Goal: Transaction & Acquisition: Purchase product/service

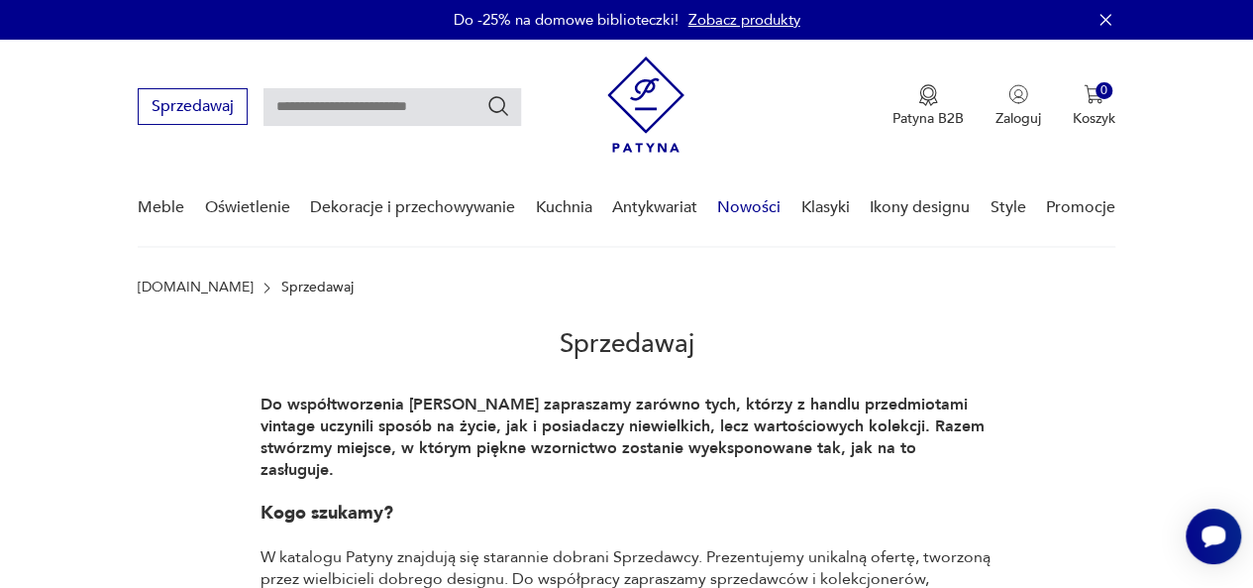
click at [753, 212] on link "Nowości" at bounding box center [748, 207] width 63 height 76
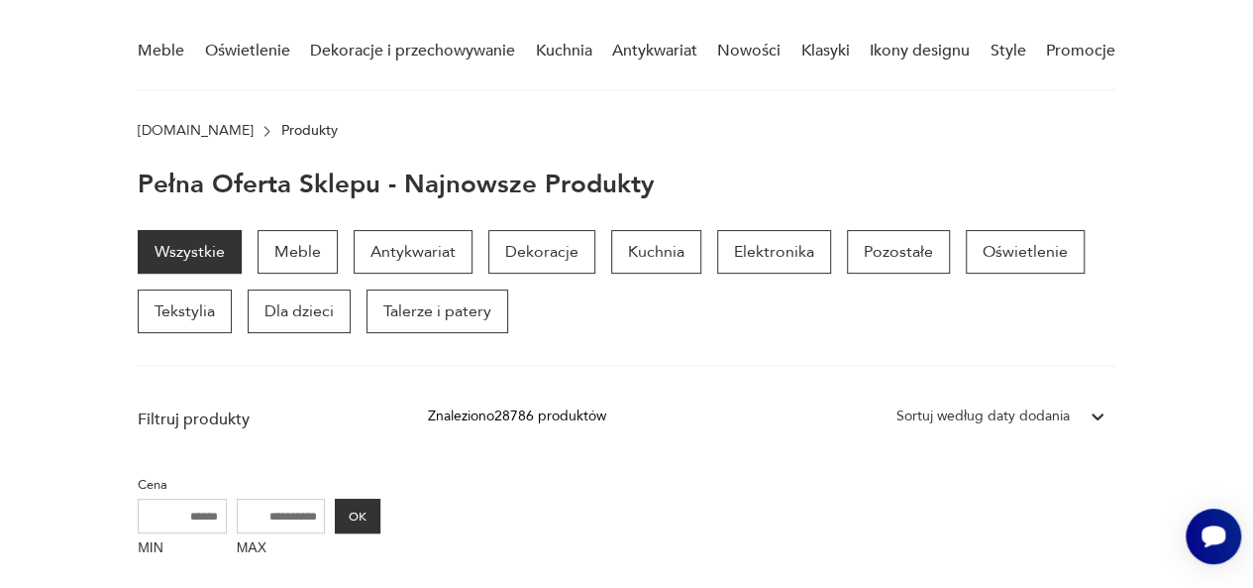
scroll to position [188, 0]
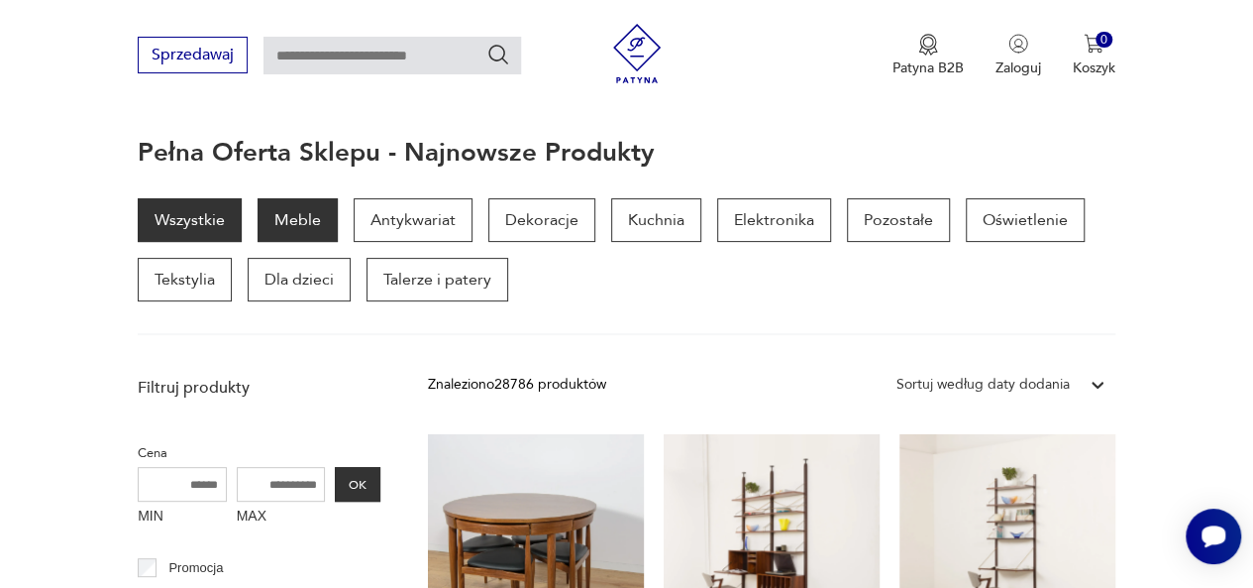
click at [283, 215] on p "Meble" at bounding box center [298, 220] width 80 height 44
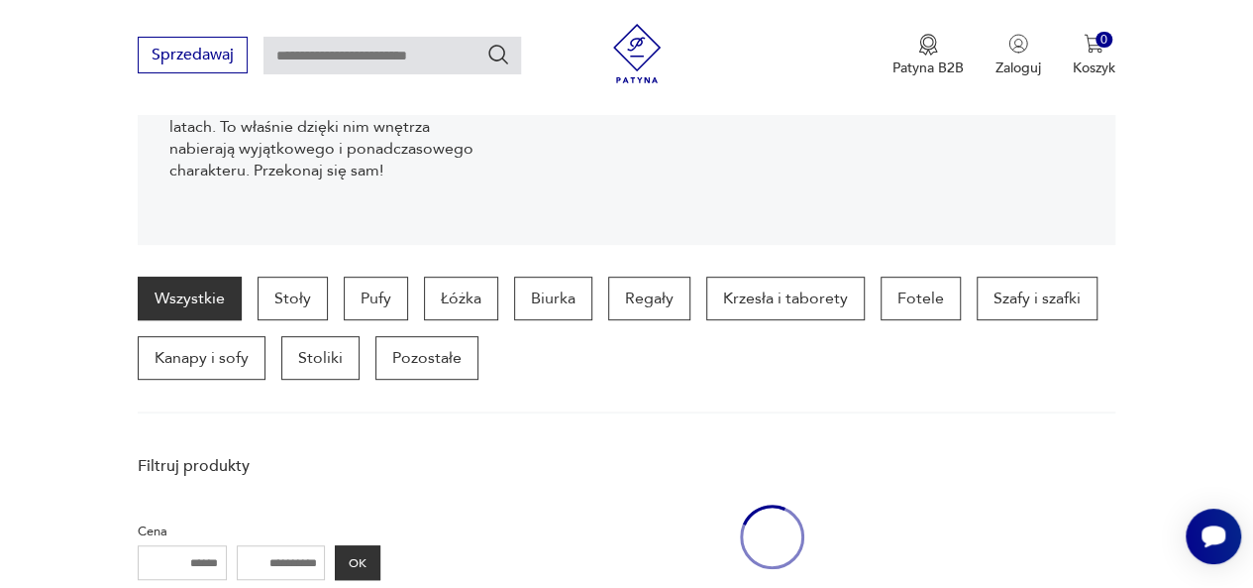
scroll to position [394, 0]
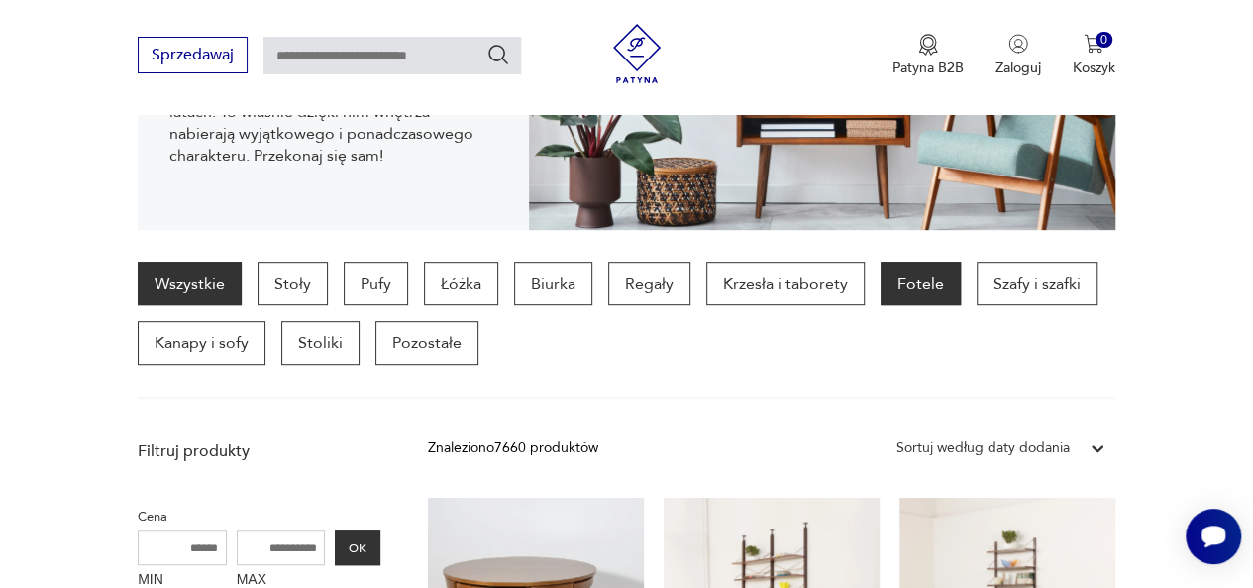
click at [920, 274] on p "Fotele" at bounding box center [921, 284] width 80 height 44
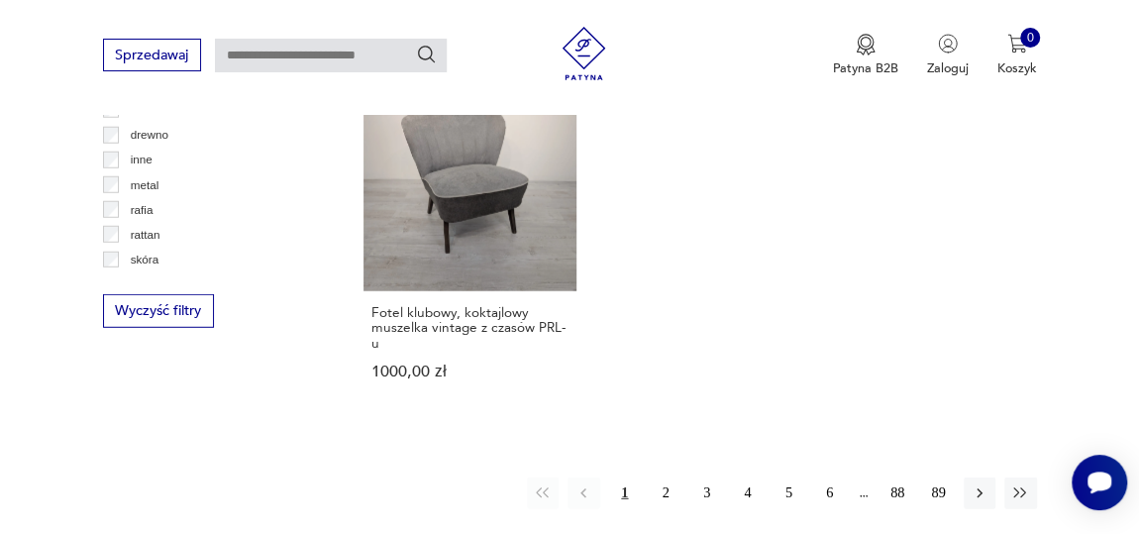
scroll to position [2696, 0]
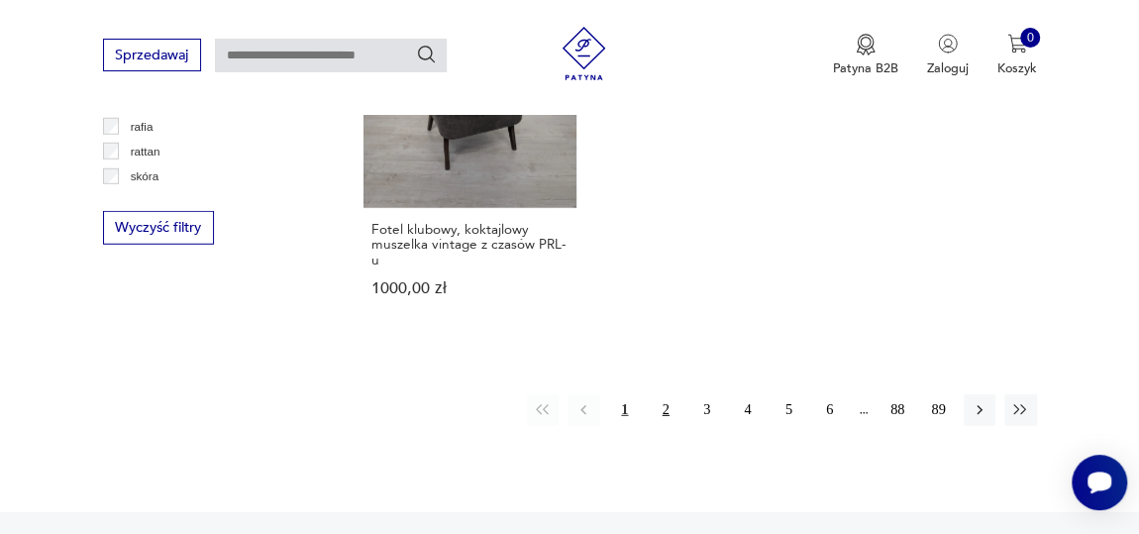
click at [667, 394] on button "2" at bounding box center [666, 410] width 32 height 32
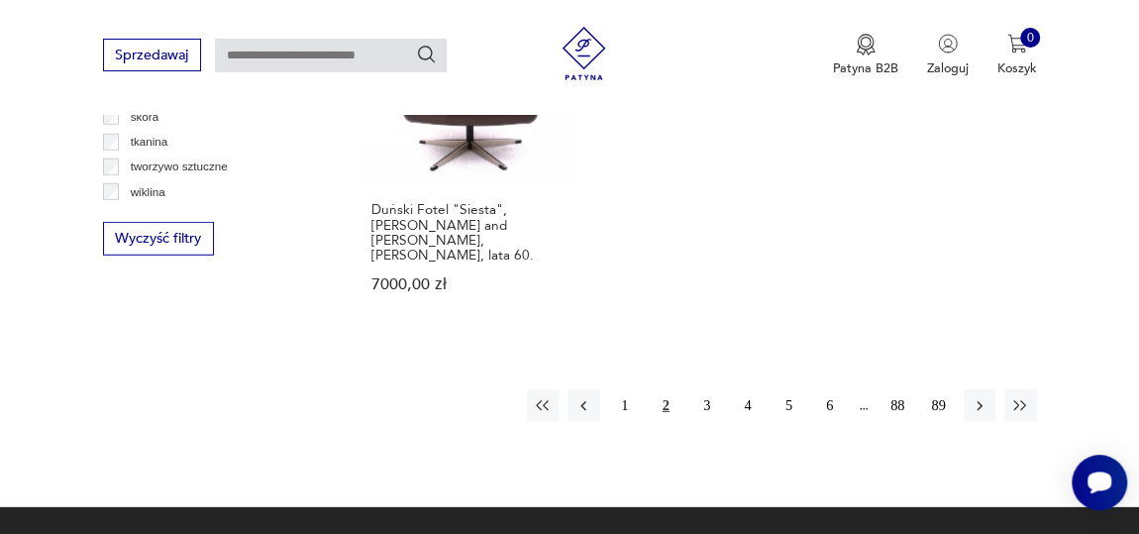
scroll to position [2710, 0]
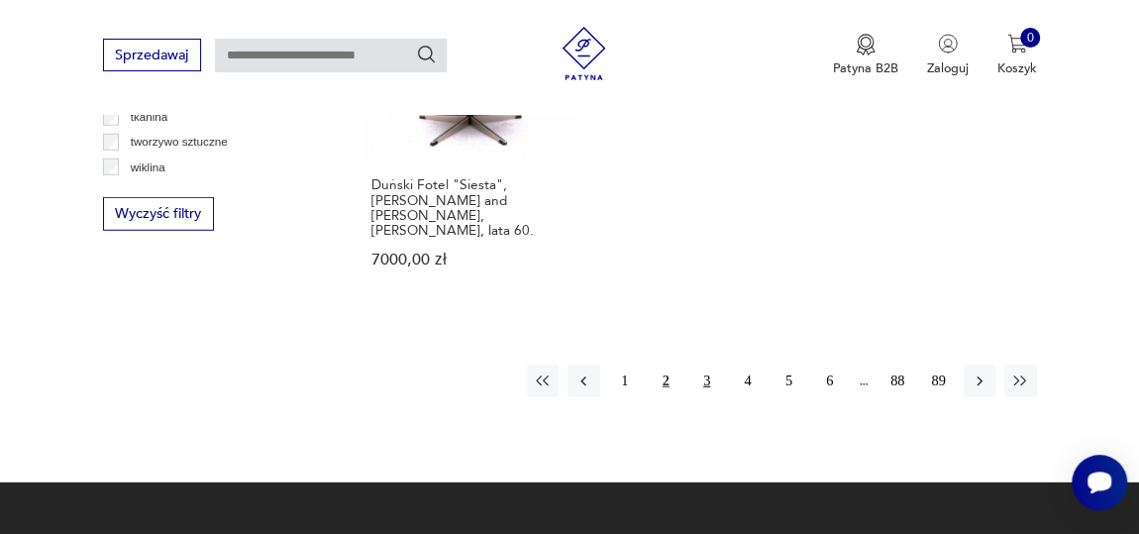
click at [702, 365] on button "3" at bounding box center [707, 381] width 32 height 32
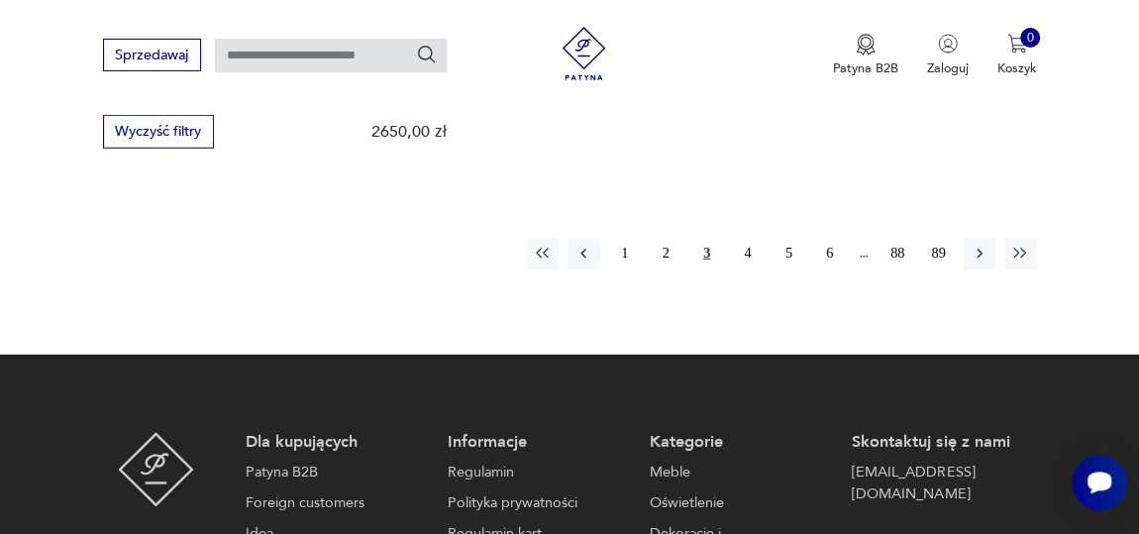
scroll to position [2800, 0]
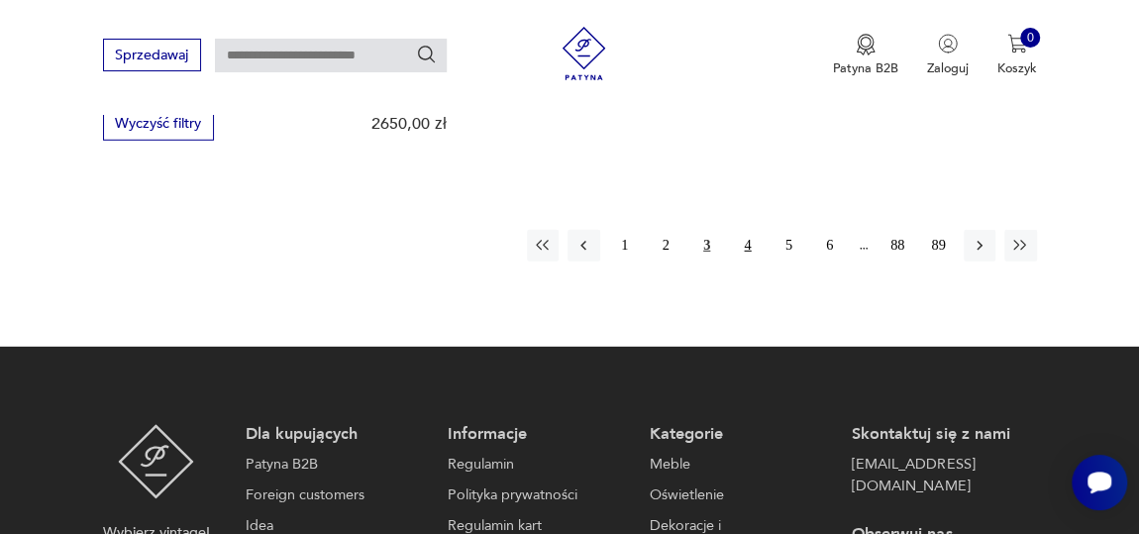
click at [746, 230] on button "4" at bounding box center [748, 246] width 32 height 32
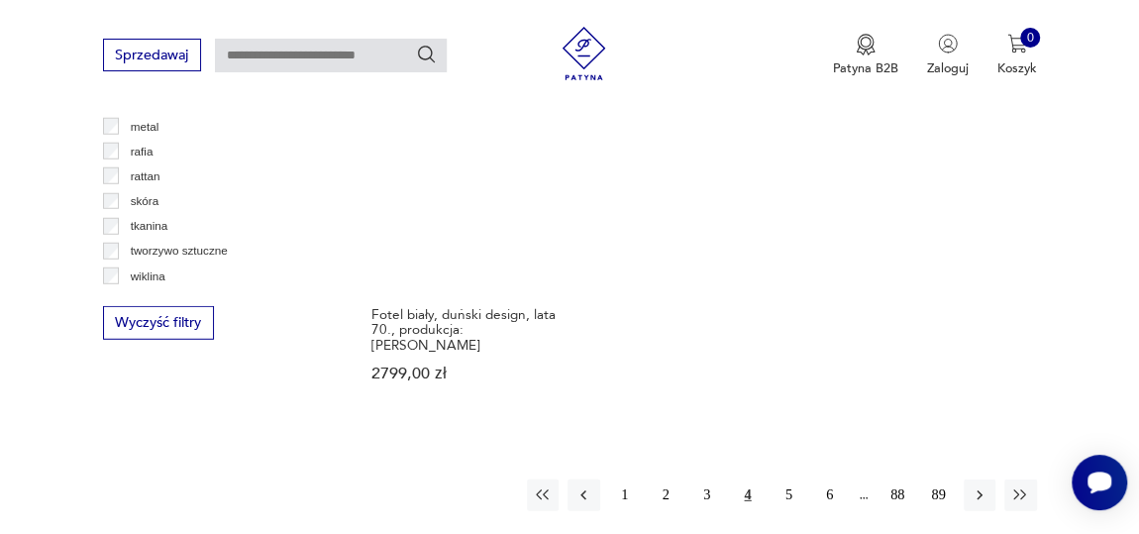
scroll to position [2800, 0]
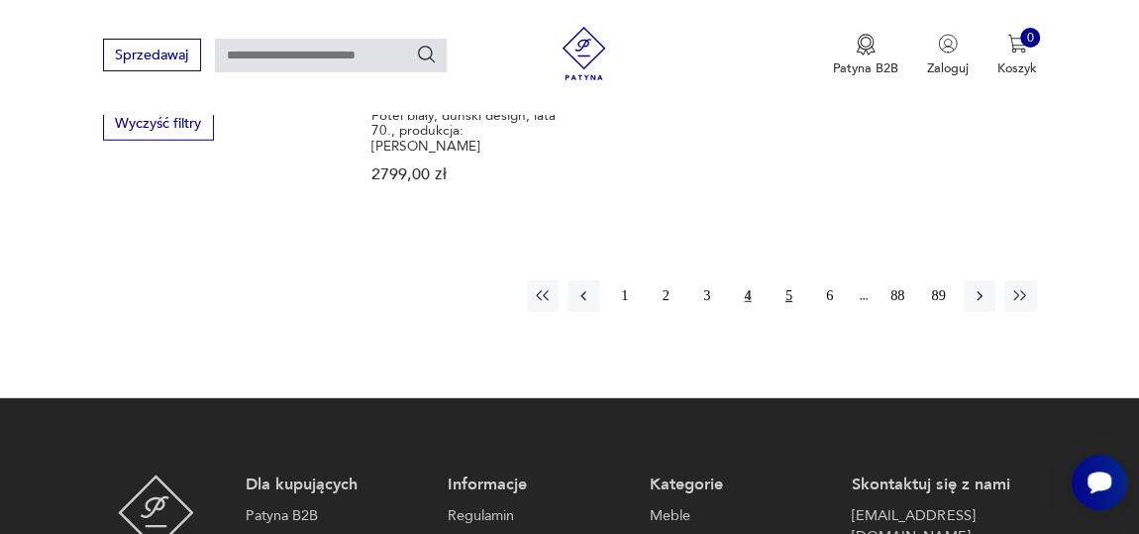
click at [791, 280] on button "5" at bounding box center [789, 296] width 32 height 32
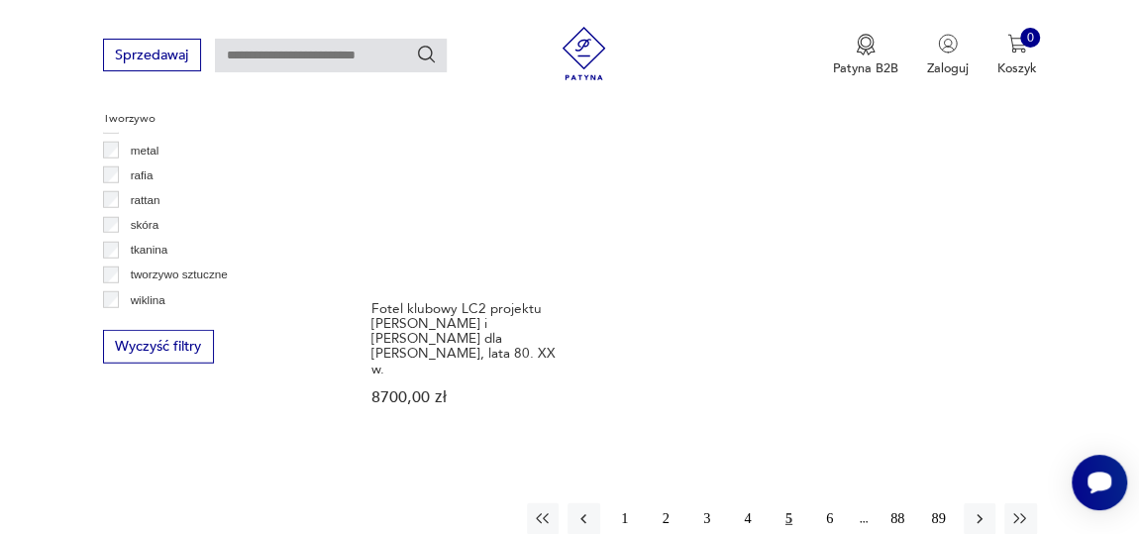
scroll to position [2620, 0]
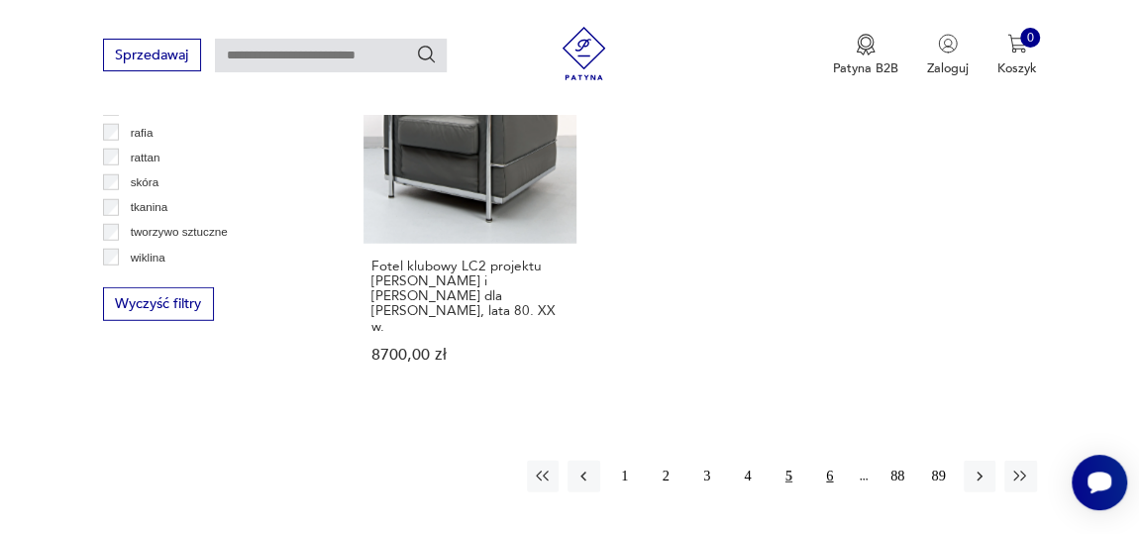
click at [833, 461] on button "6" at bounding box center [830, 477] width 32 height 32
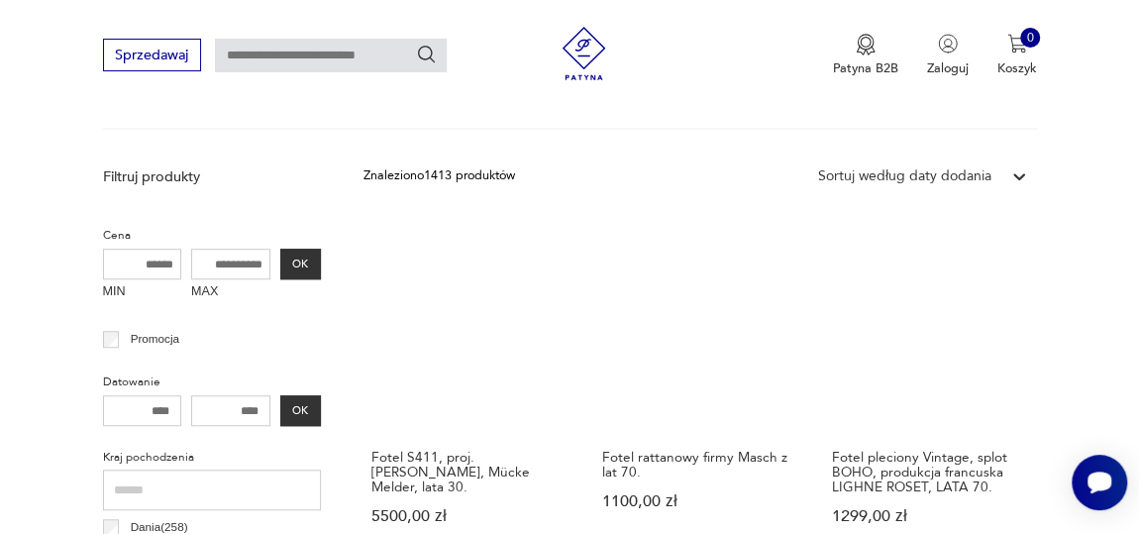
scroll to position [638, 0]
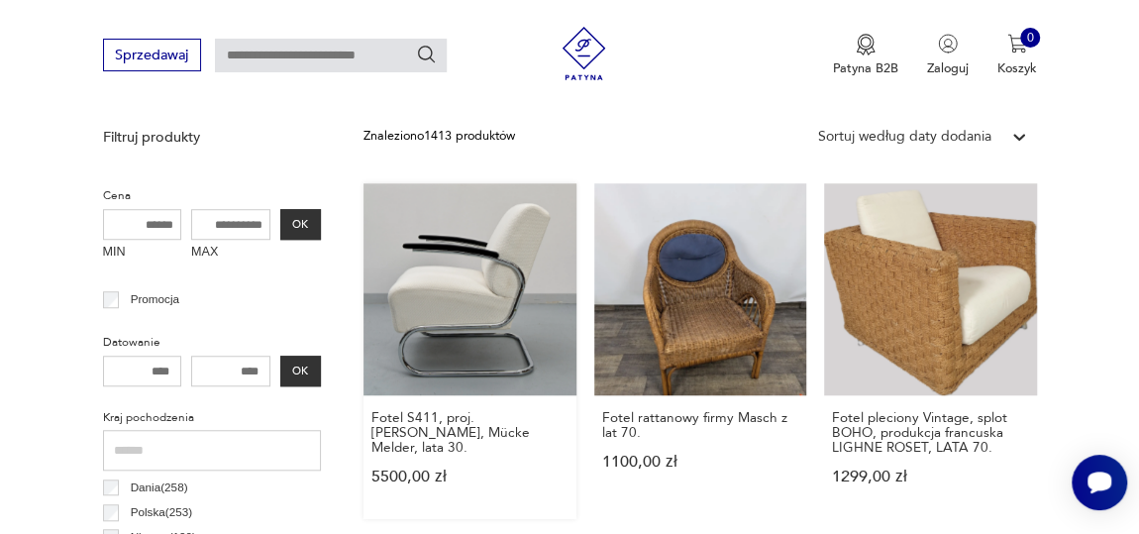
click at [518, 277] on link "Fotel S411, proj. [PERSON_NAME], Mücke Melder, lata 30. 5500,00 zł" at bounding box center [470, 351] width 212 height 337
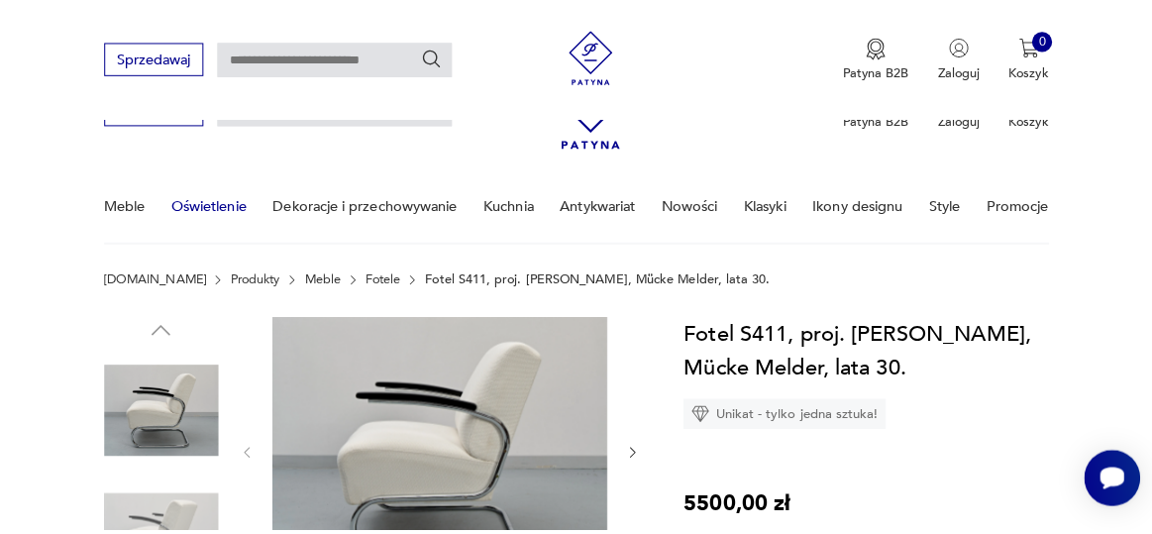
scroll to position [179, 0]
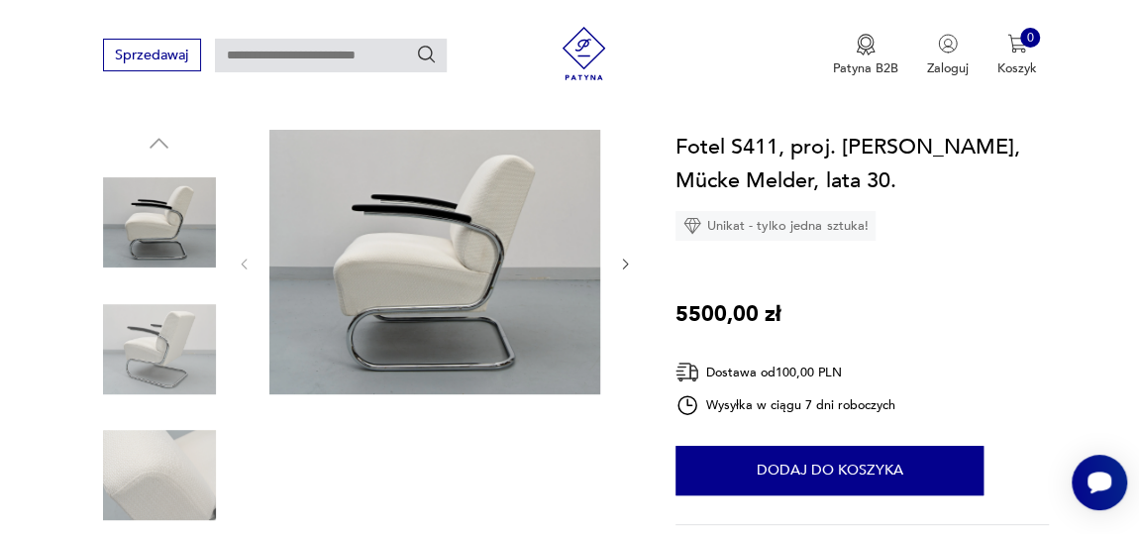
click at [444, 211] on img at bounding box center [434, 262] width 331 height 265
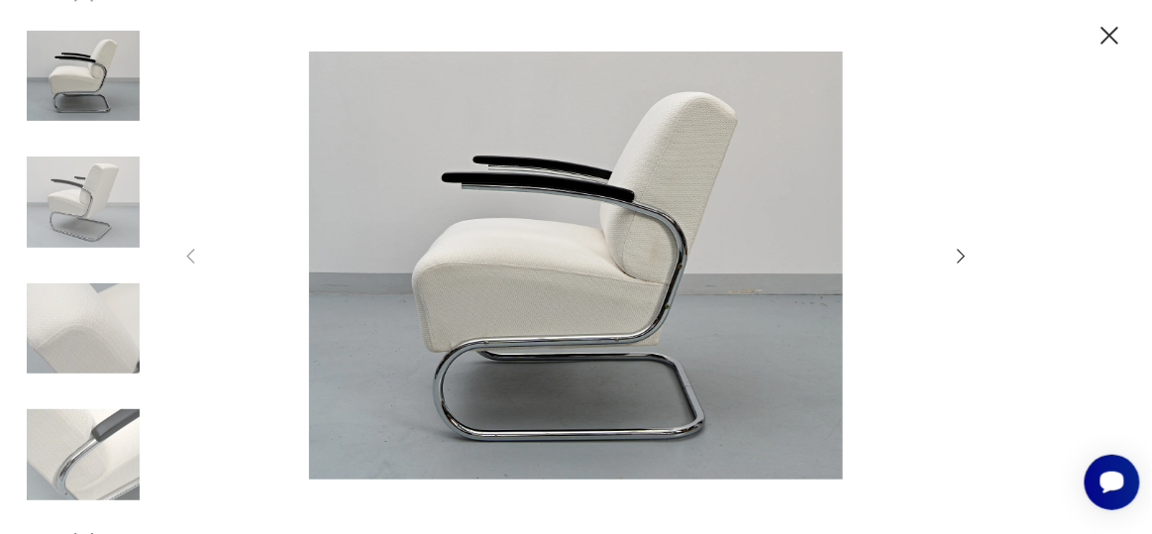
click at [960, 257] on icon "button" at bounding box center [962, 257] width 22 height 22
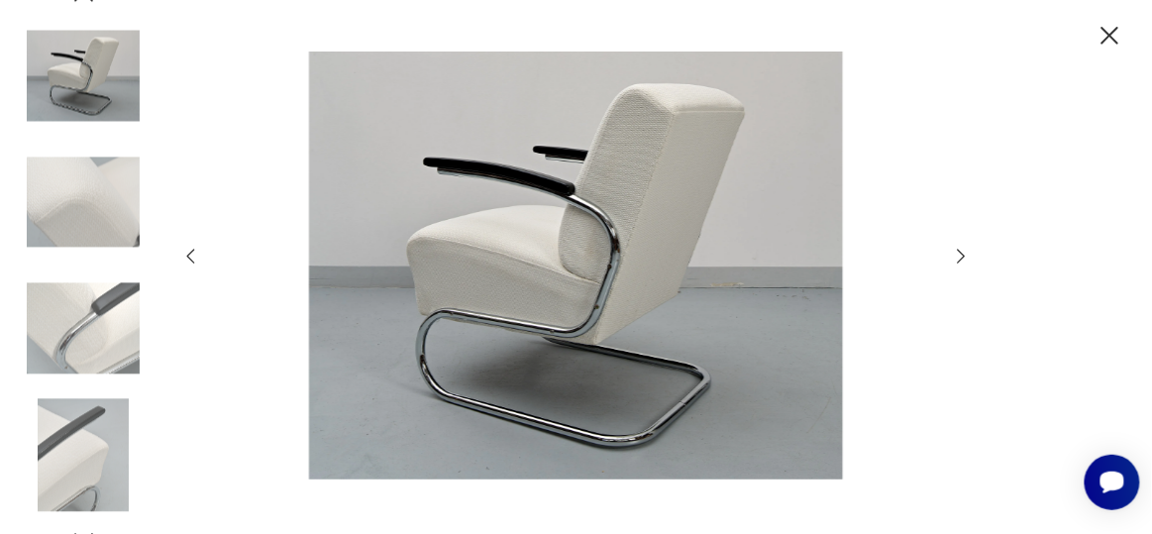
click at [960, 257] on icon "button" at bounding box center [962, 257] width 22 height 22
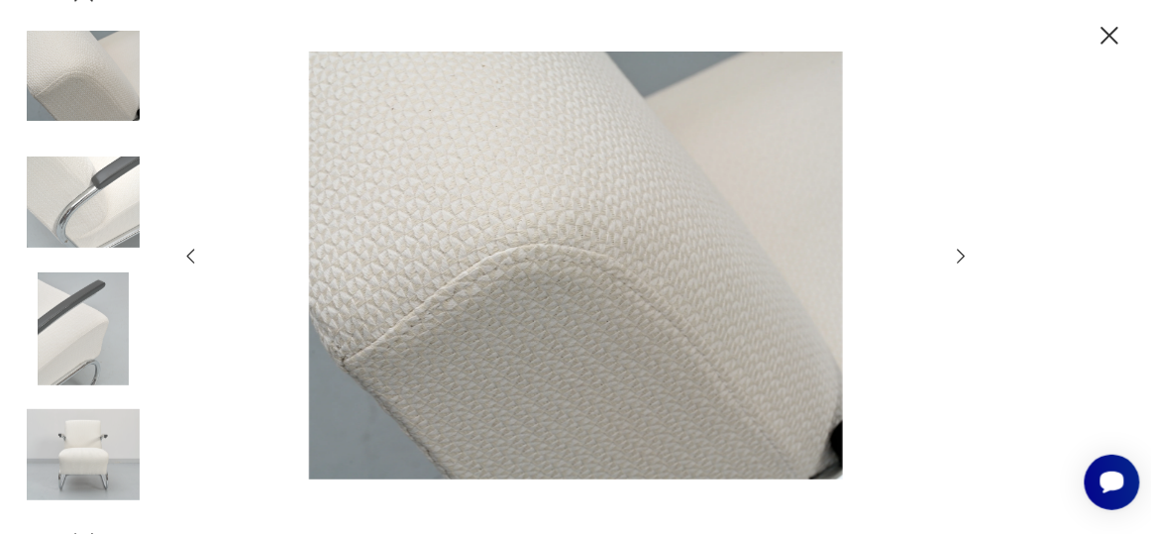
click at [960, 257] on icon "button" at bounding box center [962, 257] width 22 height 22
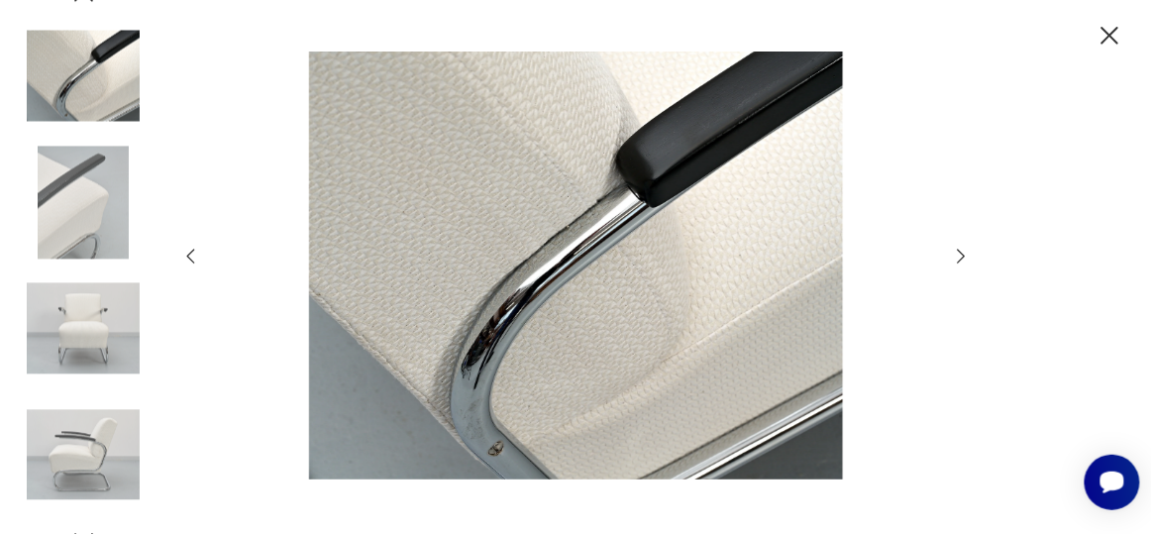
click at [960, 257] on icon "button" at bounding box center [962, 257] width 22 height 22
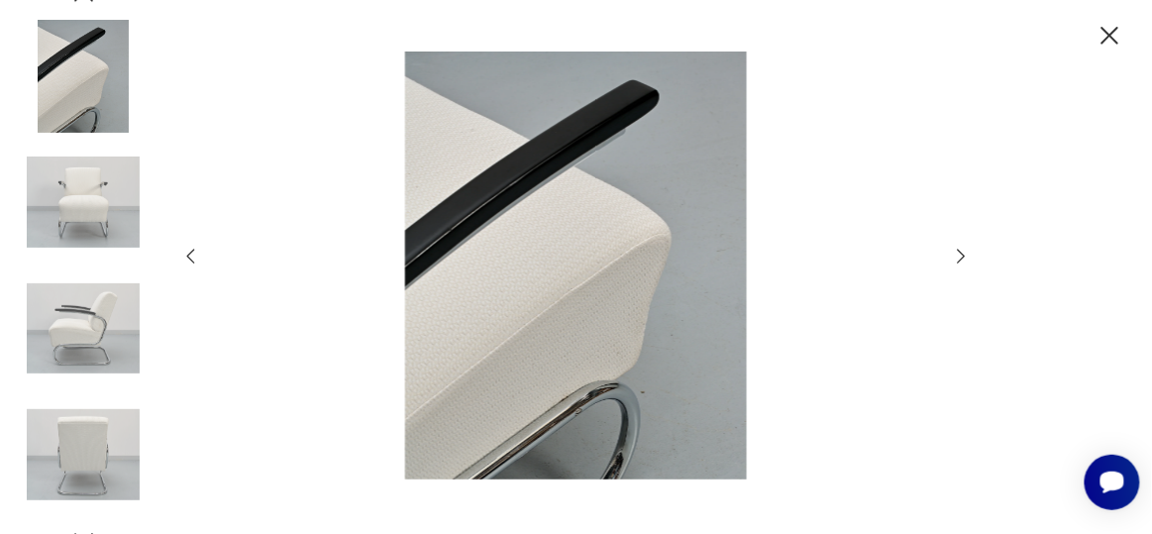
click at [960, 257] on icon "button" at bounding box center [962, 257] width 22 height 22
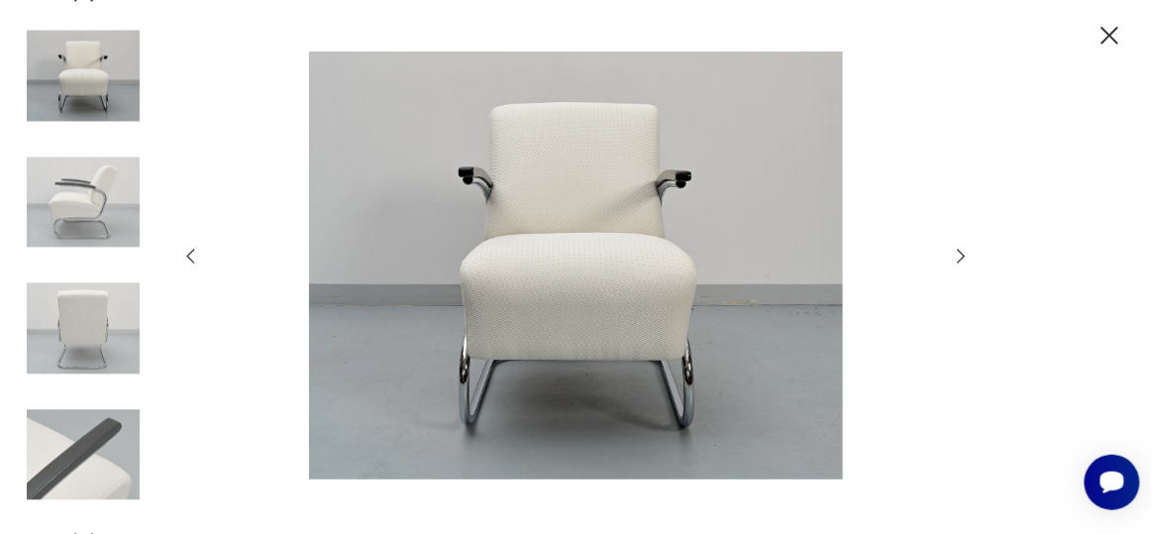
click at [960, 257] on icon "button" at bounding box center [962, 257] width 22 height 22
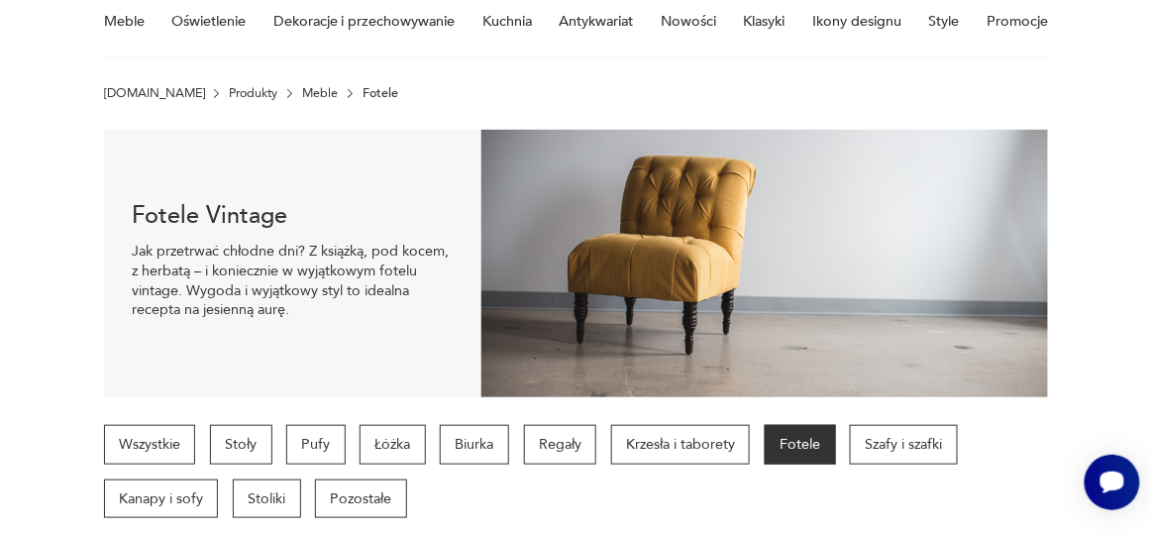
scroll to position [638, 0]
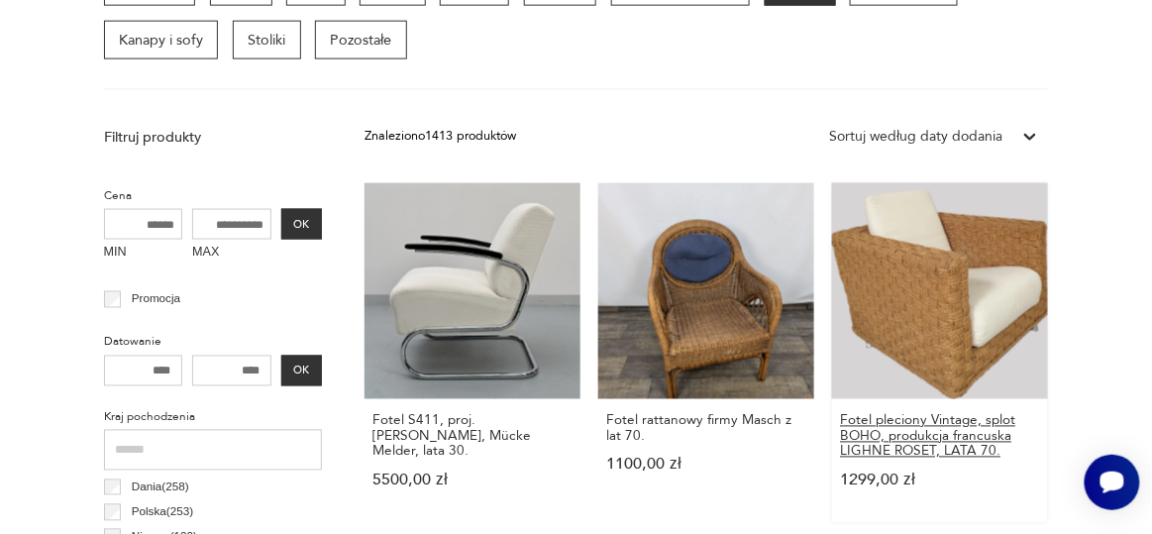
click at [902, 447] on h3 "Fotel pleciony Vintage, splot BOHO, produkcja francuska LIGHNE ROSET, LATA 70." at bounding box center [940, 436] width 200 height 46
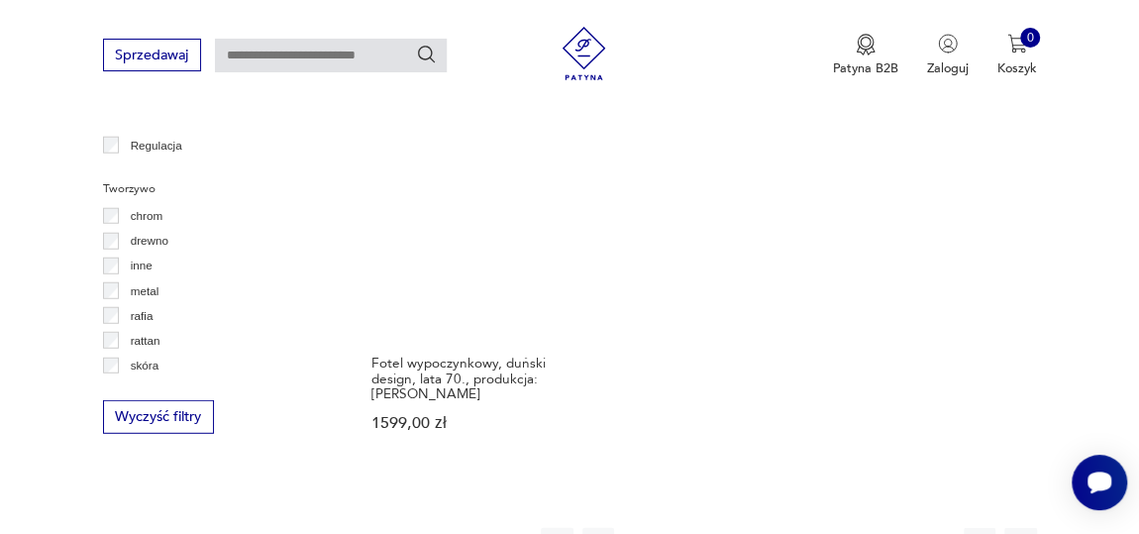
scroll to position [2594, 0]
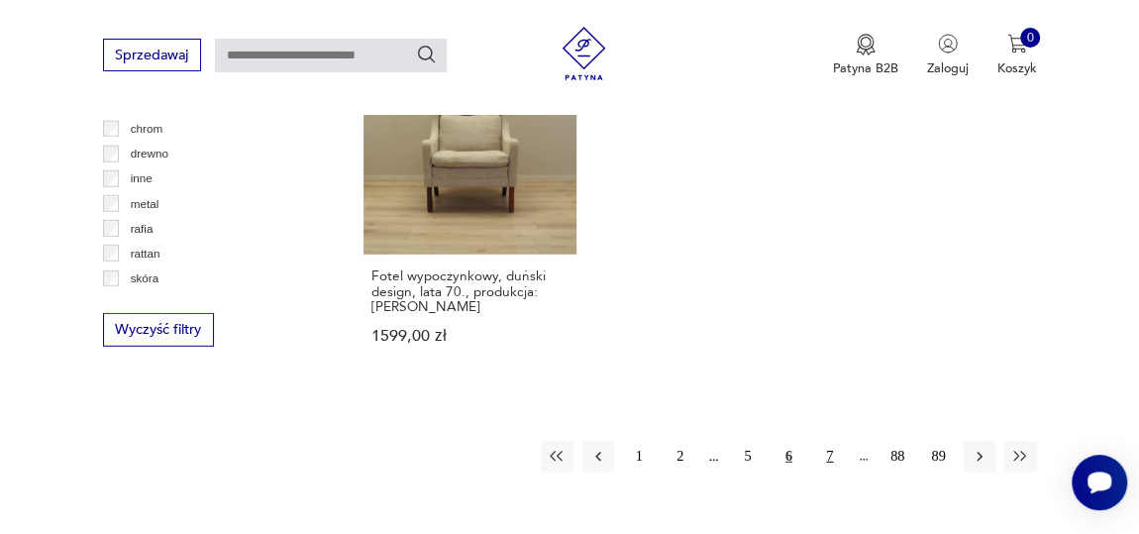
click at [833, 441] on button "7" at bounding box center [830, 457] width 32 height 32
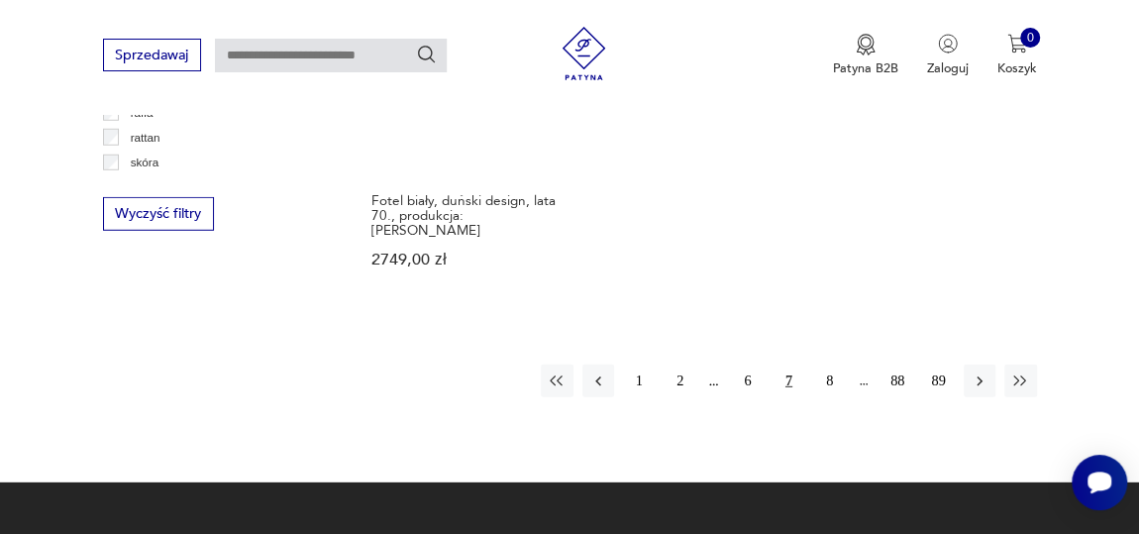
scroll to position [2710, 0]
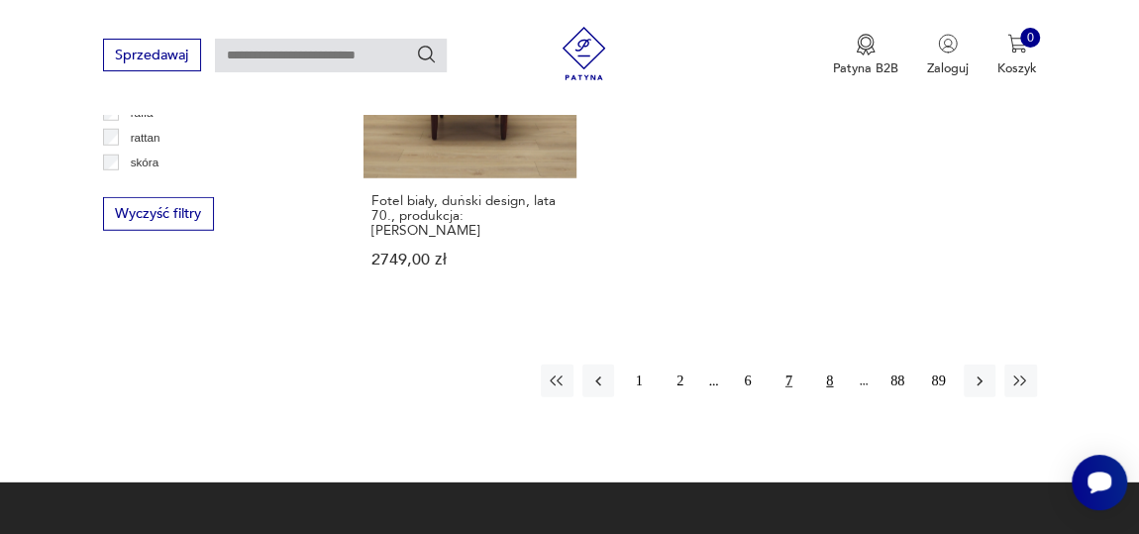
click at [824, 365] on button "8" at bounding box center [830, 381] width 32 height 32
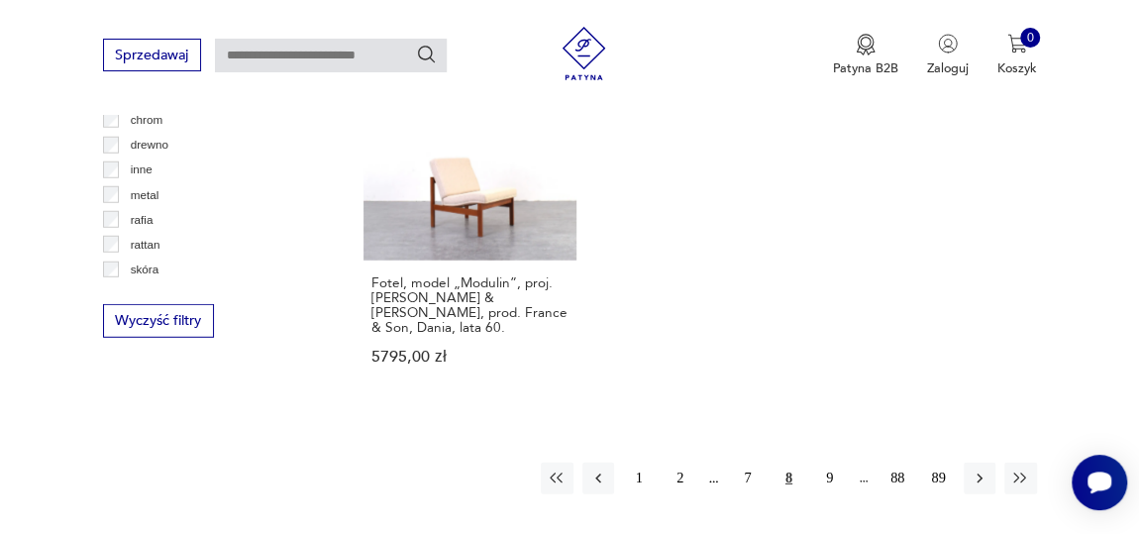
scroll to position [2620, 0]
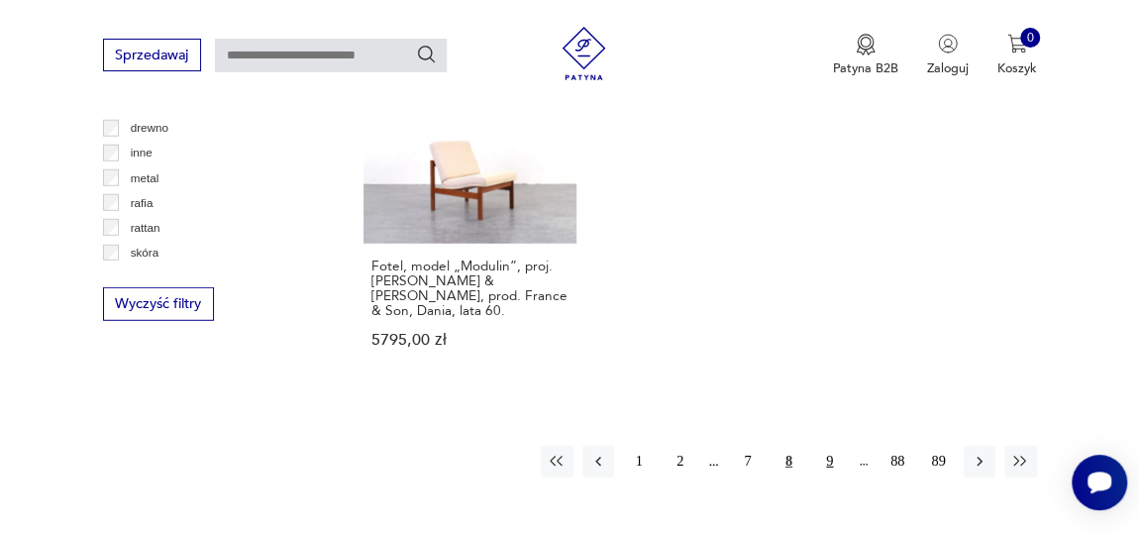
click at [830, 446] on button "9" at bounding box center [830, 462] width 32 height 32
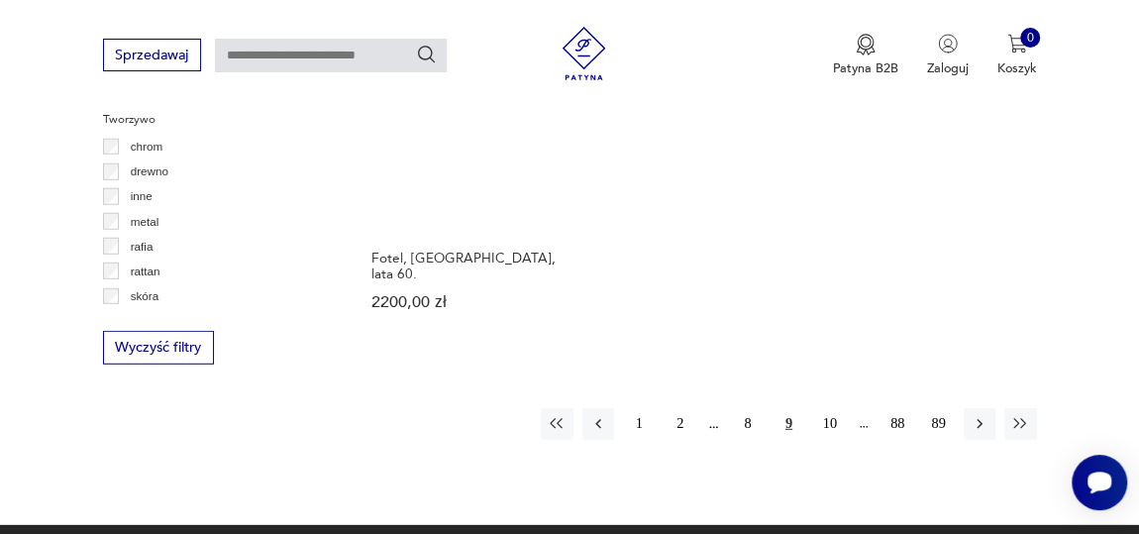
scroll to position [2620, 0]
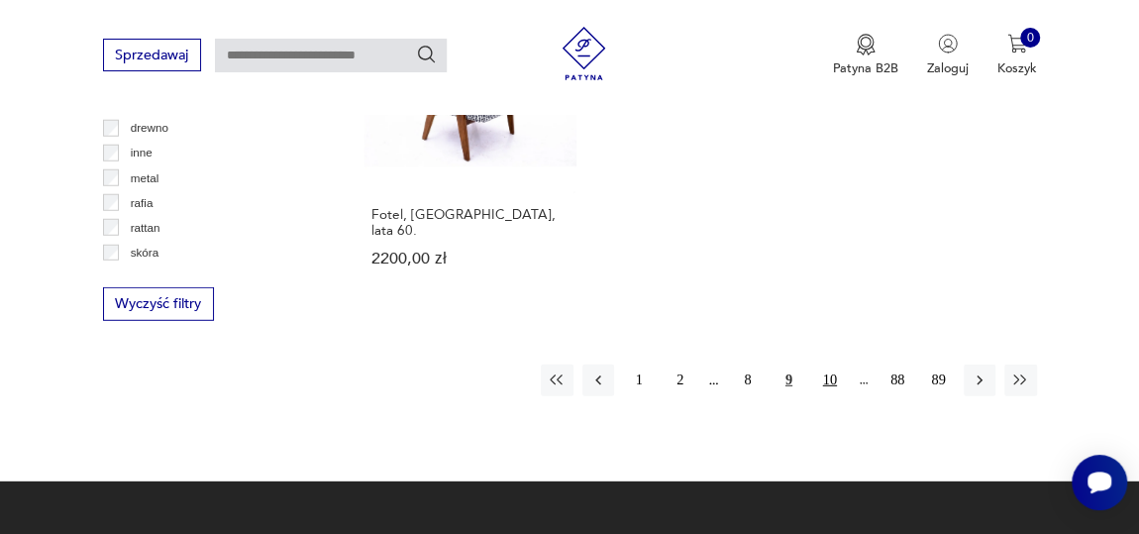
click at [829, 365] on button "10" at bounding box center [830, 381] width 32 height 32
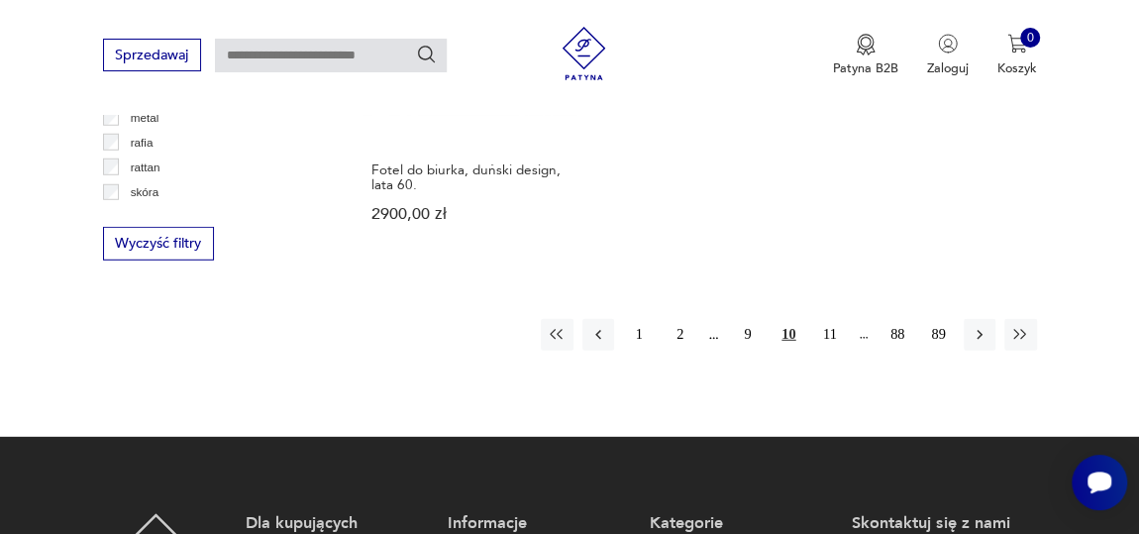
scroll to position [2710, 0]
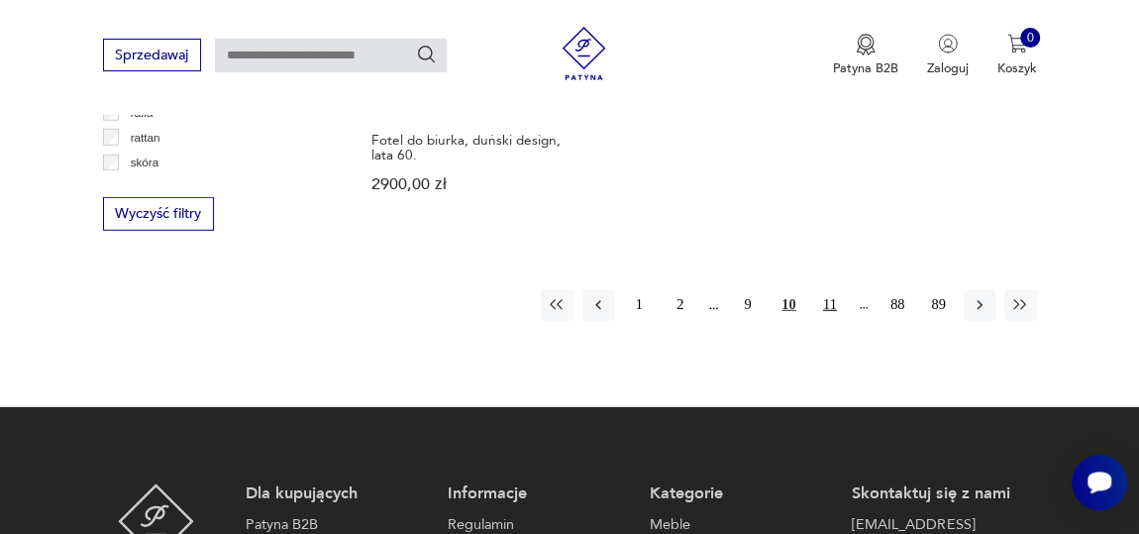
click at [831, 289] on button "11" at bounding box center [830, 305] width 32 height 32
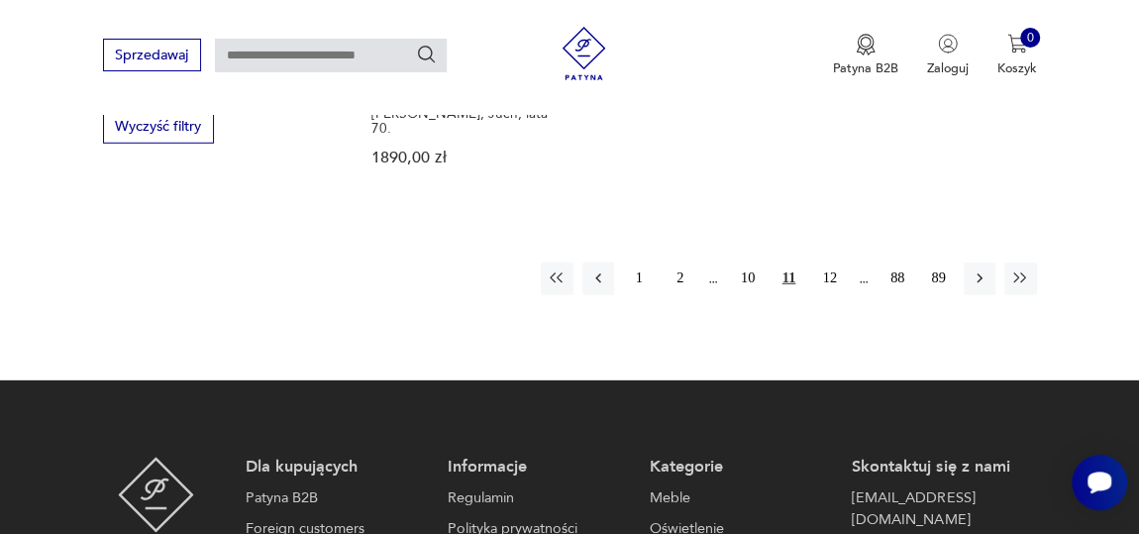
scroll to position [2800, 0]
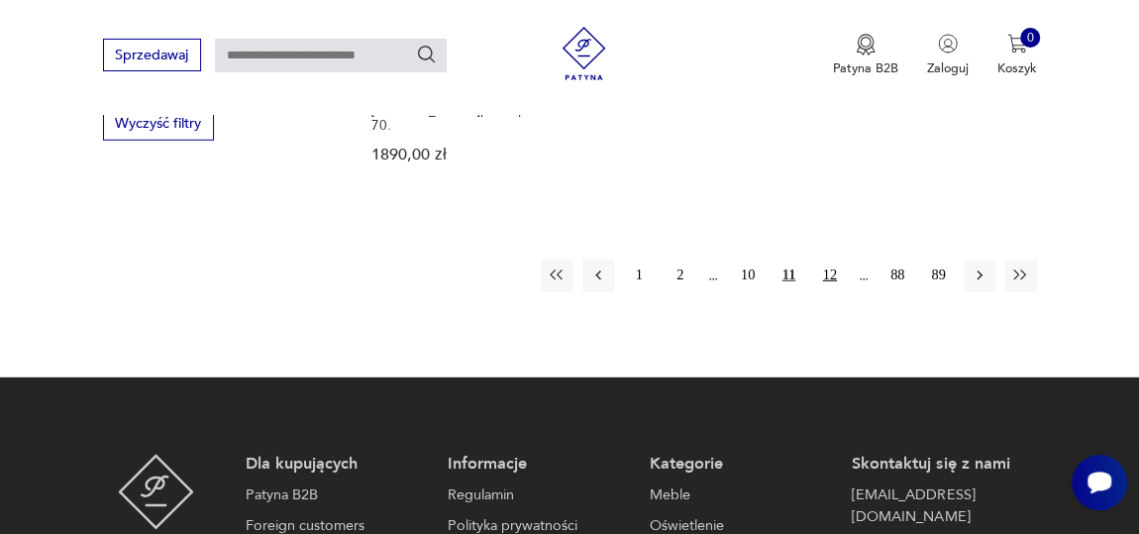
click at [837, 260] on button "12" at bounding box center [830, 276] width 32 height 32
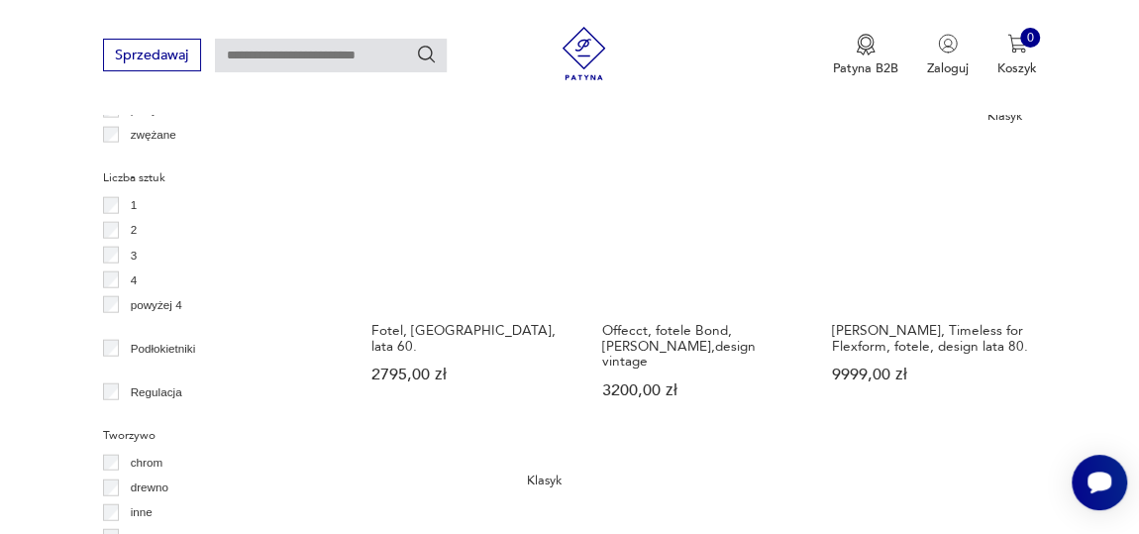
scroll to position [2170, 0]
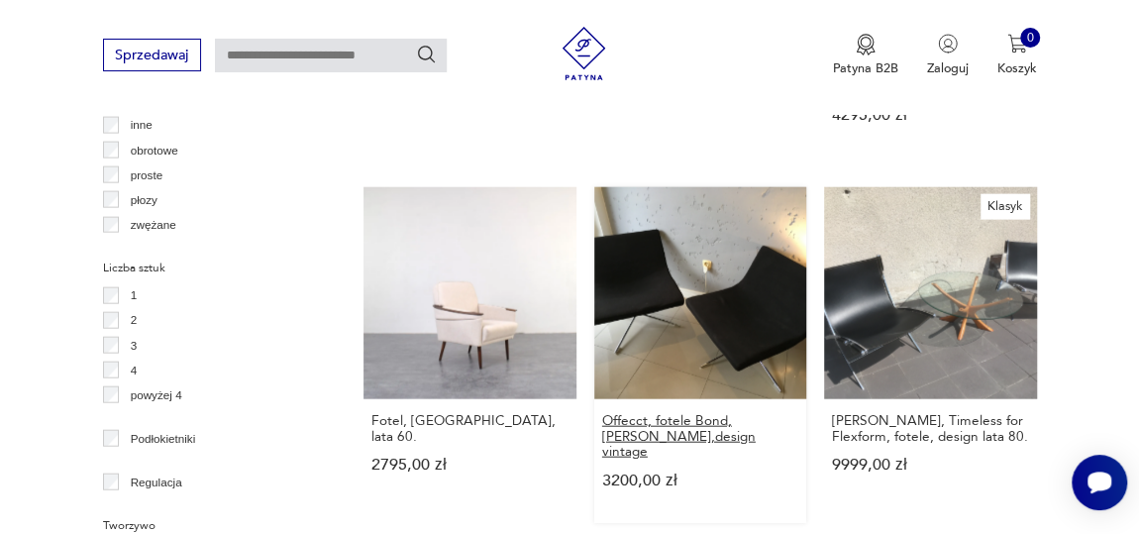
click at [723, 413] on h3 "Offecct, fotele Bond, [PERSON_NAME],design vintage" at bounding box center [700, 436] width 196 height 46
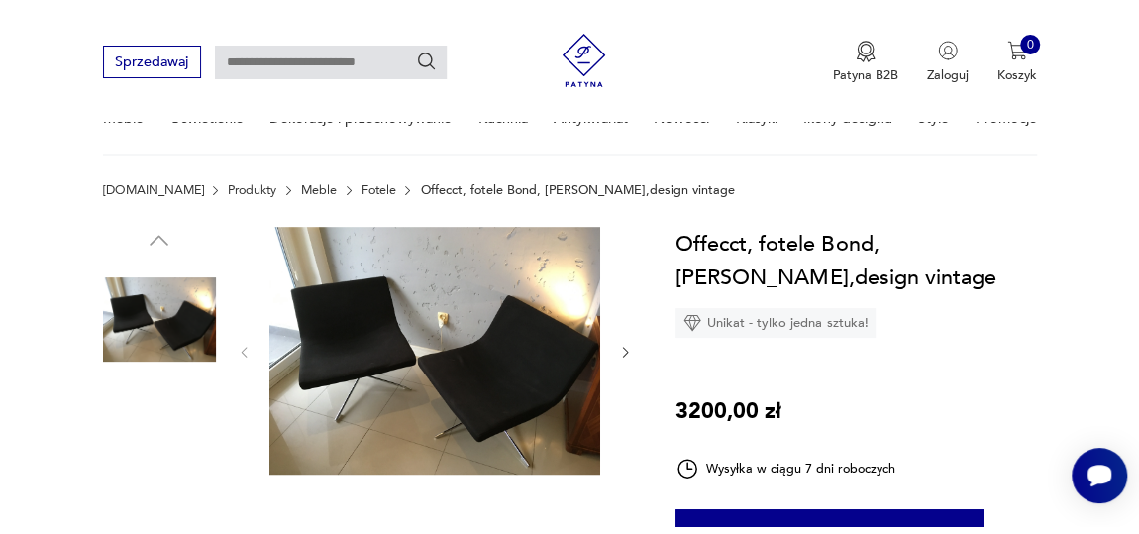
scroll to position [269, 0]
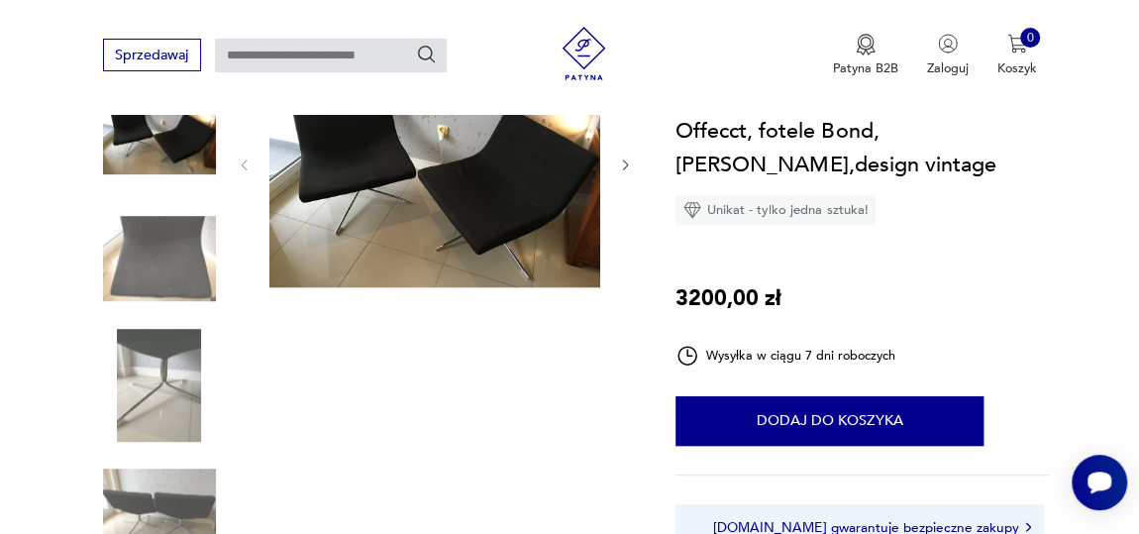
click at [425, 181] on img at bounding box center [434, 164] width 331 height 249
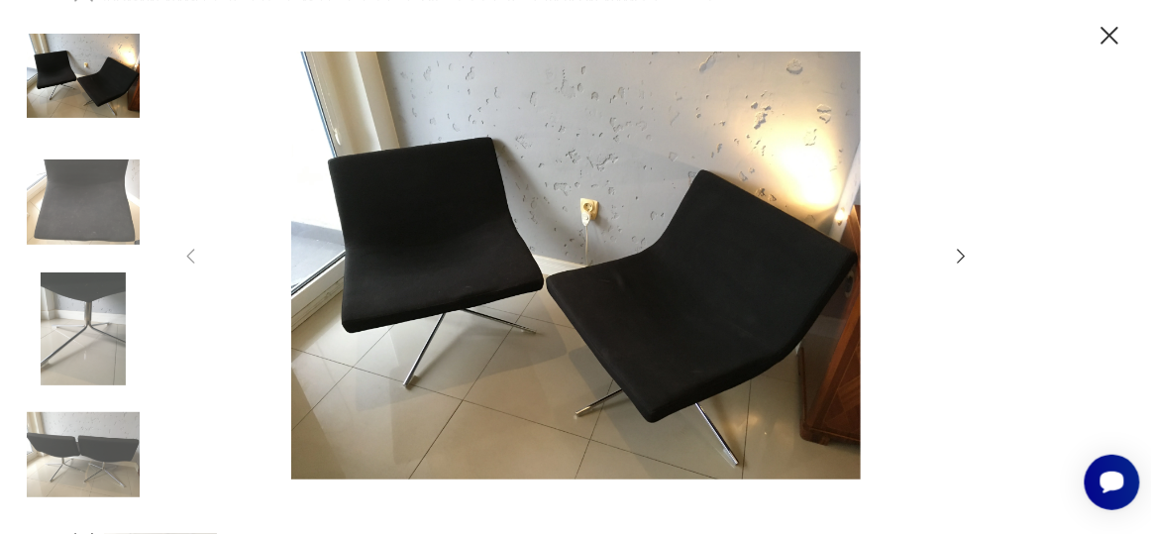
click at [964, 258] on icon "button" at bounding box center [962, 256] width 8 height 15
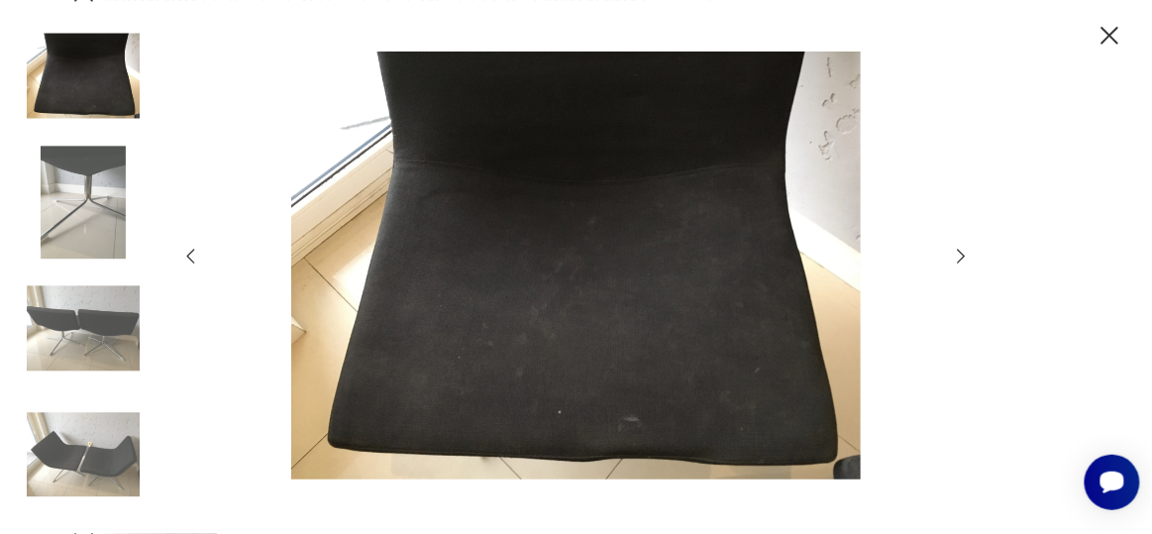
click at [964, 258] on icon "button" at bounding box center [962, 256] width 8 height 15
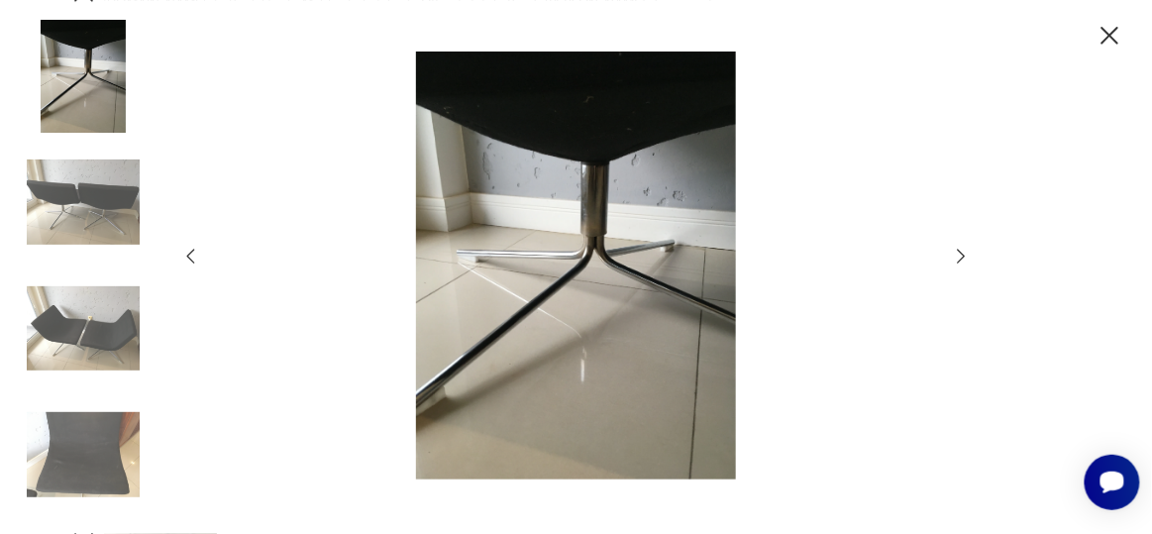
click at [964, 258] on icon "button" at bounding box center [962, 256] width 8 height 15
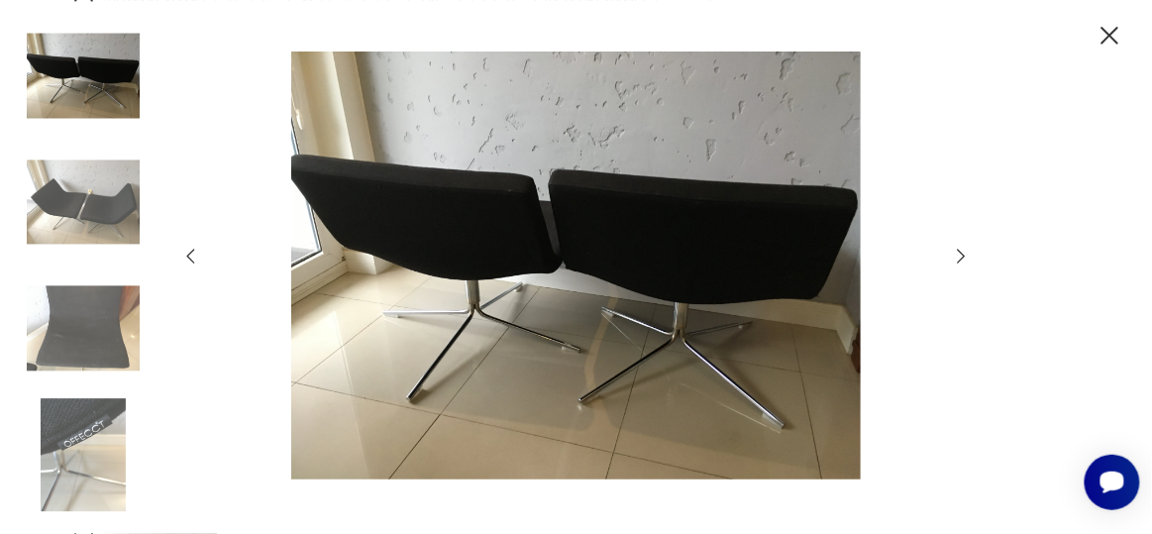
click at [964, 258] on icon "button" at bounding box center [962, 256] width 8 height 15
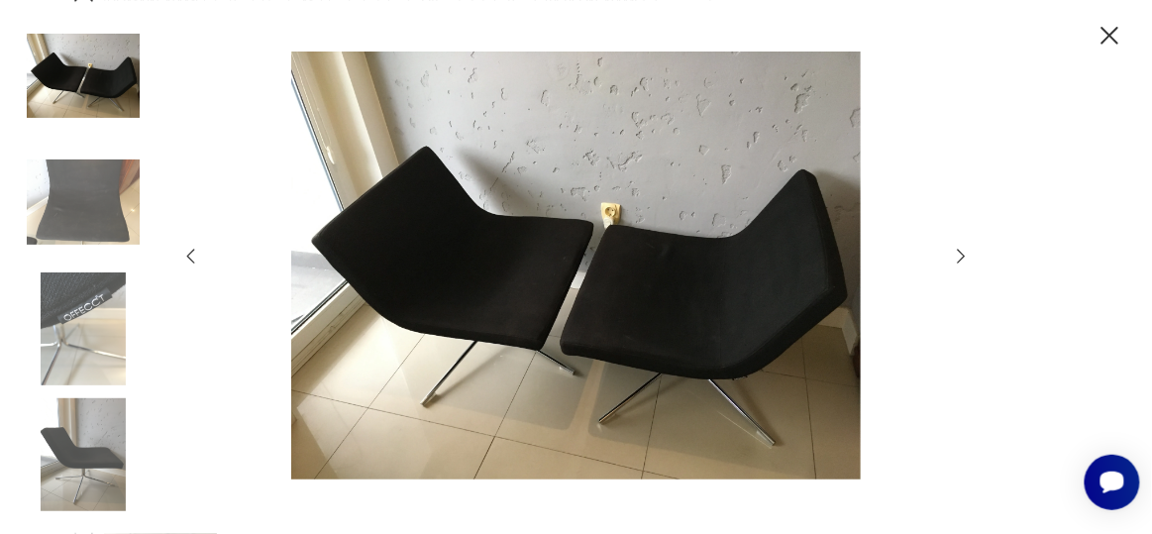
click at [964, 258] on icon "button" at bounding box center [962, 256] width 8 height 15
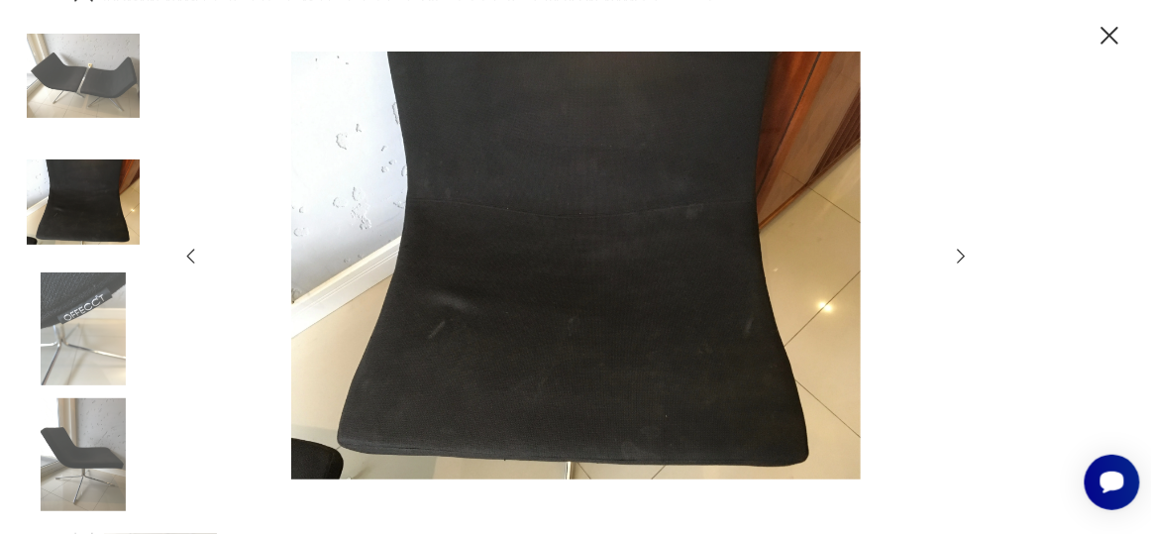
click at [964, 258] on icon "button" at bounding box center [962, 256] width 8 height 15
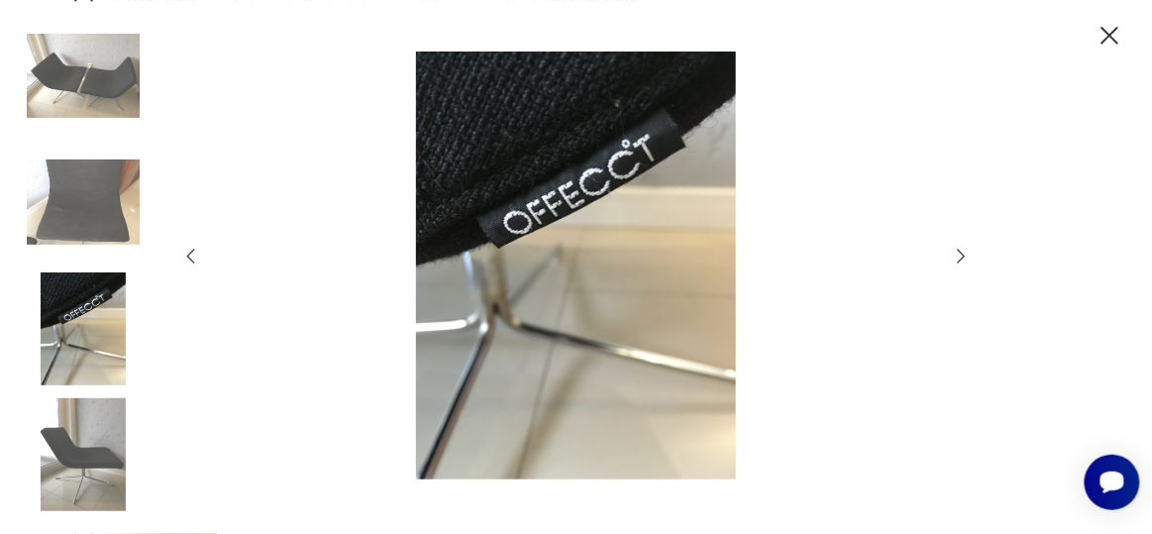
click at [964, 258] on icon "button" at bounding box center [962, 256] width 8 height 15
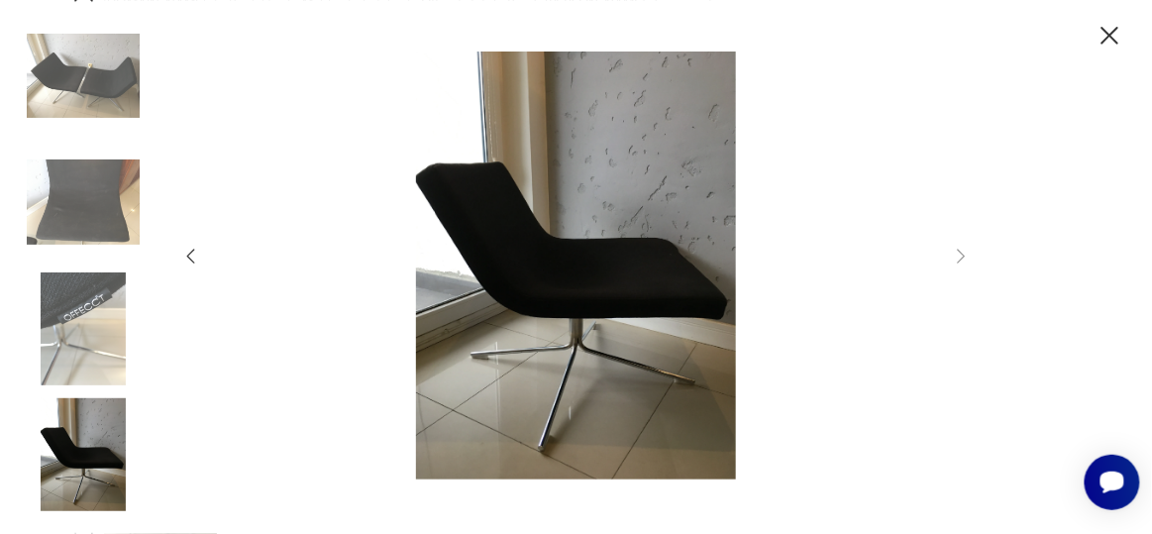
click at [1116, 31] on icon "button" at bounding box center [1111, 36] width 32 height 32
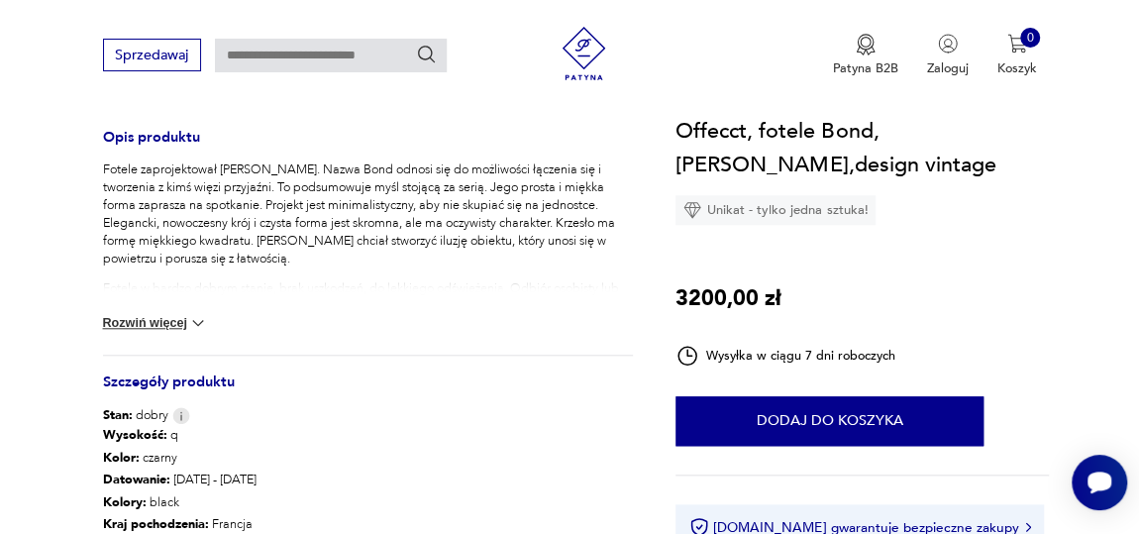
scroll to position [810, 0]
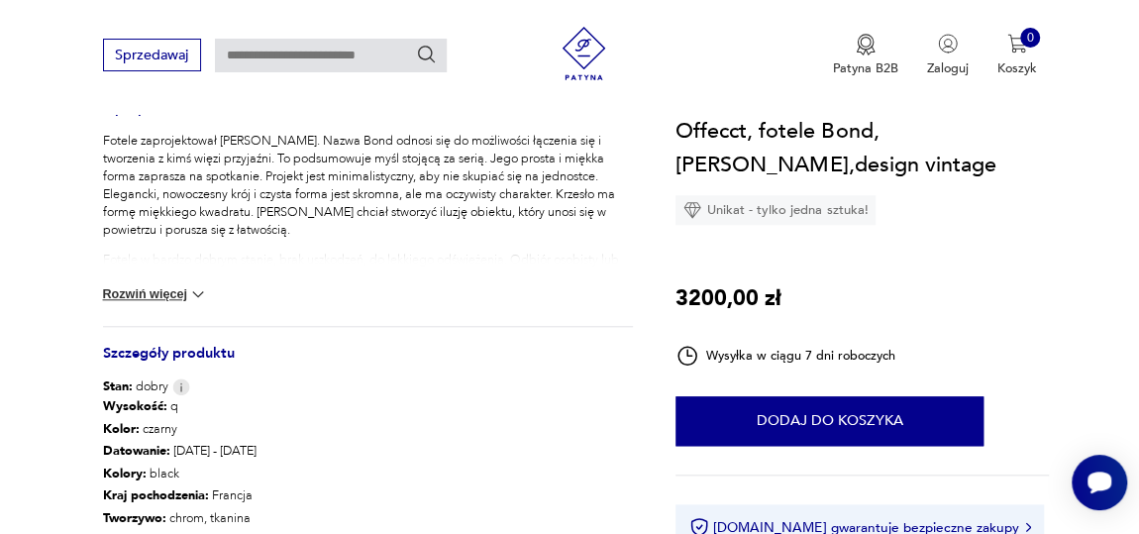
click at [201, 293] on img at bounding box center [198, 294] width 20 height 20
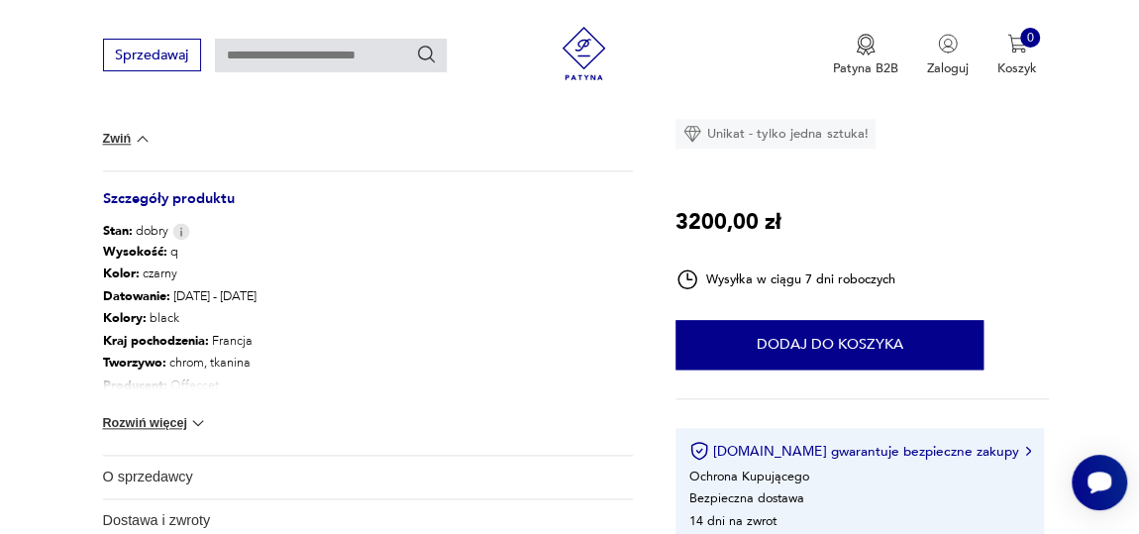
scroll to position [990, 0]
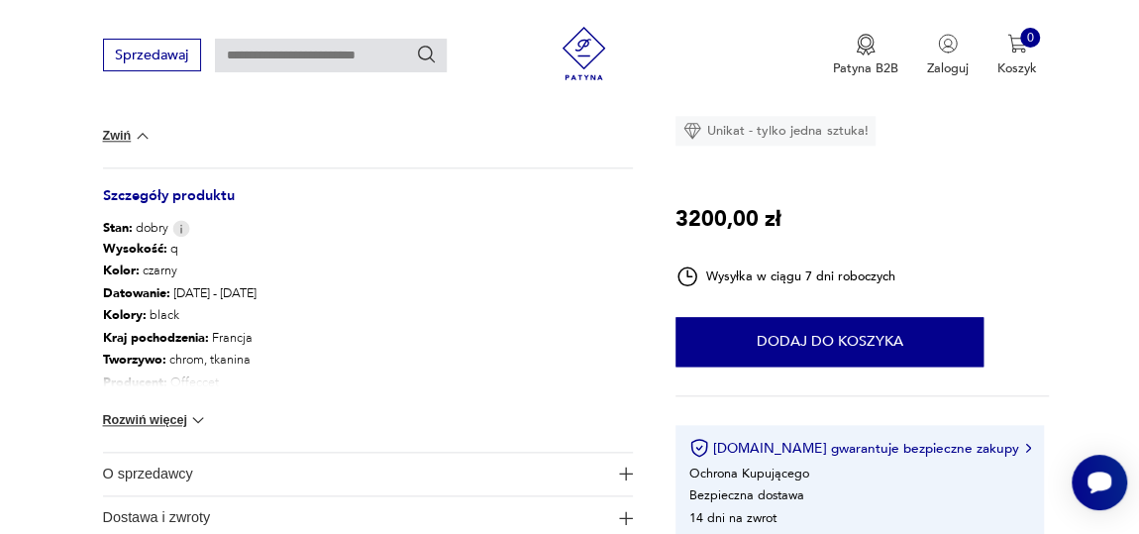
click at [199, 416] on img at bounding box center [198, 420] width 20 height 20
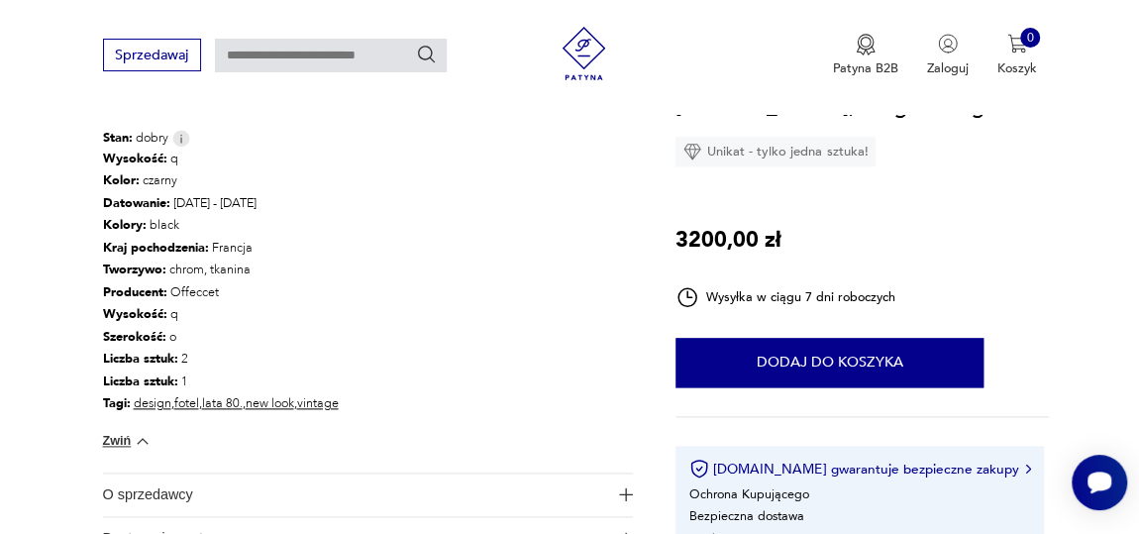
scroll to position [1170, 0]
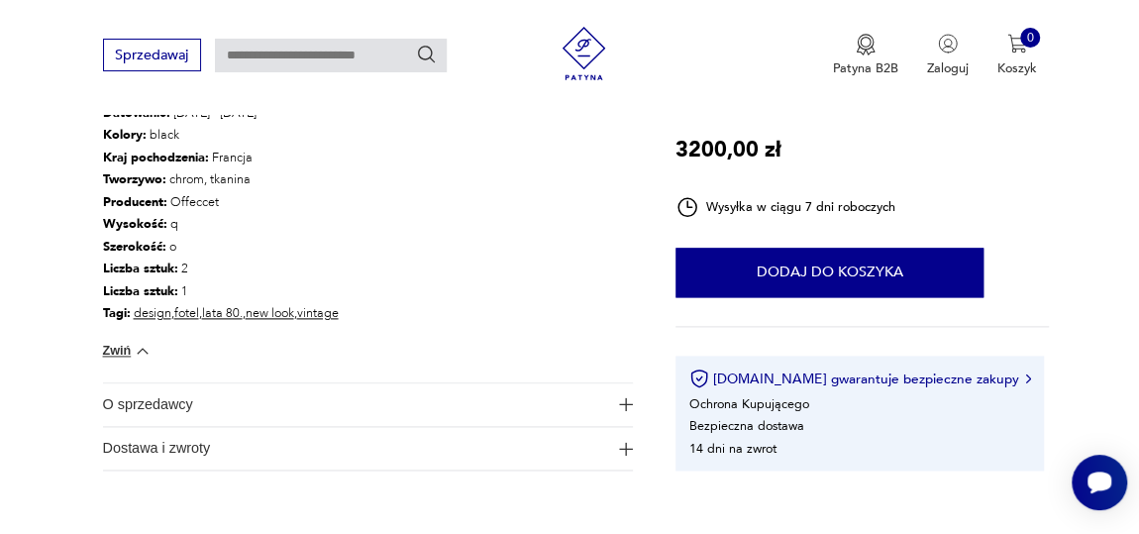
click at [624, 404] on img "button" at bounding box center [626, 404] width 14 height 14
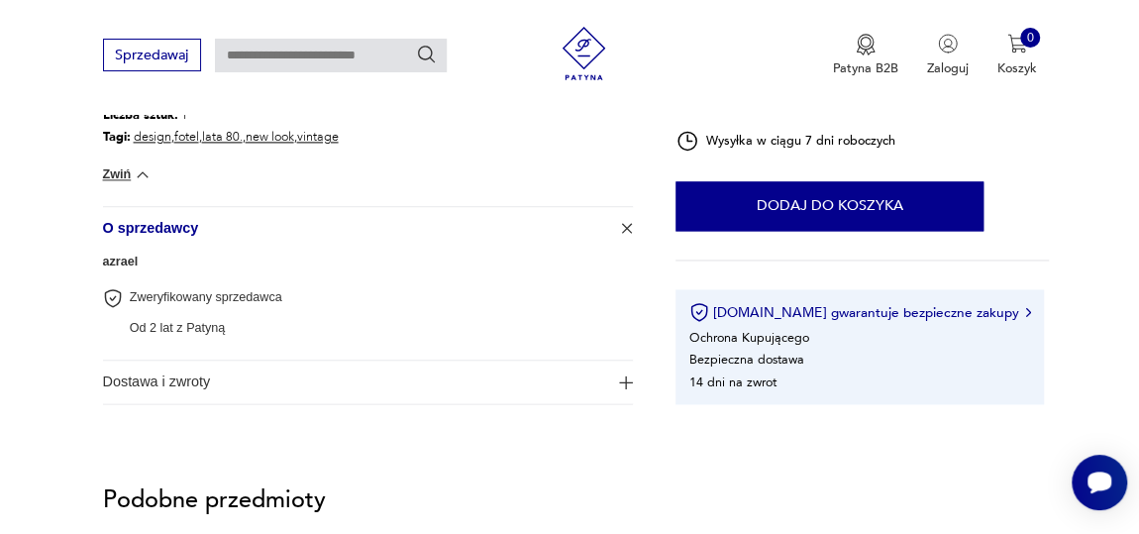
scroll to position [1350, 0]
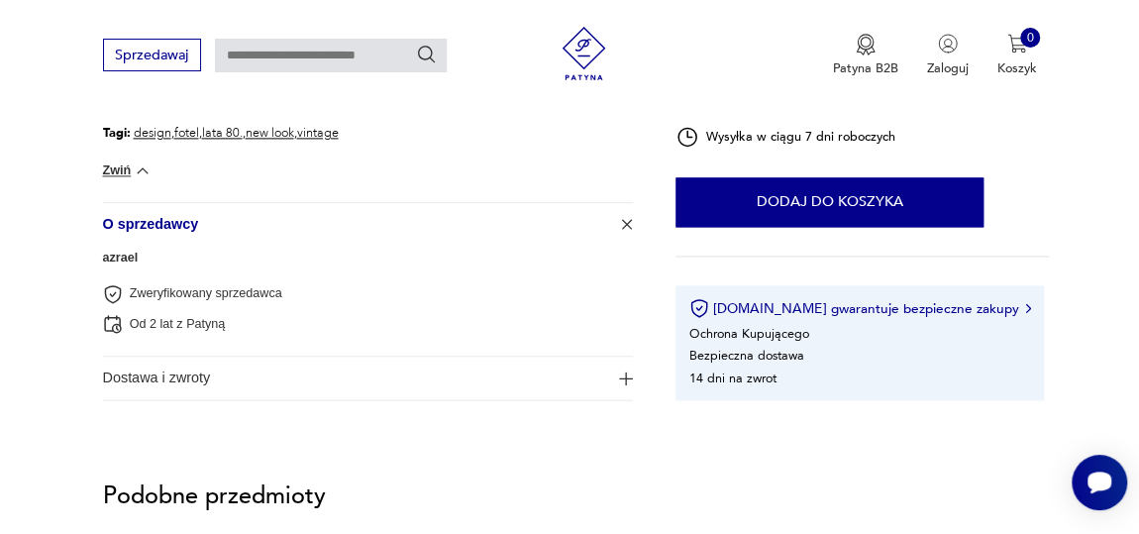
click at [620, 374] on img "button" at bounding box center [626, 379] width 14 height 14
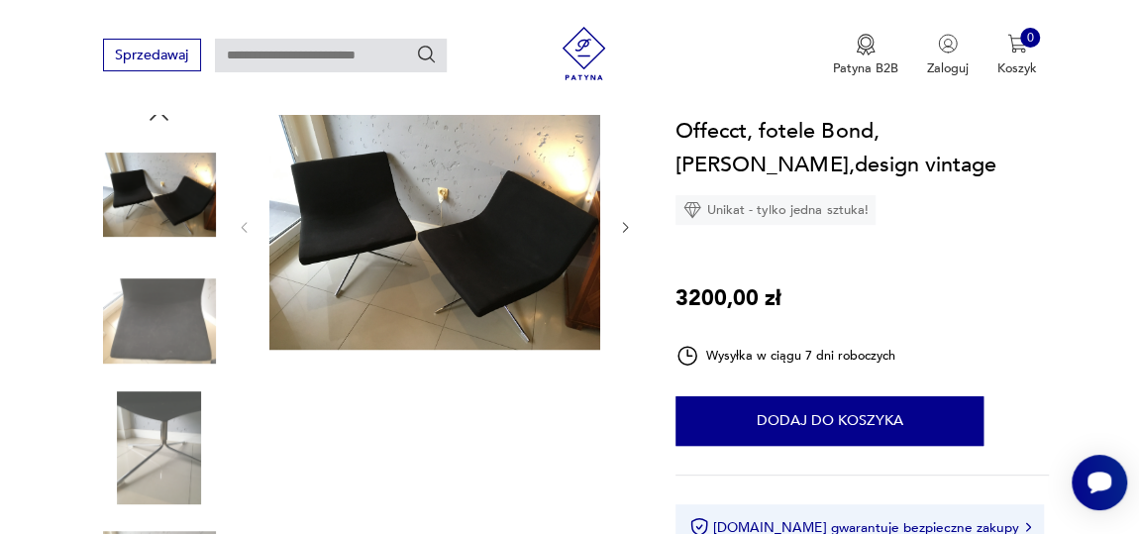
scroll to position [179, 0]
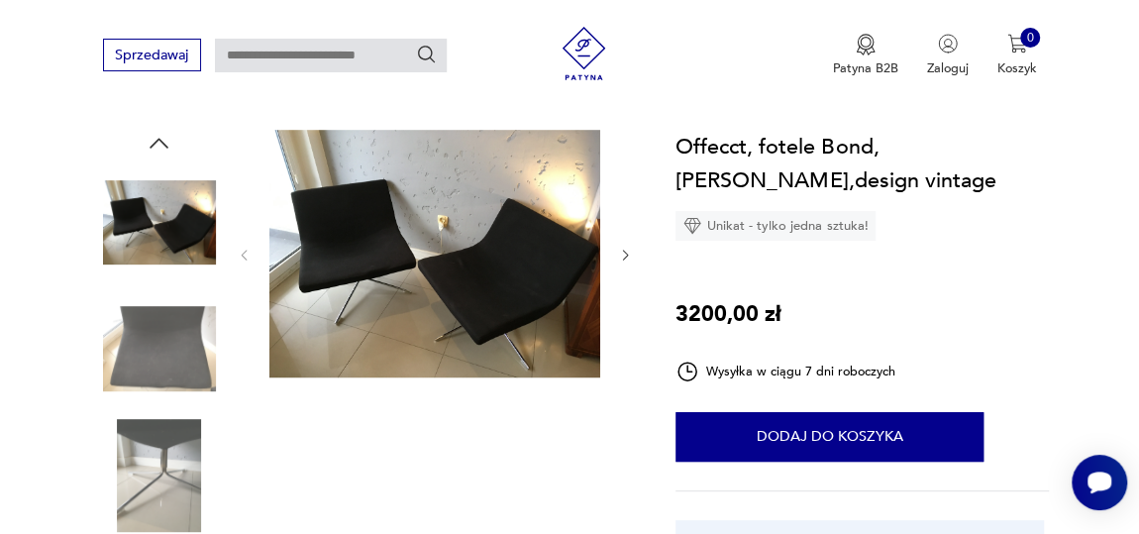
click at [624, 254] on icon "button" at bounding box center [625, 255] width 15 height 15
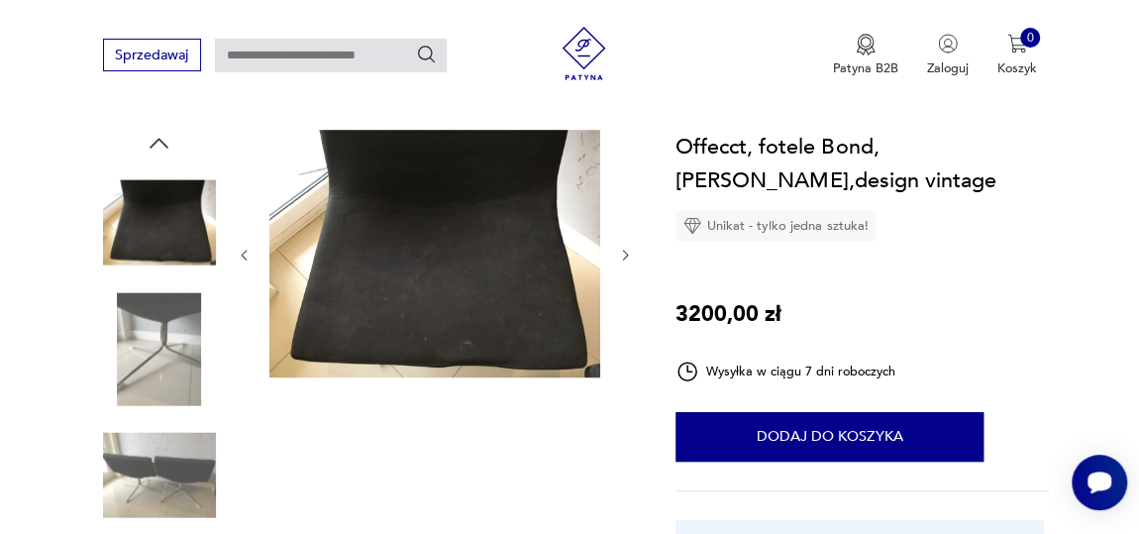
click at [621, 252] on icon "button" at bounding box center [625, 255] width 15 height 15
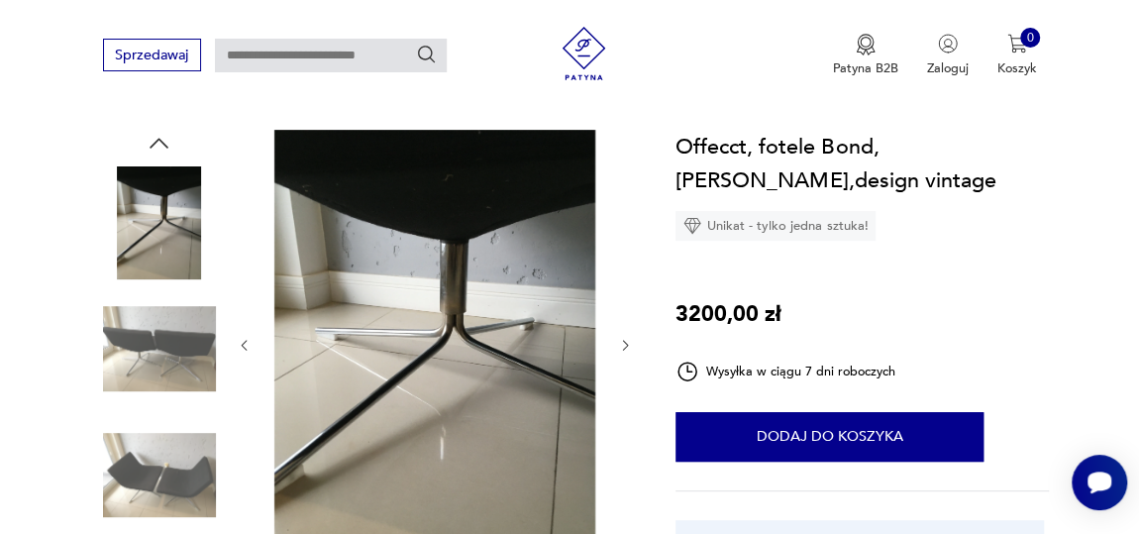
click at [621, 252] on div at bounding box center [435, 345] width 396 height 431
click at [620, 336] on button "button" at bounding box center [625, 345] width 15 height 18
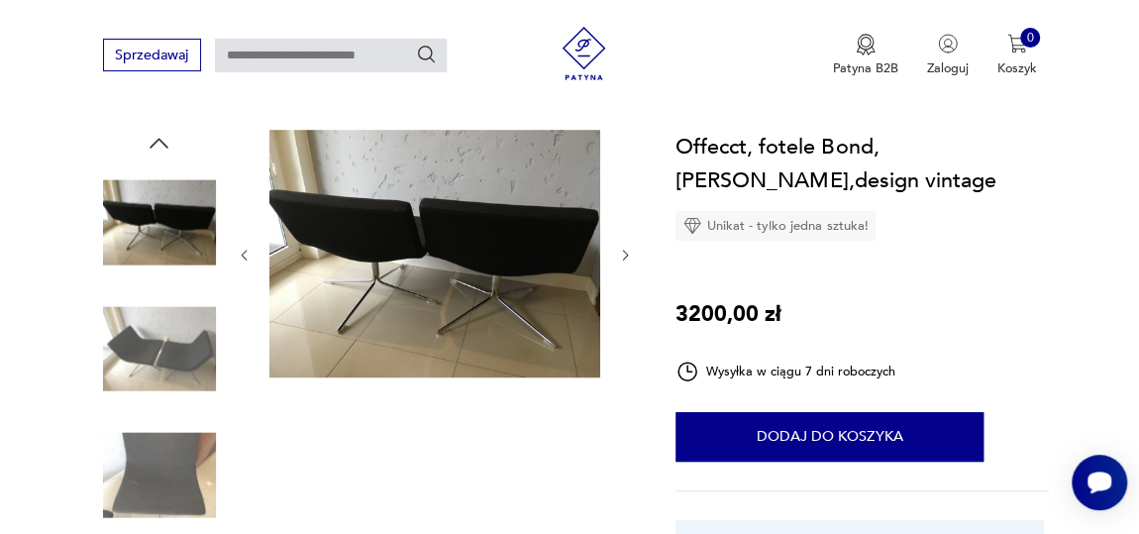
click at [624, 263] on button "button" at bounding box center [625, 256] width 15 height 18
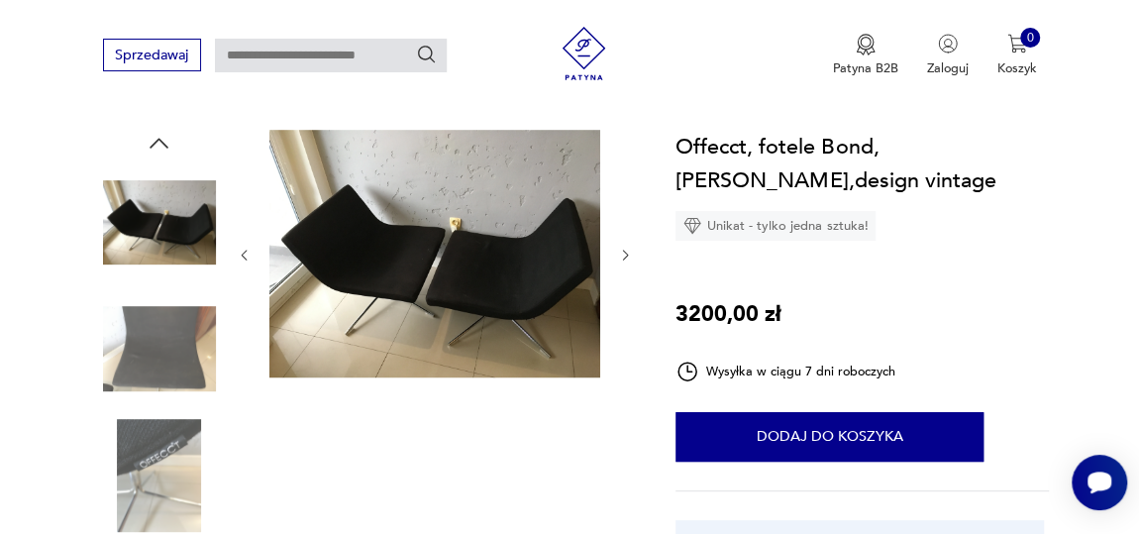
click at [624, 263] on button "button" at bounding box center [625, 256] width 15 height 18
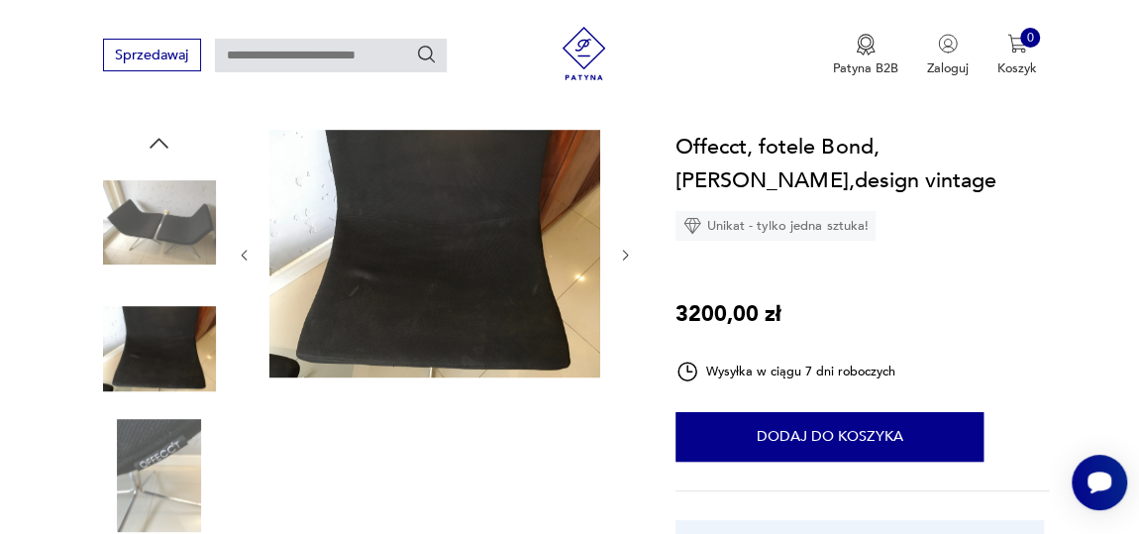
click at [624, 263] on button "button" at bounding box center [625, 256] width 15 height 18
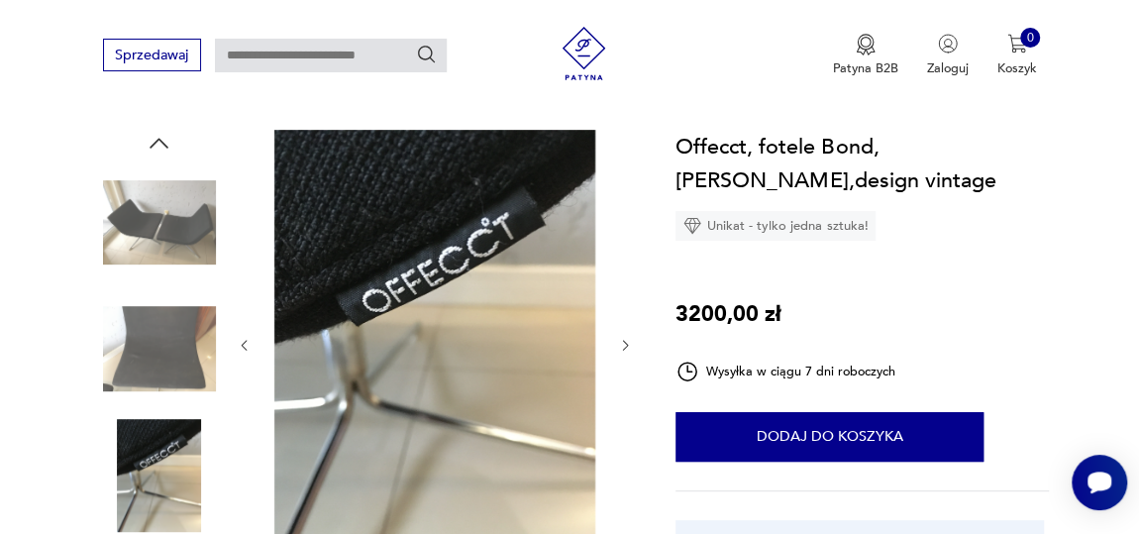
click at [624, 346] on icon "button" at bounding box center [625, 345] width 15 height 15
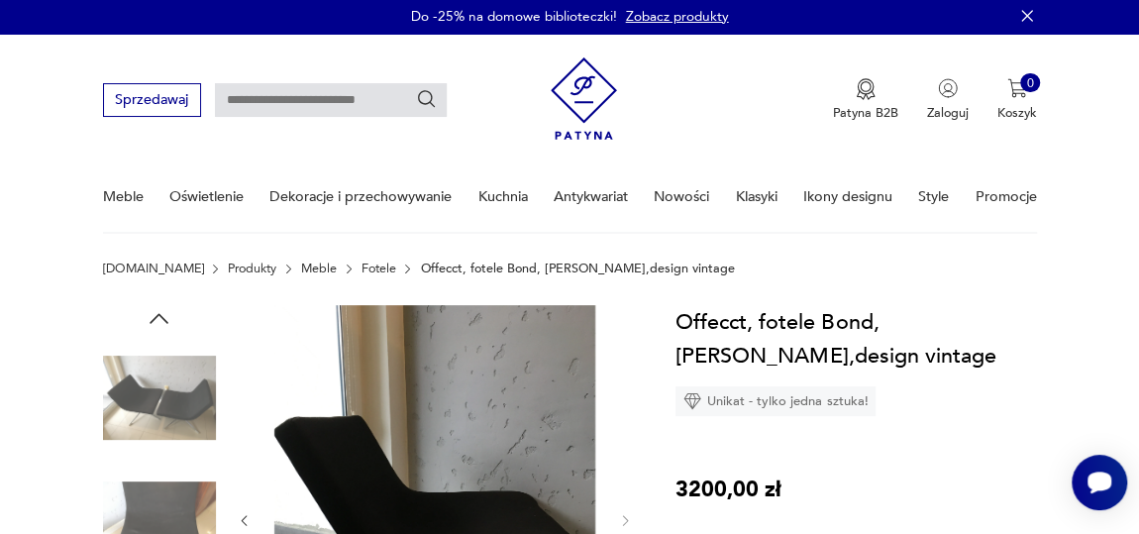
scroll to position [0, 0]
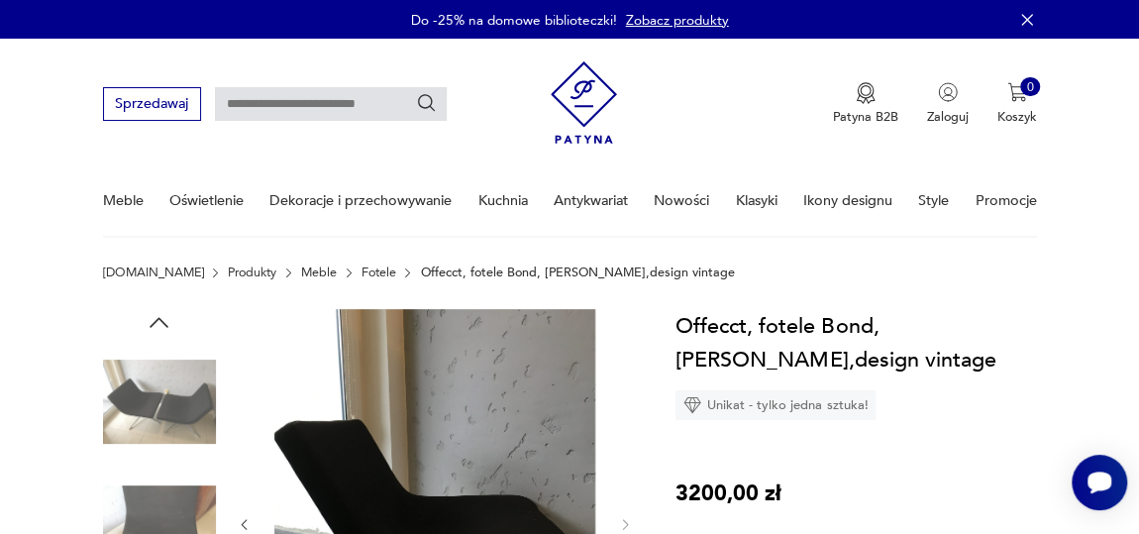
click at [166, 325] on icon "button" at bounding box center [159, 322] width 19 height 10
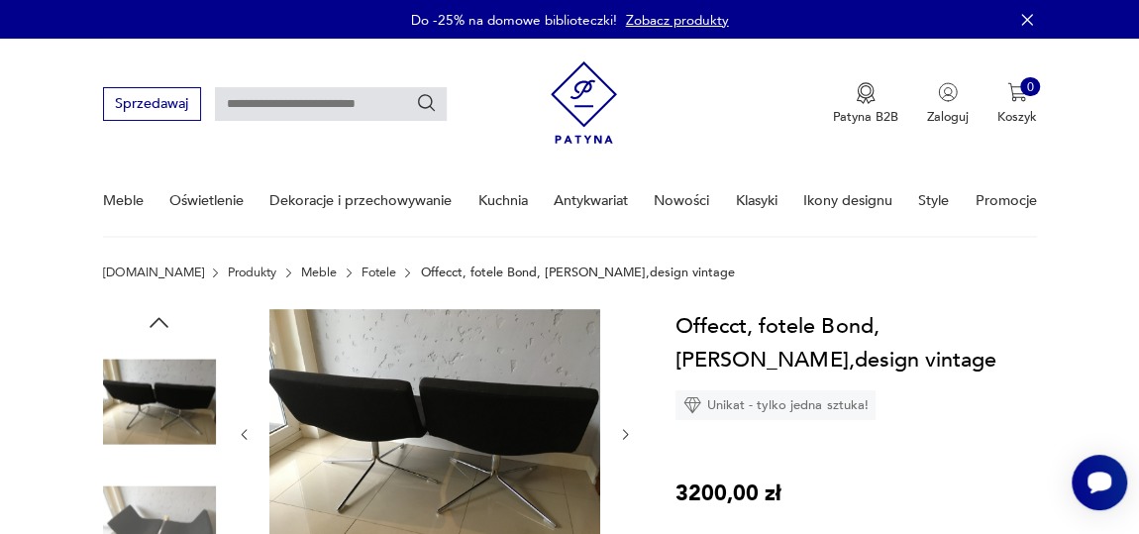
click at [154, 511] on img at bounding box center [159, 528] width 113 height 113
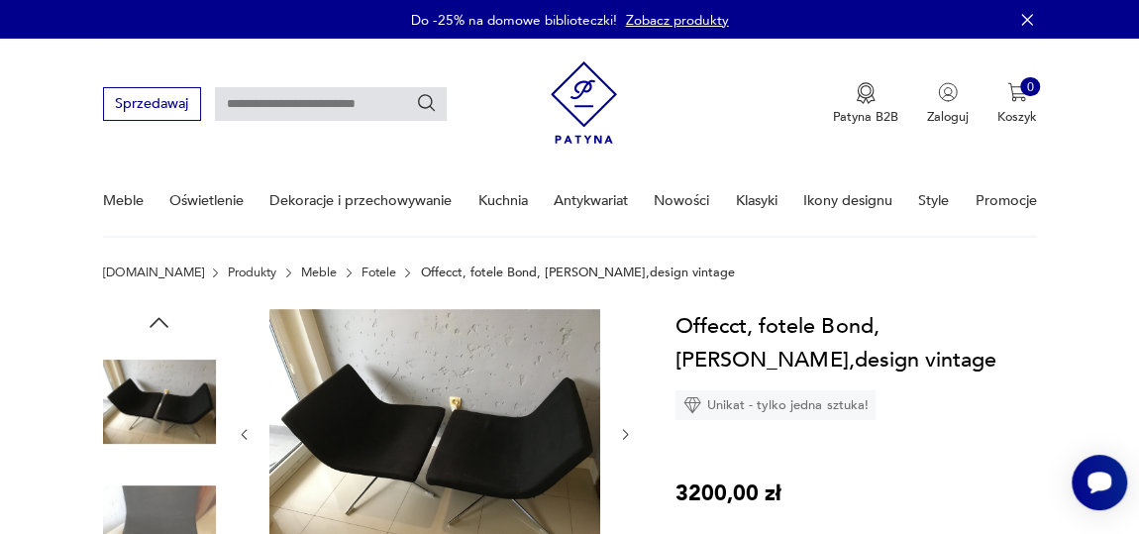
click at [150, 319] on icon "button" at bounding box center [159, 322] width 27 height 27
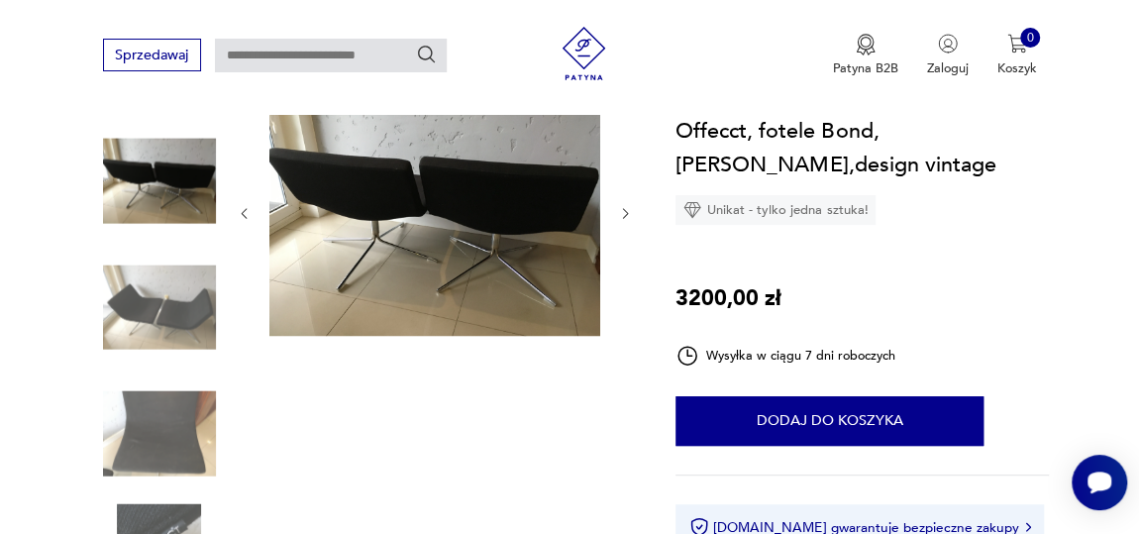
scroll to position [360, 0]
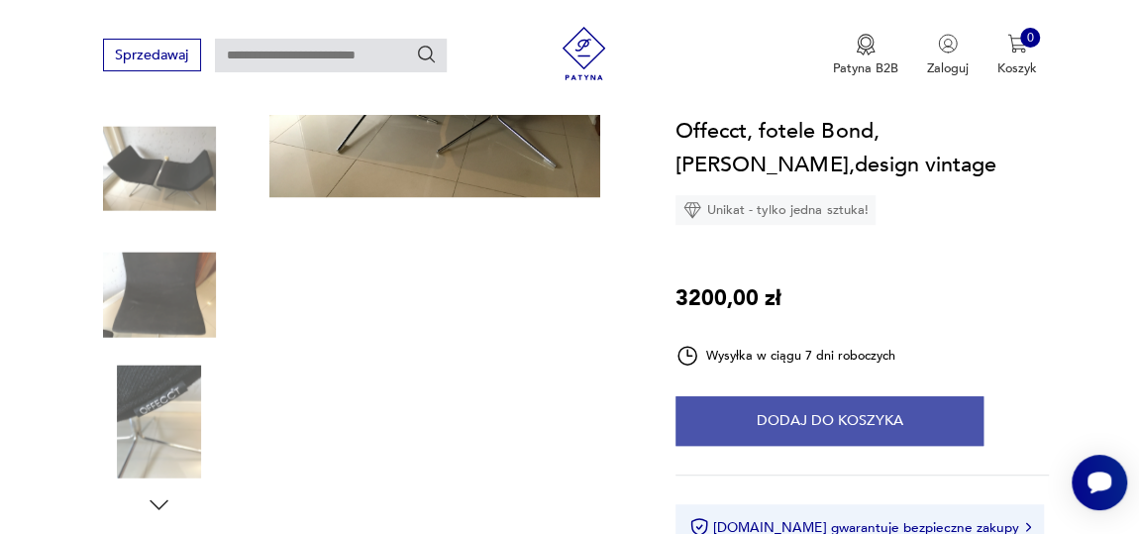
click at [815, 412] on button "Dodaj do koszyka" at bounding box center [830, 421] width 308 height 50
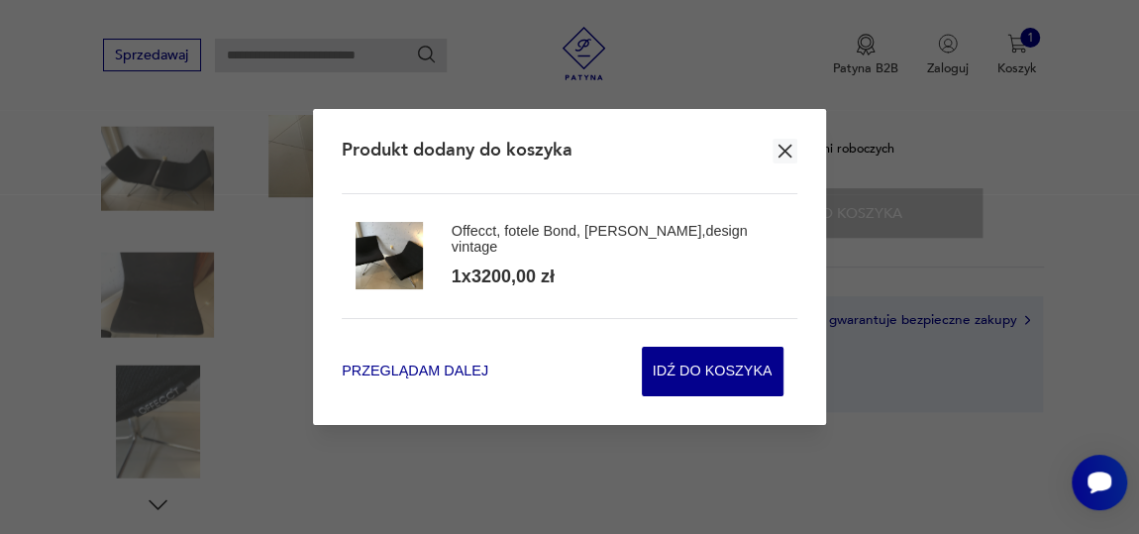
click at [457, 372] on span "Przeglądam dalej" at bounding box center [415, 372] width 147 height 20
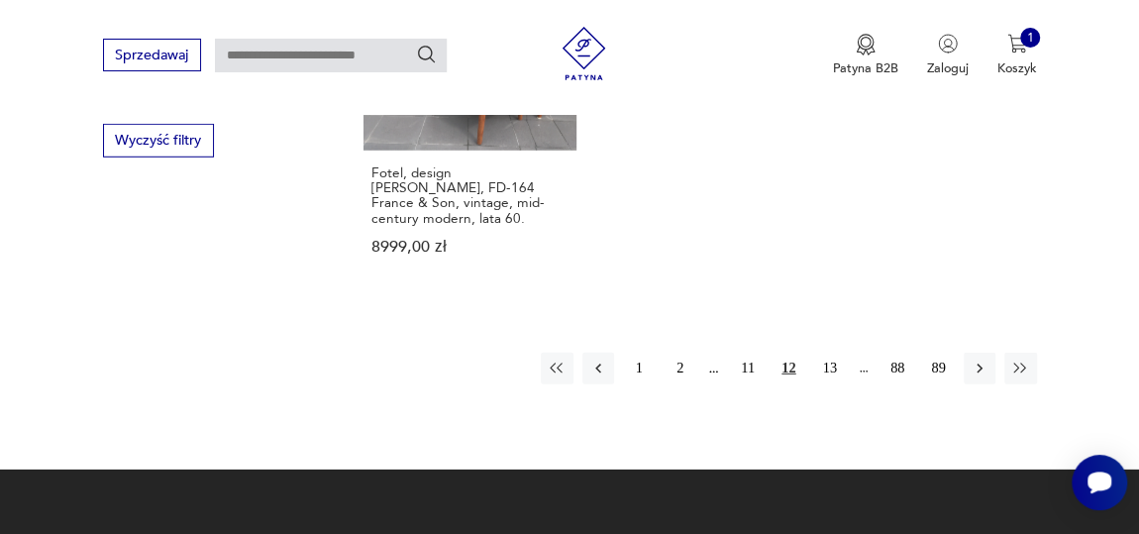
scroll to position [2783, 0]
click at [828, 353] on button "13" at bounding box center [830, 369] width 32 height 32
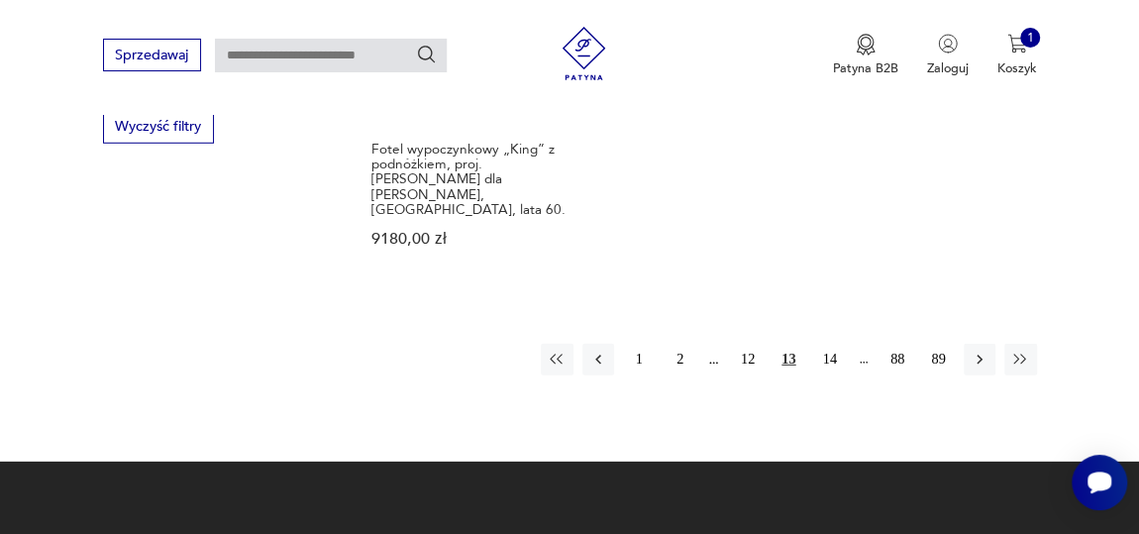
scroll to position [2800, 0]
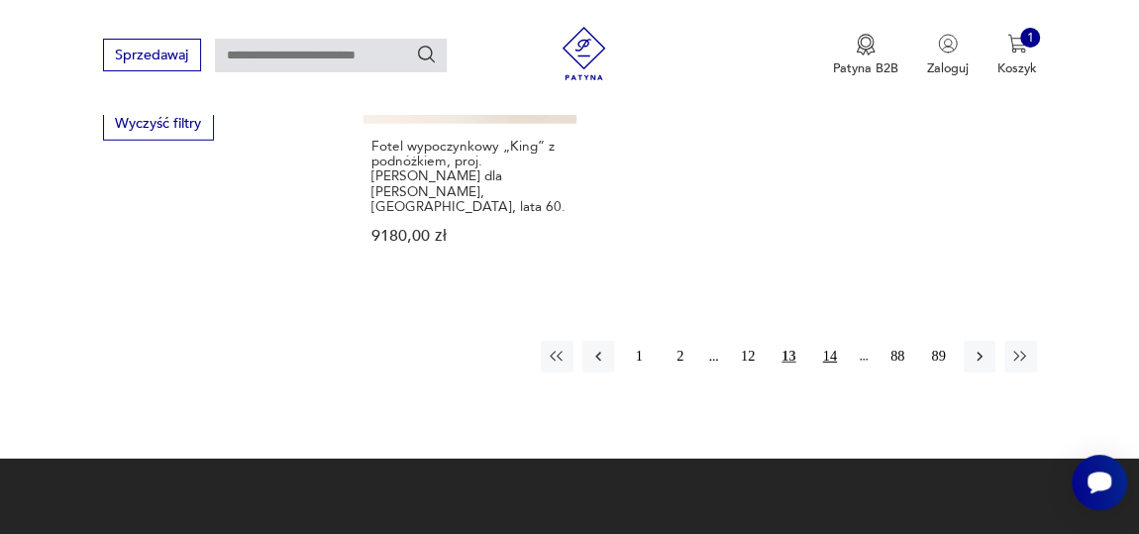
click at [828, 341] on button "14" at bounding box center [830, 357] width 32 height 32
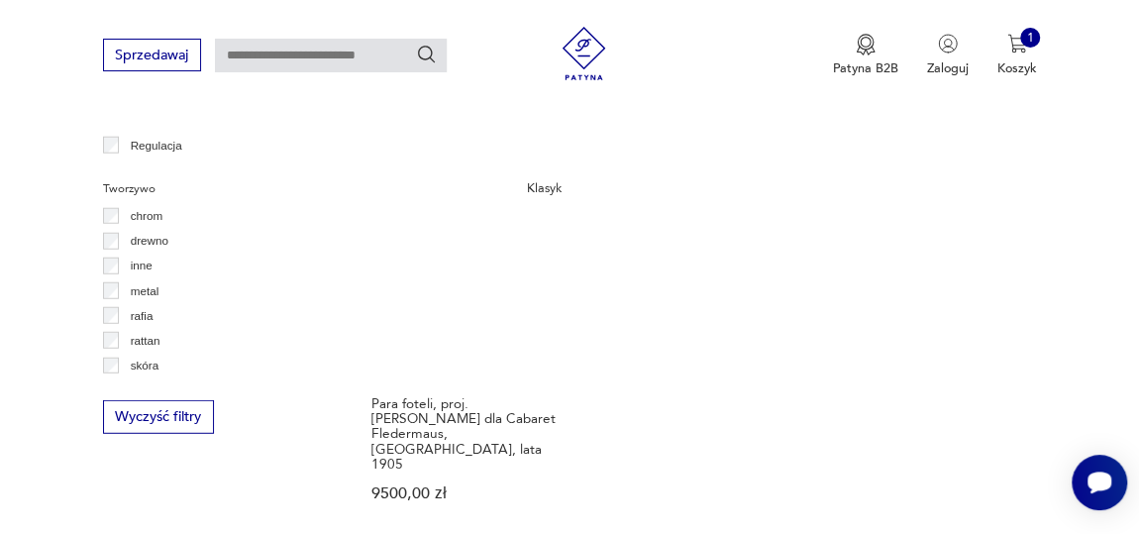
scroll to position [2620, 0]
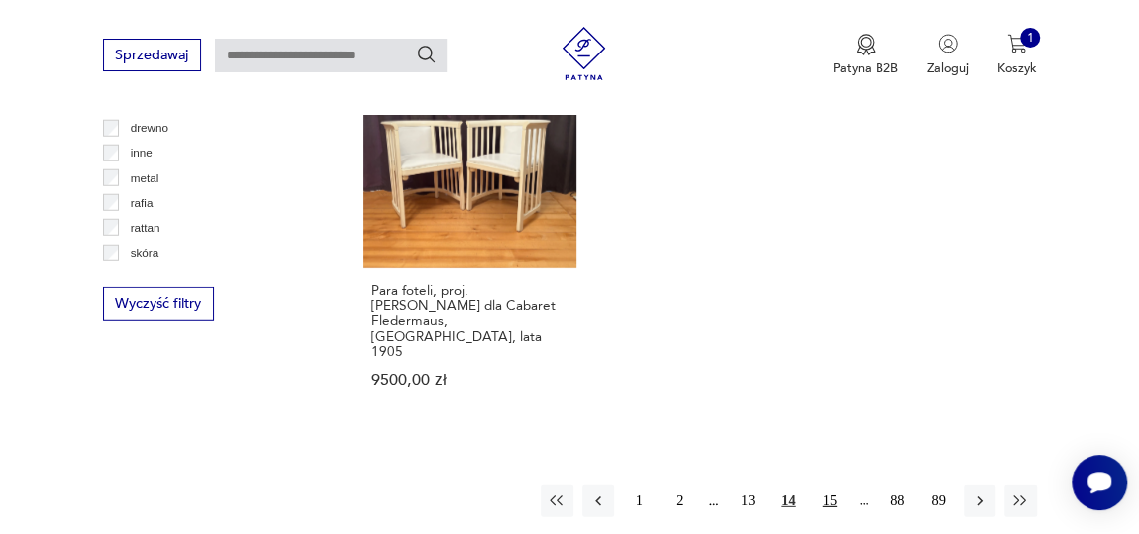
click at [834, 485] on button "15" at bounding box center [830, 501] width 32 height 32
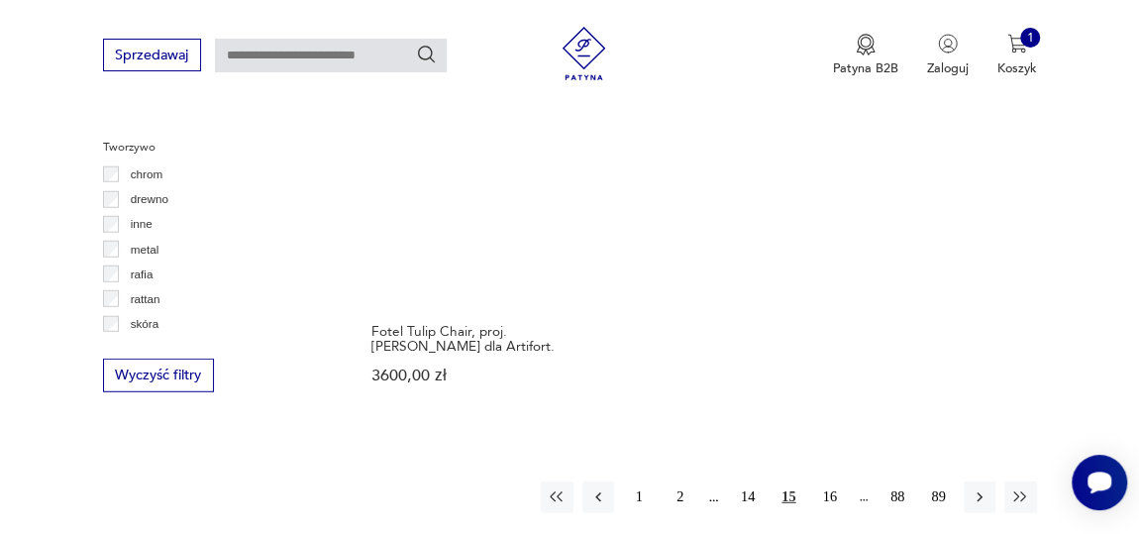
scroll to position [2620, 0]
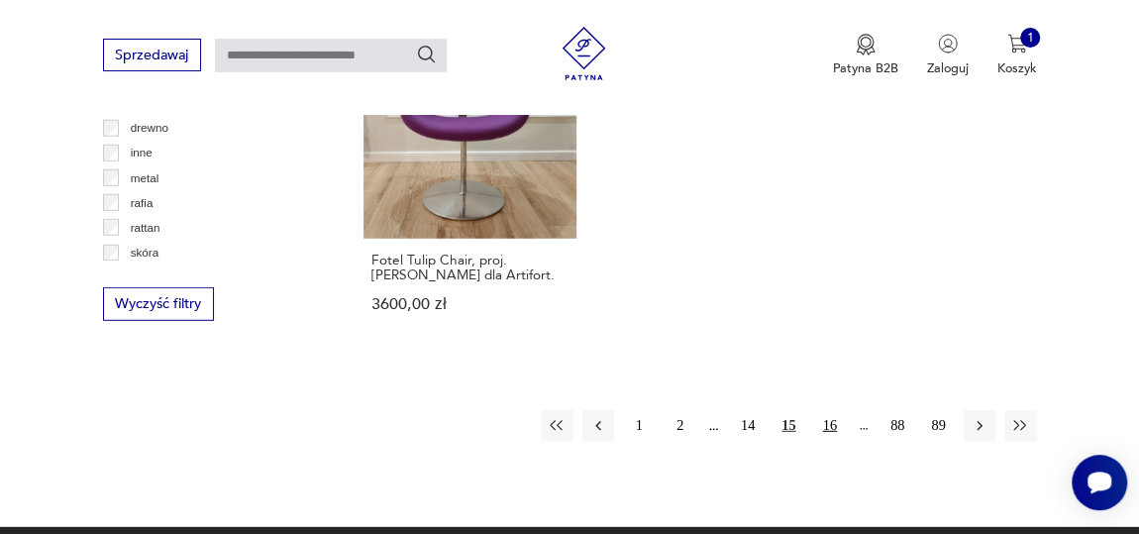
click at [834, 410] on button "16" at bounding box center [830, 426] width 32 height 32
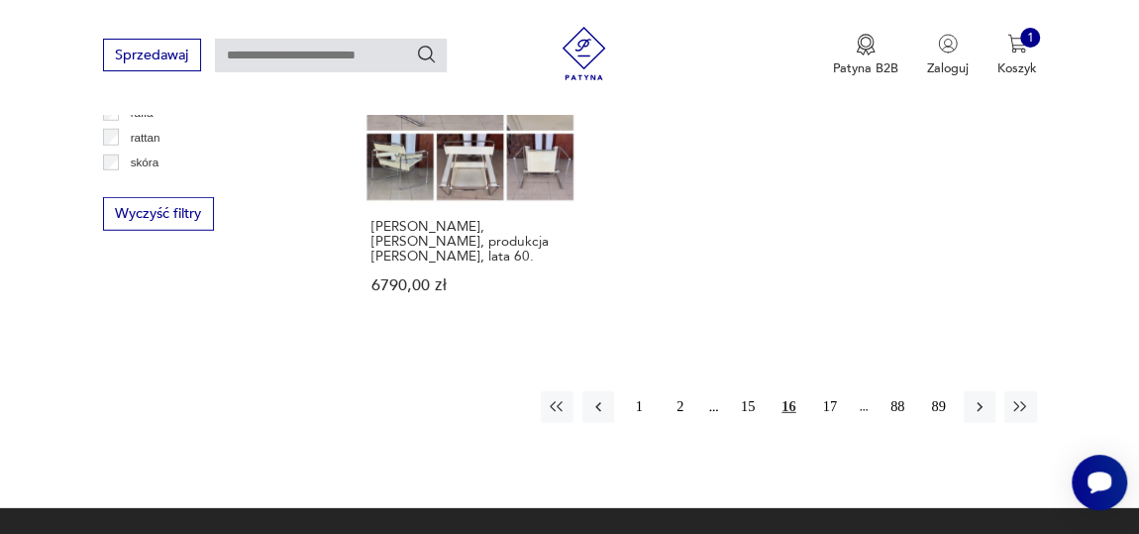
scroll to position [2710, 0]
click at [829, 391] on button "17" at bounding box center [830, 407] width 32 height 32
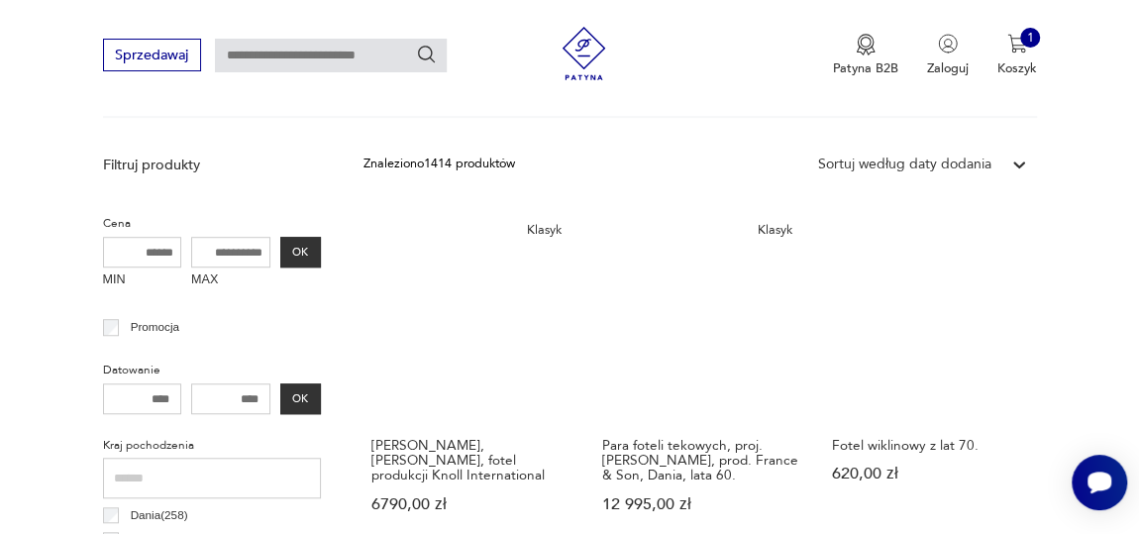
scroll to position [638, 0]
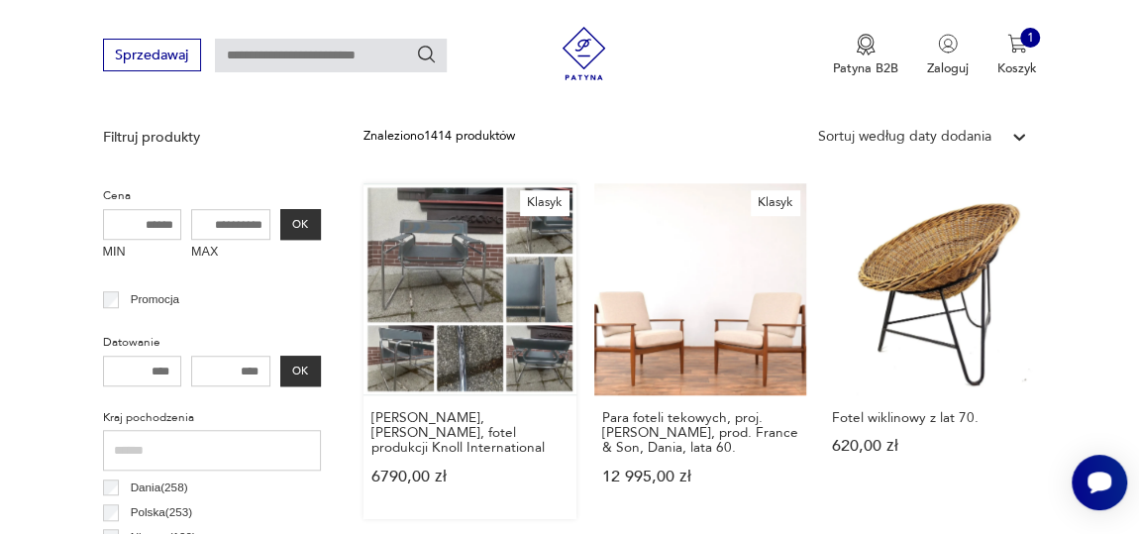
click at [465, 254] on link "[PERSON_NAME], [PERSON_NAME], fotel produkcji Knoll International 6790,00 zł" at bounding box center [470, 351] width 212 height 337
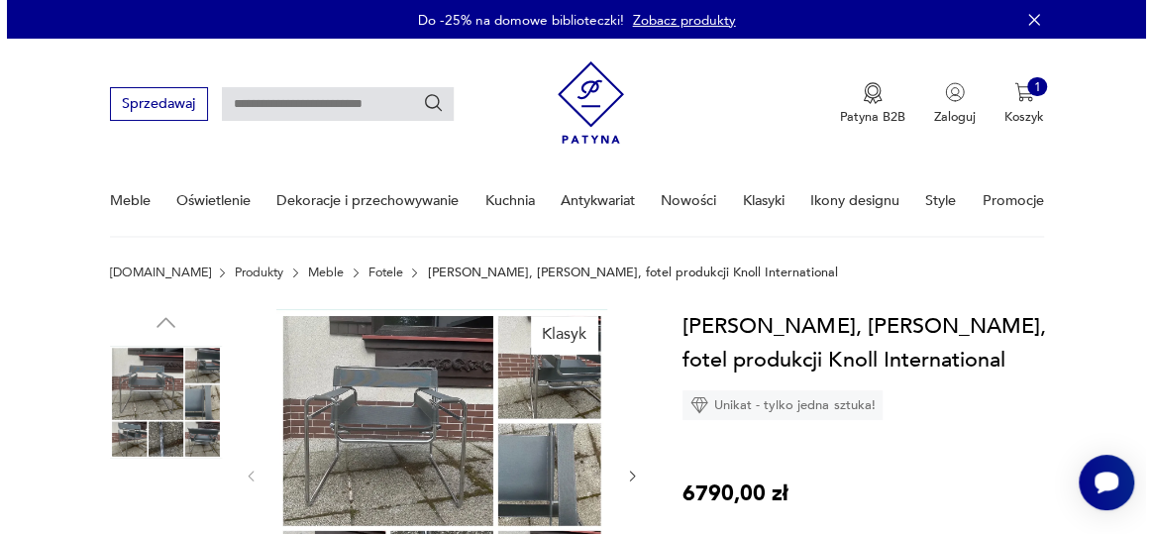
scroll to position [89, 0]
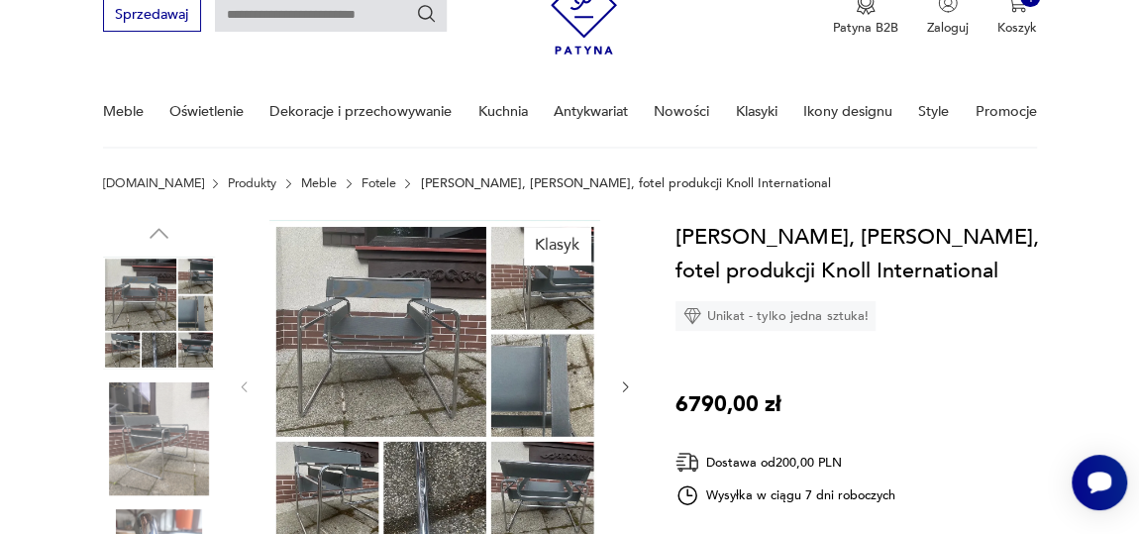
click at [413, 314] on img at bounding box center [434, 386] width 331 height 332
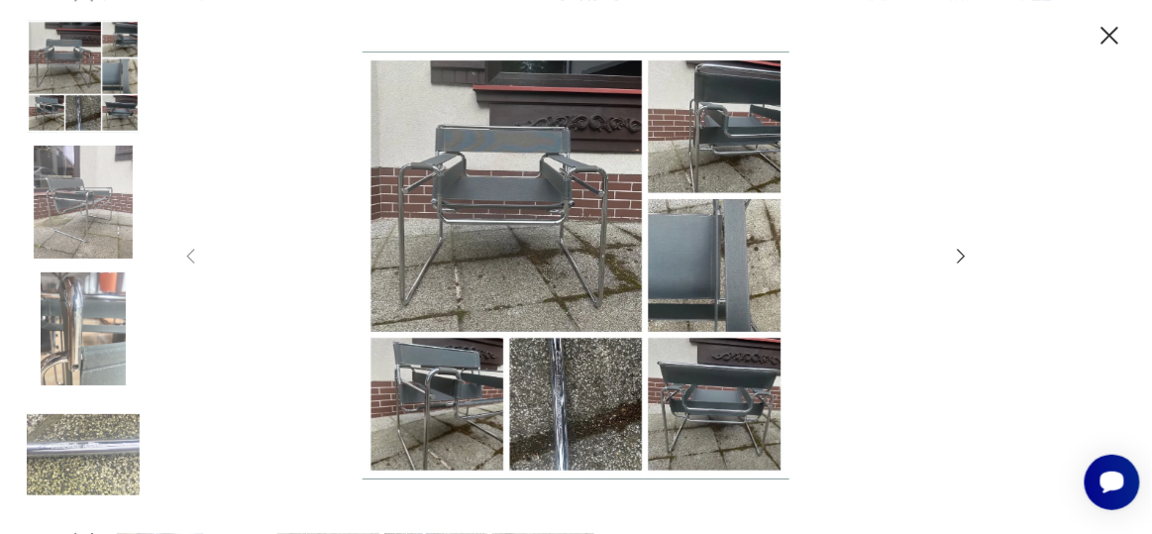
click at [963, 254] on icon "button" at bounding box center [962, 256] width 8 height 15
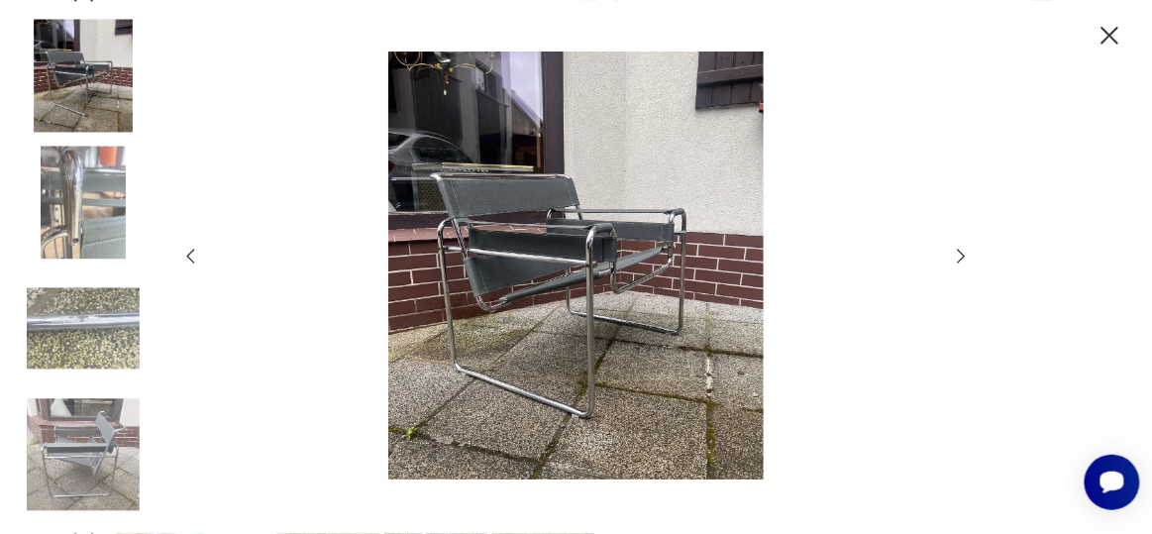
click at [963, 254] on icon "button" at bounding box center [962, 256] width 8 height 15
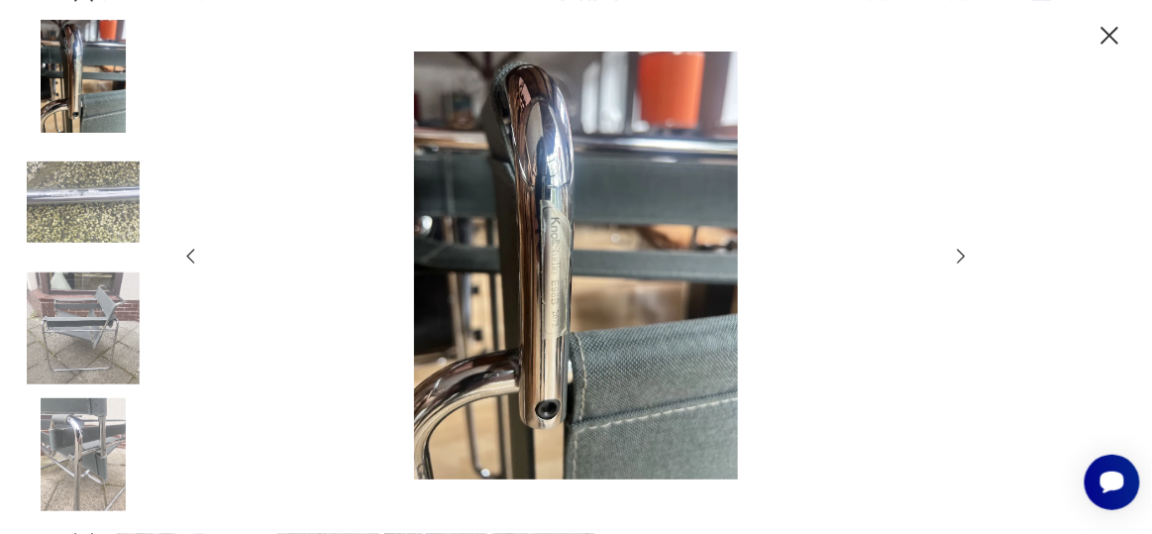
click at [963, 254] on icon "button" at bounding box center [962, 256] width 8 height 15
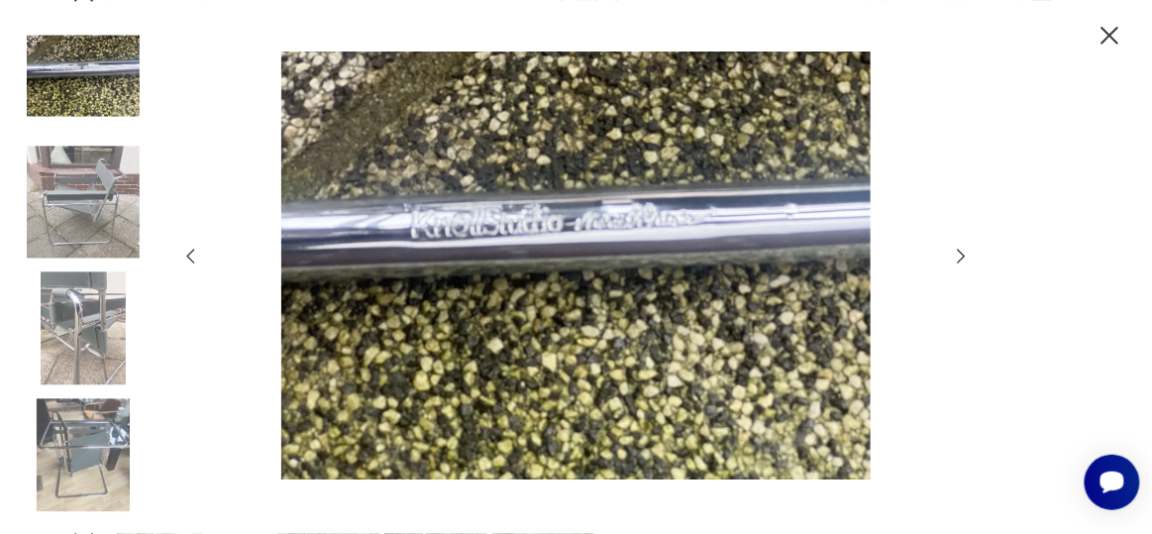
click at [963, 254] on icon "button" at bounding box center [962, 256] width 8 height 15
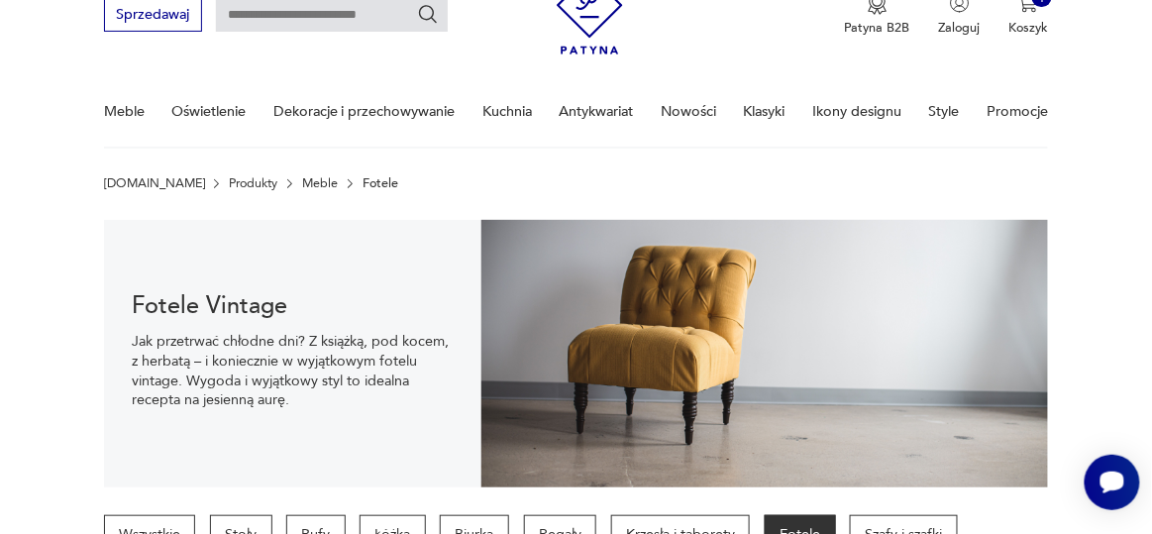
scroll to position [637, 0]
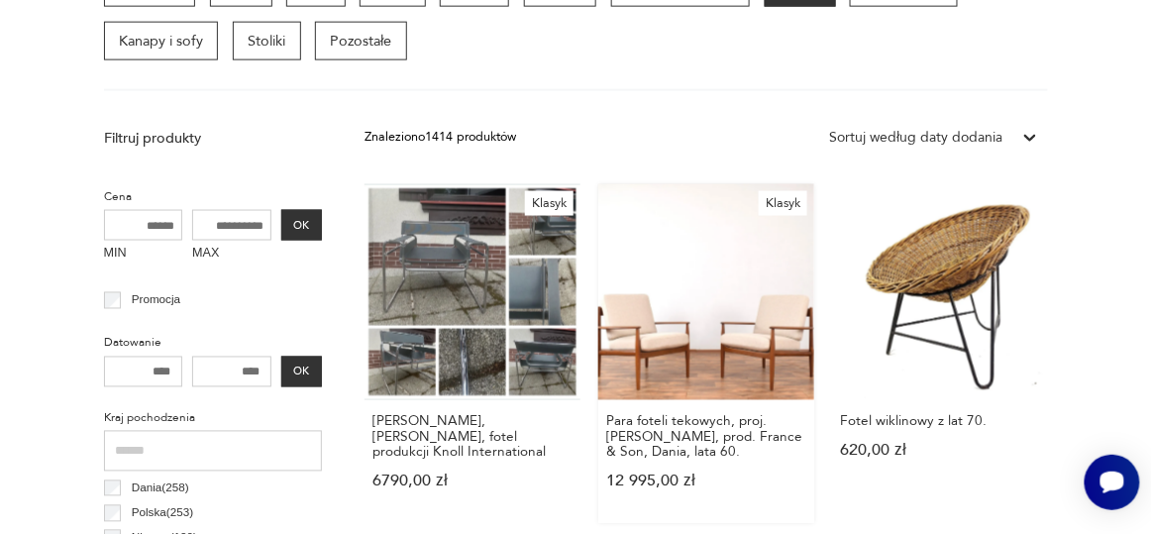
click at [693, 270] on link "Klasyk Para foteli tekowych, proj. [PERSON_NAME], prod. France & Son, Dania, la…" at bounding box center [706, 354] width 216 height 340
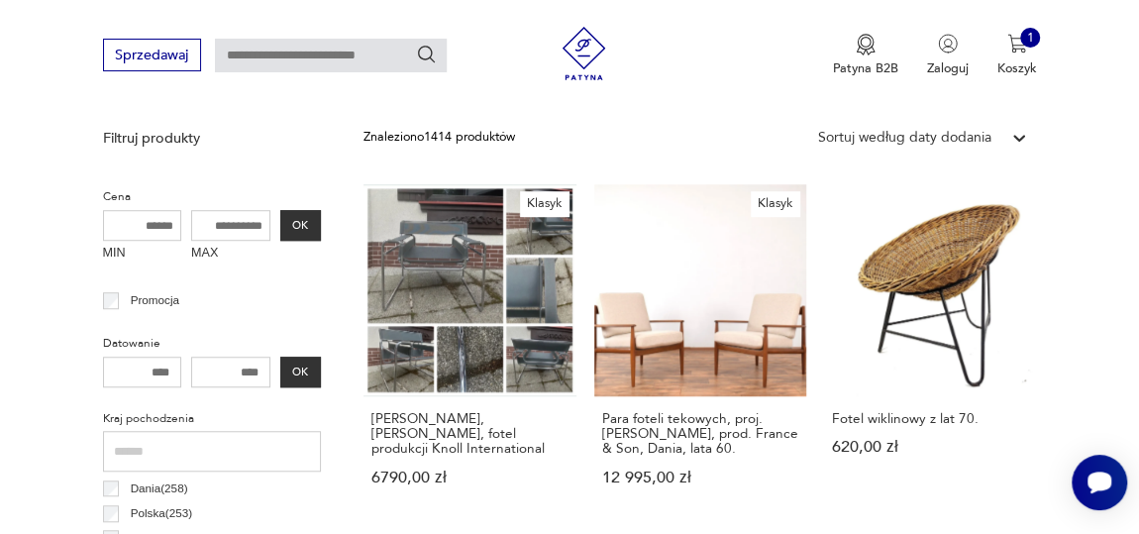
scroll to position [727, 0]
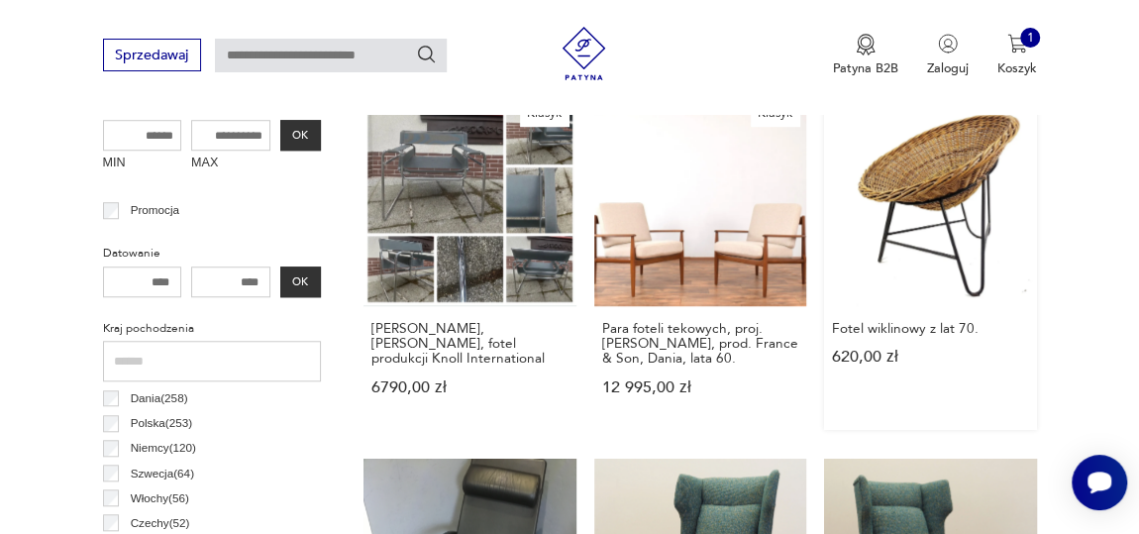
click at [937, 186] on link "Fotel wiklinowy z lat 70. 620,00 zł" at bounding box center [930, 262] width 212 height 337
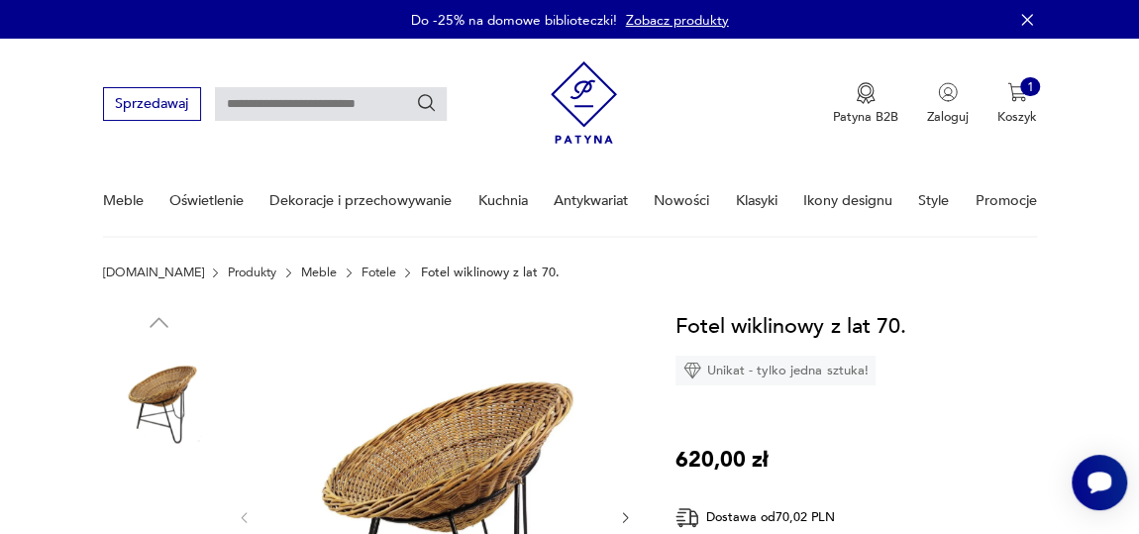
scroll to position [179, 0]
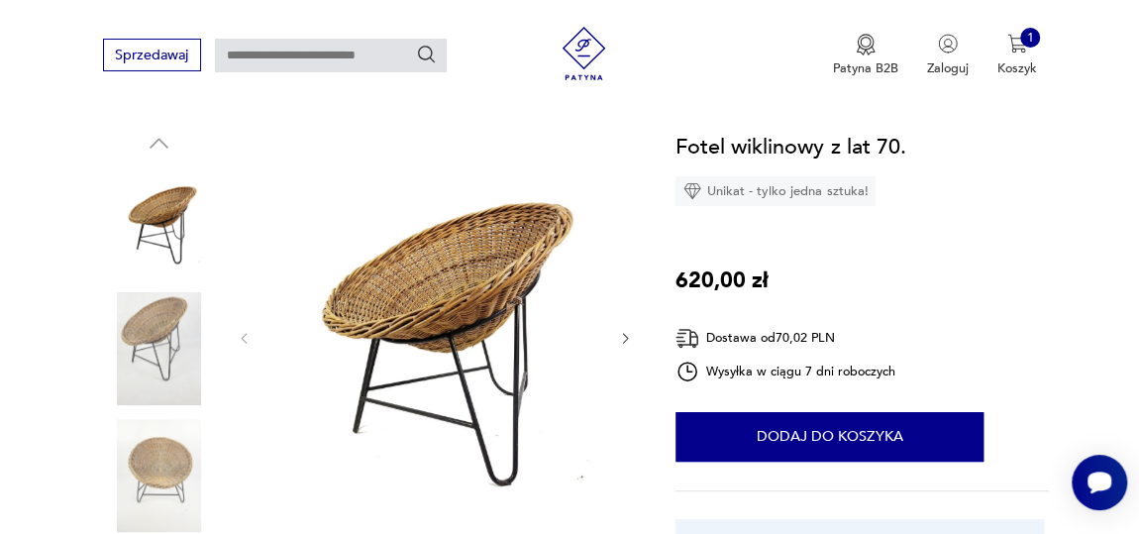
click at [486, 282] on img at bounding box center [434, 337] width 331 height 414
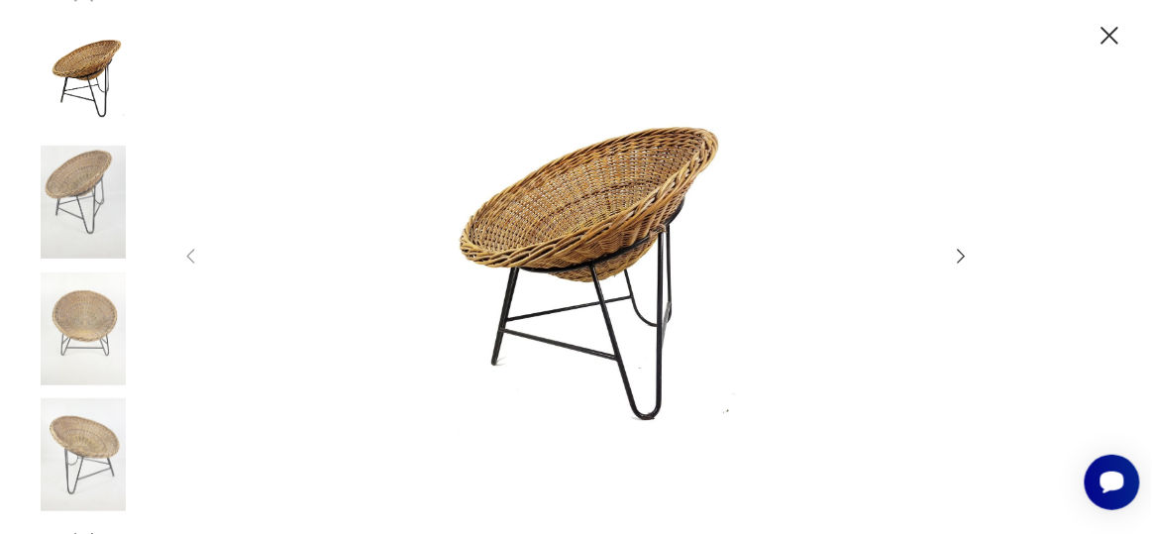
click at [960, 254] on icon "button" at bounding box center [962, 257] width 22 height 22
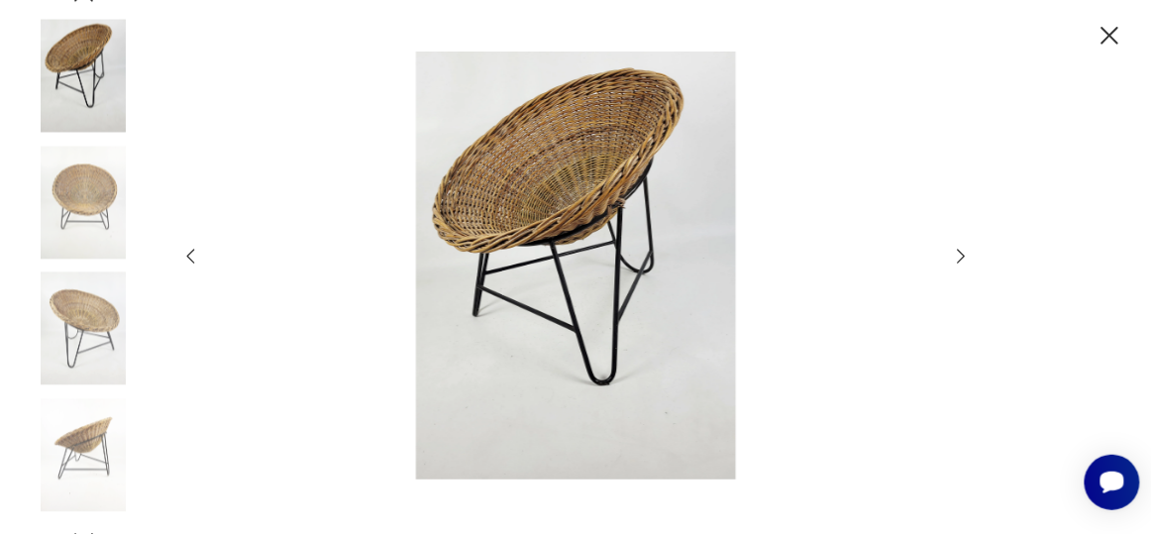
click at [957, 252] on icon "button" at bounding box center [962, 257] width 22 height 22
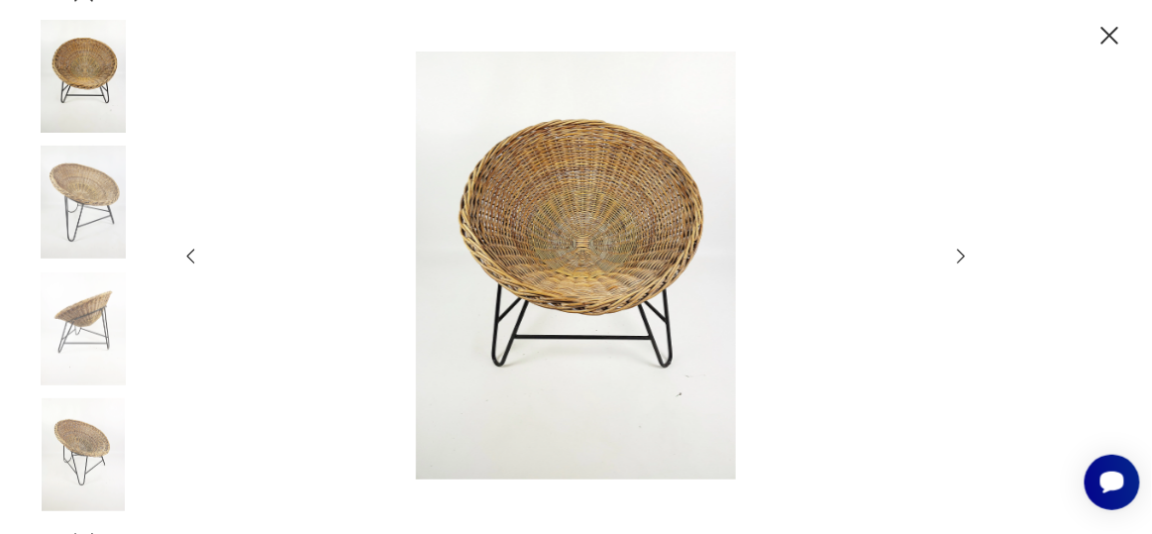
click at [957, 252] on icon "button" at bounding box center [962, 257] width 22 height 22
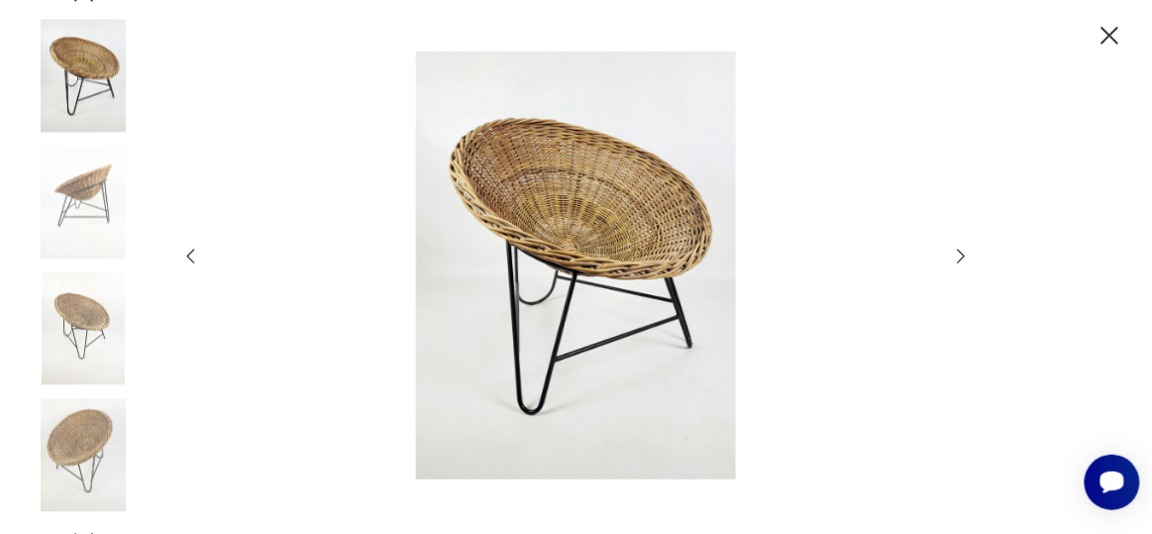
click at [957, 252] on icon "button" at bounding box center [962, 257] width 22 height 22
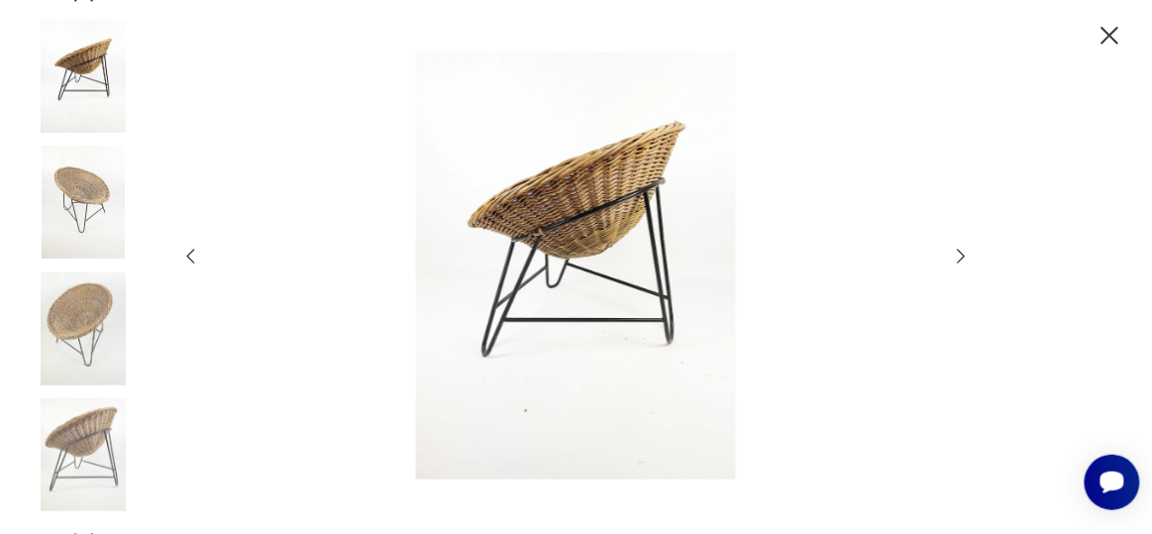
click at [957, 252] on icon "button" at bounding box center [962, 257] width 22 height 22
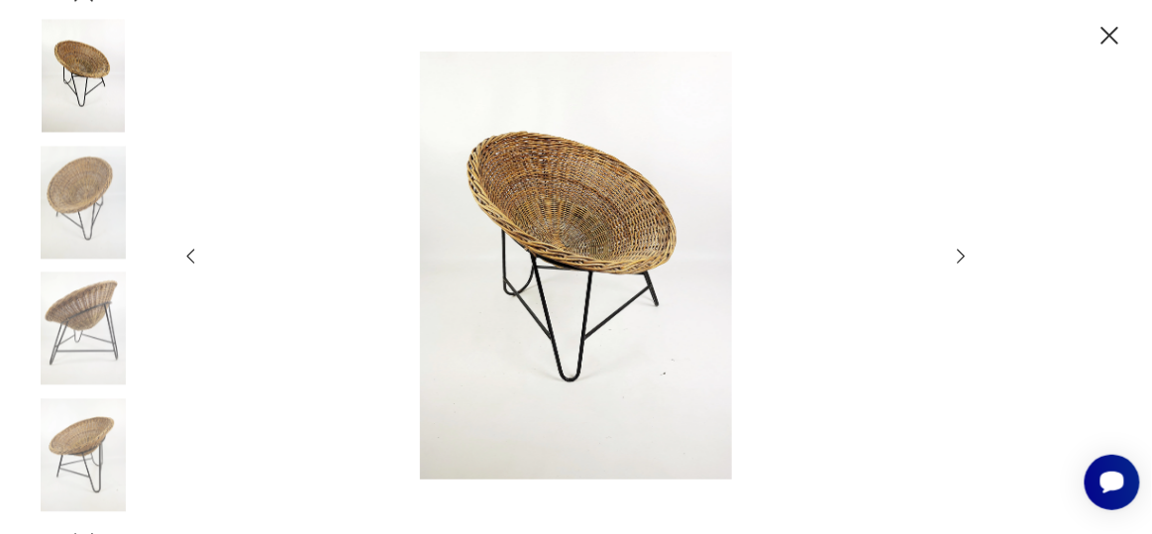
click at [957, 252] on icon "button" at bounding box center [962, 257] width 22 height 22
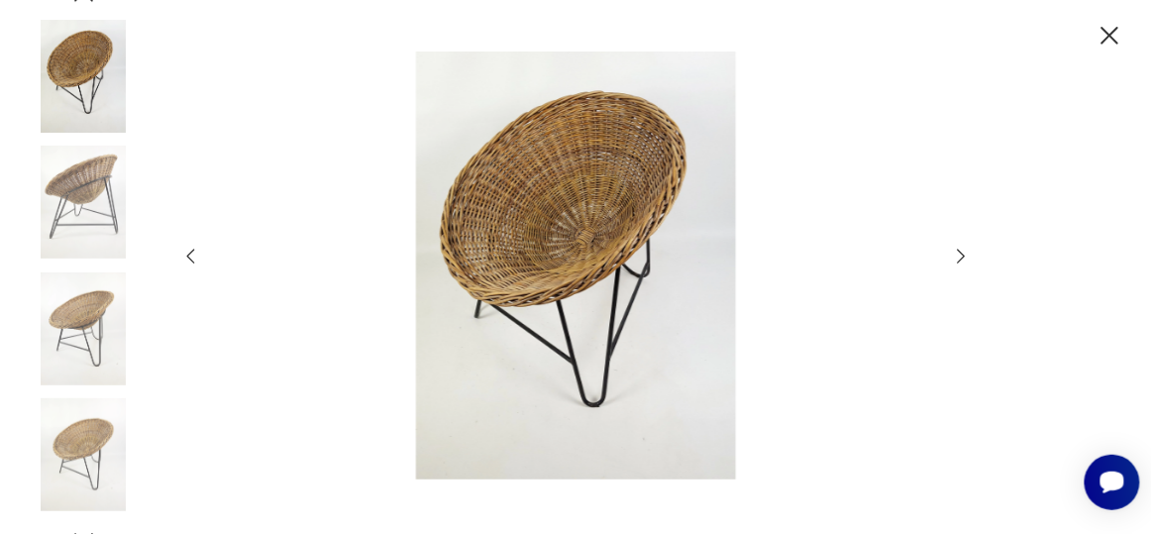
click at [957, 252] on icon "button" at bounding box center [962, 257] width 22 height 22
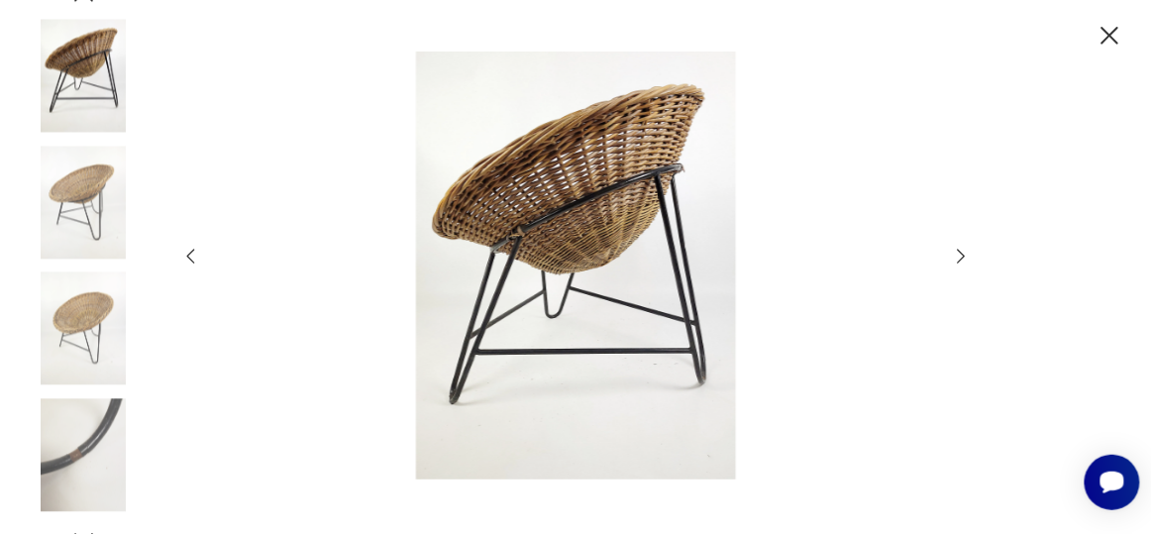
click at [957, 252] on icon "button" at bounding box center [962, 257] width 22 height 22
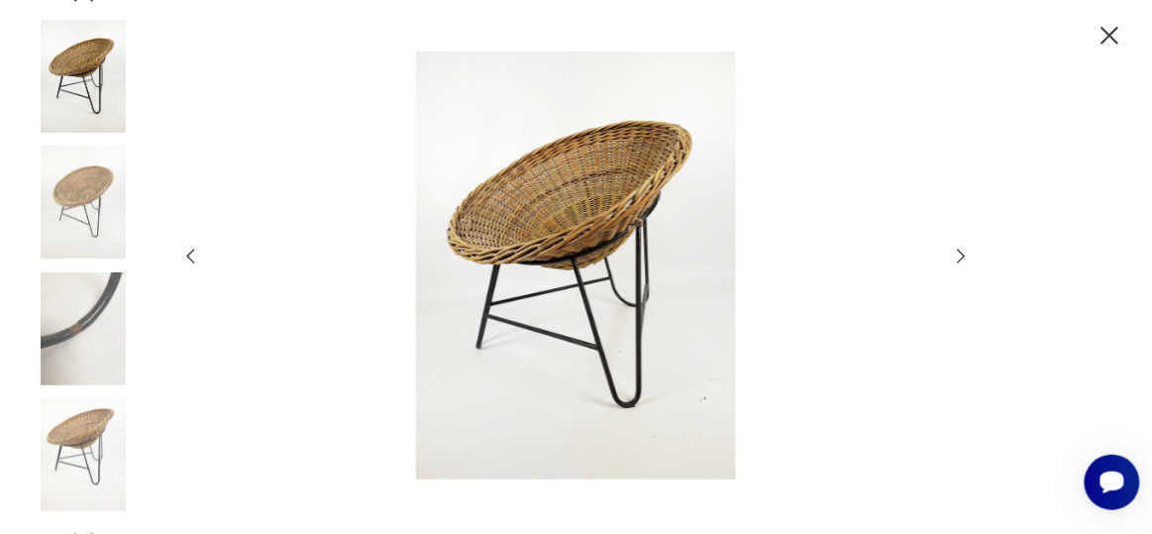
click at [957, 252] on icon "button" at bounding box center [962, 257] width 22 height 22
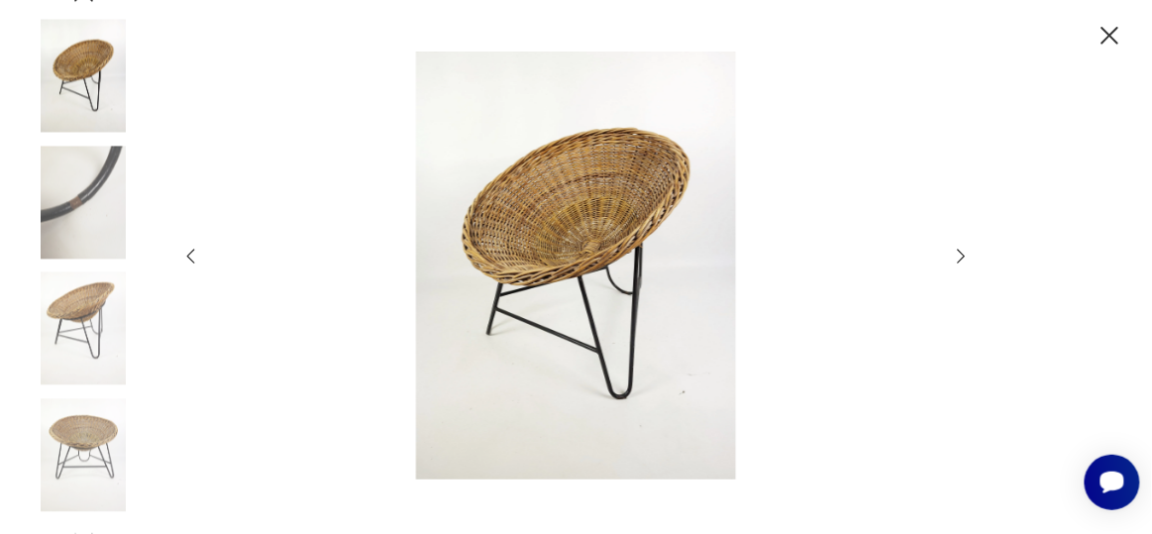
click at [957, 252] on icon "button" at bounding box center [962, 257] width 22 height 22
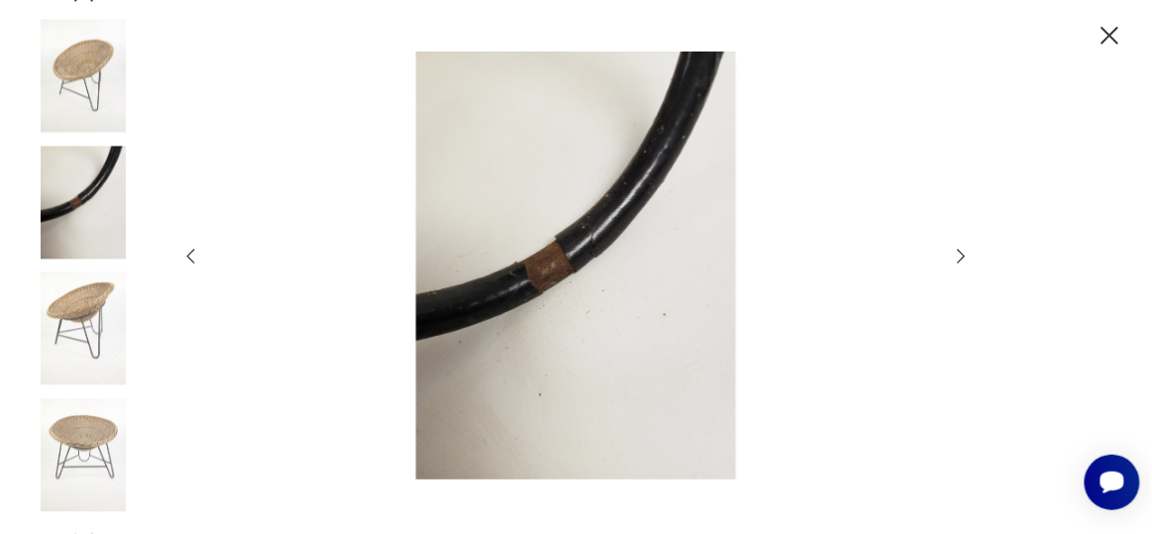
click at [957, 252] on icon "button" at bounding box center [962, 257] width 22 height 22
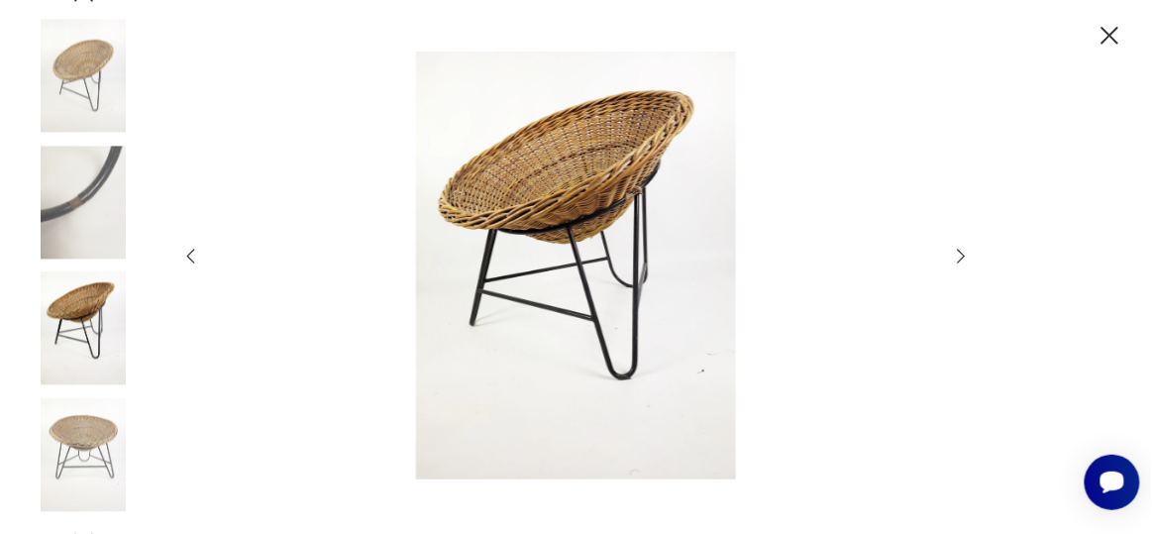
click at [1102, 29] on icon "button" at bounding box center [1111, 36] width 32 height 32
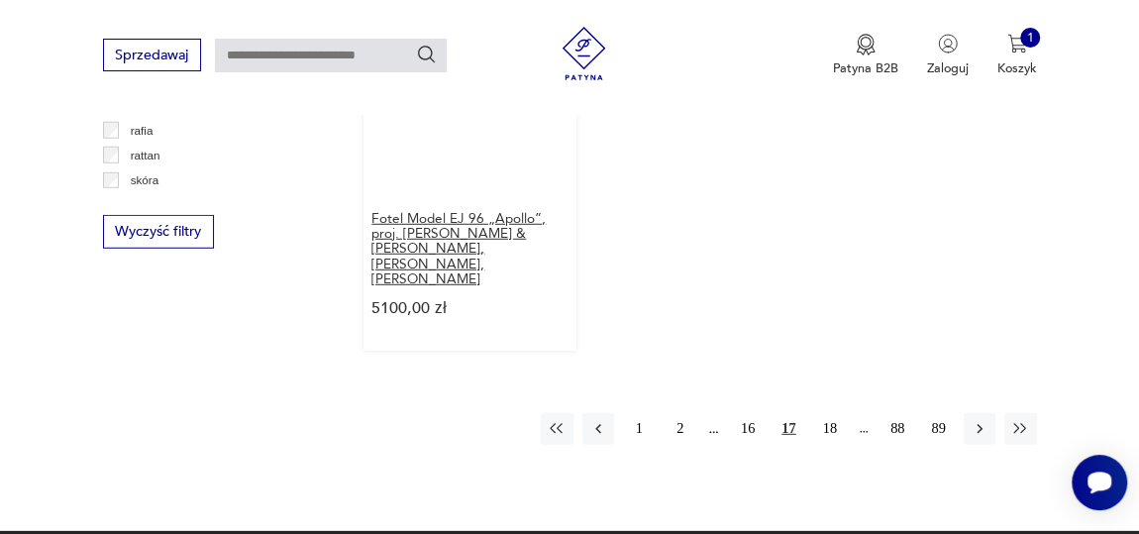
scroll to position [2709, 0]
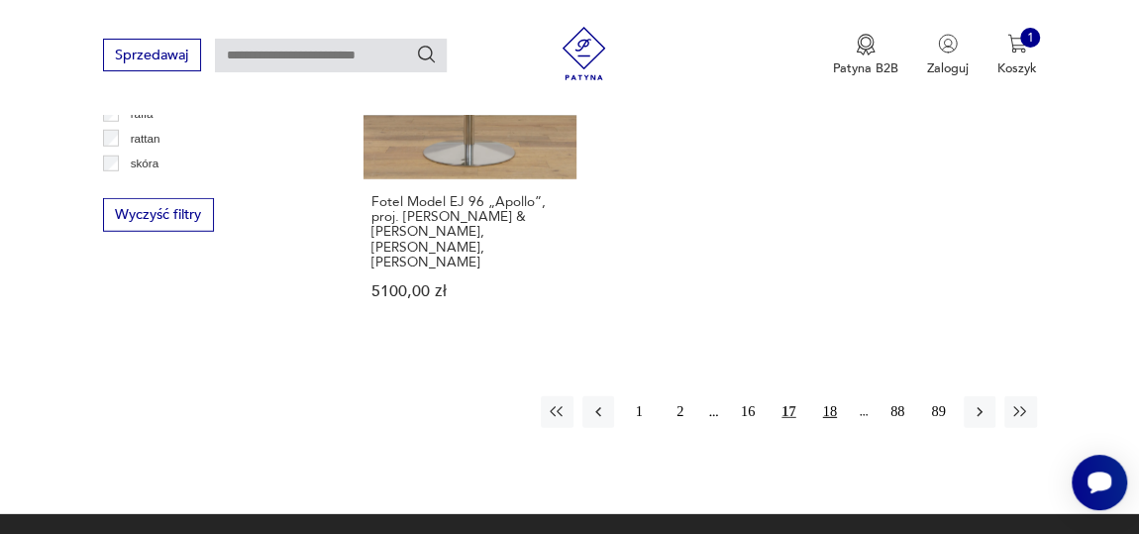
click at [831, 396] on button "18" at bounding box center [830, 412] width 32 height 32
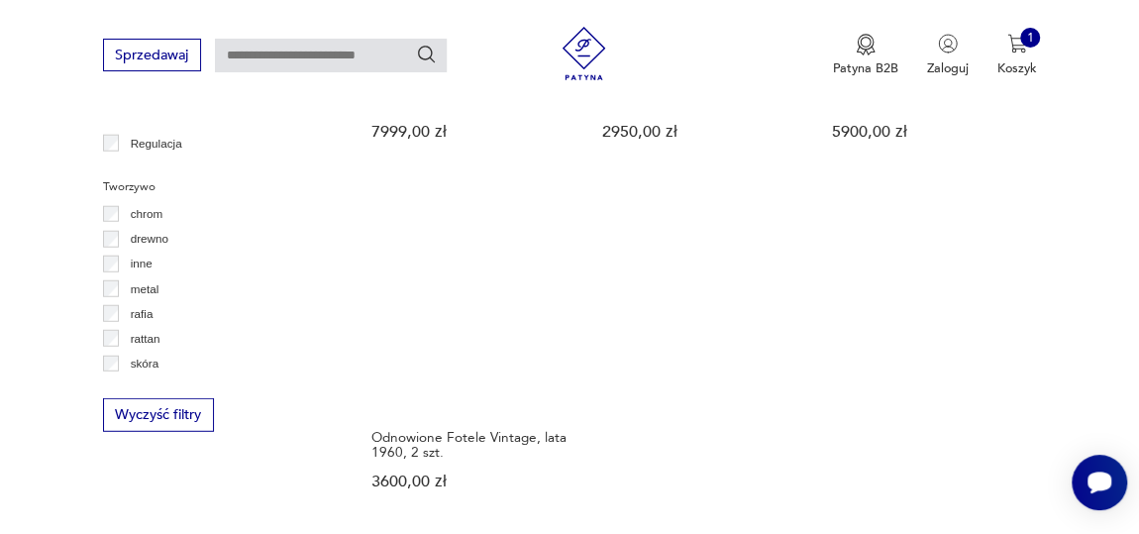
scroll to position [2620, 0]
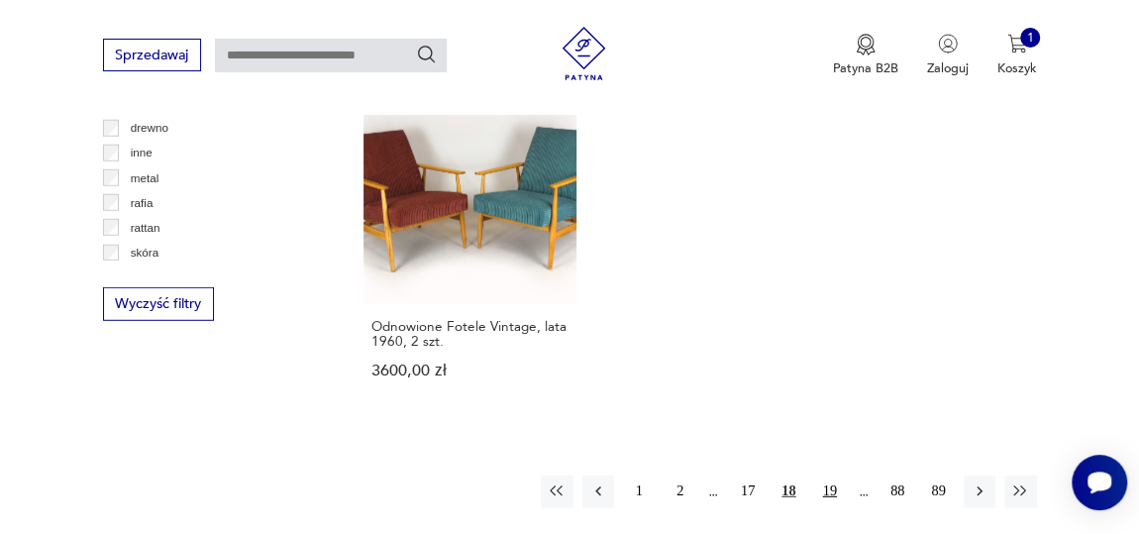
click at [836, 476] on button "19" at bounding box center [830, 492] width 32 height 32
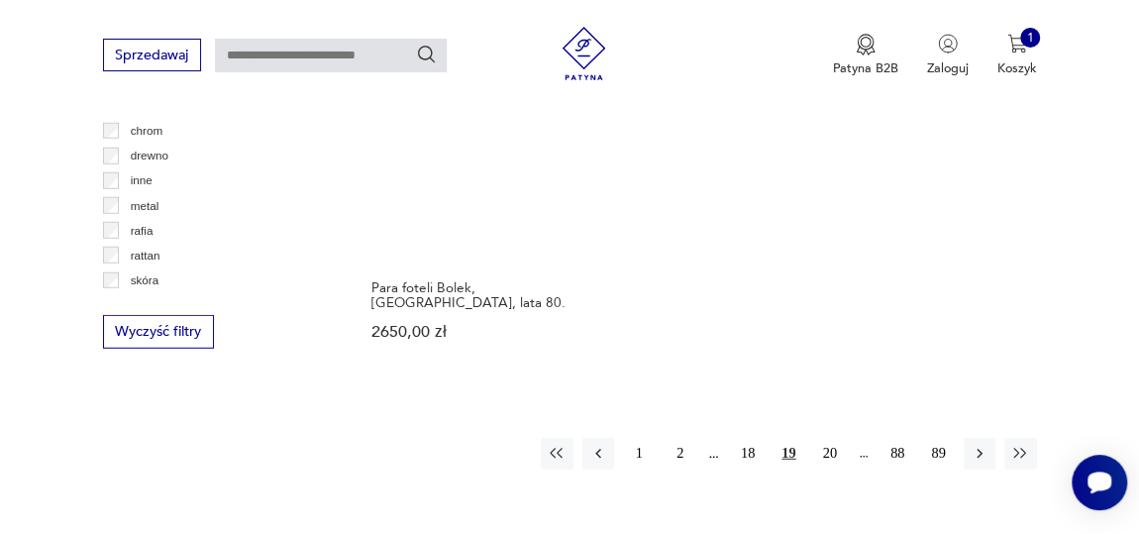
scroll to position [2620, 0]
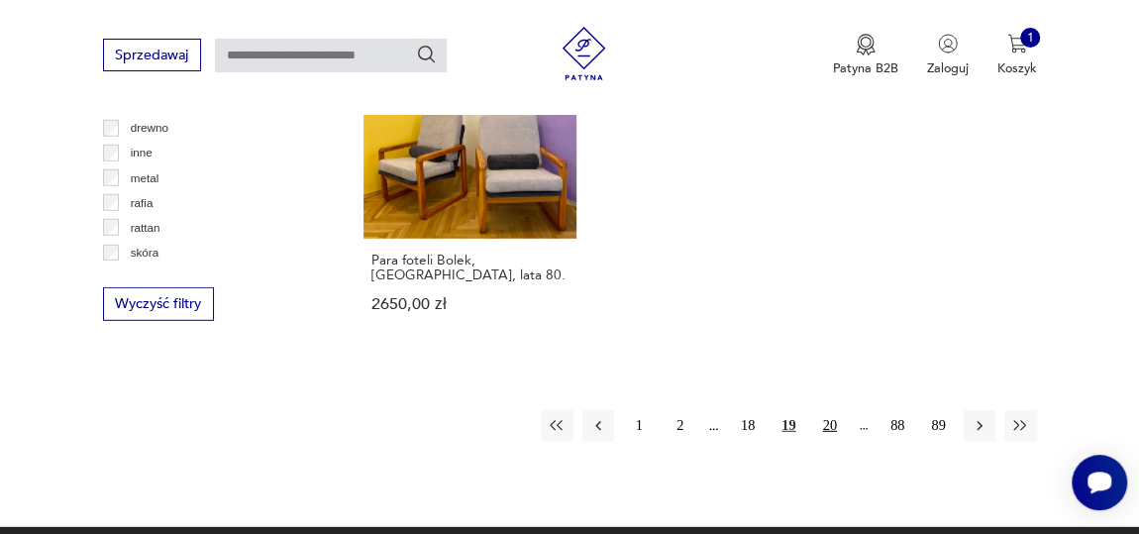
click at [824, 410] on button "20" at bounding box center [830, 426] width 32 height 32
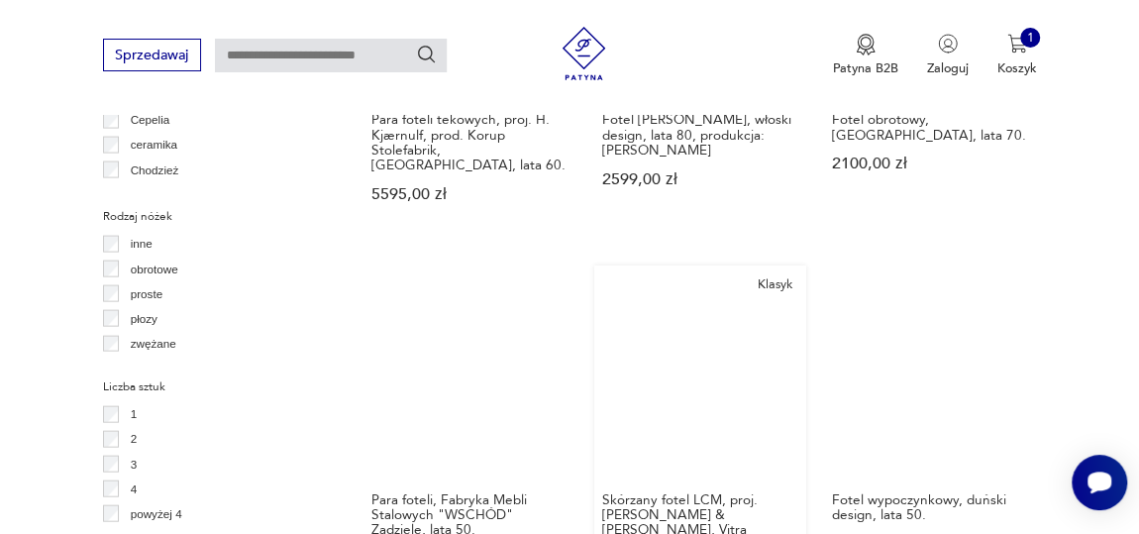
scroll to position [2080, 0]
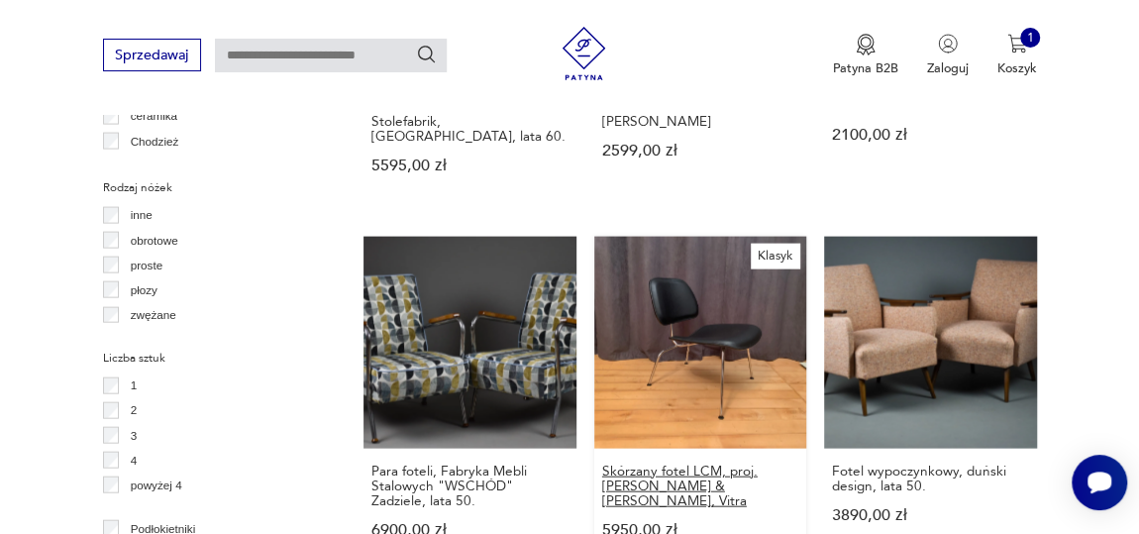
click at [699, 464] on h3 "Skórzany fotel LCM, proj. [PERSON_NAME] & [PERSON_NAME], Vitra" at bounding box center [700, 487] width 196 height 46
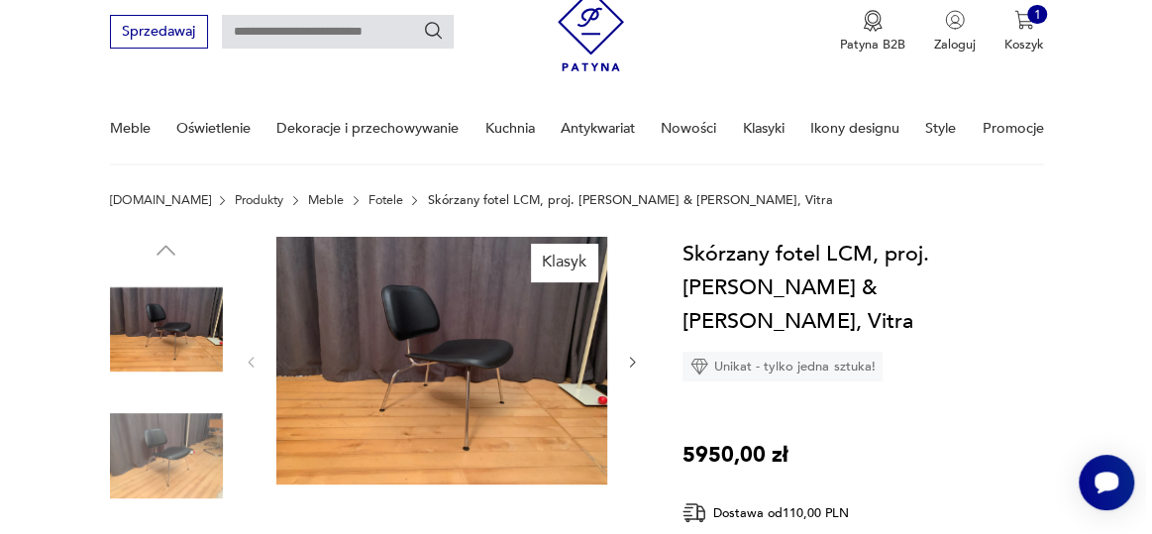
scroll to position [89, 0]
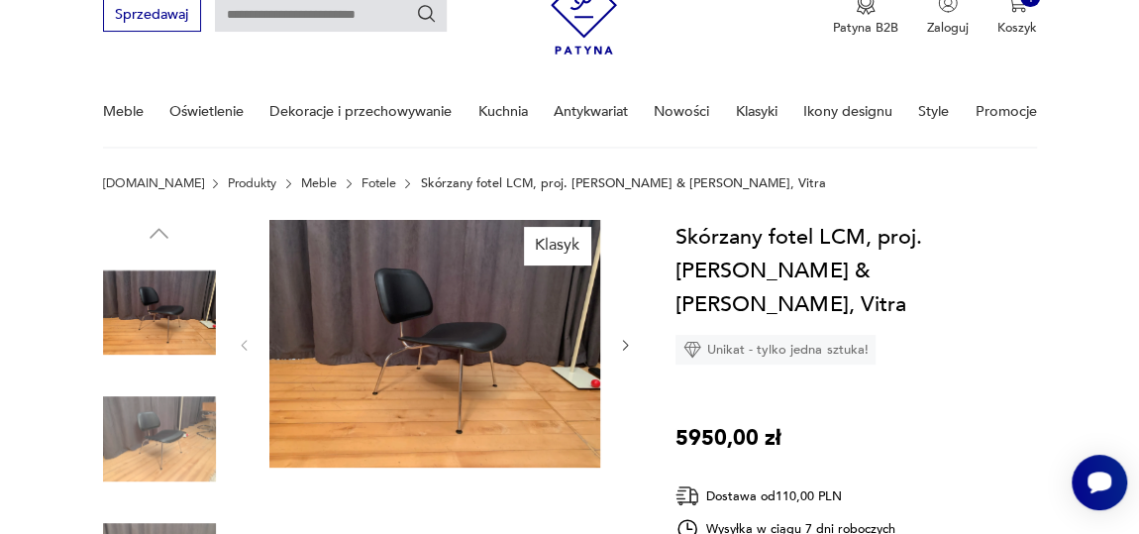
click at [440, 310] on img at bounding box center [434, 344] width 331 height 249
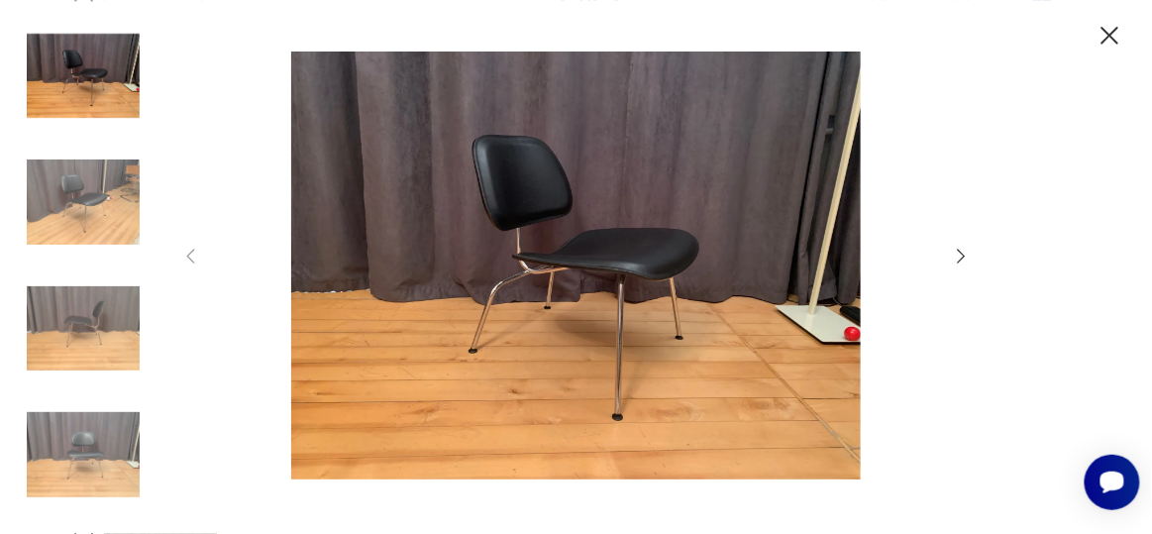
click at [964, 264] on icon "button" at bounding box center [962, 257] width 22 height 22
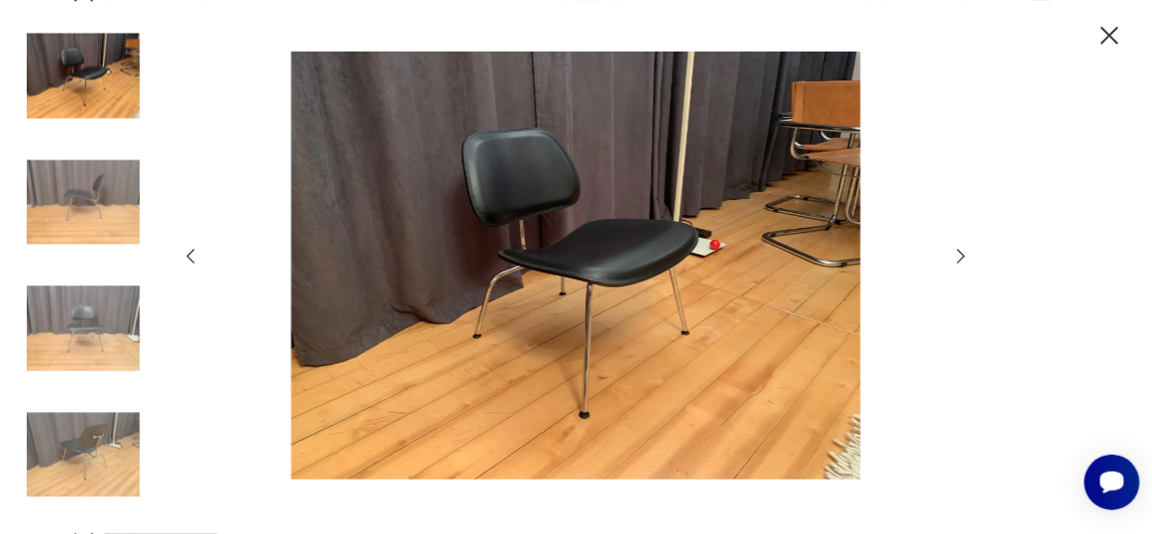
click at [964, 264] on icon "button" at bounding box center [962, 257] width 22 height 22
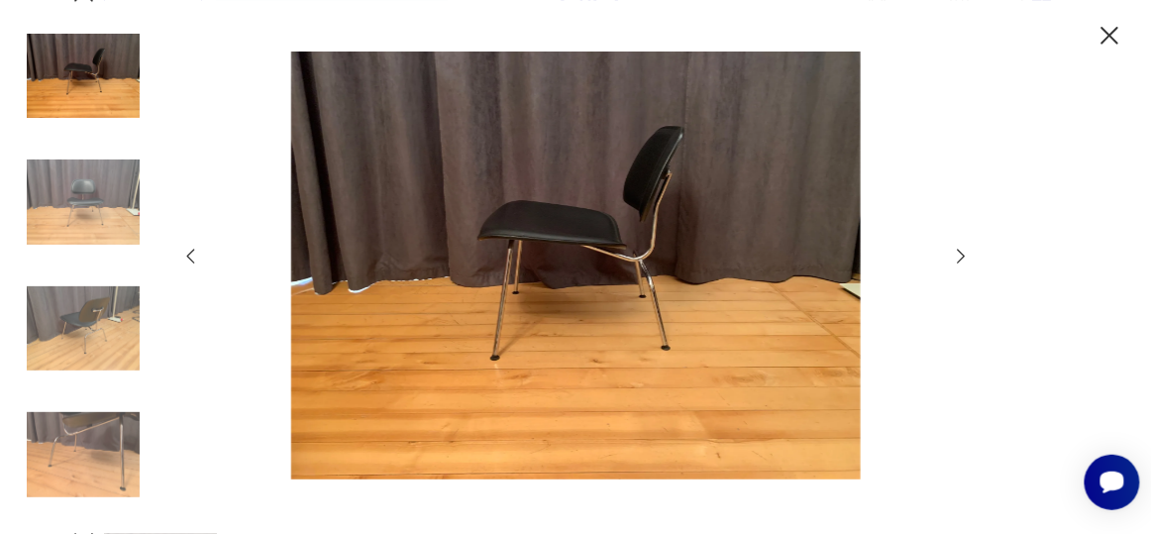
click at [964, 264] on icon "button" at bounding box center [962, 257] width 22 height 22
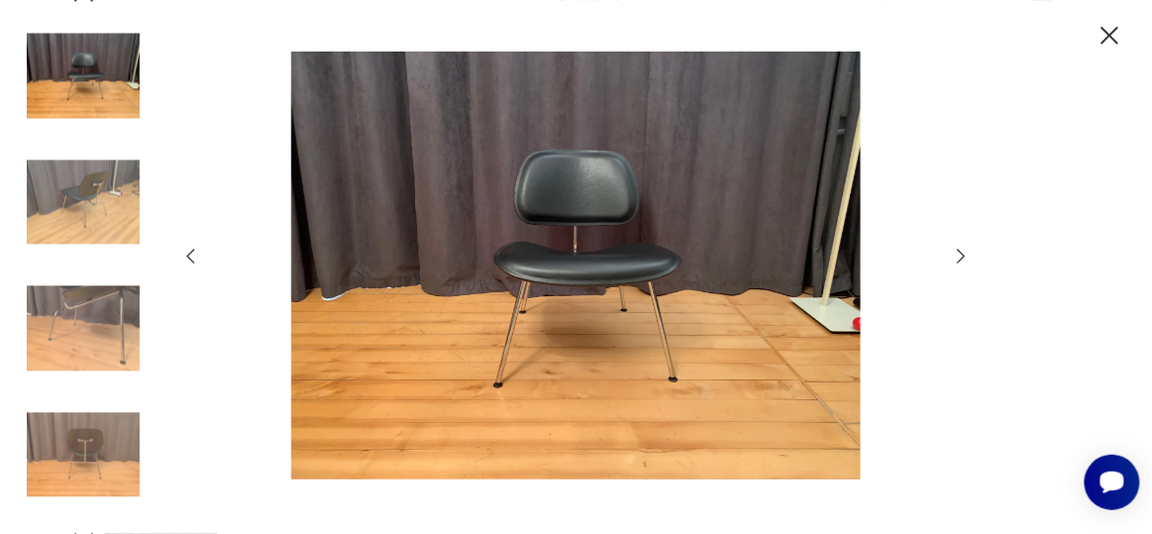
click at [964, 264] on icon "button" at bounding box center [962, 257] width 22 height 22
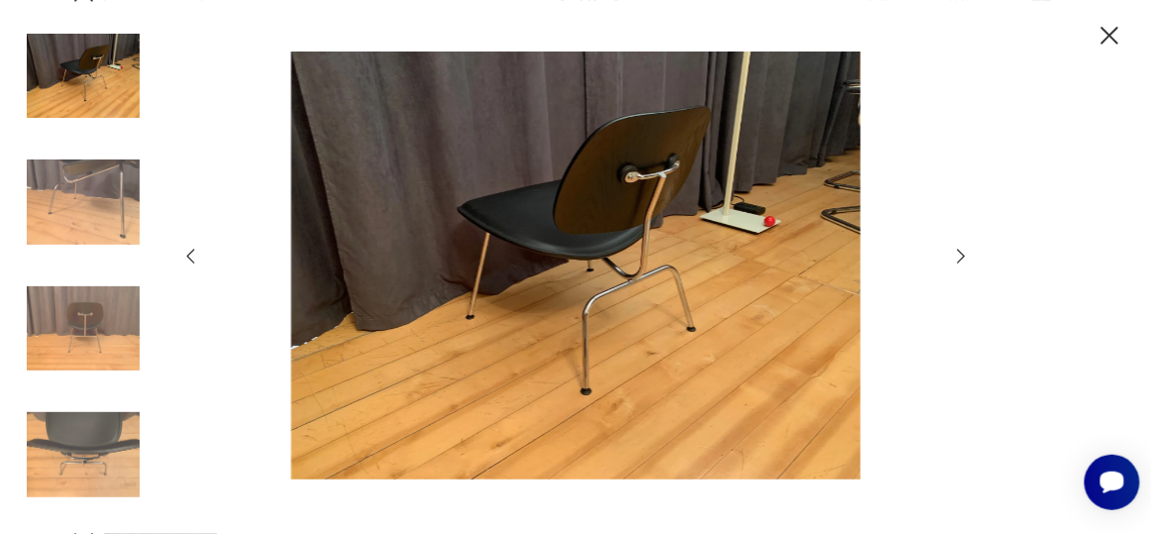
click at [964, 255] on icon "button" at bounding box center [962, 257] width 22 height 22
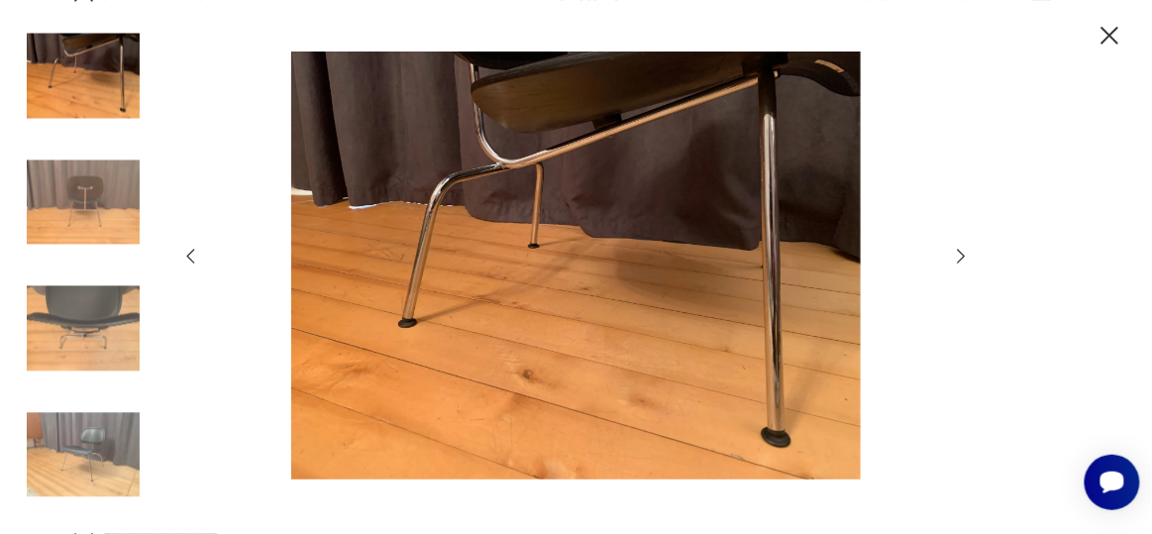
click at [961, 258] on icon "button" at bounding box center [962, 257] width 22 height 22
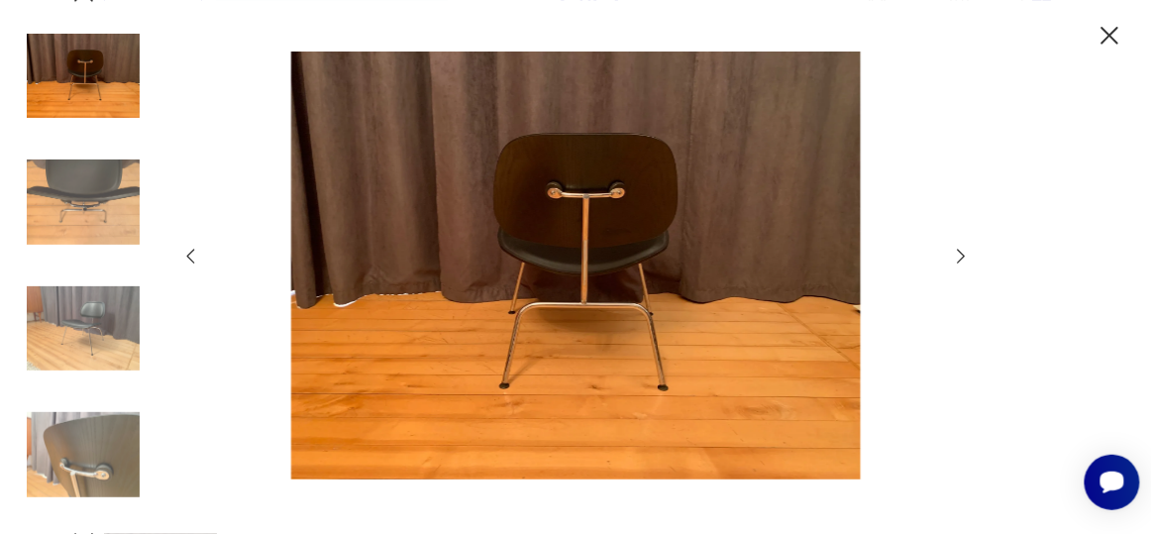
click at [961, 257] on icon "button" at bounding box center [962, 257] width 22 height 22
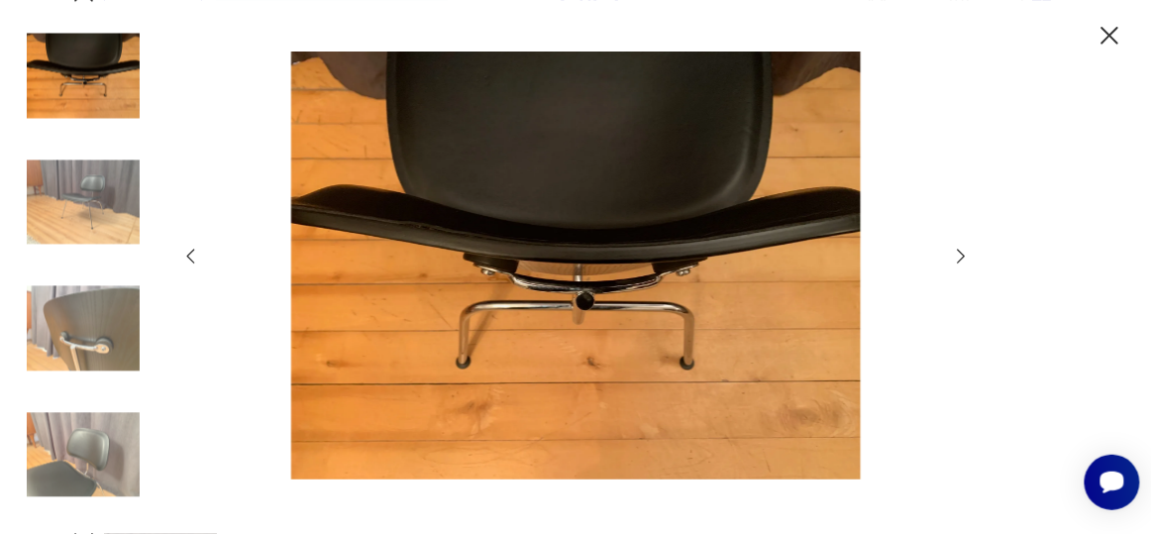
click at [961, 257] on icon "button" at bounding box center [962, 257] width 22 height 22
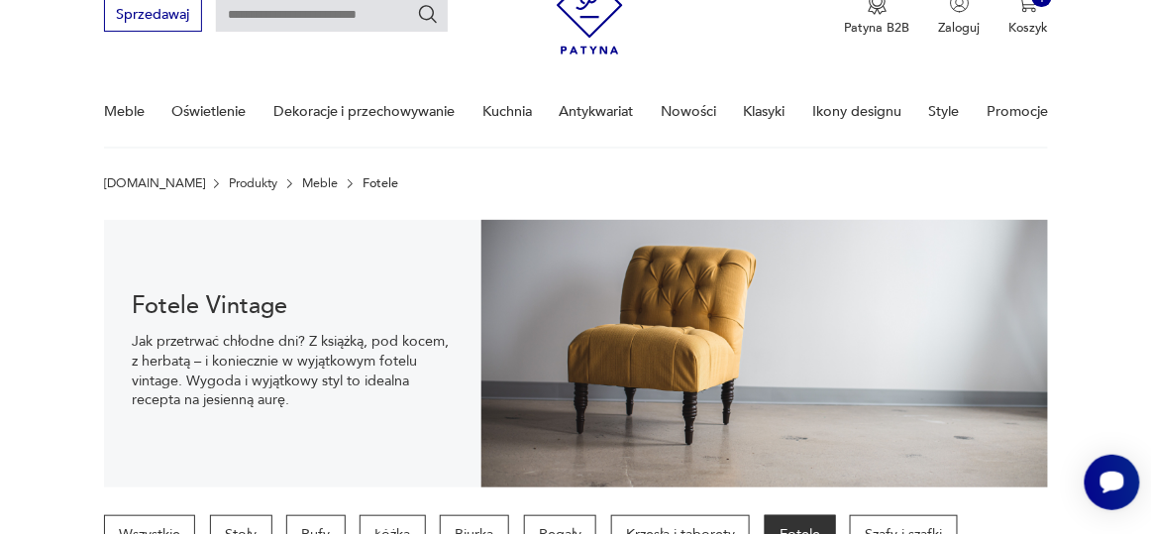
scroll to position [2243, 0]
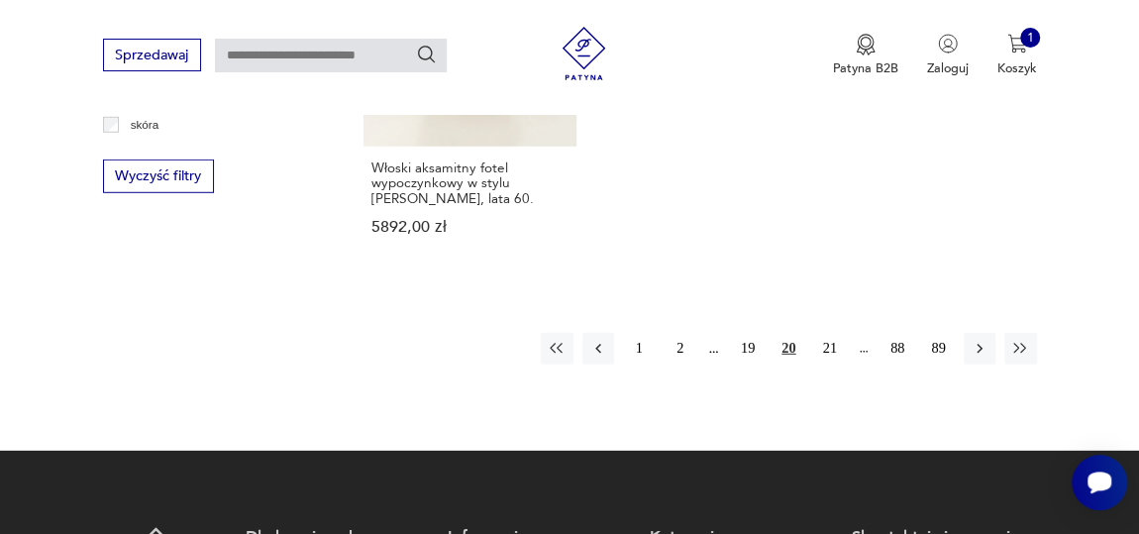
scroll to position [2767, 0]
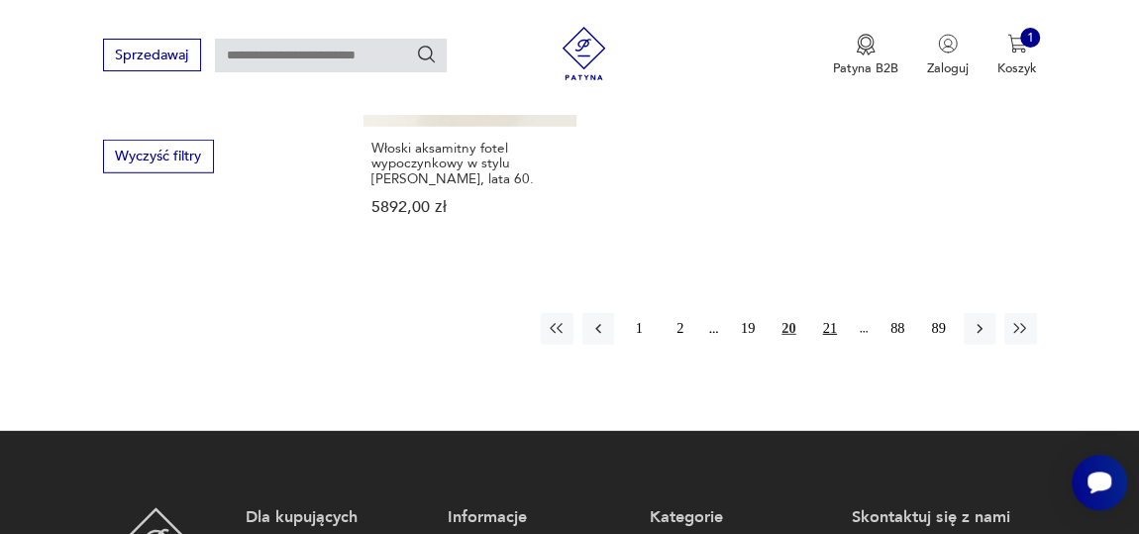
click at [833, 313] on button "21" at bounding box center [830, 329] width 32 height 32
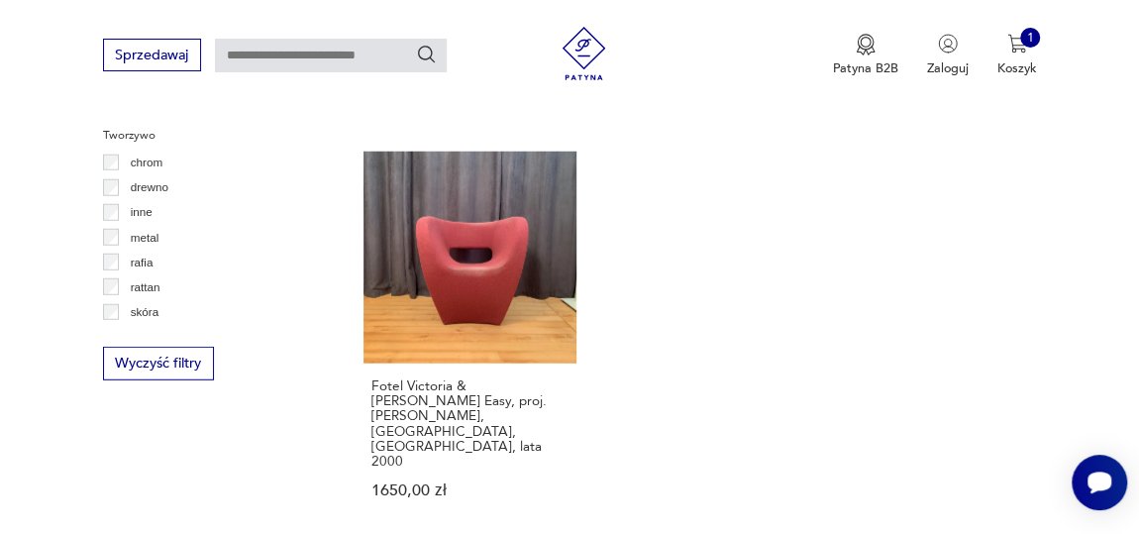
scroll to position [2710, 0]
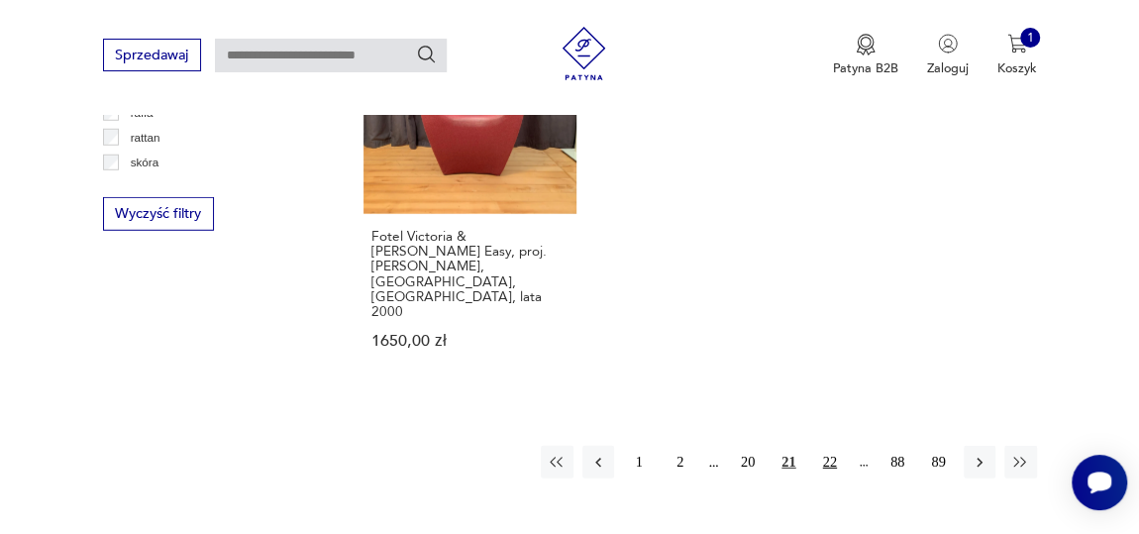
click at [825, 446] on button "22" at bounding box center [830, 462] width 32 height 32
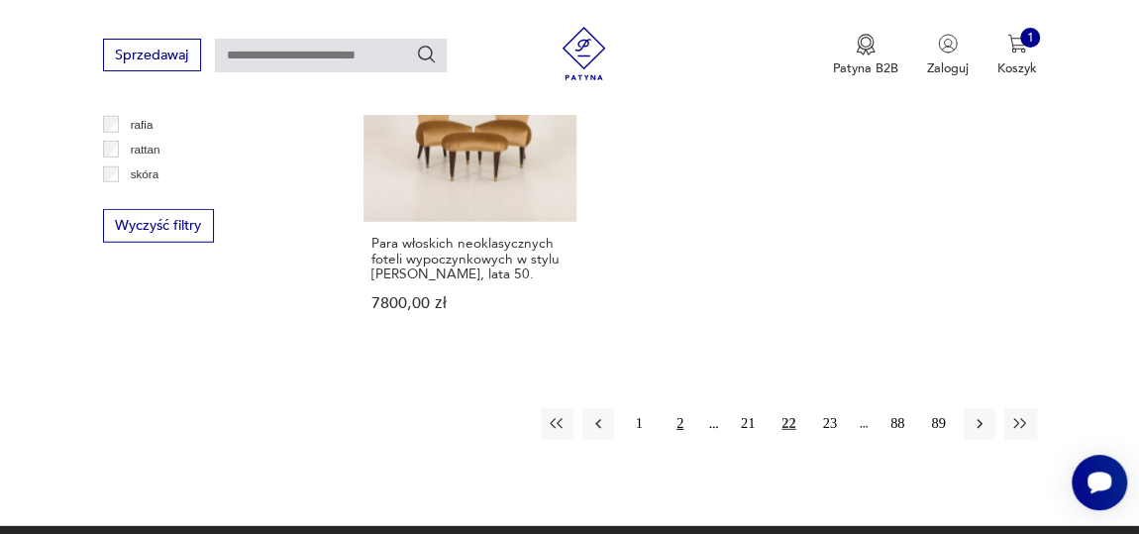
scroll to position [2710, 0]
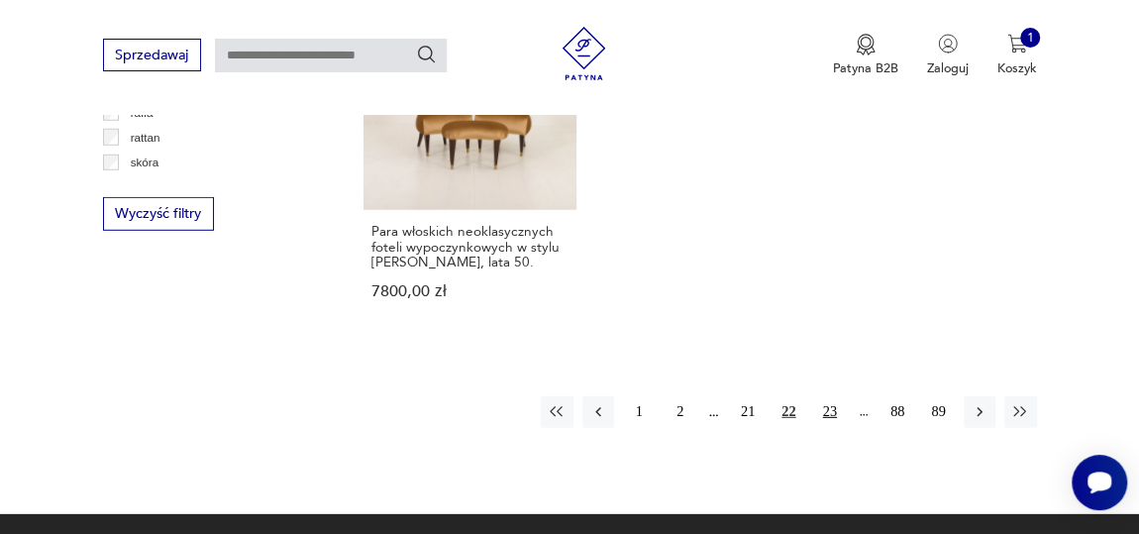
click at [835, 396] on button "23" at bounding box center [830, 412] width 32 height 32
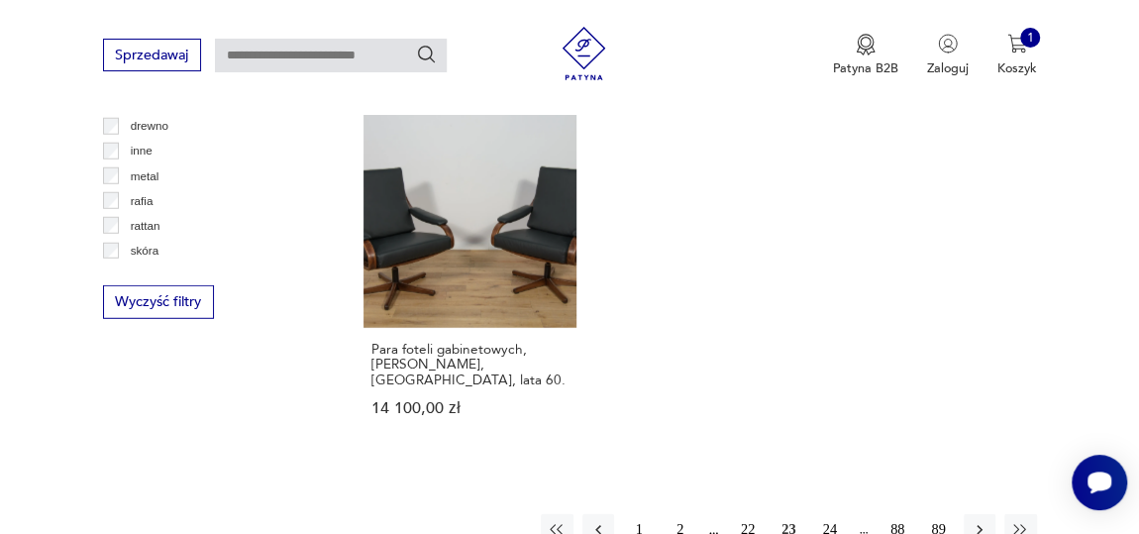
scroll to position [2710, 0]
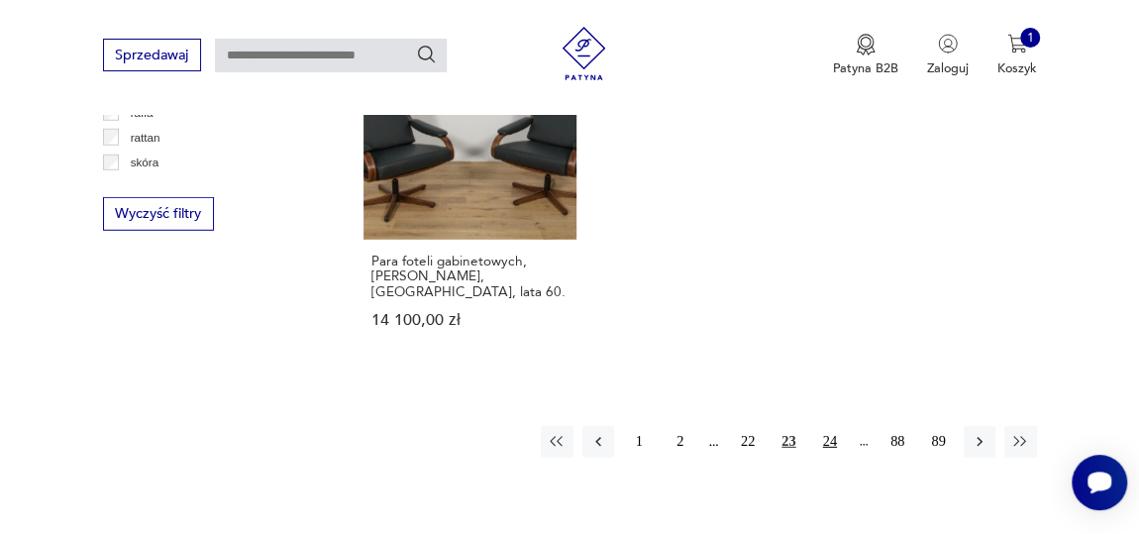
click at [837, 426] on button "24" at bounding box center [830, 442] width 32 height 32
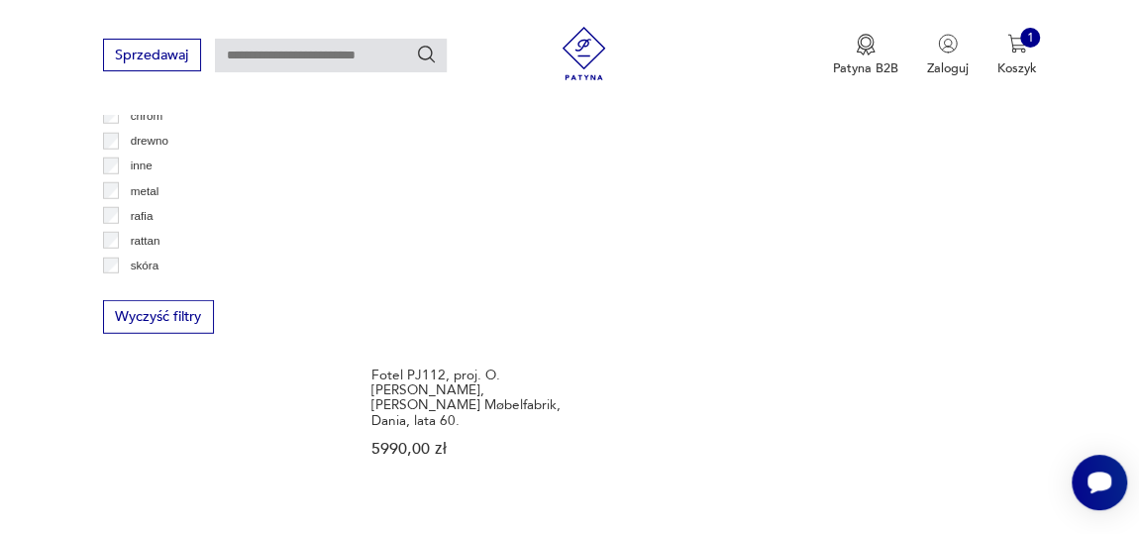
scroll to position [2620, 0]
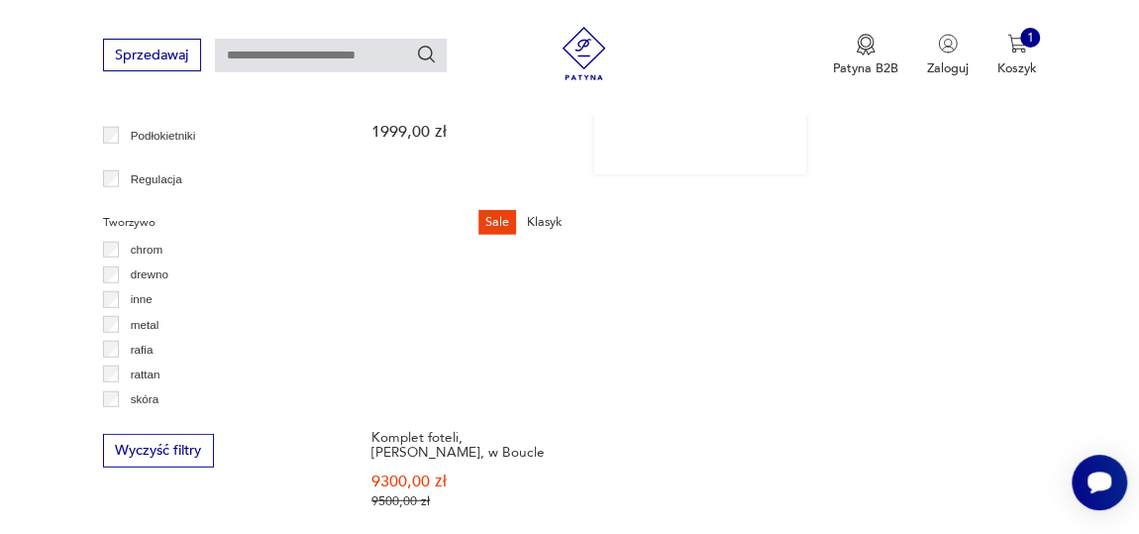
scroll to position [2620, 0]
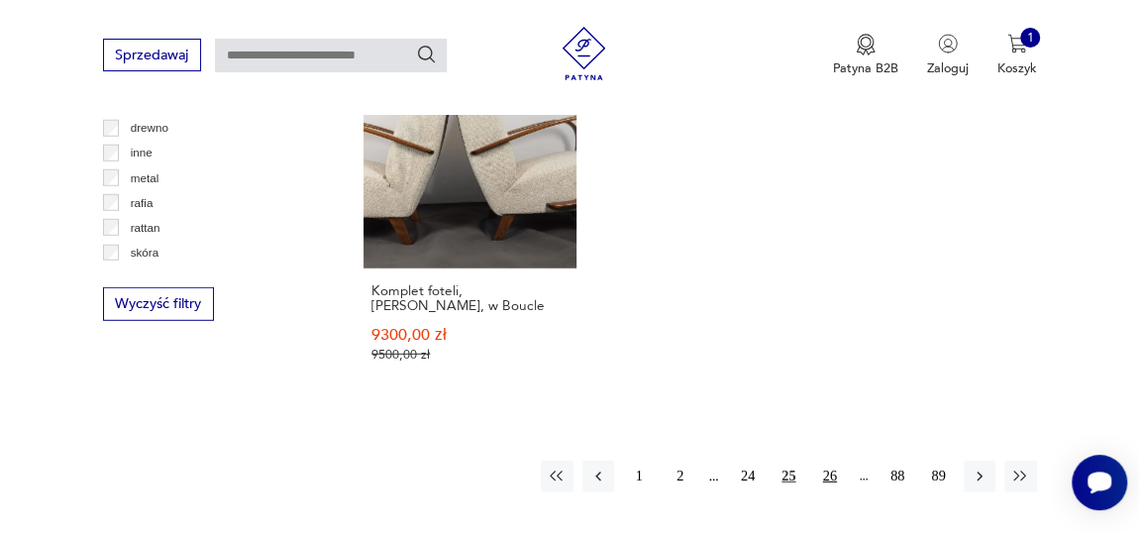
click at [835, 461] on button "26" at bounding box center [830, 477] width 32 height 32
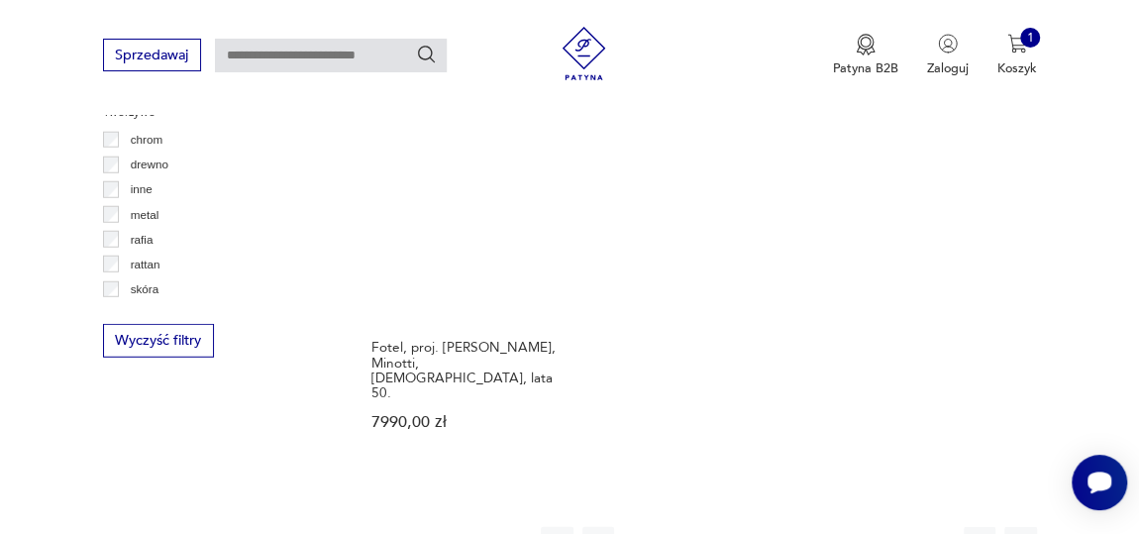
scroll to position [2620, 0]
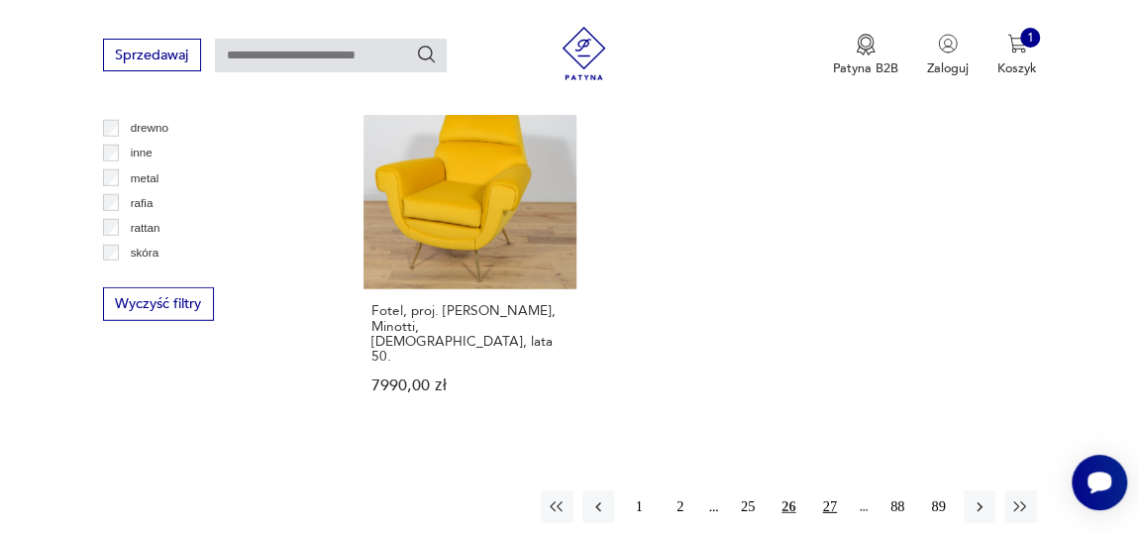
click at [833, 490] on button "27" at bounding box center [830, 506] width 32 height 32
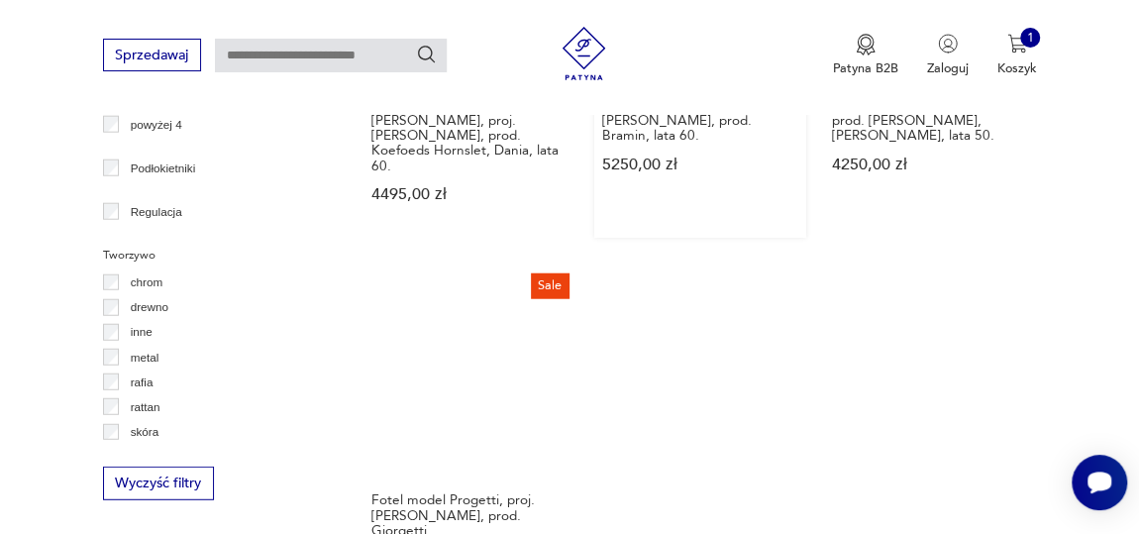
scroll to position [2620, 0]
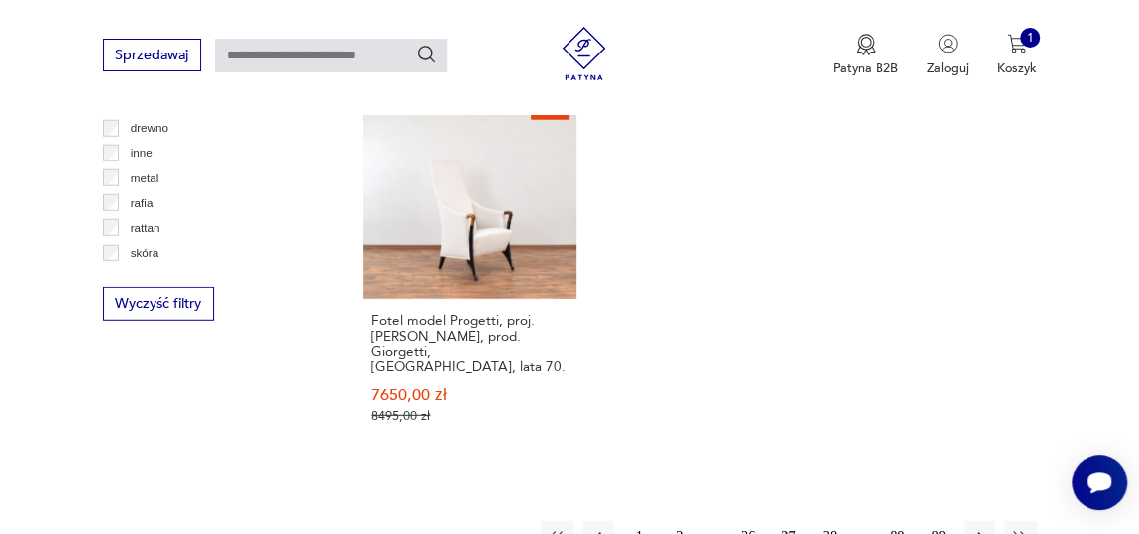
click at [831, 521] on button "28" at bounding box center [830, 537] width 32 height 32
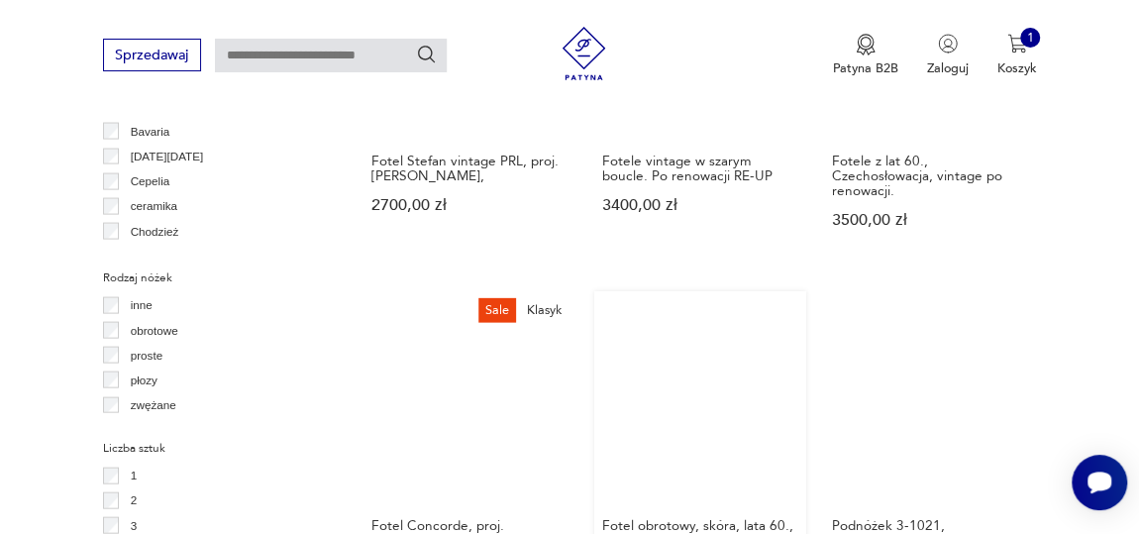
scroll to position [2080, 0]
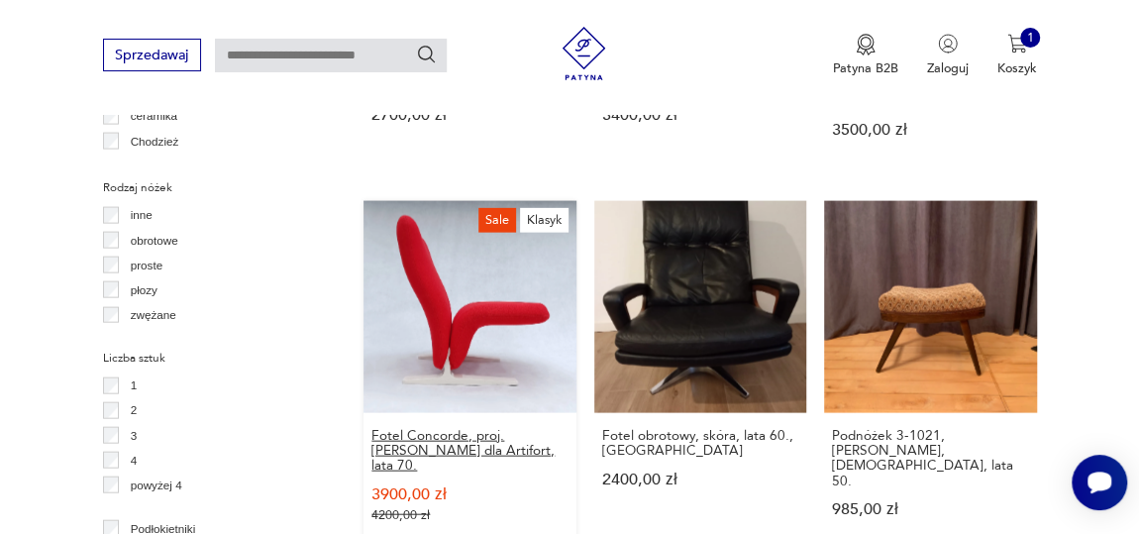
click at [458, 428] on h3 "Fotel Concorde, proj. [PERSON_NAME] dla Artifort, lata 70." at bounding box center [470, 451] width 196 height 46
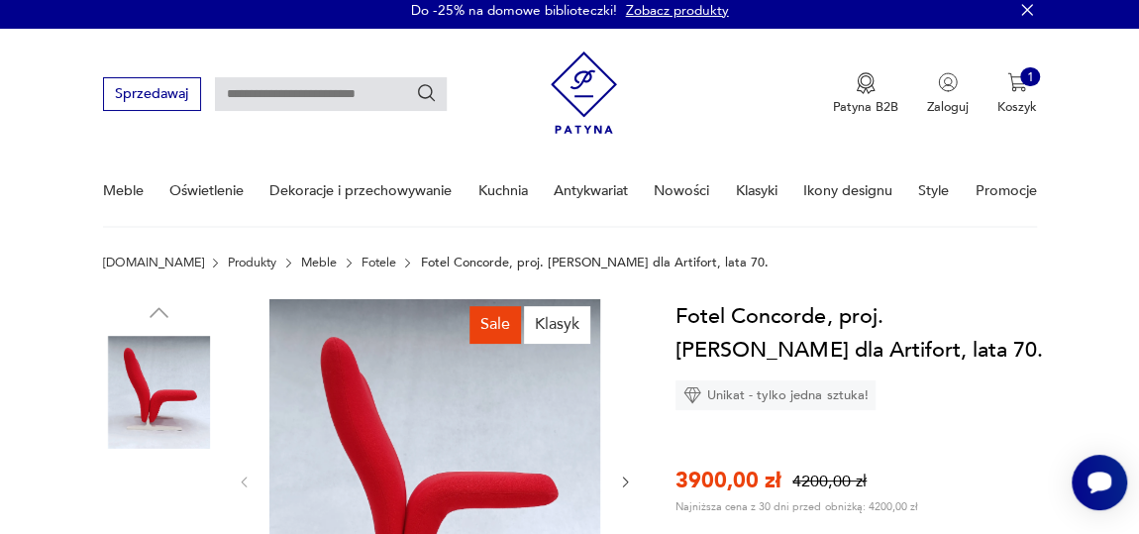
scroll to position [179, 0]
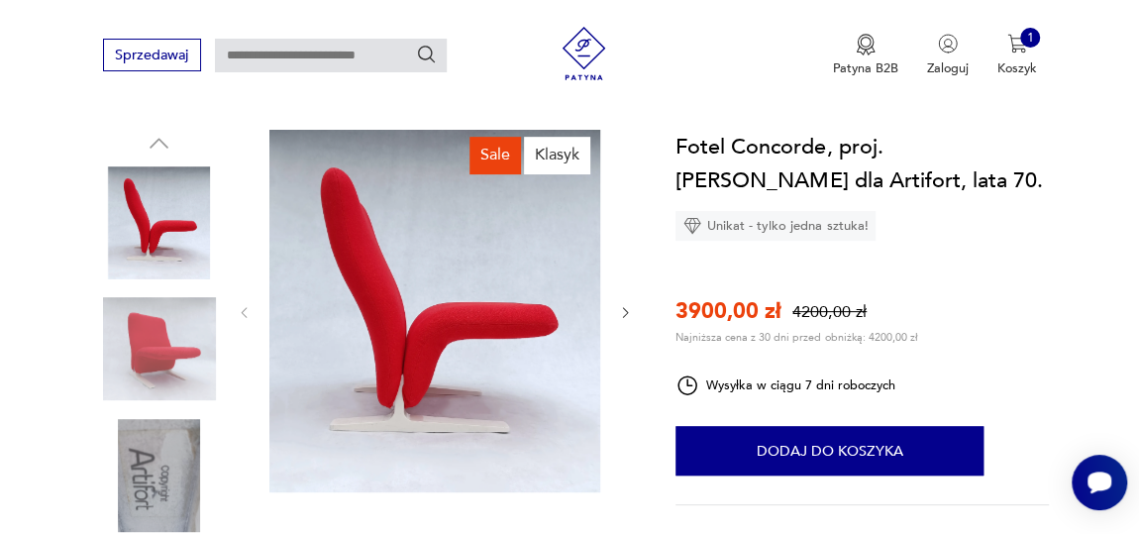
click at [483, 302] on img at bounding box center [434, 312] width 331 height 364
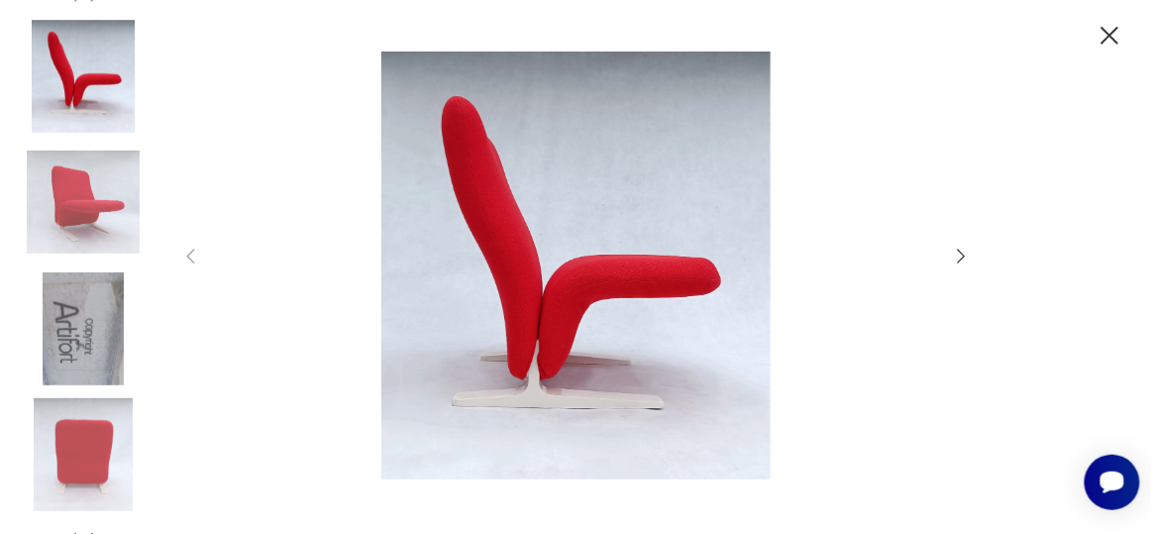
click at [954, 251] on icon "button" at bounding box center [962, 257] width 22 height 22
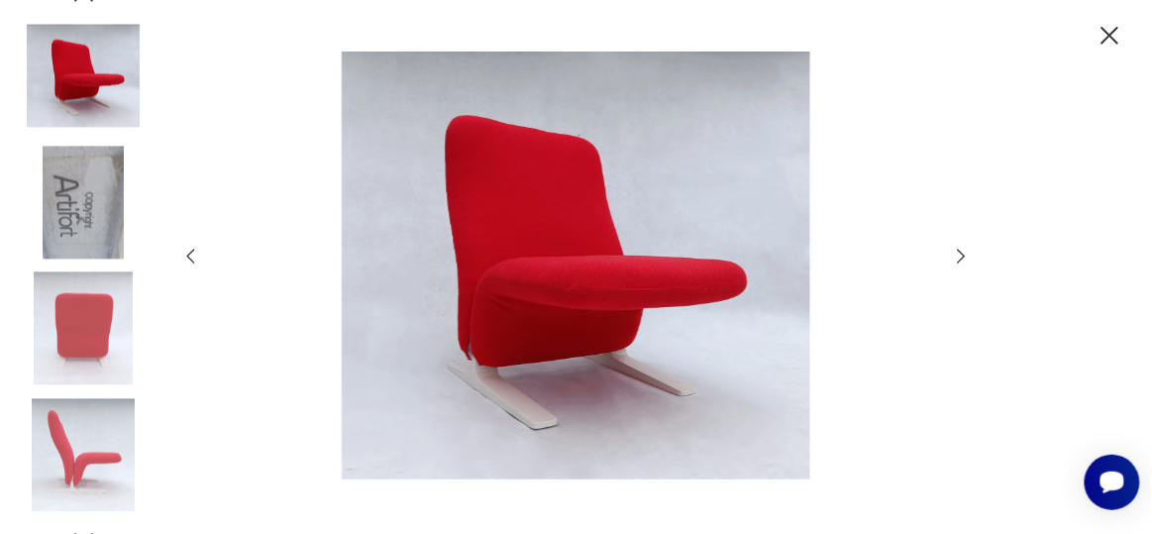
click at [960, 259] on icon "button" at bounding box center [962, 257] width 22 height 22
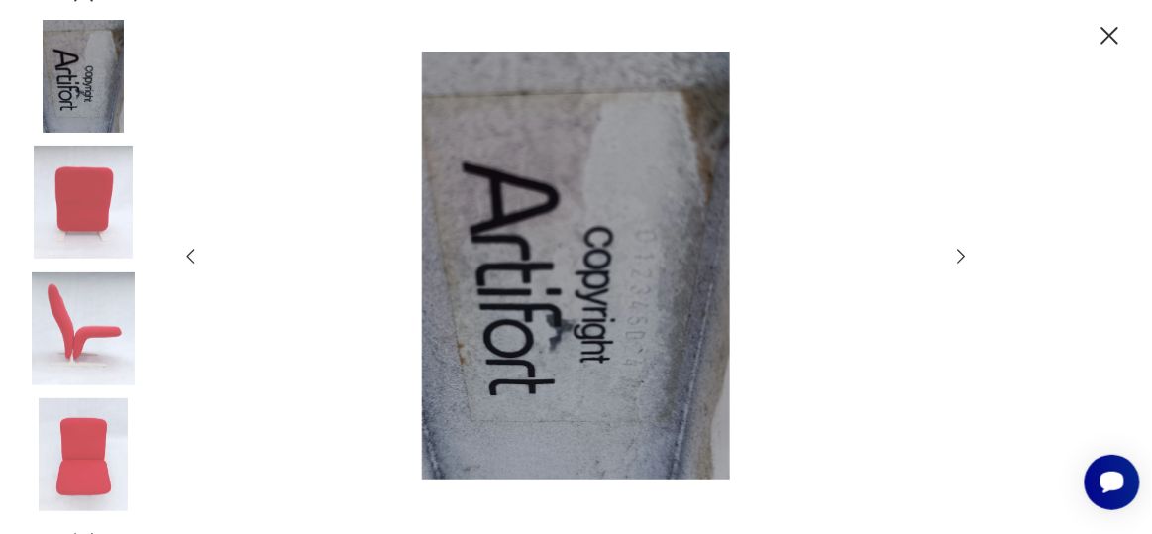
click at [960, 259] on icon "button" at bounding box center [962, 257] width 22 height 22
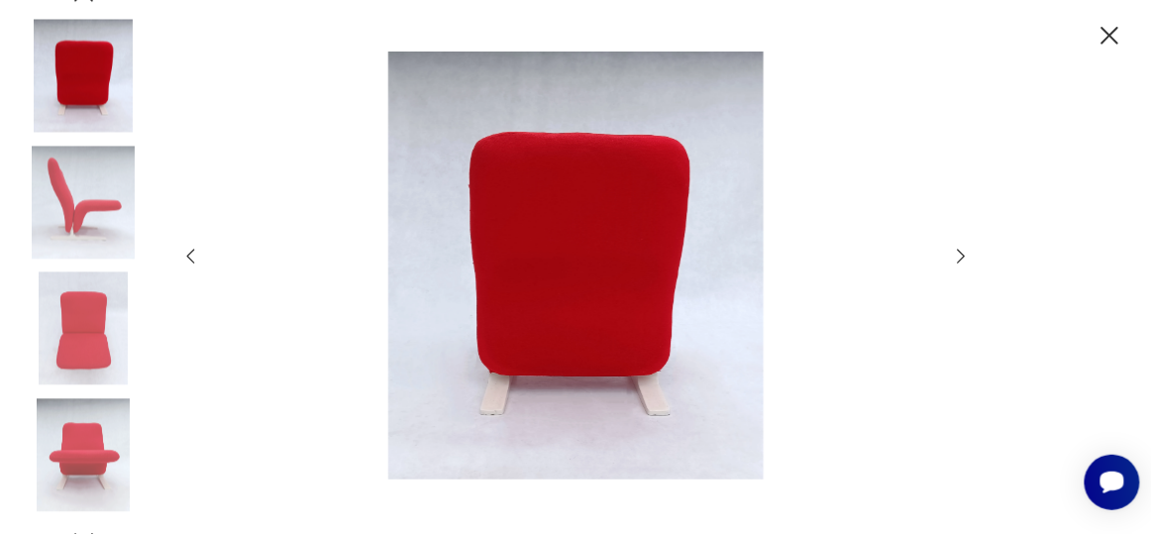
click at [960, 259] on icon "button" at bounding box center [962, 257] width 22 height 22
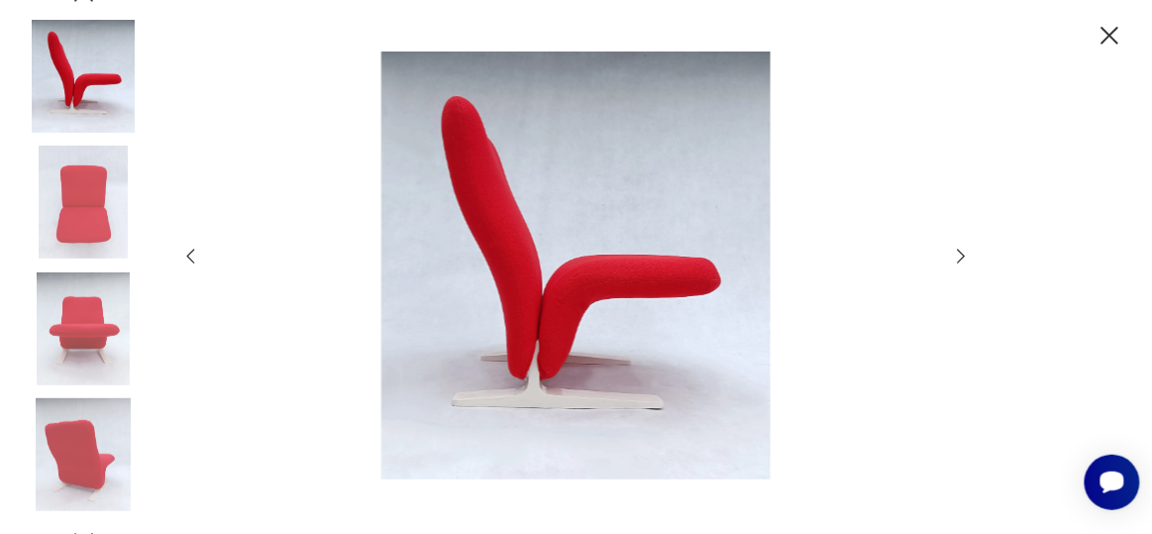
click at [960, 259] on icon "button" at bounding box center [962, 257] width 22 height 22
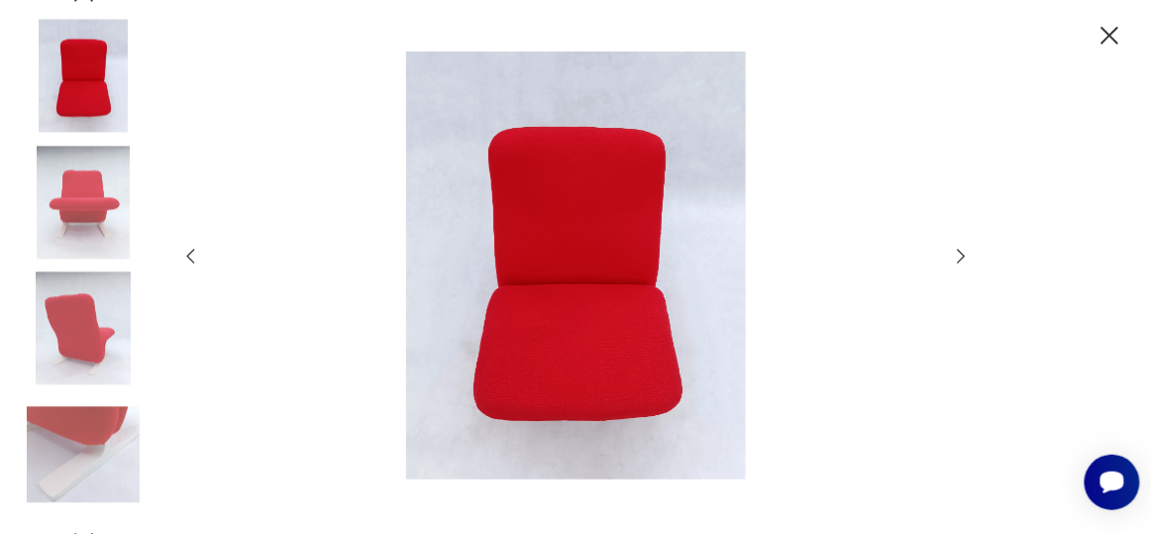
click at [960, 259] on icon "button" at bounding box center [962, 257] width 22 height 22
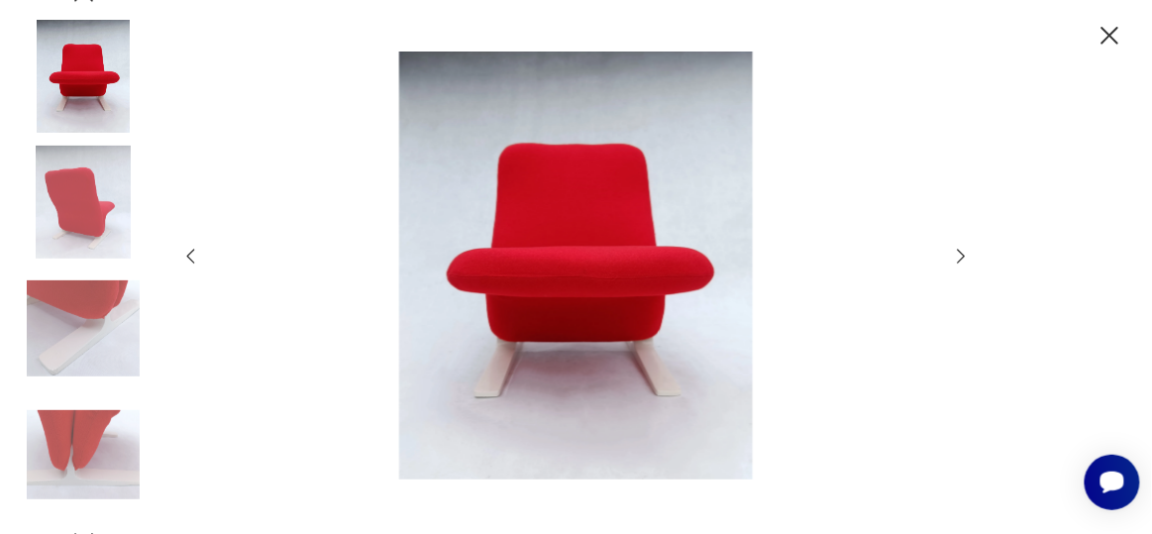
click at [960, 259] on icon "button" at bounding box center [962, 257] width 22 height 22
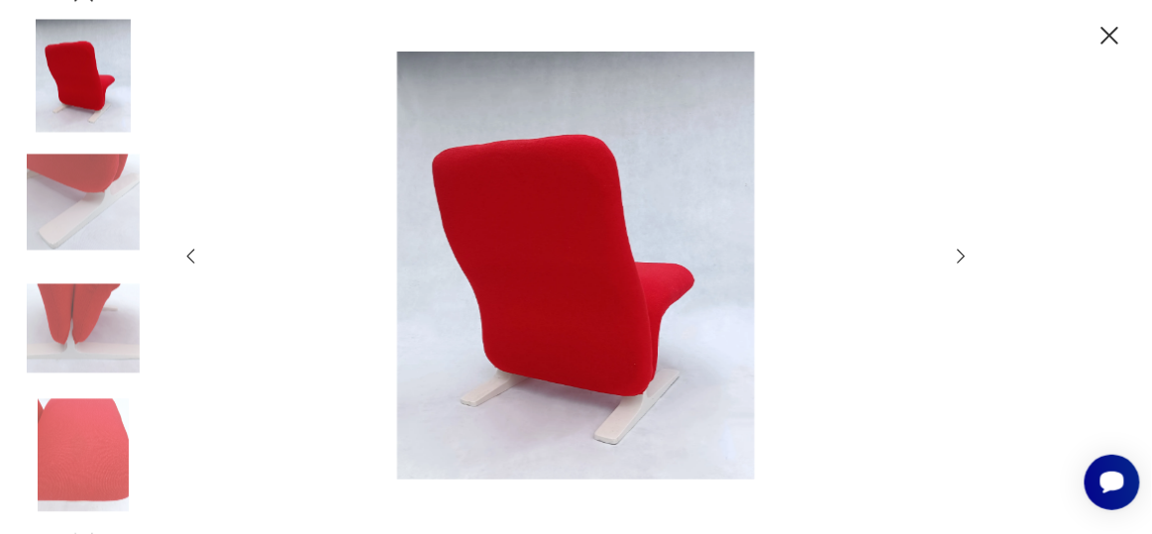
click at [960, 259] on icon "button" at bounding box center [962, 257] width 22 height 22
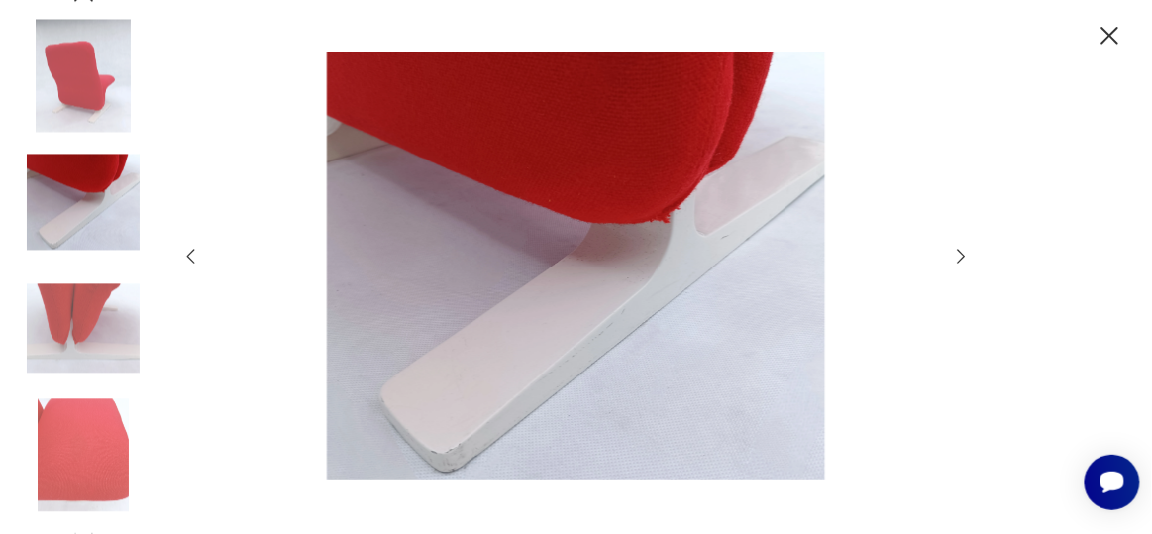
click at [960, 259] on icon "button" at bounding box center [962, 257] width 22 height 22
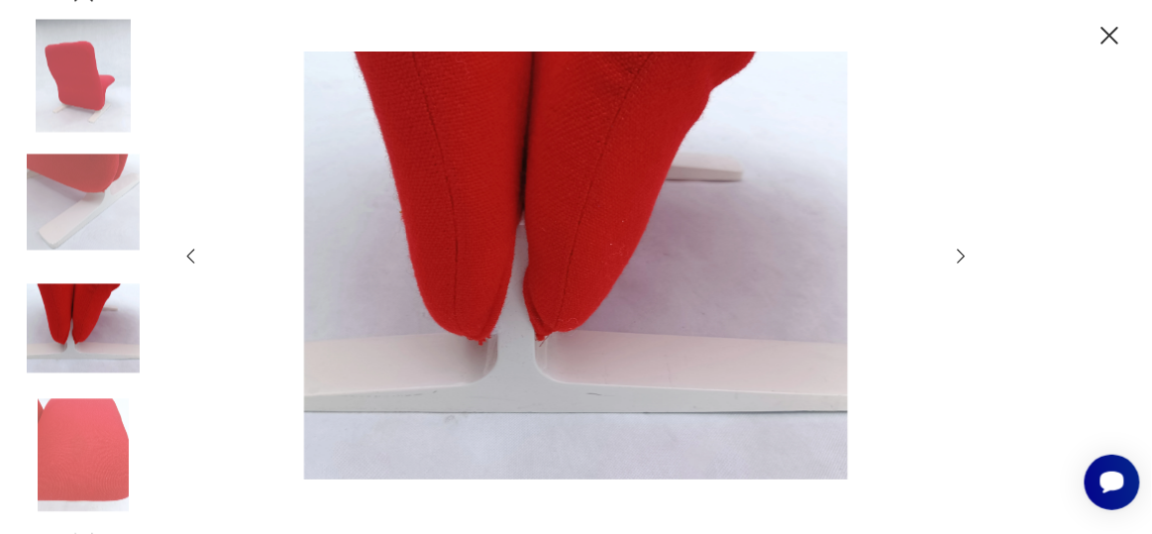
click at [960, 259] on icon "button" at bounding box center [962, 257] width 22 height 22
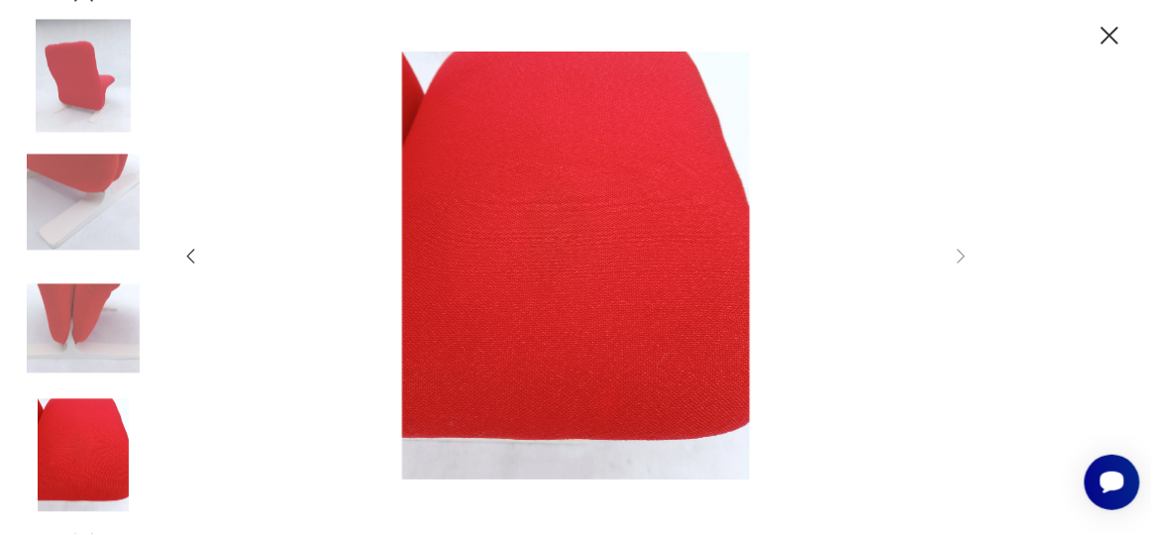
click at [1102, 40] on icon "button" at bounding box center [1111, 36] width 32 height 32
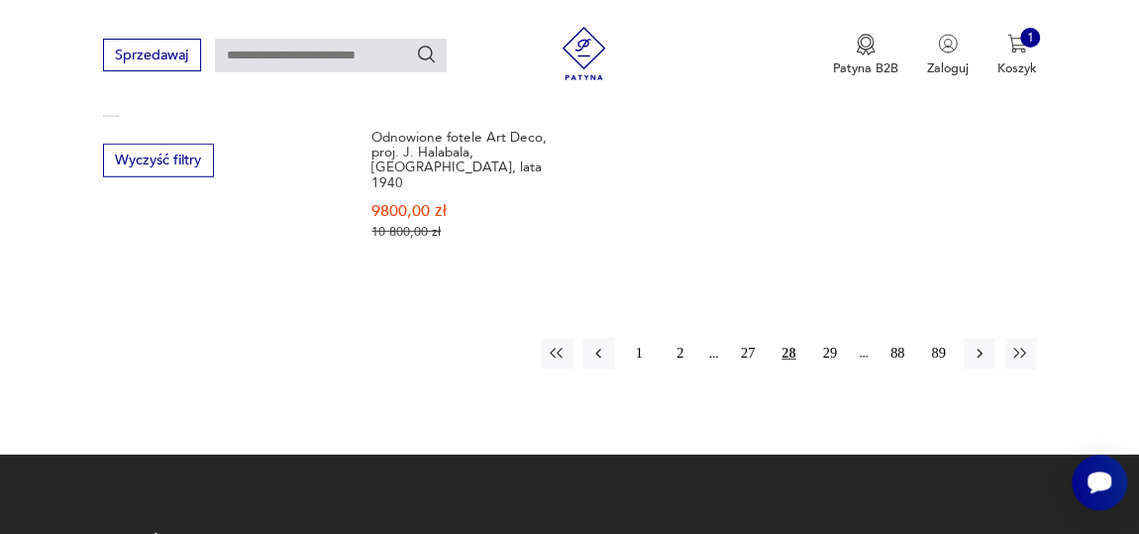
scroll to position [2689, 0]
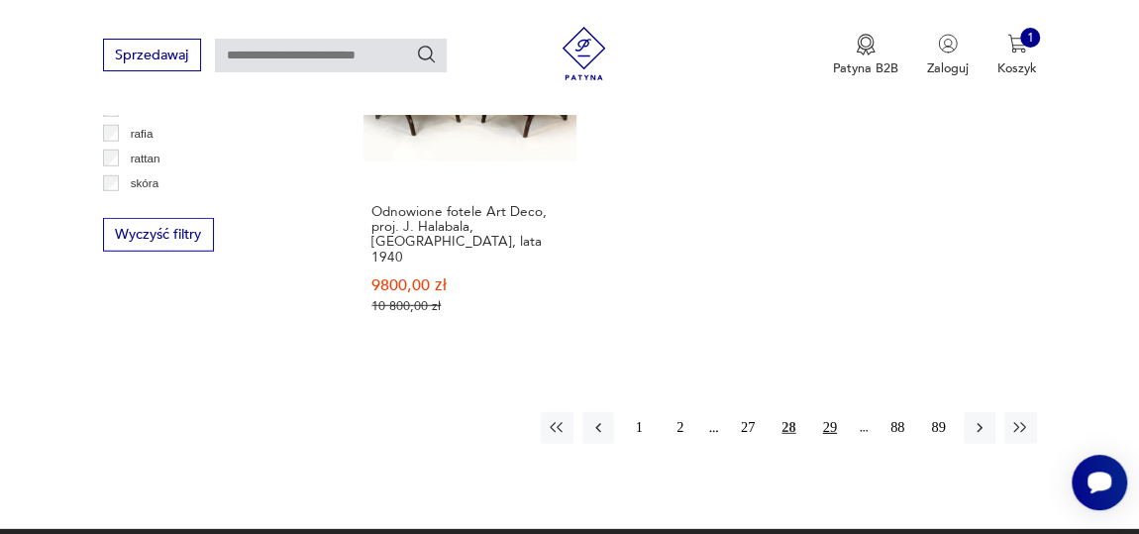
click at [827, 412] on button "29" at bounding box center [830, 428] width 32 height 32
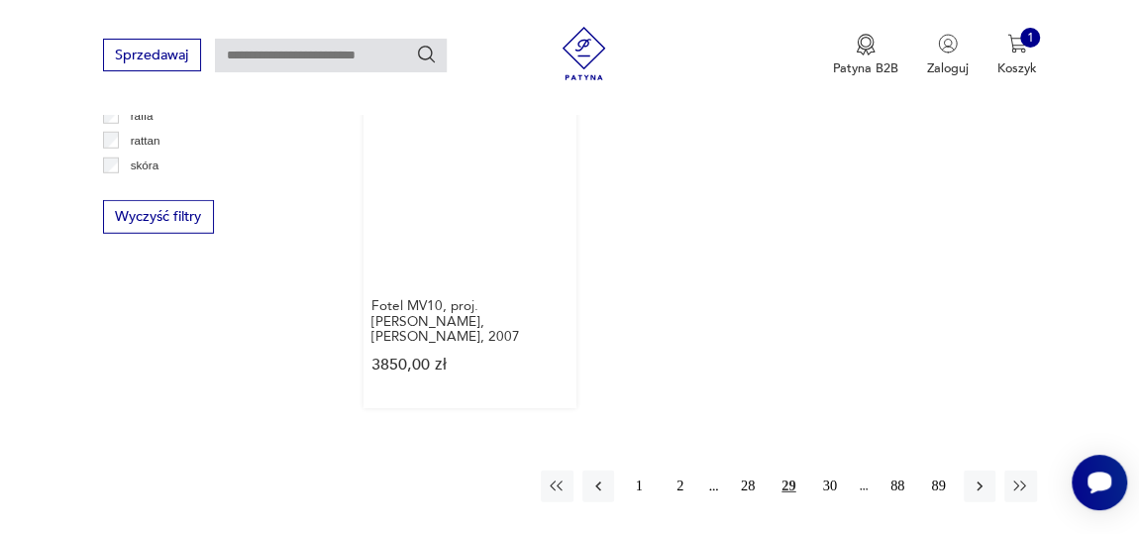
scroll to position [2710, 0]
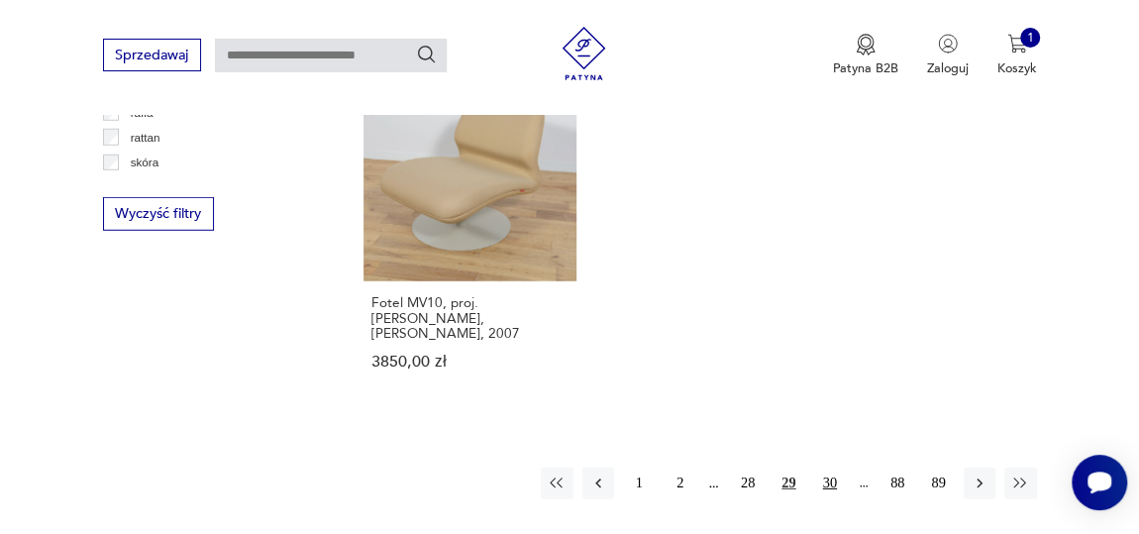
click at [831, 468] on button "30" at bounding box center [830, 484] width 32 height 32
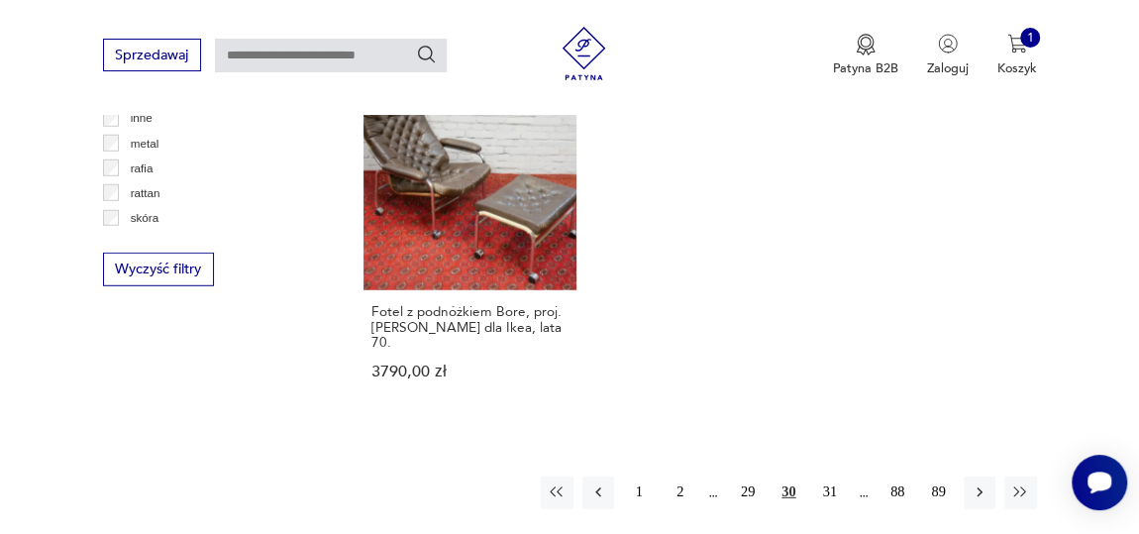
scroll to position [2710, 0]
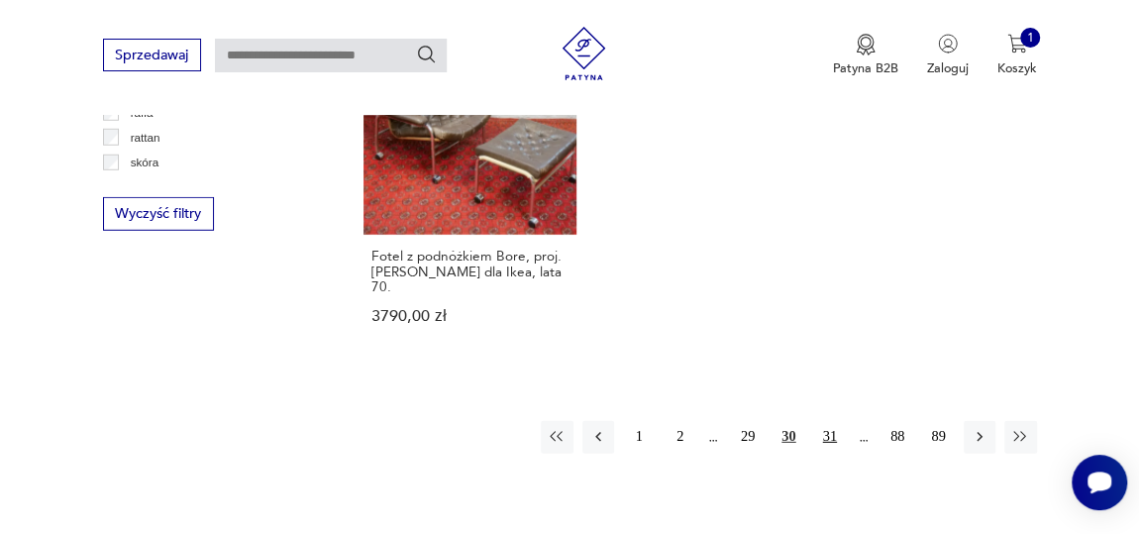
click at [830, 421] on button "31" at bounding box center [830, 437] width 32 height 32
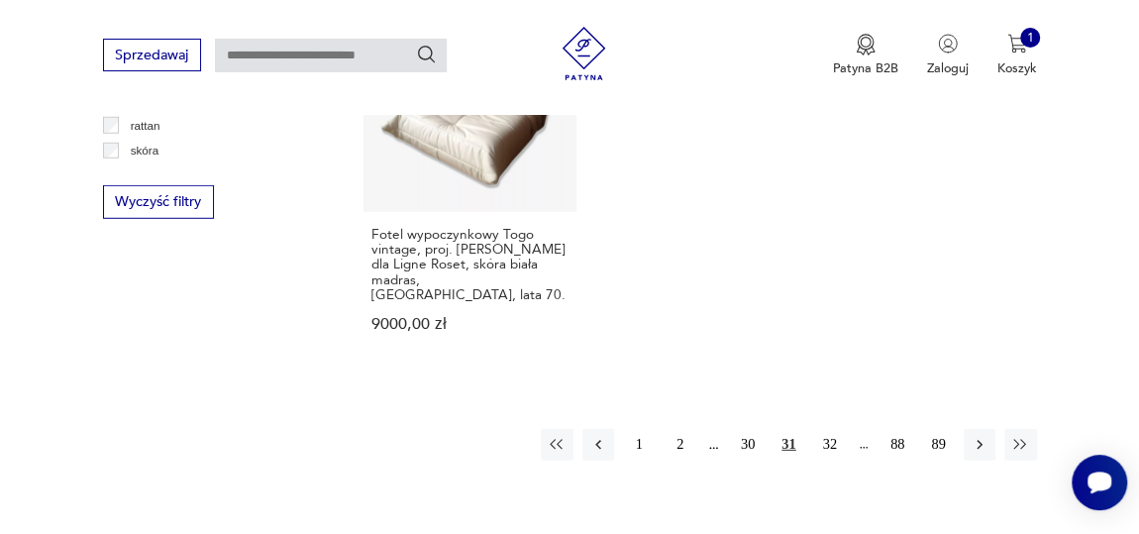
scroll to position [2800, 0]
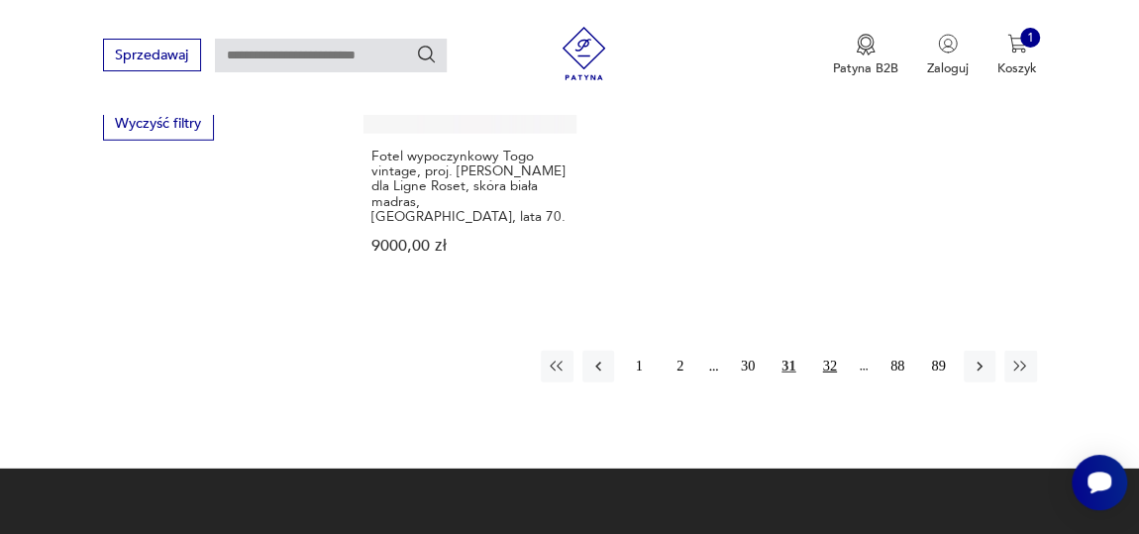
click at [838, 351] on button "32" at bounding box center [830, 367] width 32 height 32
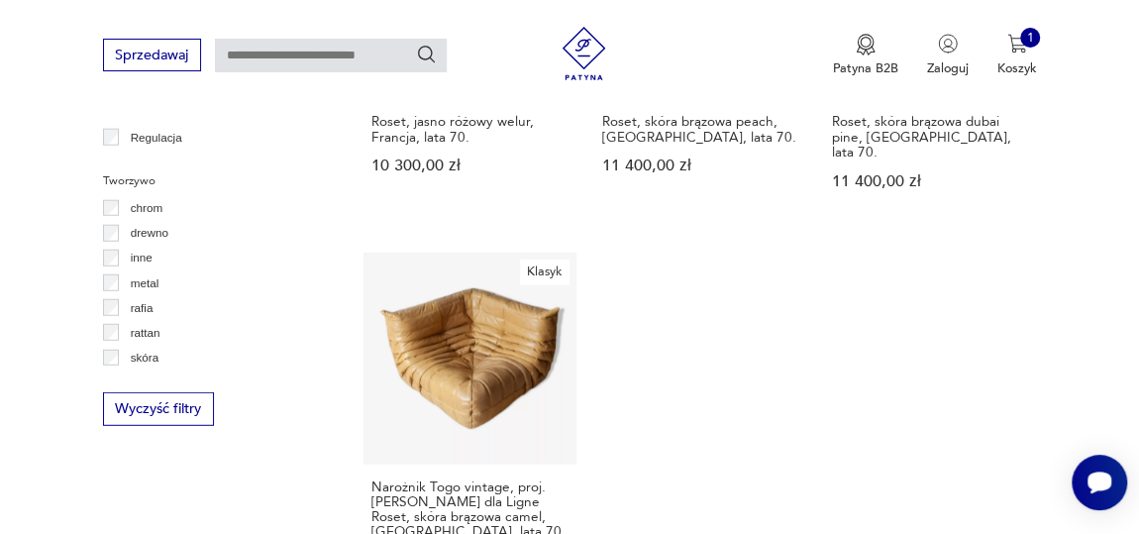
scroll to position [2710, 0]
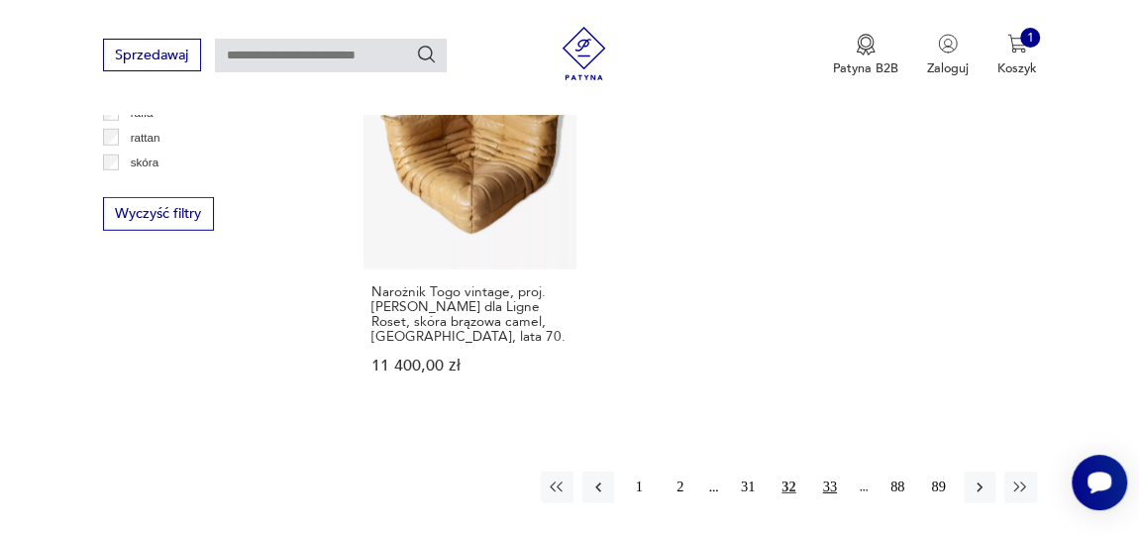
click at [829, 472] on button "33" at bounding box center [830, 488] width 32 height 32
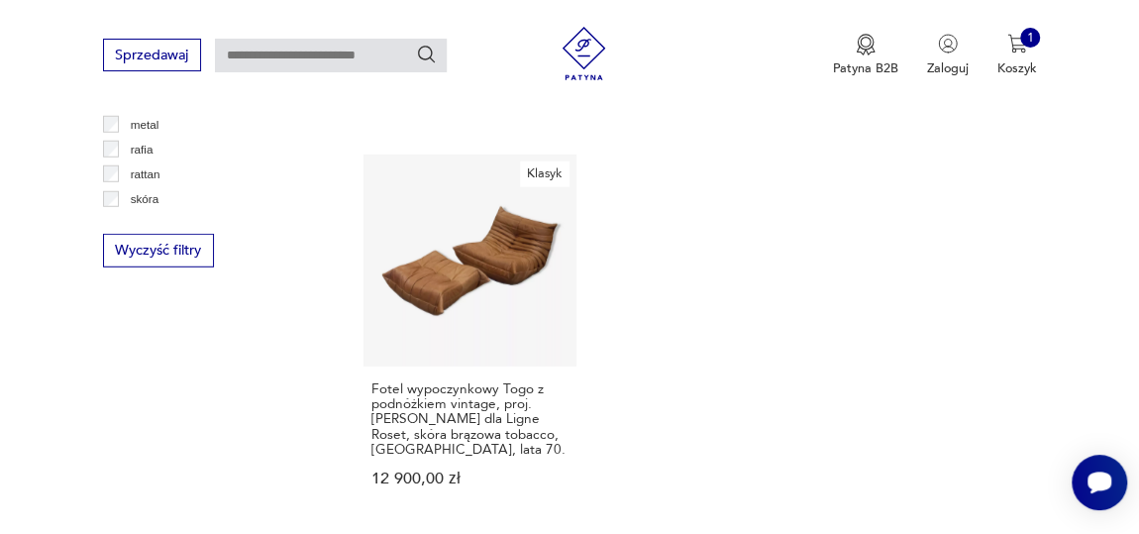
scroll to position [2890, 0]
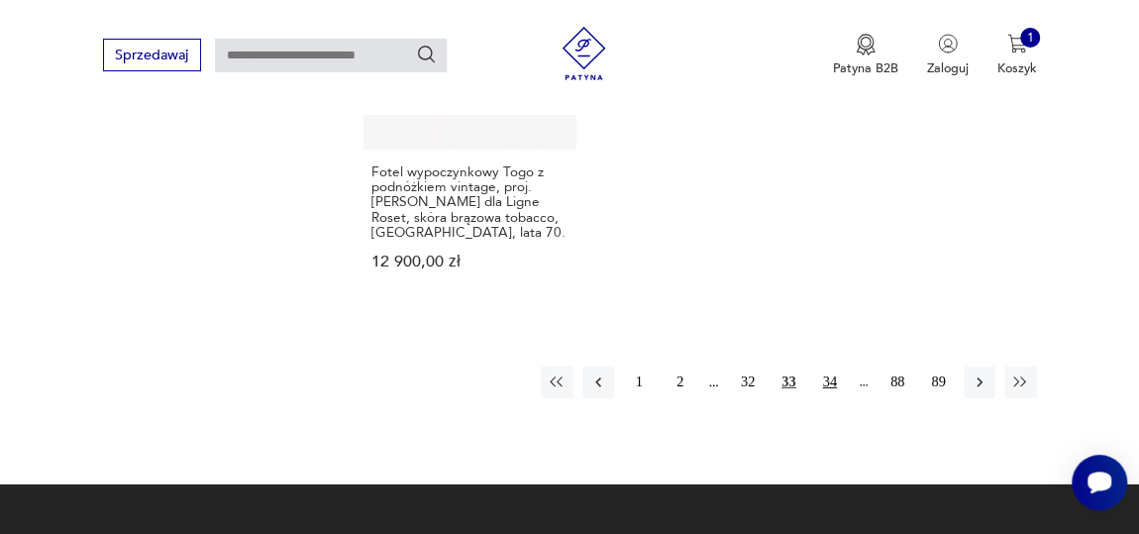
click at [831, 367] on button "34" at bounding box center [830, 383] width 32 height 32
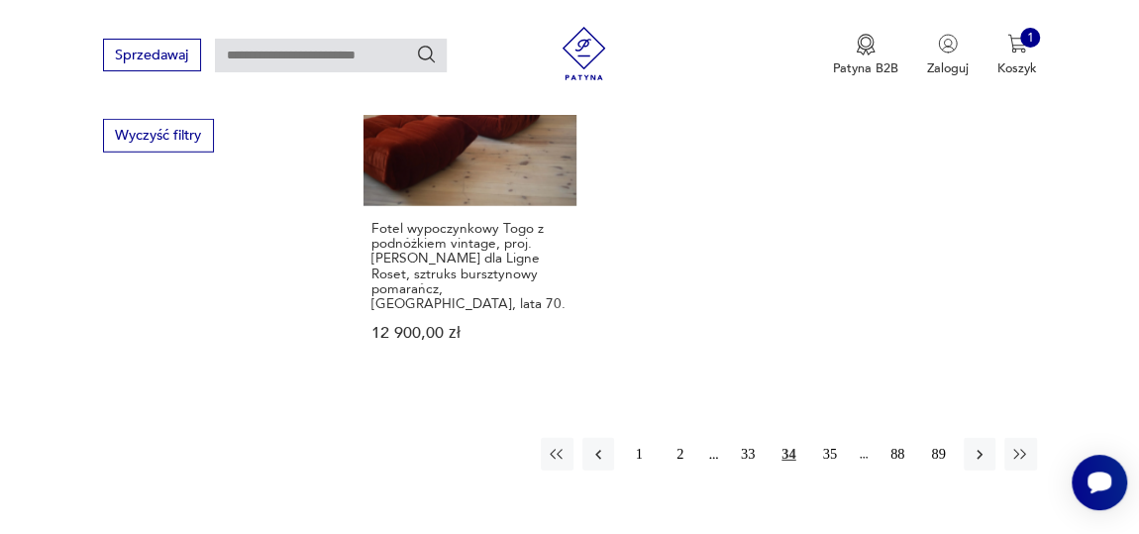
scroll to position [2800, 0]
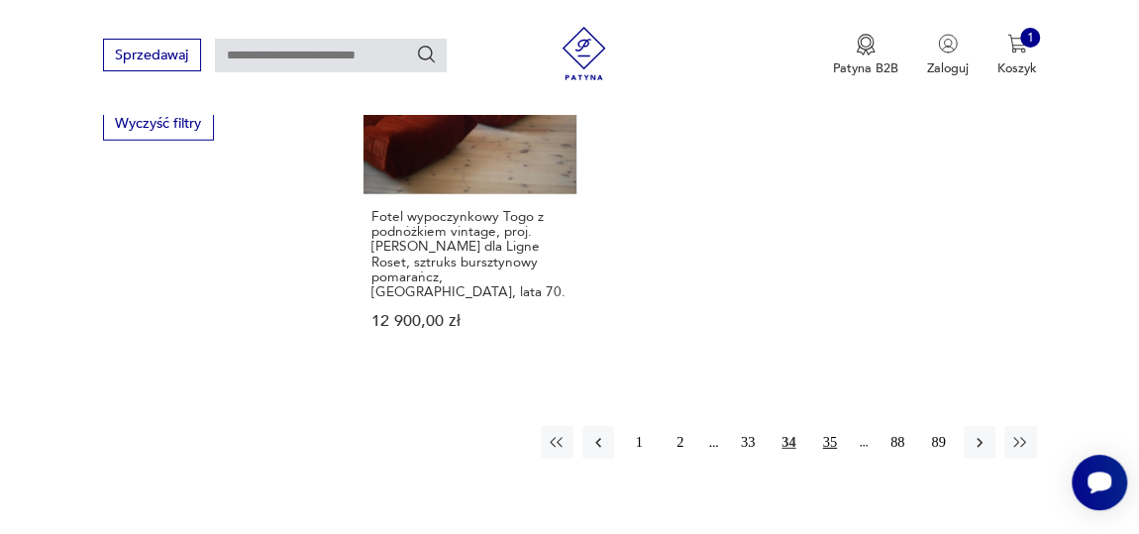
click at [839, 426] on button "35" at bounding box center [830, 442] width 32 height 32
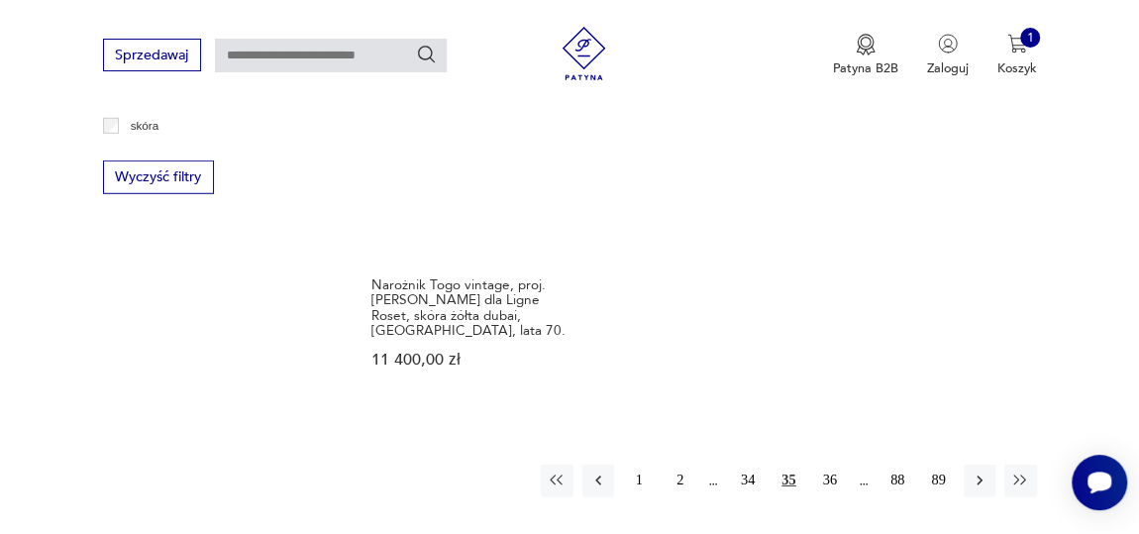
scroll to position [2890, 0]
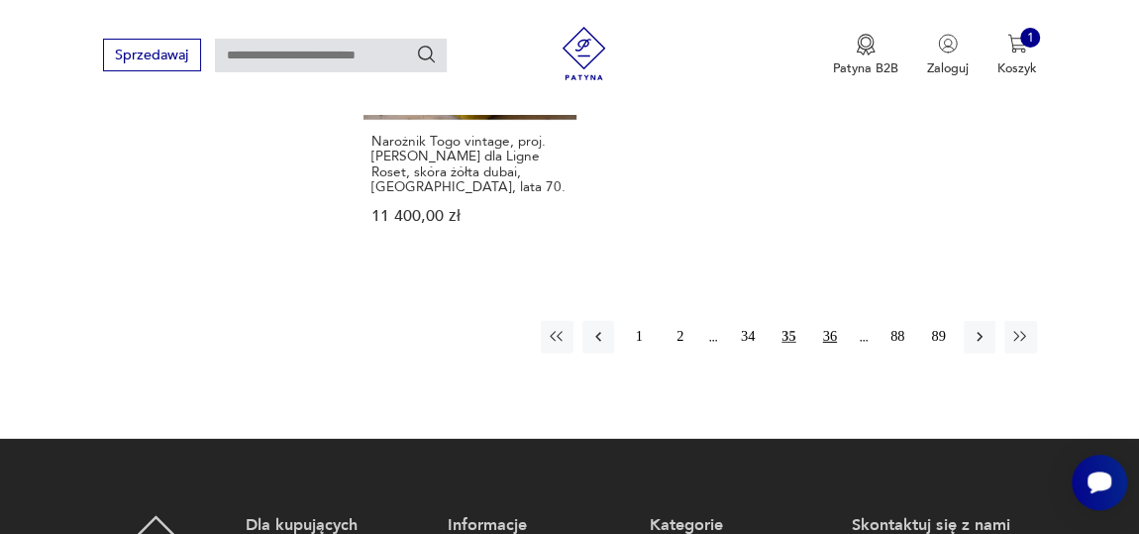
click at [840, 321] on button "36" at bounding box center [830, 337] width 32 height 32
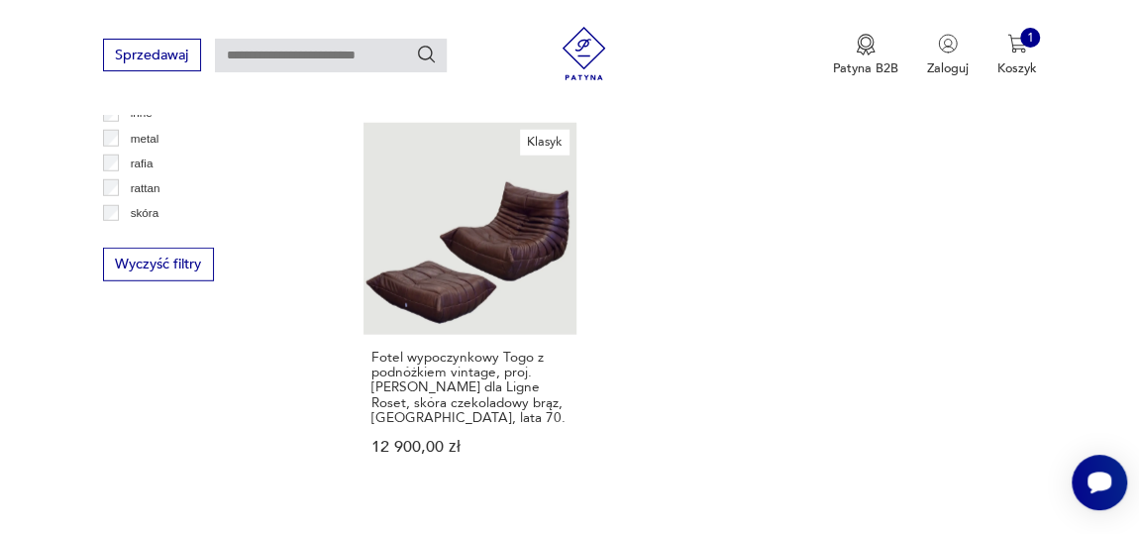
scroll to position [2895, 0]
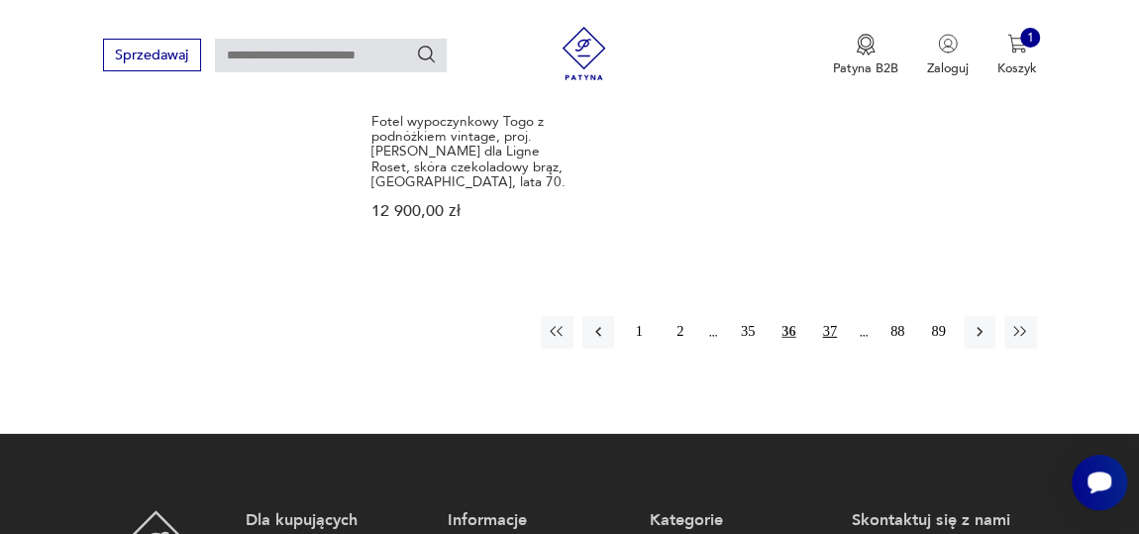
click at [831, 316] on button "37" at bounding box center [830, 332] width 32 height 32
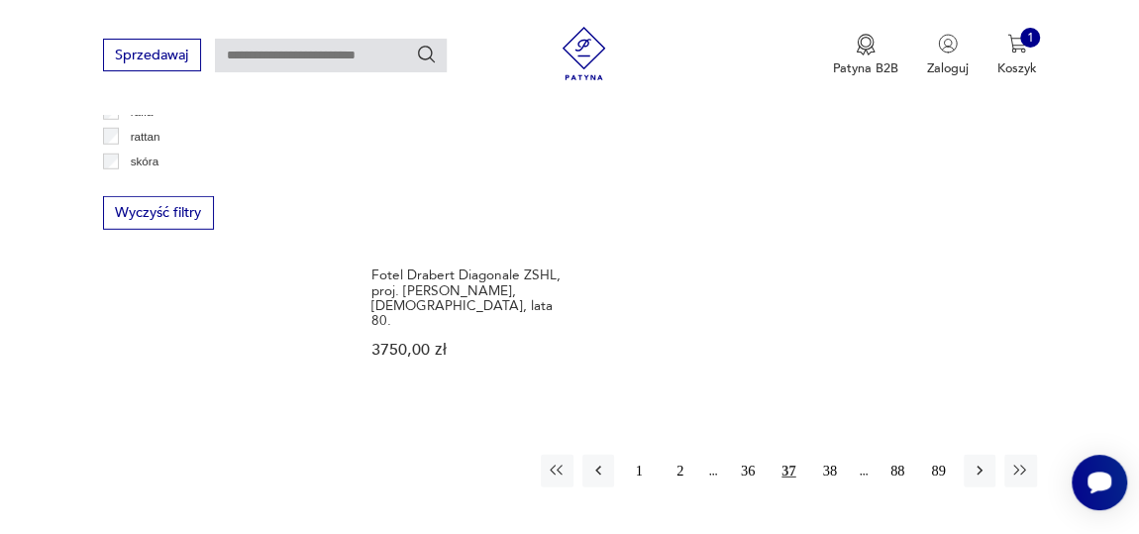
scroll to position [2800, 0]
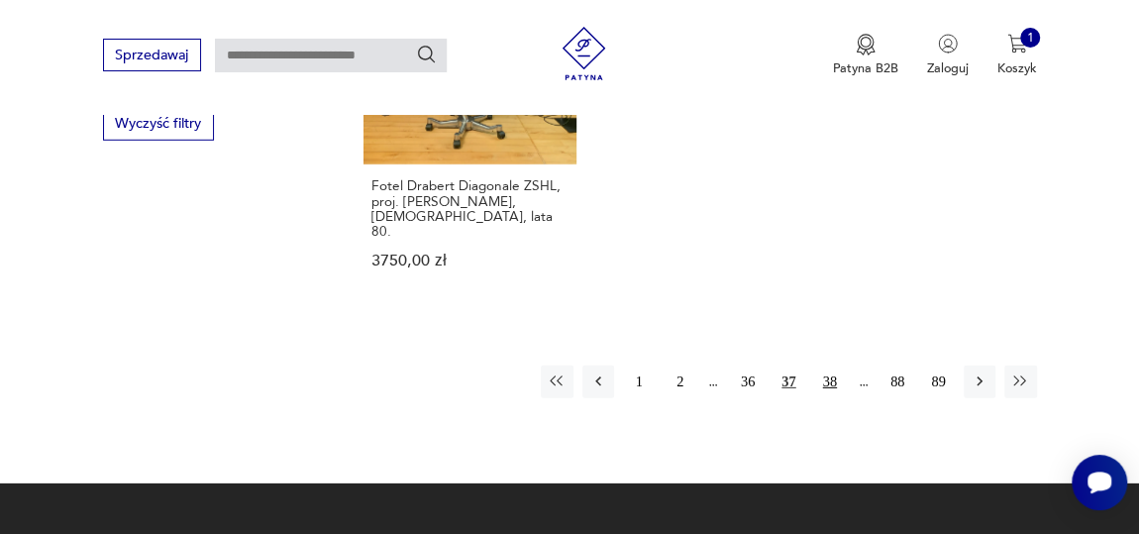
click at [828, 366] on button "38" at bounding box center [830, 382] width 32 height 32
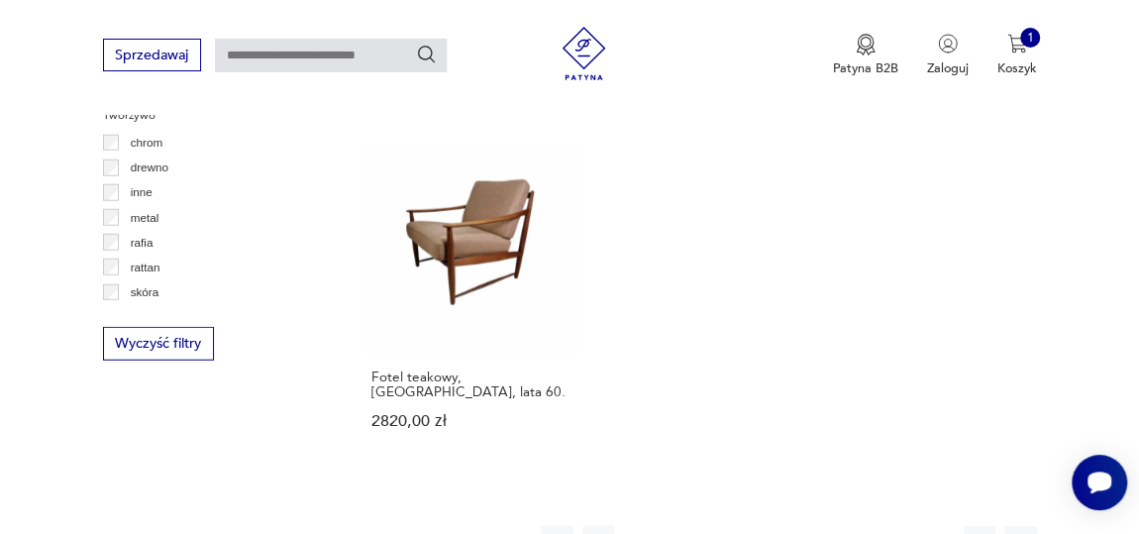
scroll to position [2620, 0]
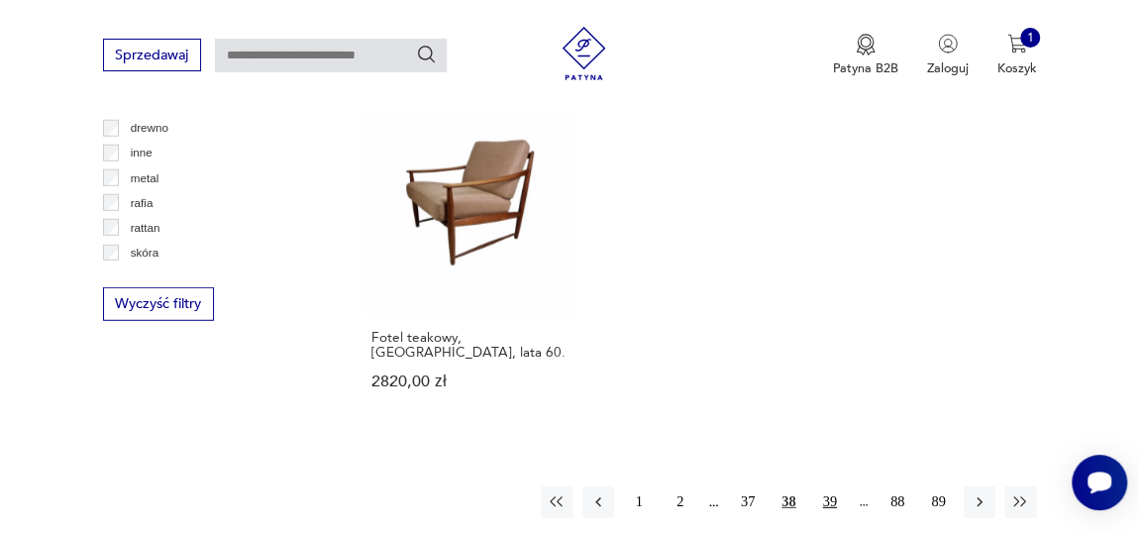
click at [825, 486] on button "39" at bounding box center [830, 502] width 32 height 32
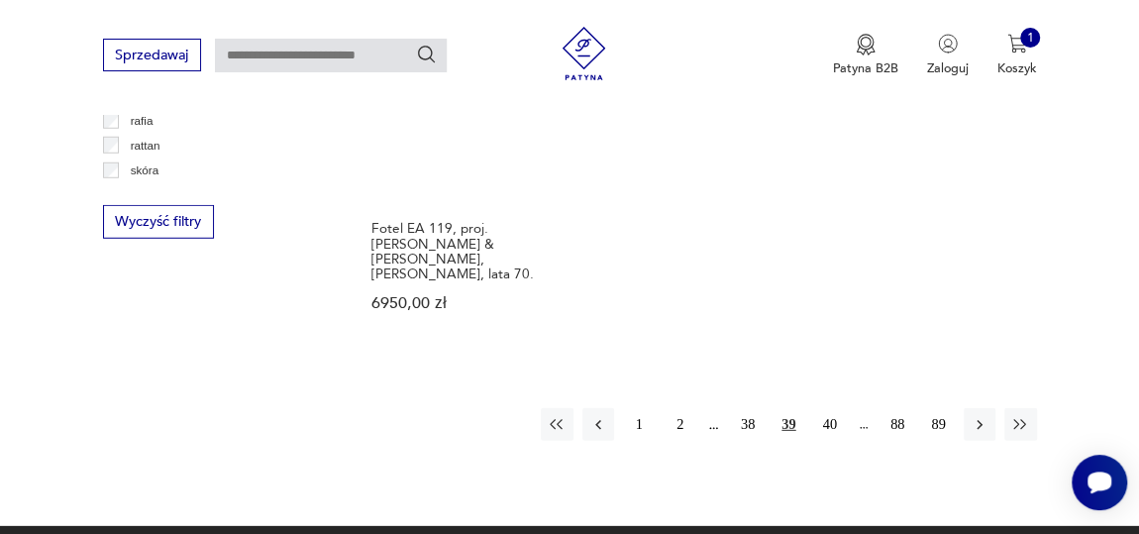
scroll to position [2710, 0]
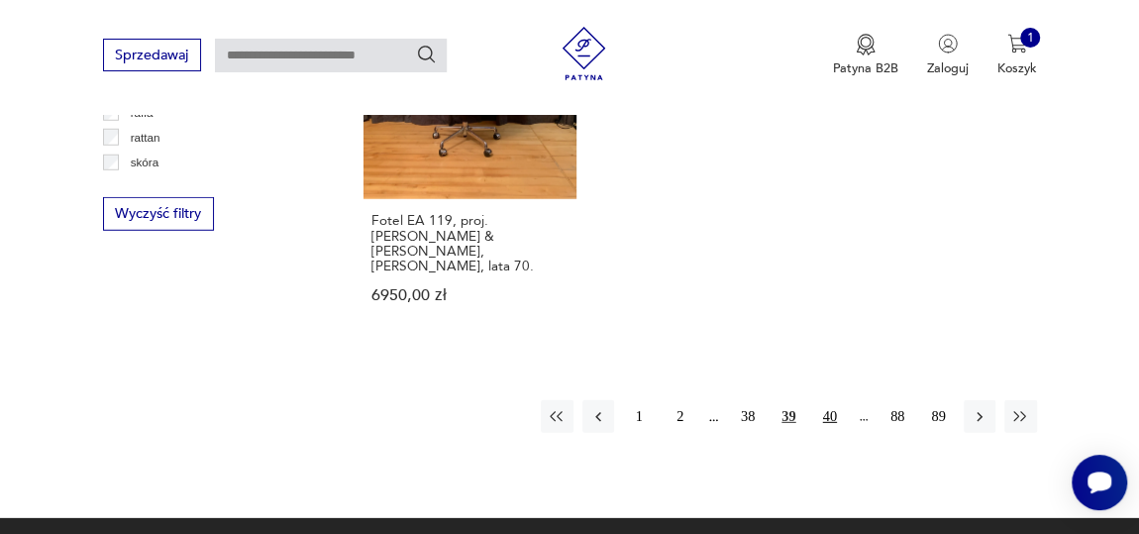
click at [823, 400] on button "40" at bounding box center [830, 416] width 32 height 32
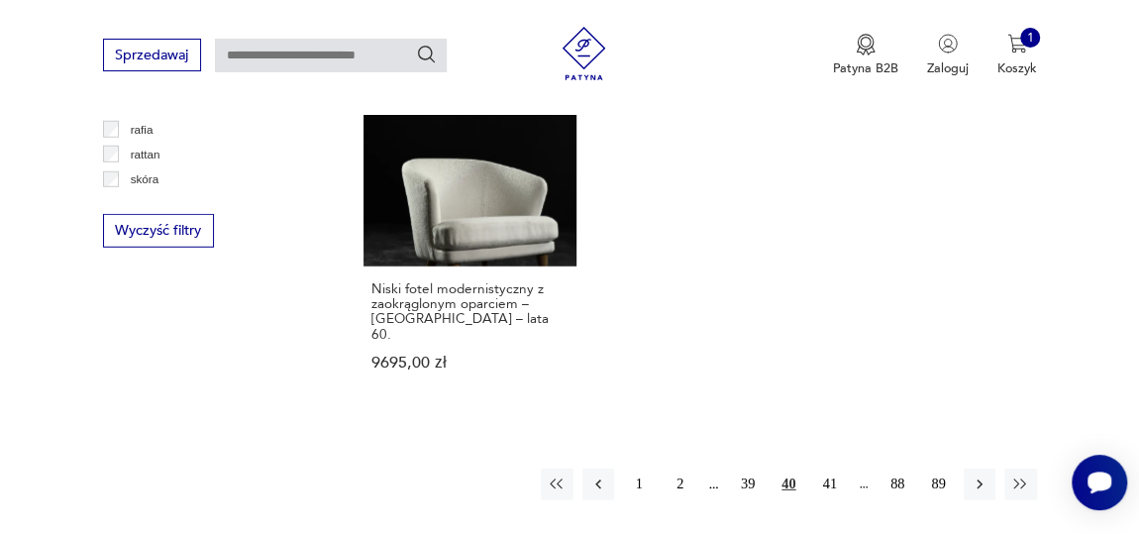
scroll to position [2710, 0]
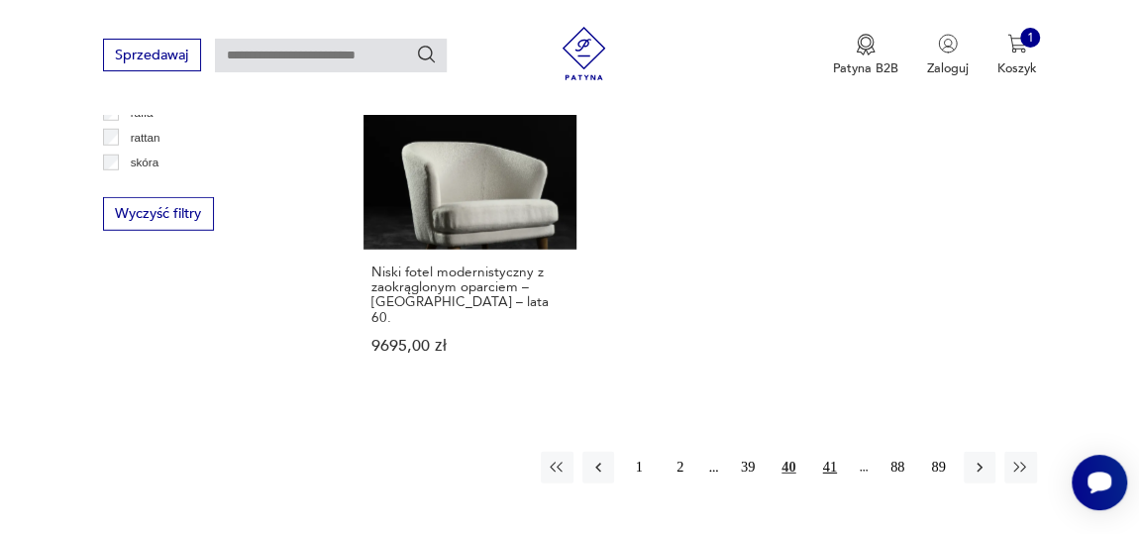
click at [828, 452] on button "41" at bounding box center [830, 468] width 32 height 32
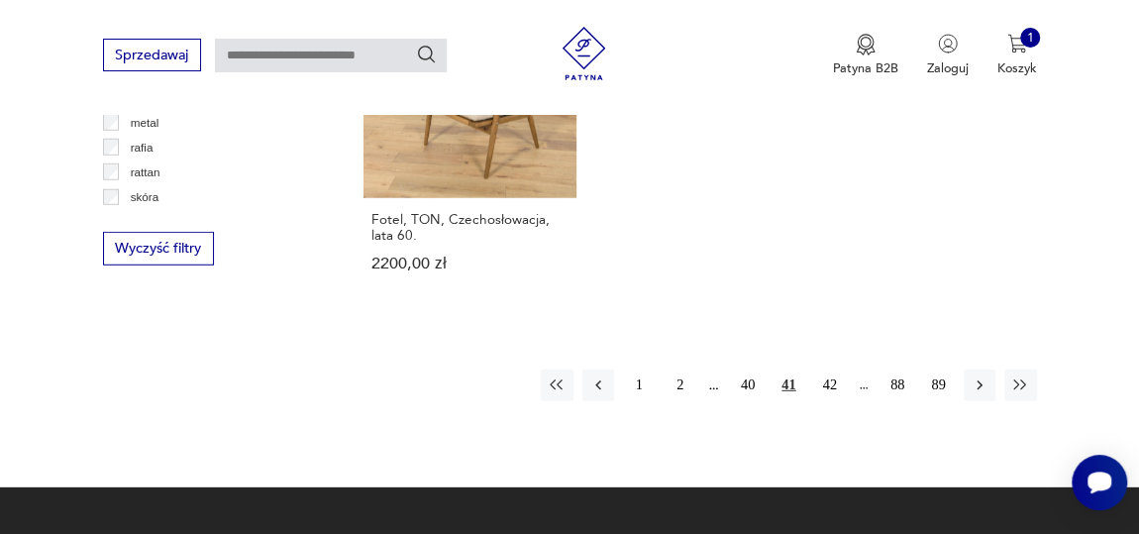
scroll to position [2710, 0]
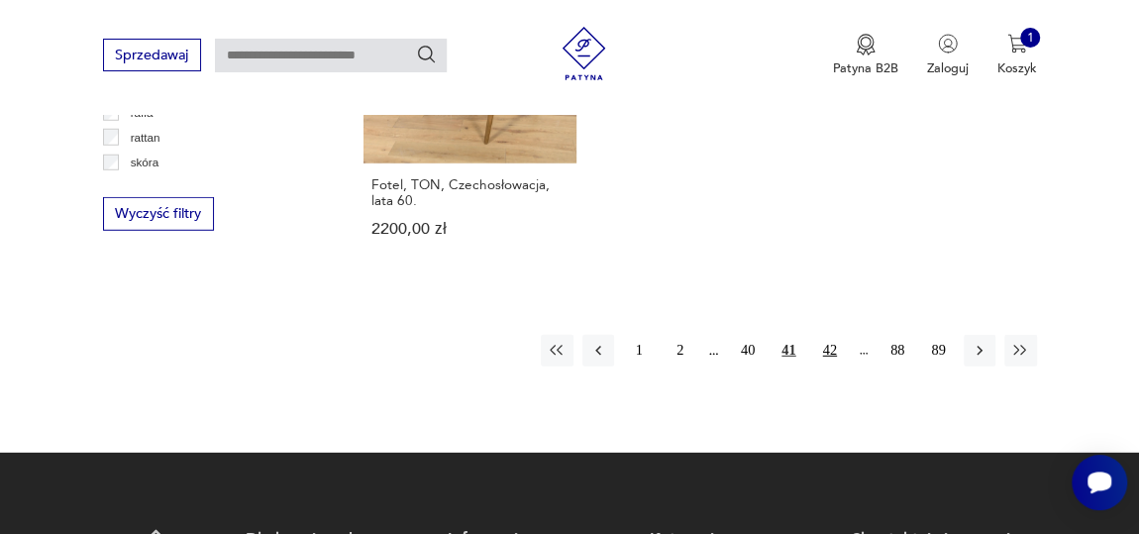
click at [822, 335] on button "42" at bounding box center [830, 351] width 32 height 32
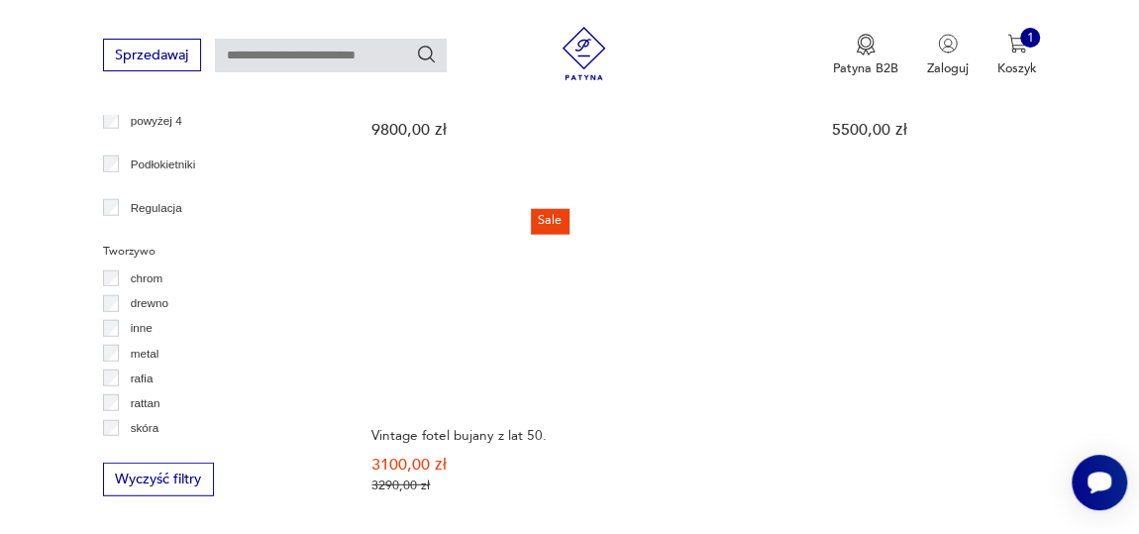
scroll to position [2620, 0]
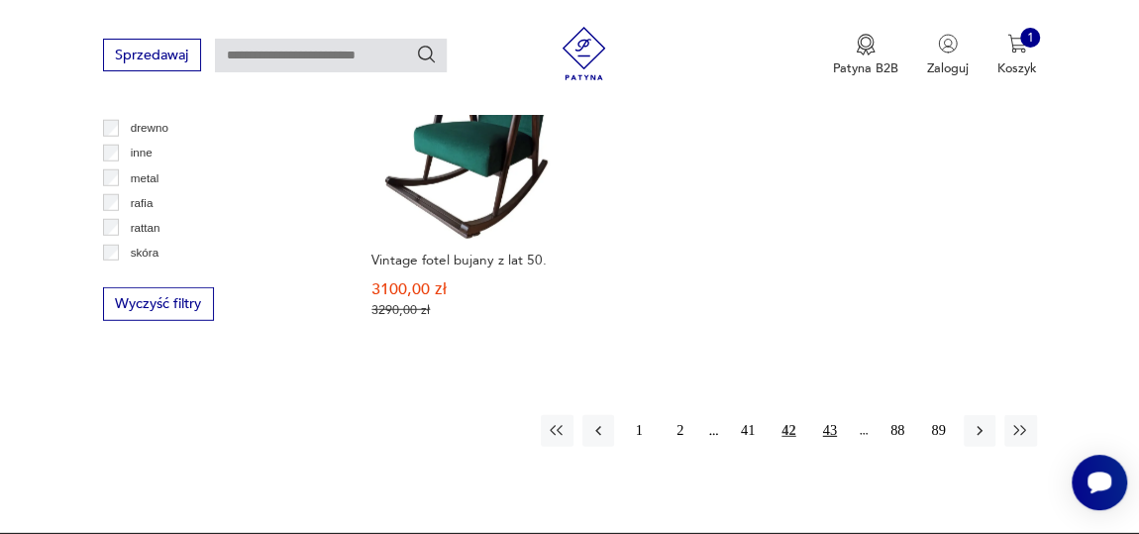
click at [829, 415] on button "43" at bounding box center [830, 431] width 32 height 32
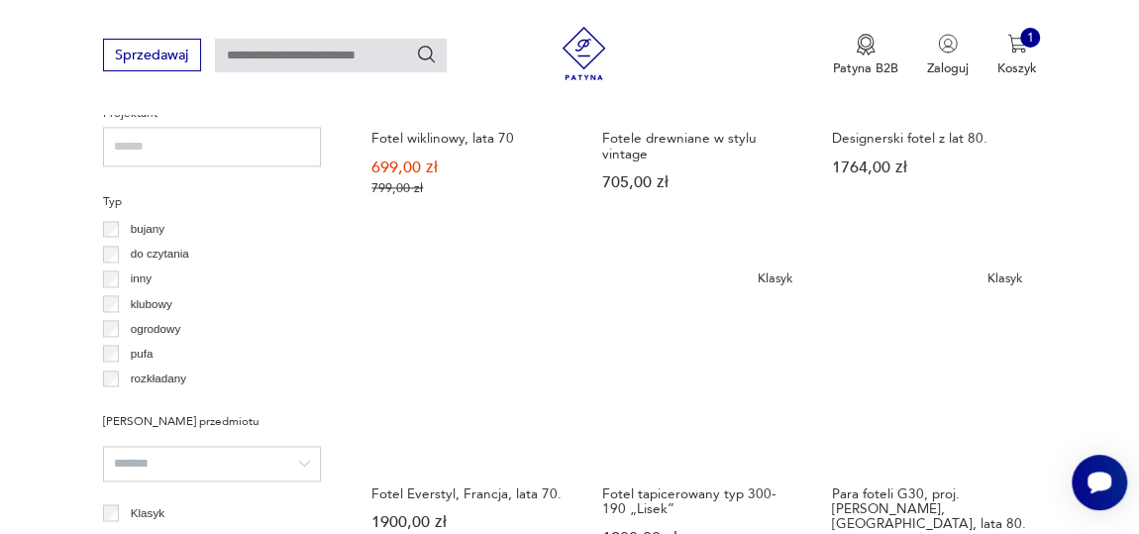
scroll to position [1269, 0]
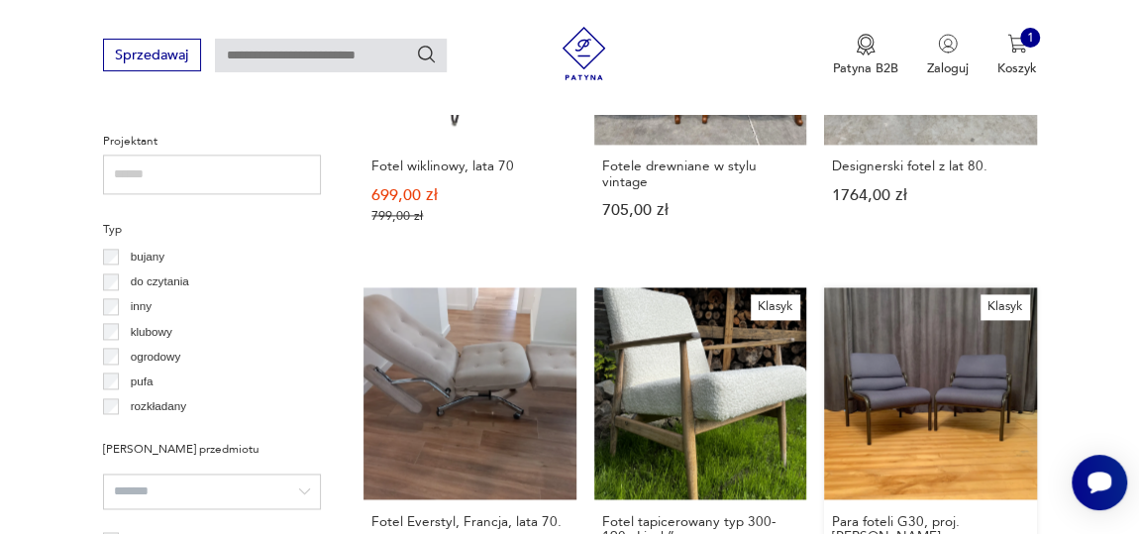
click at [930, 385] on link "Klasyk Para foteli G30, proj. [PERSON_NAME], [GEOGRAPHIC_DATA], lata 80. 4500,0…" at bounding box center [930, 455] width 212 height 337
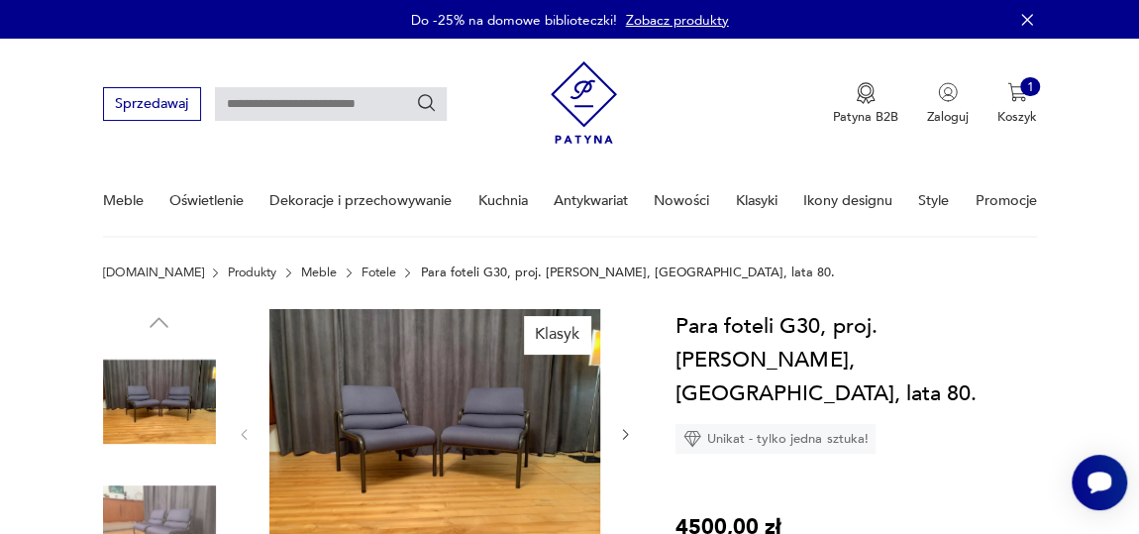
click at [422, 400] on img at bounding box center [434, 433] width 331 height 249
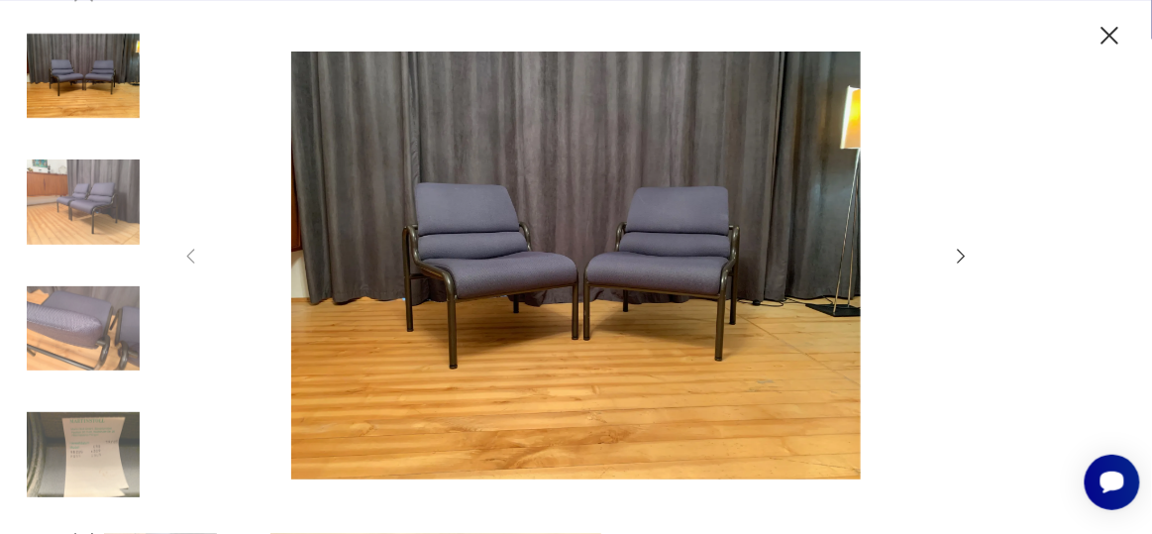
click at [952, 261] on icon "button" at bounding box center [962, 257] width 22 height 22
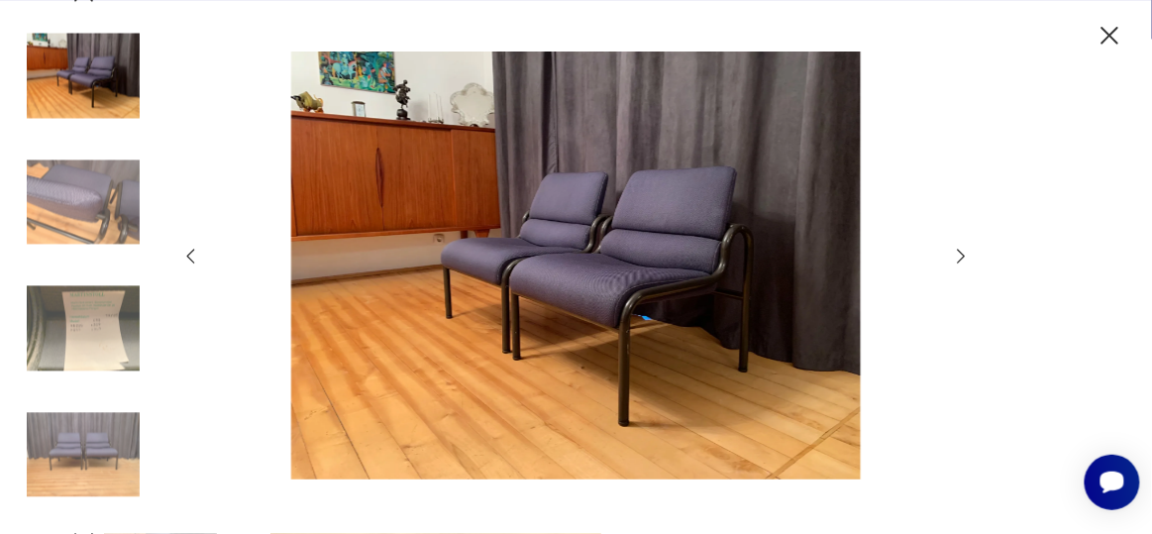
click at [952, 260] on icon "button" at bounding box center [962, 257] width 22 height 22
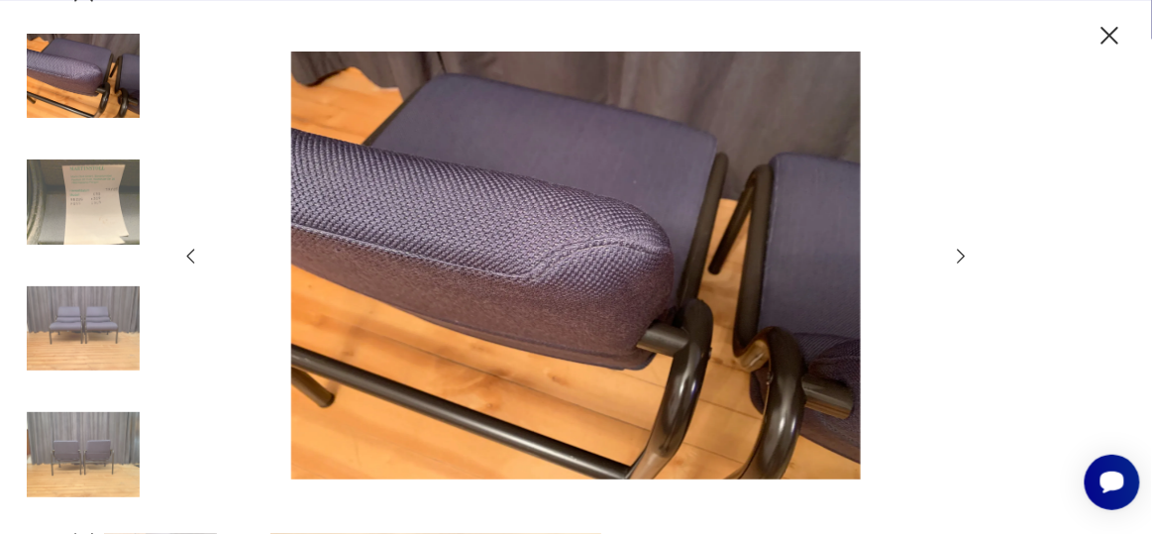
click at [952, 260] on icon "button" at bounding box center [962, 257] width 22 height 22
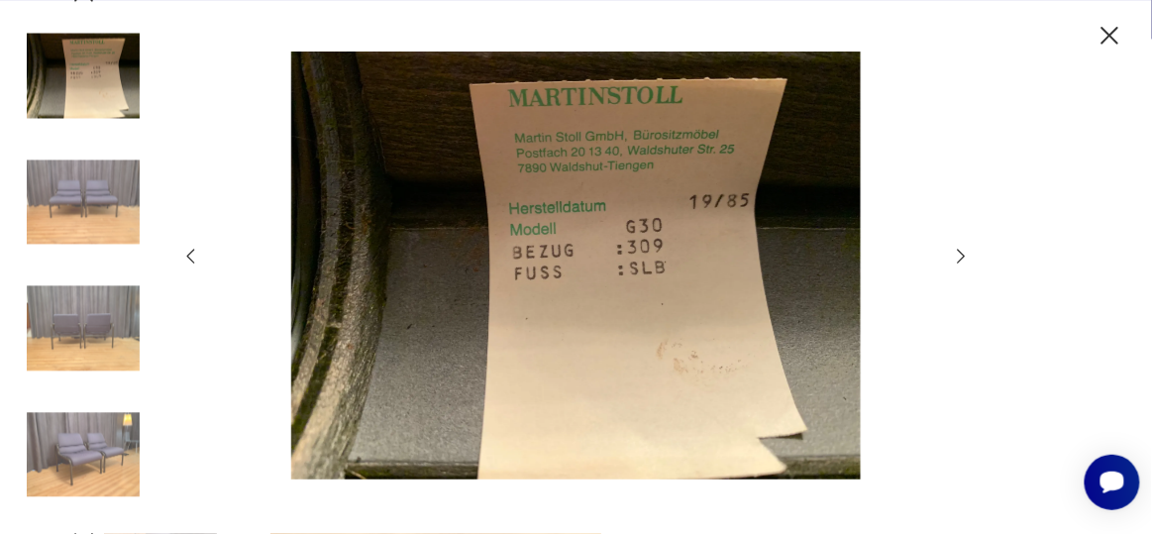
click at [952, 260] on icon "button" at bounding box center [962, 257] width 22 height 22
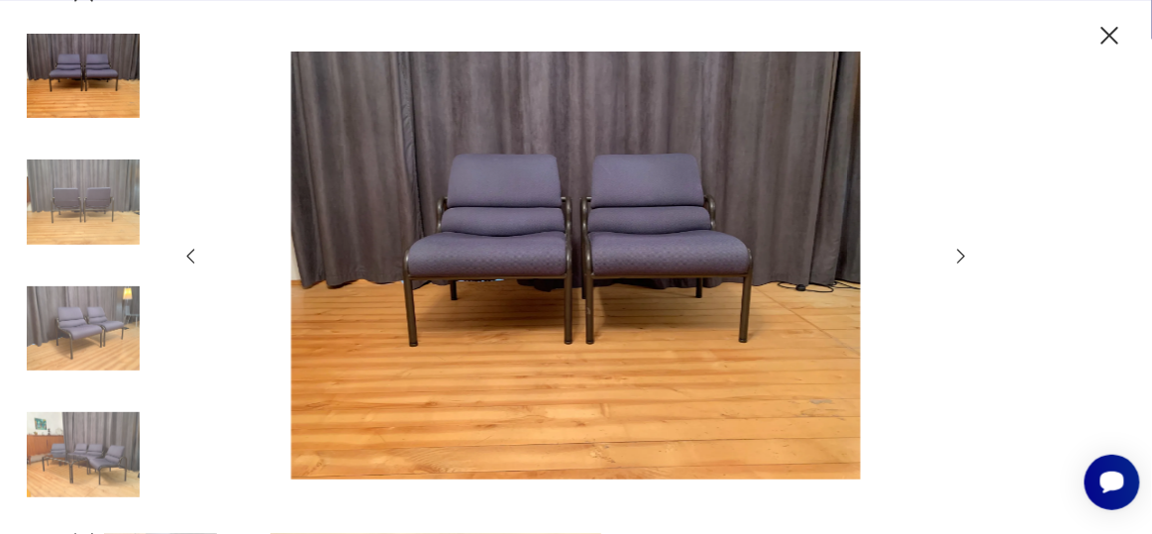
click at [952, 260] on icon "button" at bounding box center [962, 257] width 22 height 22
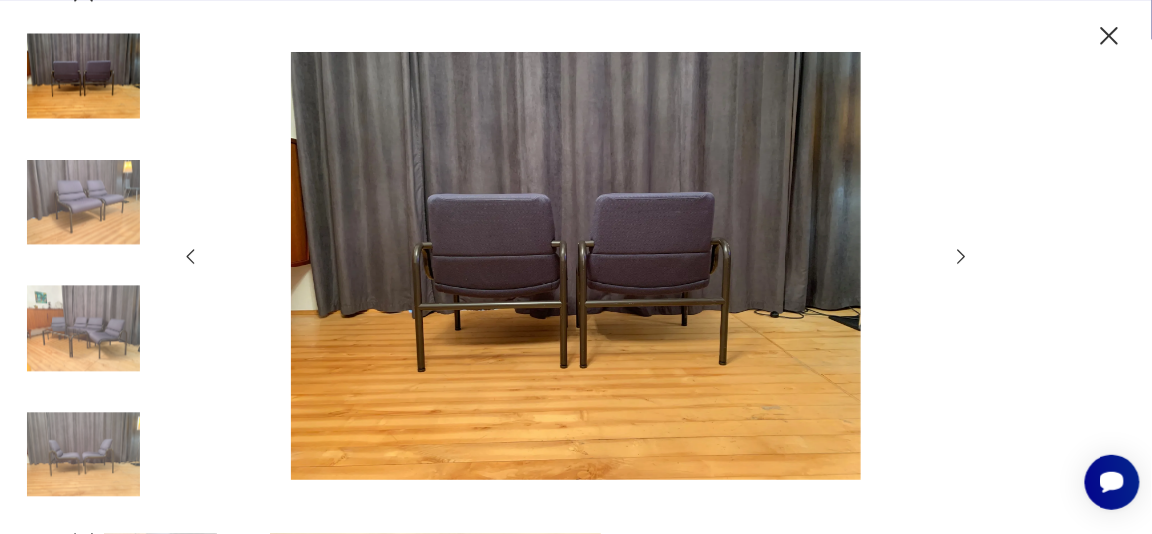
click at [952, 260] on icon "button" at bounding box center [962, 257] width 22 height 22
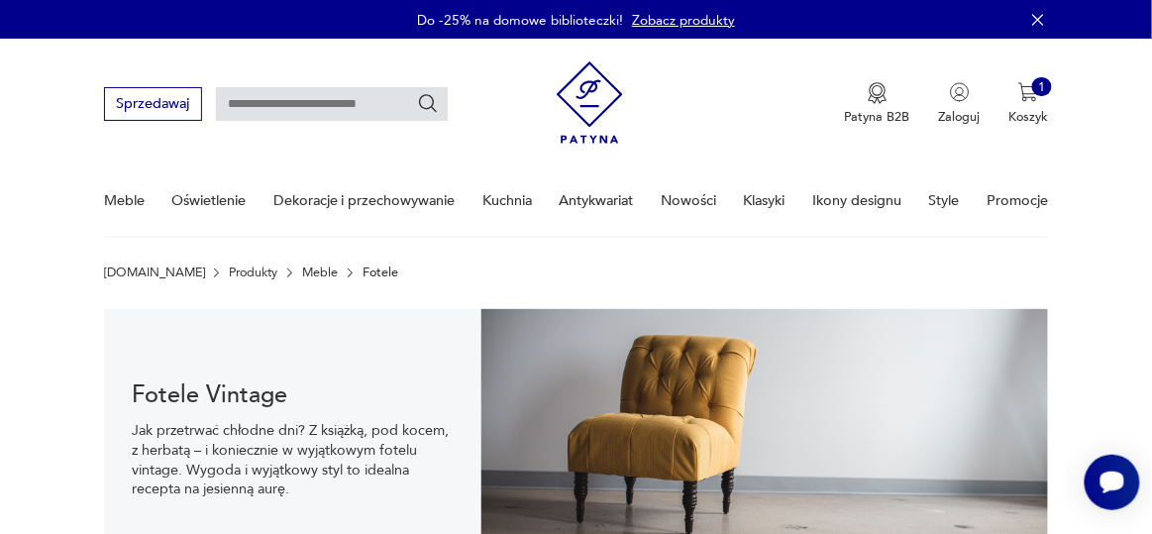
scroll to position [1388, 0]
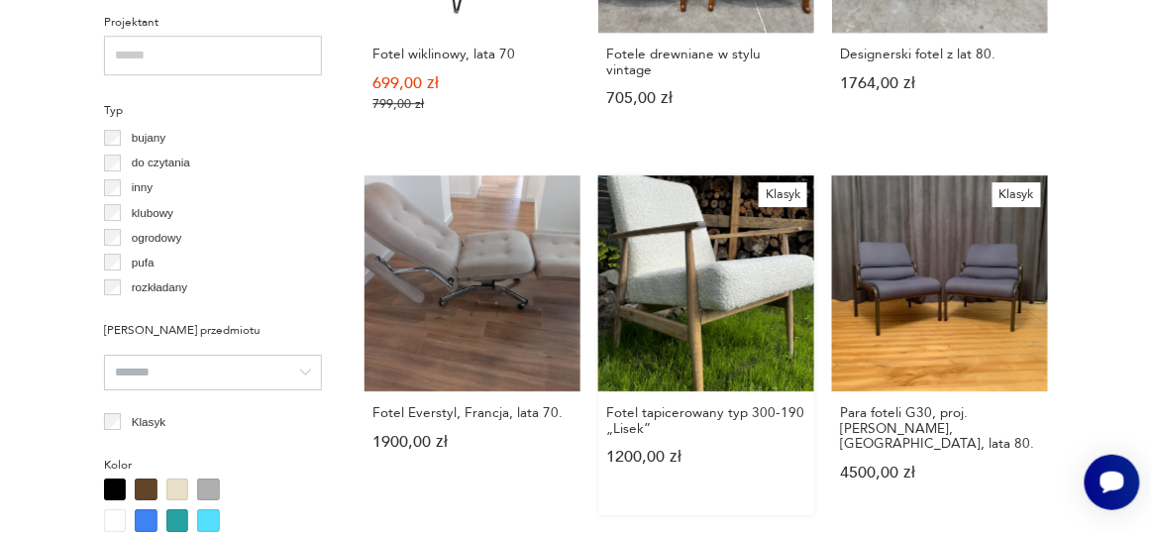
click at [706, 288] on link "Klasyk Fotel tapicerowany typ 300-190 „Lisek” 1200,00 zł" at bounding box center [706, 345] width 216 height 340
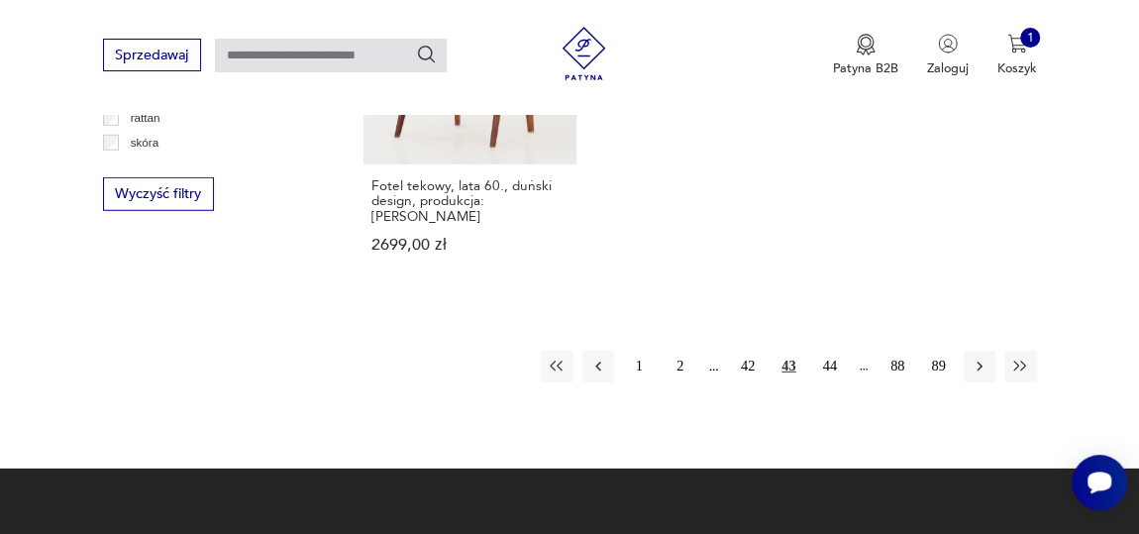
scroll to position [2813, 0]
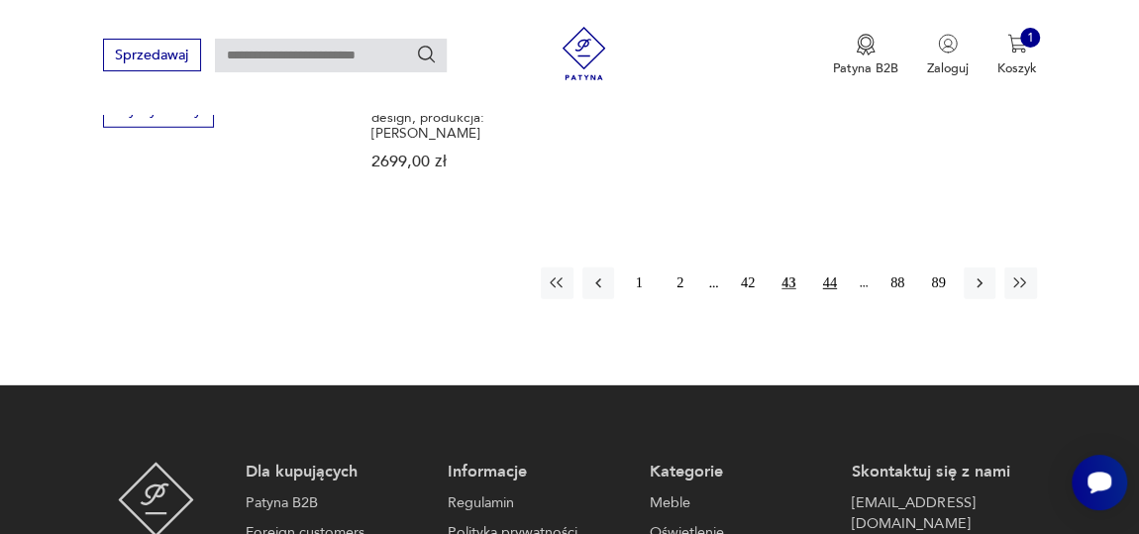
click at [831, 268] on button "44" at bounding box center [830, 284] width 32 height 32
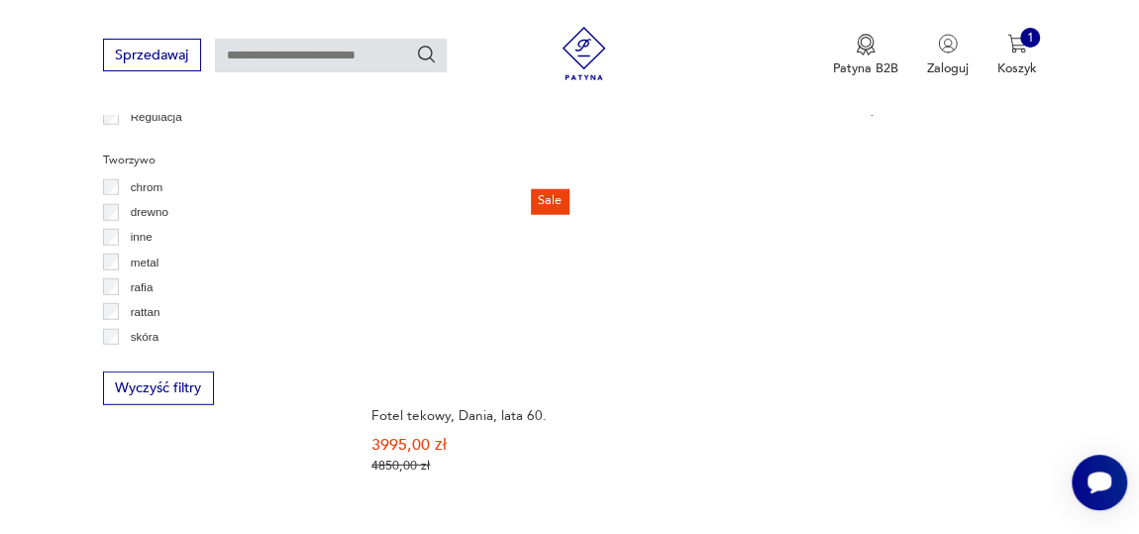
scroll to position [2800, 0]
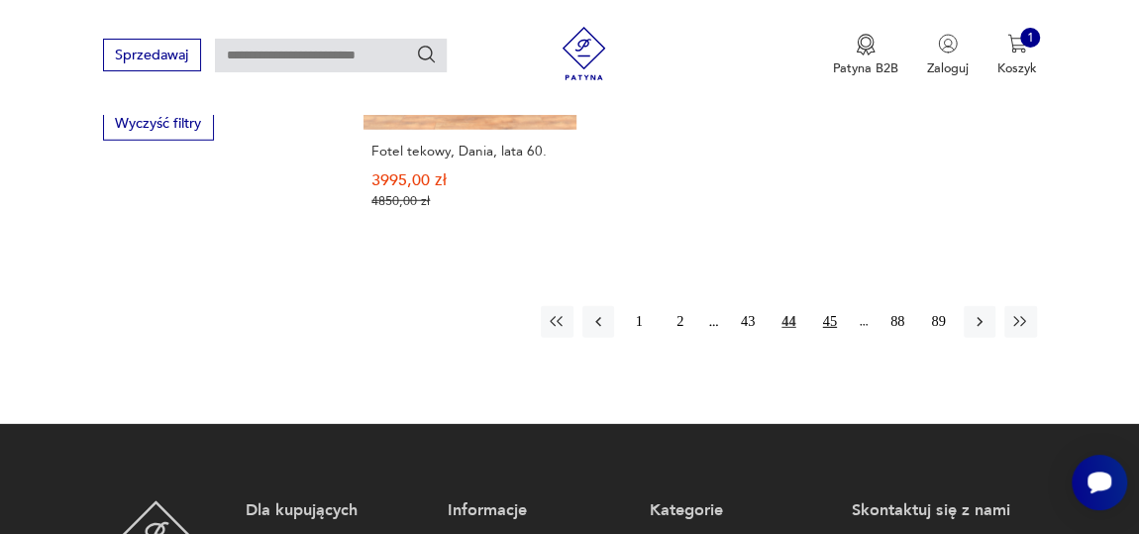
click at [828, 306] on button "45" at bounding box center [830, 322] width 32 height 32
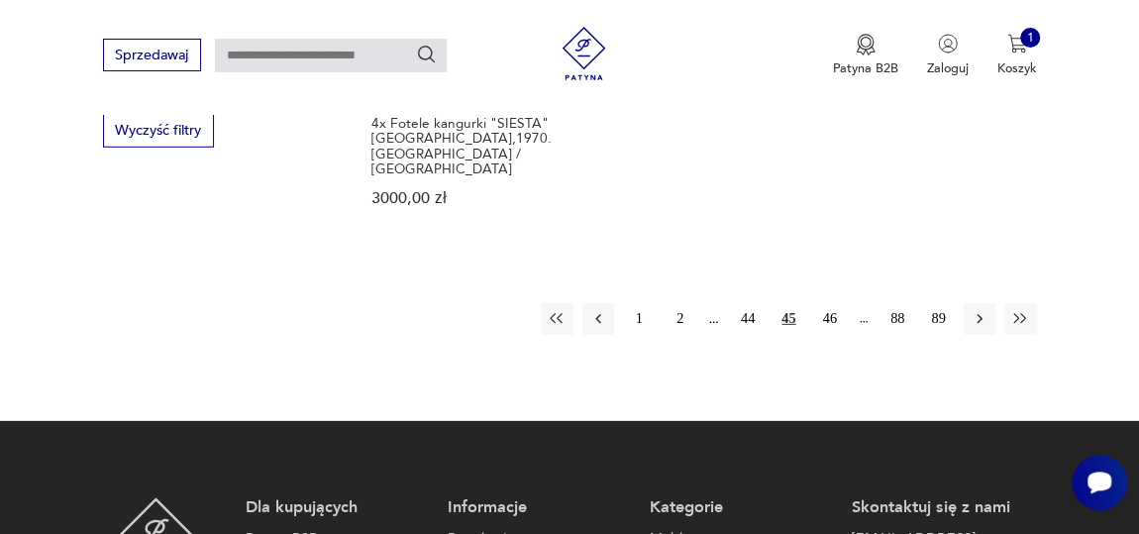
scroll to position [2800, 0]
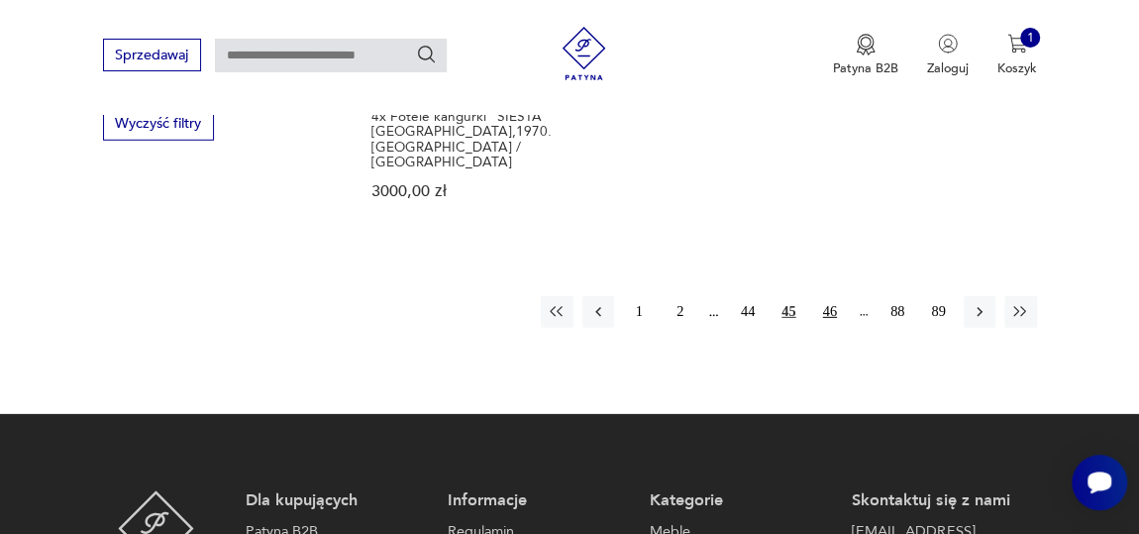
click at [830, 296] on button "46" at bounding box center [830, 312] width 32 height 32
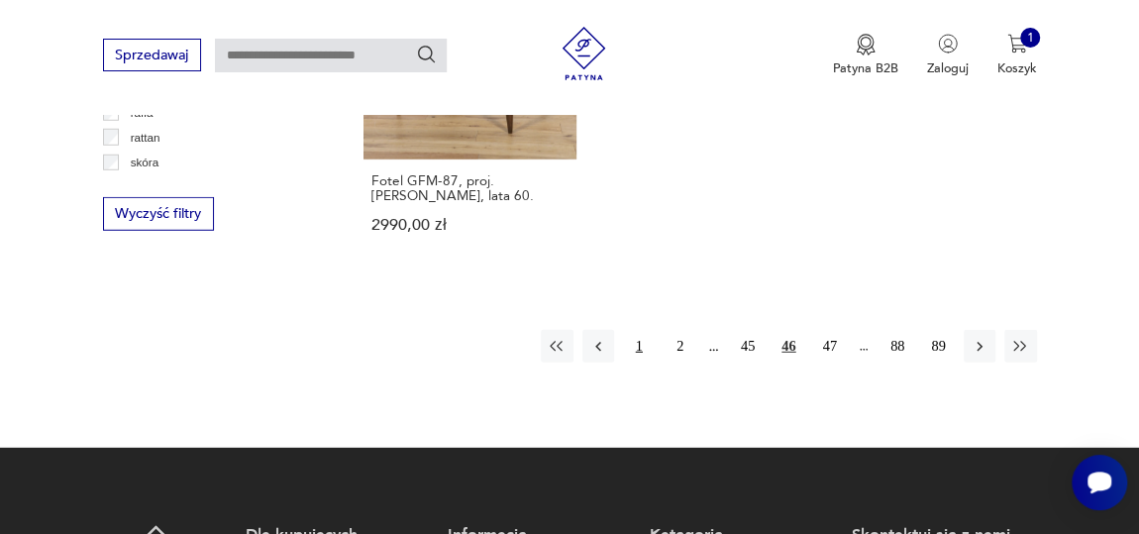
scroll to position [2710, 0]
click at [830, 330] on button "47" at bounding box center [830, 346] width 32 height 32
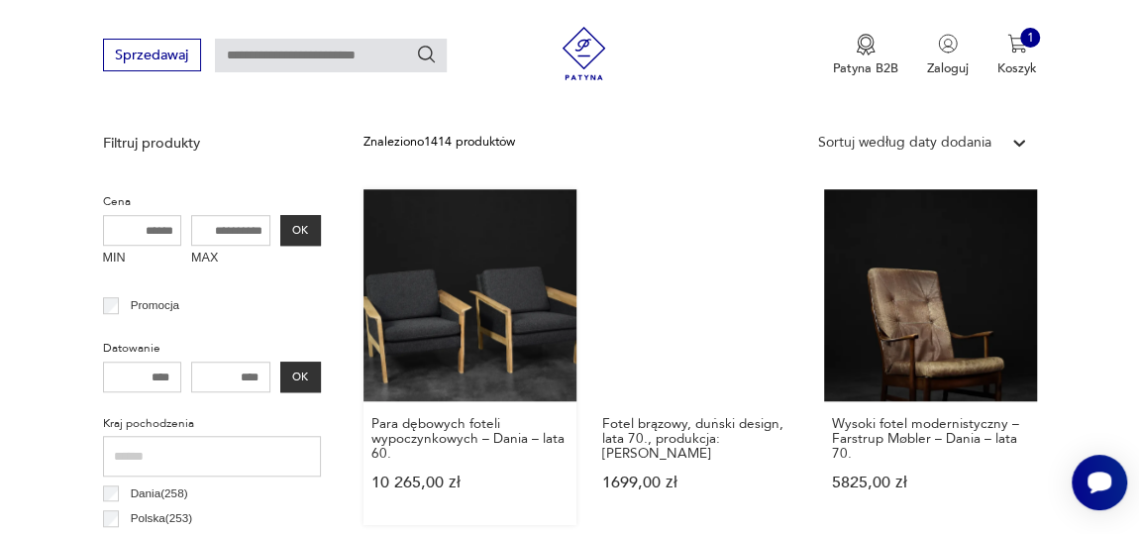
scroll to position [638, 0]
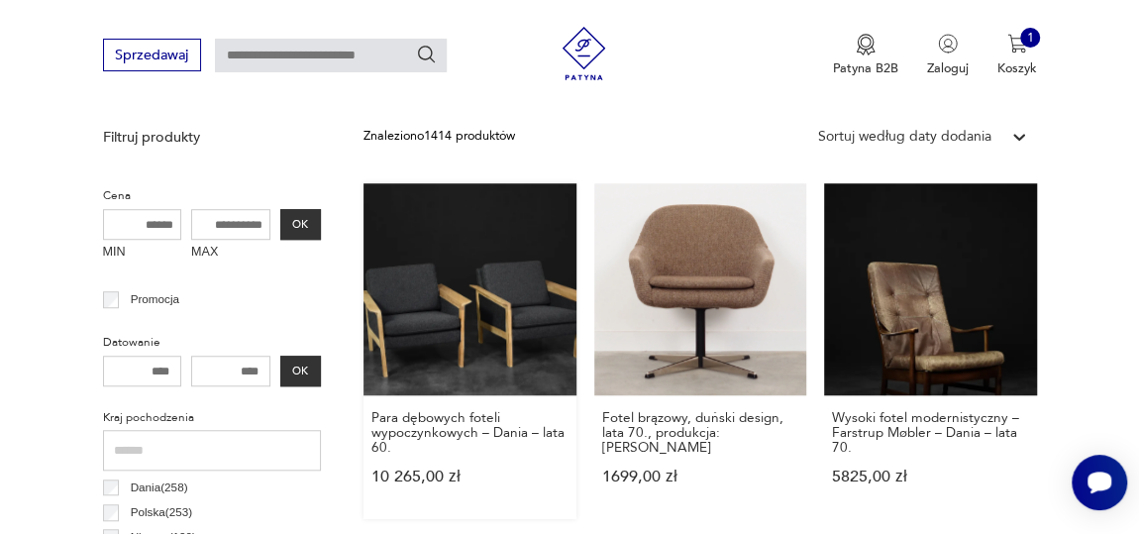
click at [468, 320] on link "Para dębowych foteli wypoczynkowych – Dania – lata 60. 10 265,00 zł" at bounding box center [470, 351] width 212 height 337
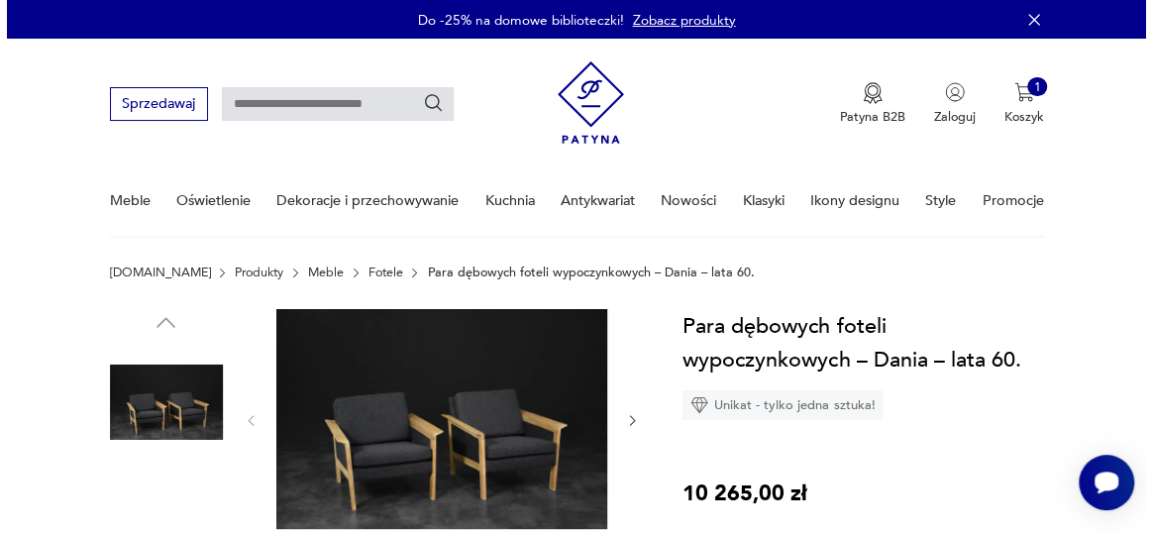
scroll to position [179, 0]
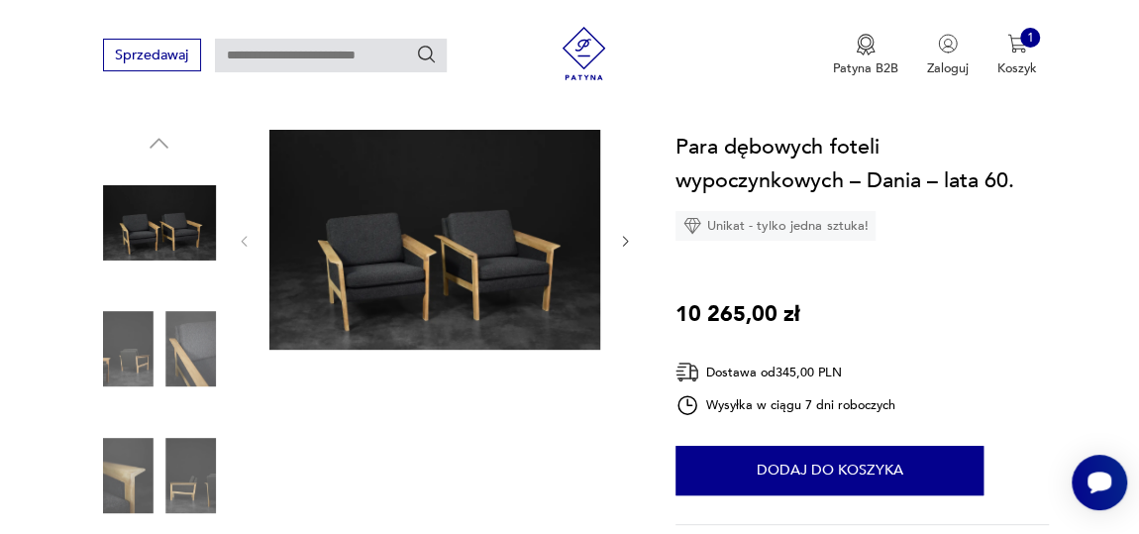
click at [482, 286] on img at bounding box center [434, 240] width 331 height 221
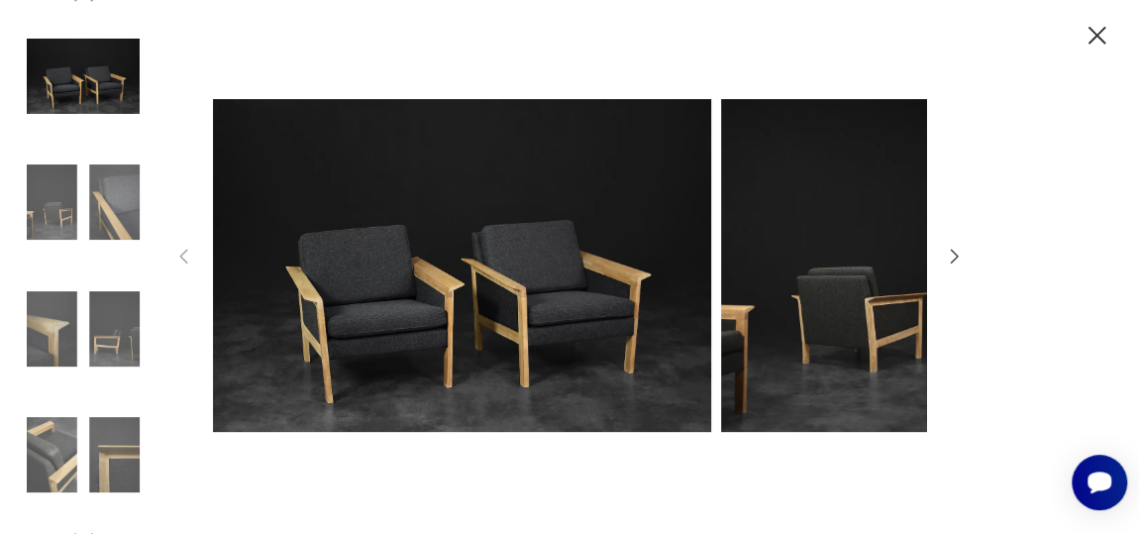
click at [482, 283] on img at bounding box center [462, 265] width 498 height 427
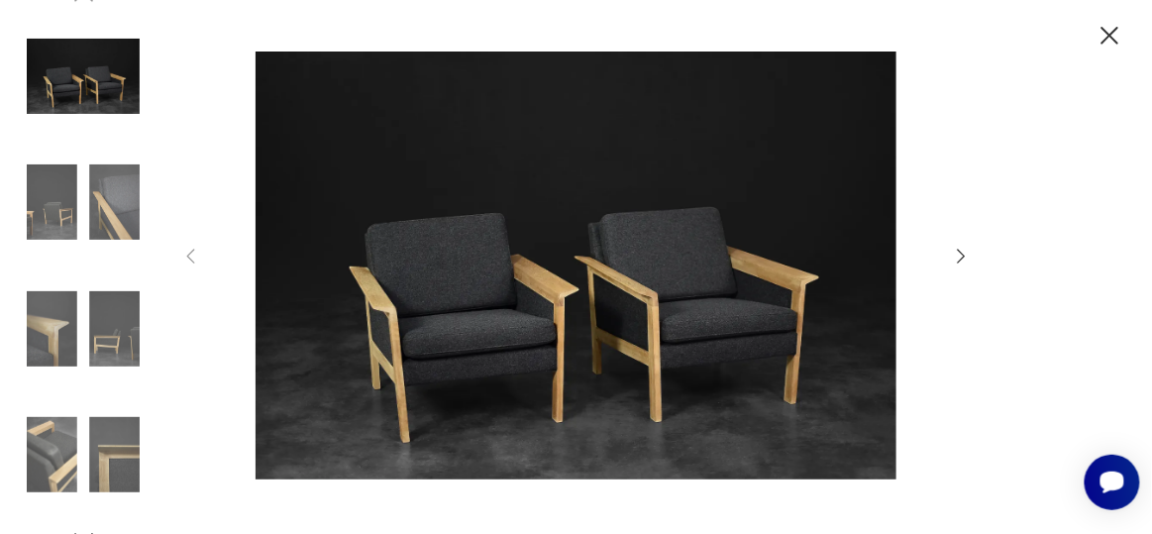
click at [965, 254] on icon "button" at bounding box center [962, 257] width 22 height 22
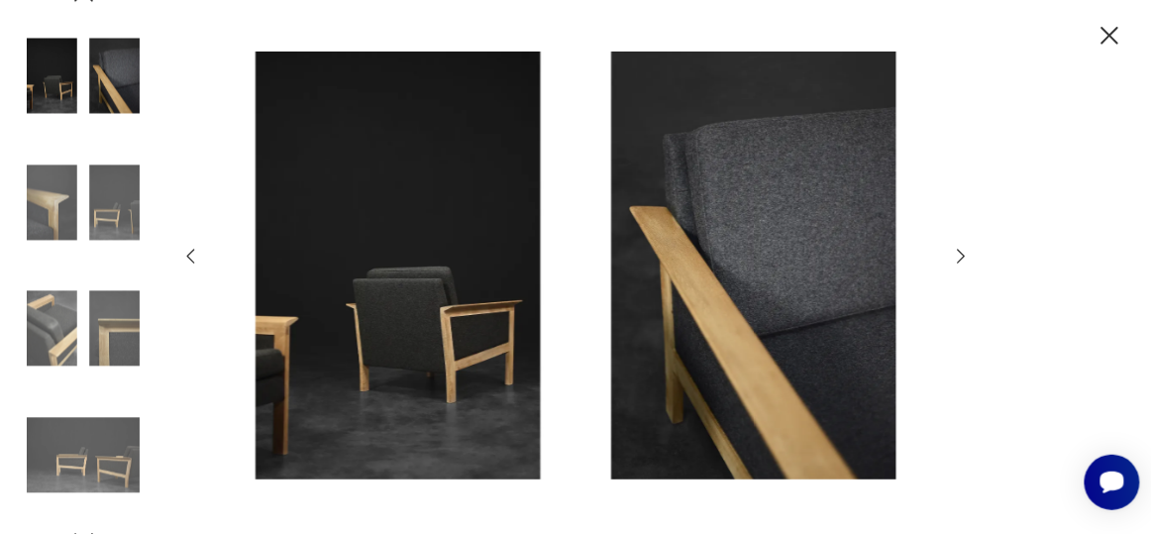
click at [965, 254] on icon "button" at bounding box center [962, 257] width 22 height 22
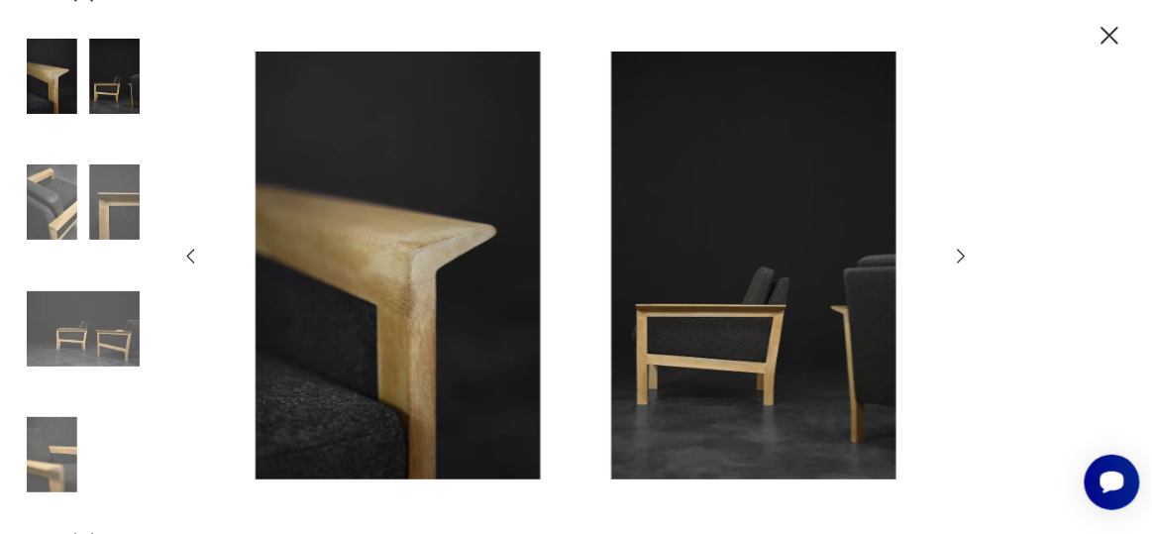
click at [965, 254] on icon "button" at bounding box center [962, 257] width 22 height 22
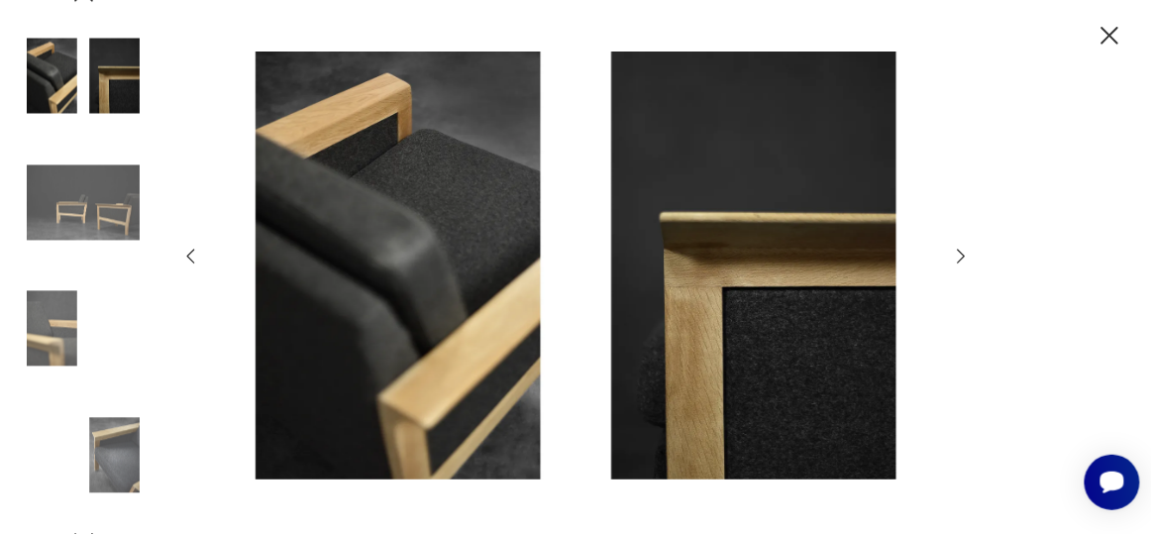
click at [965, 254] on icon "button" at bounding box center [962, 257] width 22 height 22
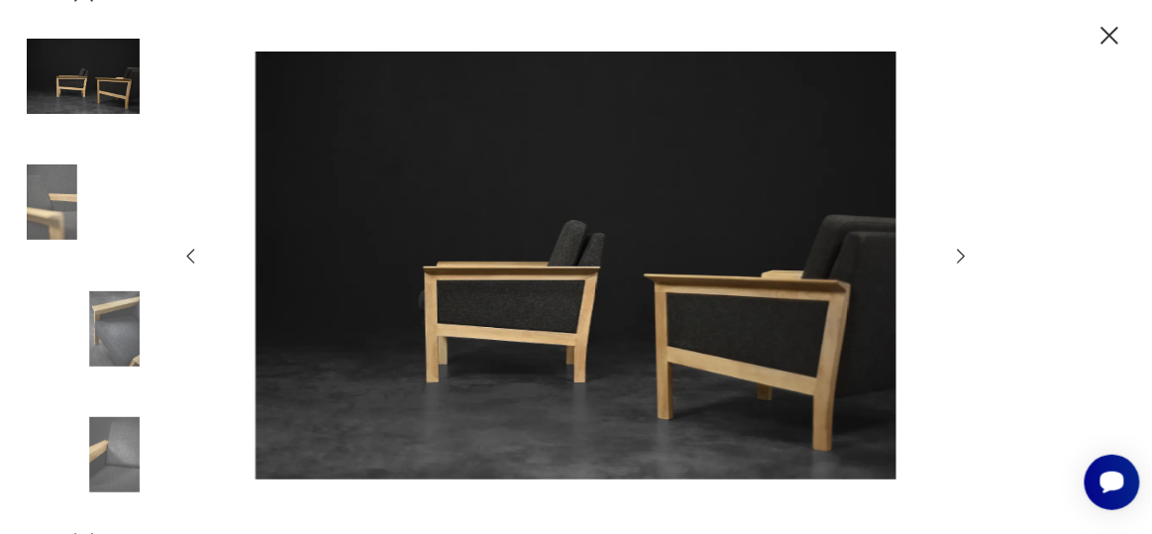
click at [965, 254] on icon "button" at bounding box center [962, 257] width 22 height 22
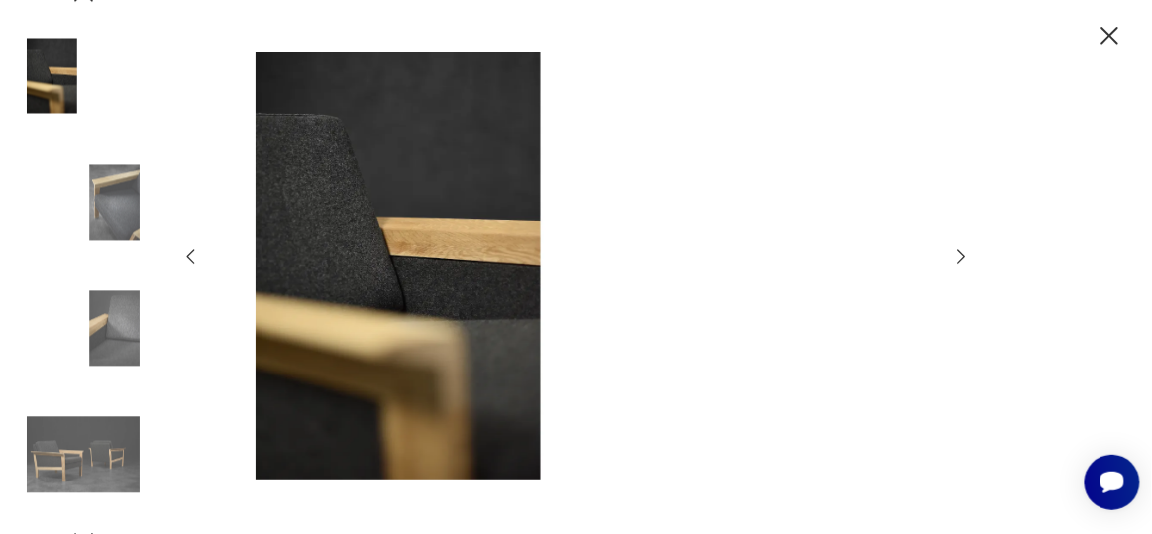
click at [965, 254] on icon "button" at bounding box center [962, 257] width 22 height 22
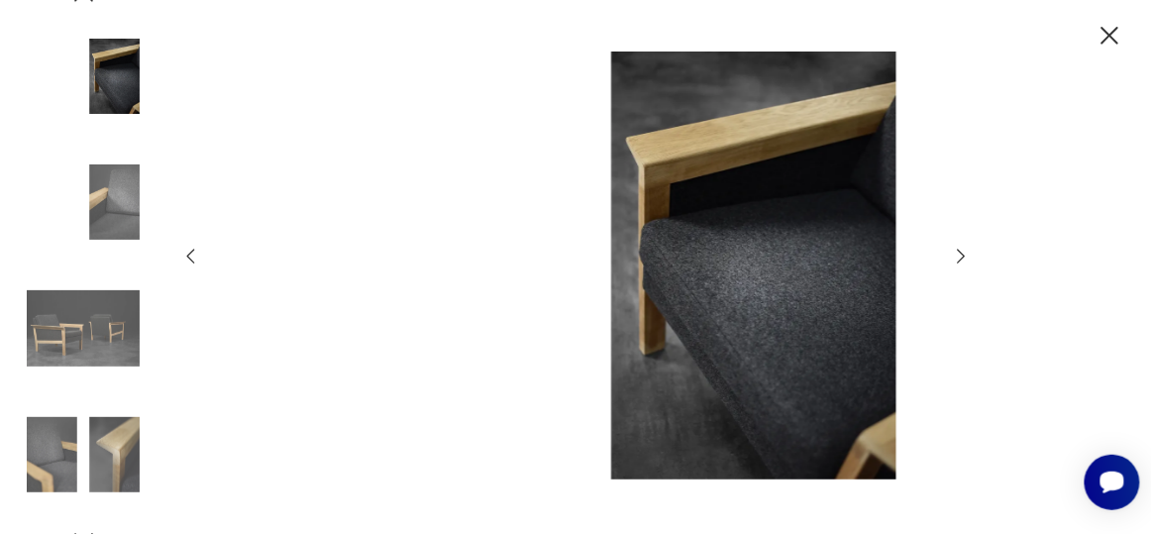
click at [965, 254] on icon "button" at bounding box center [962, 257] width 22 height 22
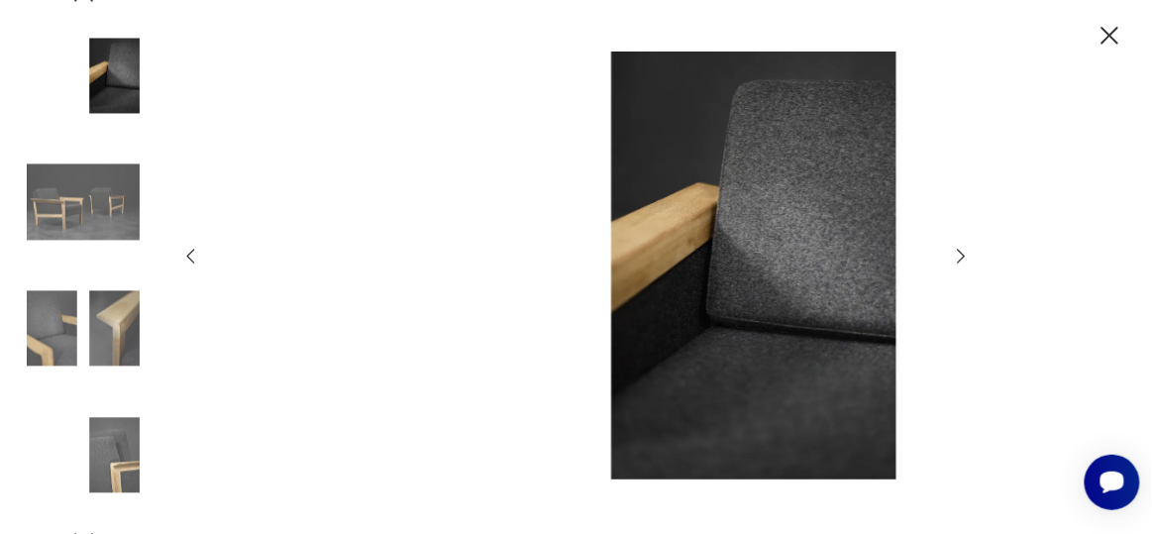
click at [965, 254] on icon "button" at bounding box center [962, 257] width 22 height 22
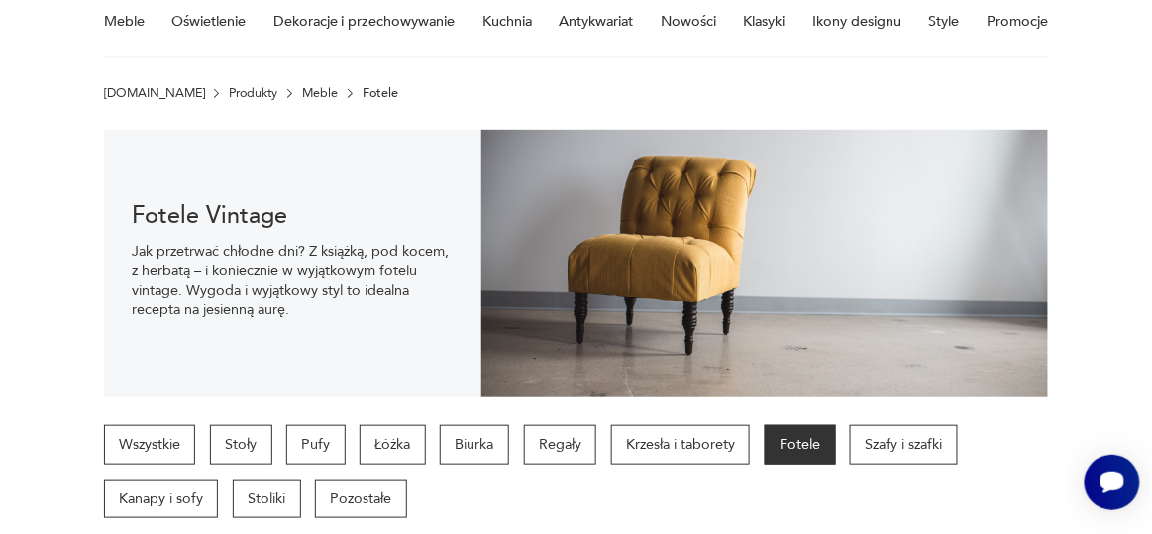
scroll to position [632, 0]
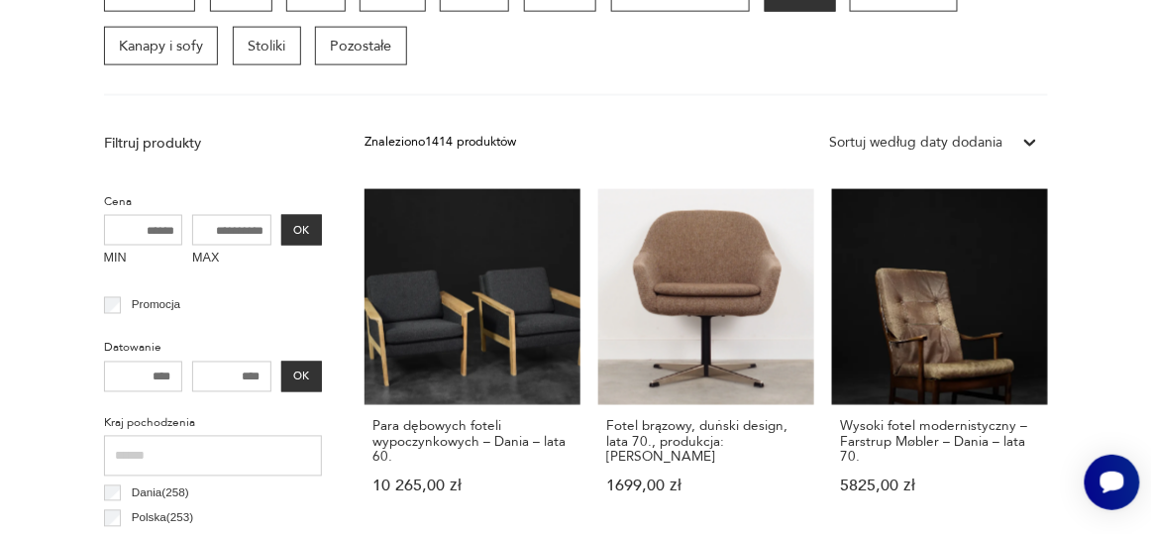
drag, startPoint x: 932, startPoint y: 351, endPoint x: 738, endPoint y: 224, distance: 231.9
click at [932, 351] on link "Wysoki fotel modernistyczny – Farstrup Møbler – Dania – lata 70. 5825,00 zł" at bounding box center [940, 359] width 216 height 340
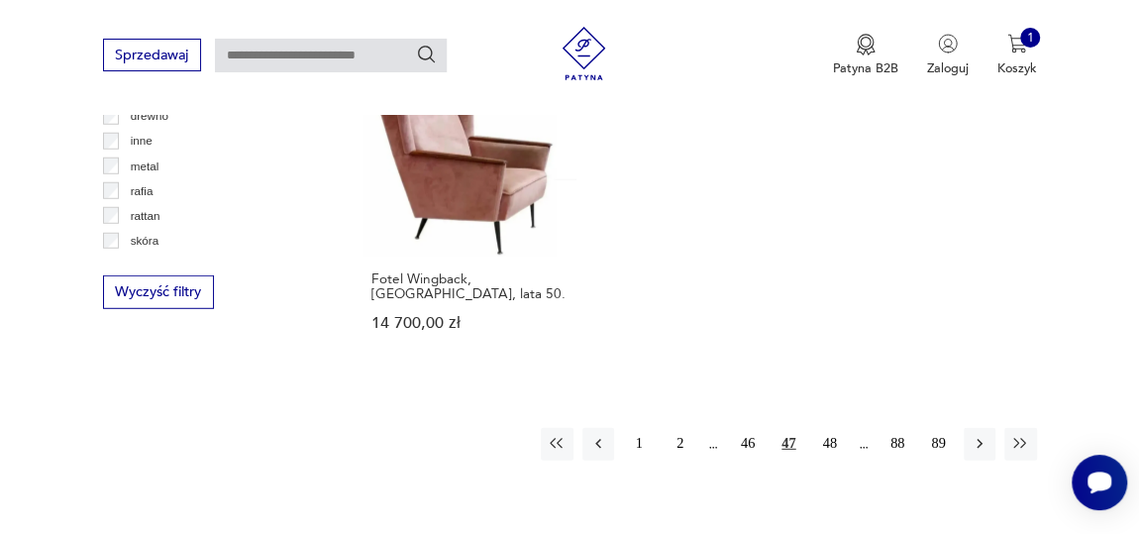
scroll to position [2704, 0]
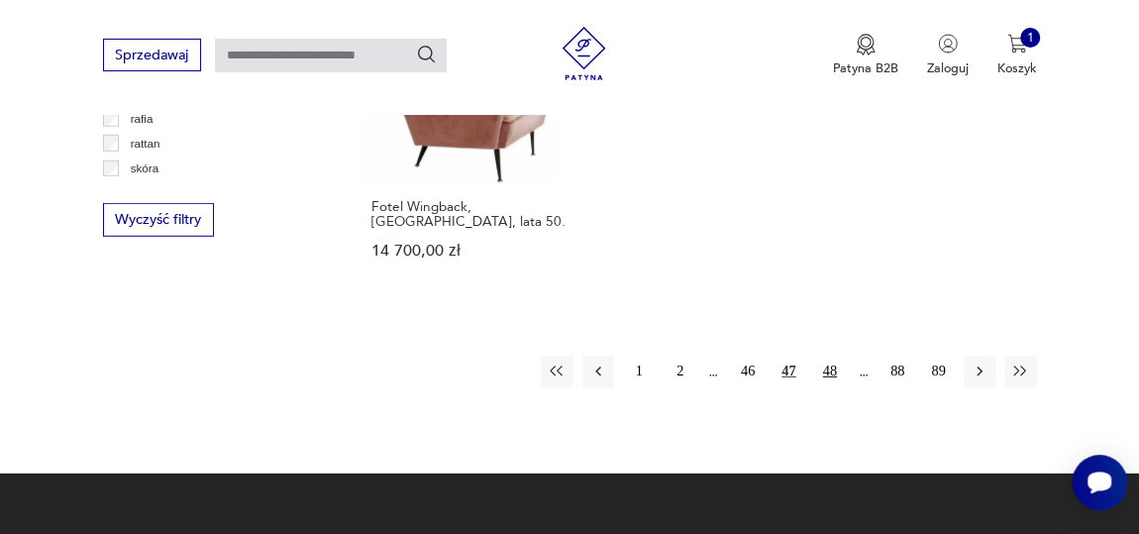
click at [822, 356] on button "48" at bounding box center [830, 372] width 32 height 32
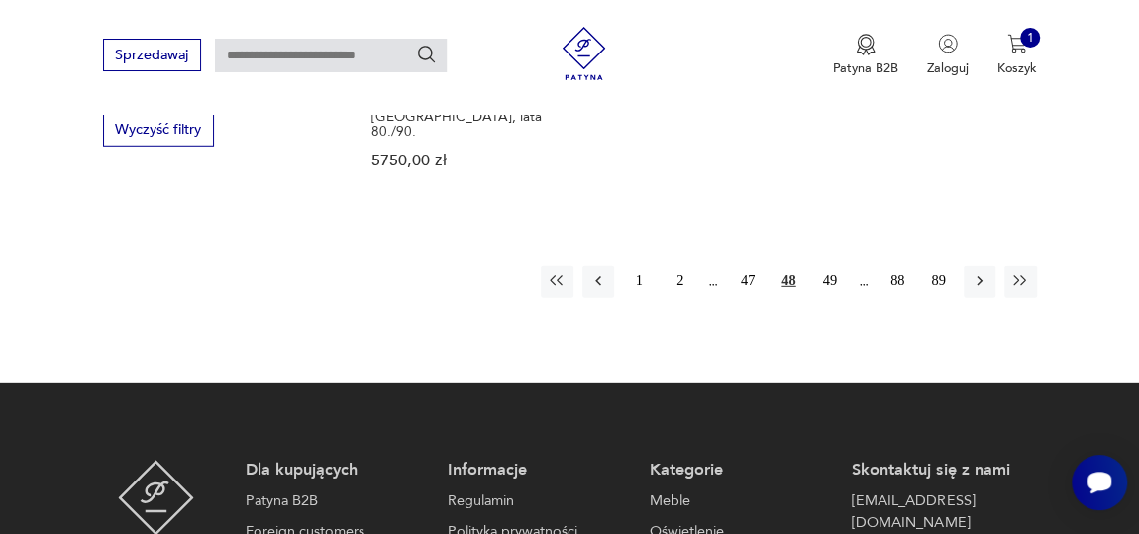
scroll to position [2800, 0]
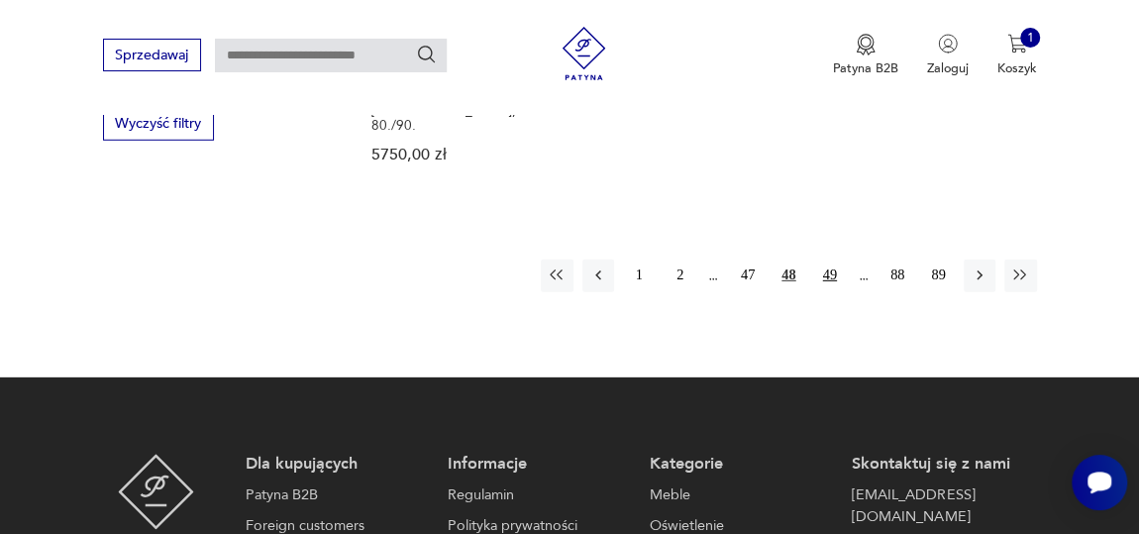
click at [834, 260] on button "49" at bounding box center [830, 276] width 32 height 32
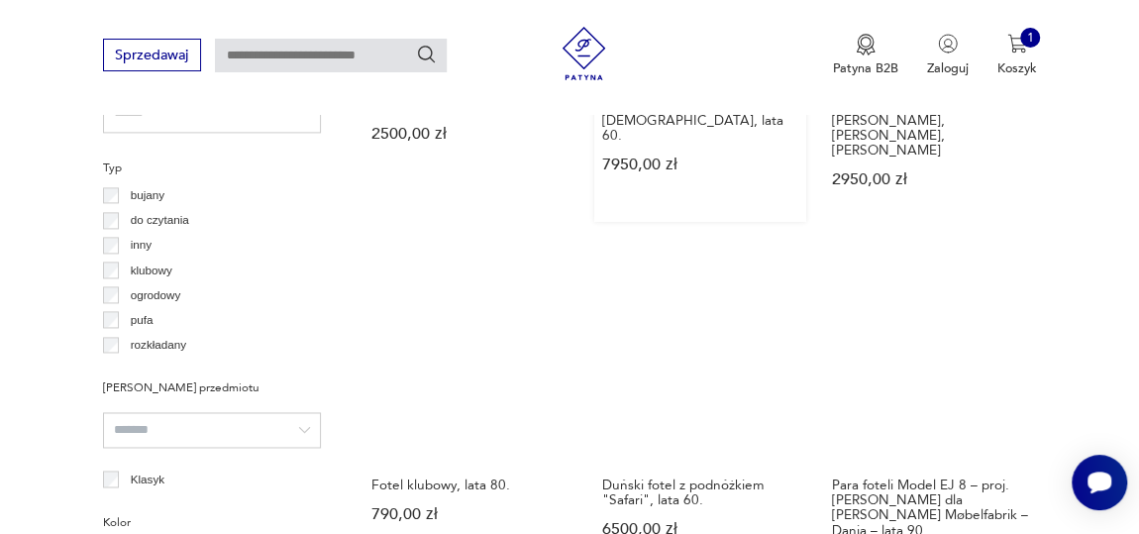
scroll to position [1359, 0]
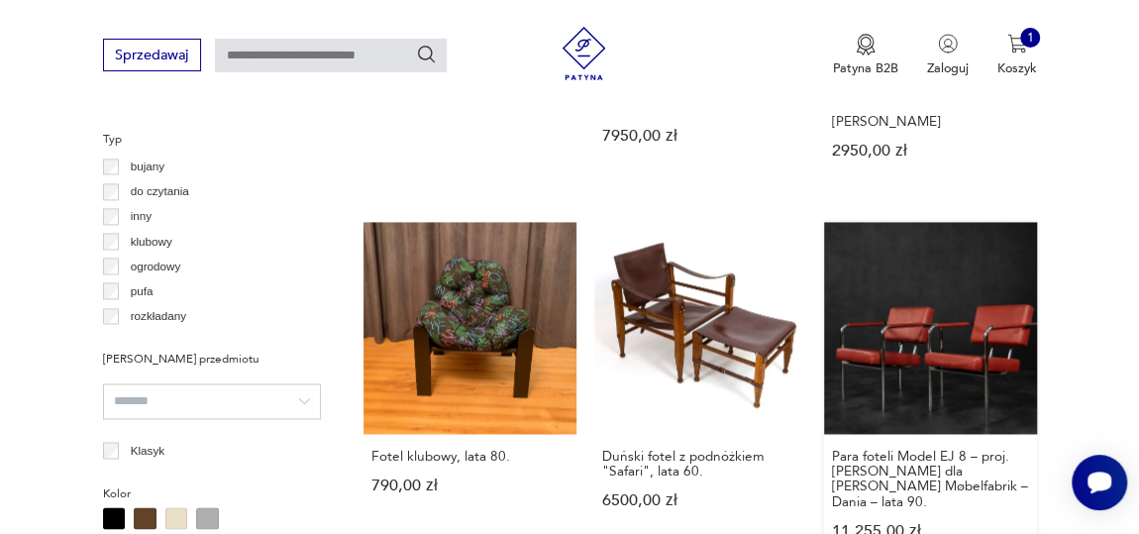
click at [924, 329] on link "Para foteli Model EJ 8 – proj. [PERSON_NAME] dla [PERSON_NAME] Møbelfabrik – Da…" at bounding box center [930, 398] width 212 height 352
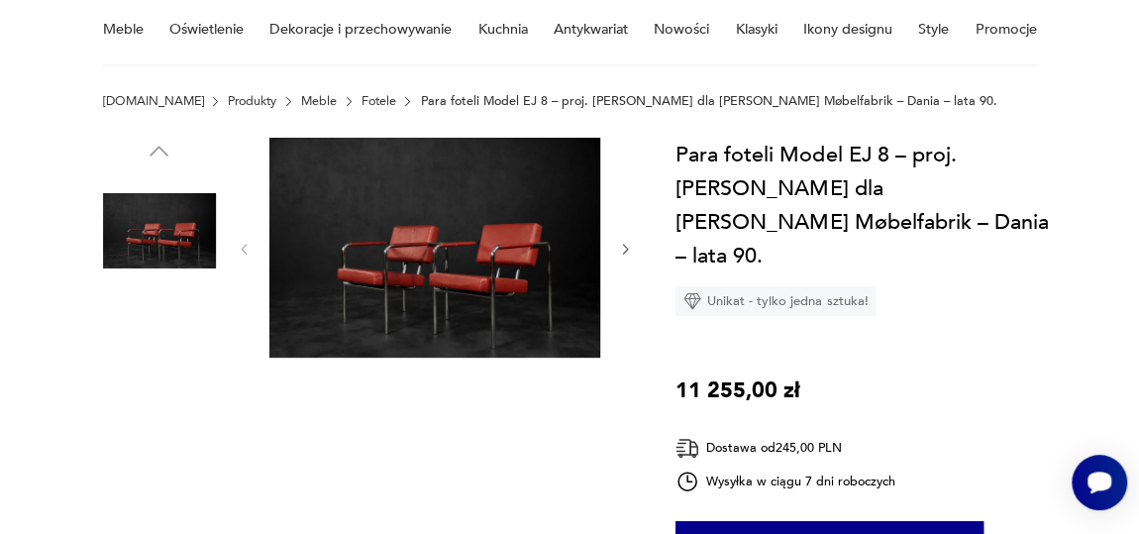
scroll to position [179, 0]
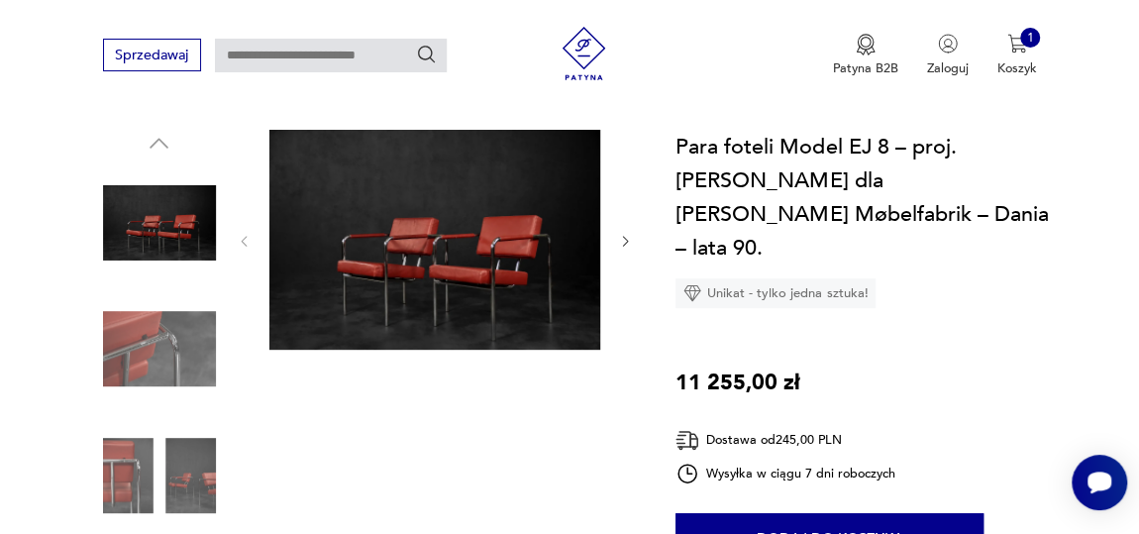
click at [456, 267] on img at bounding box center [434, 240] width 331 height 221
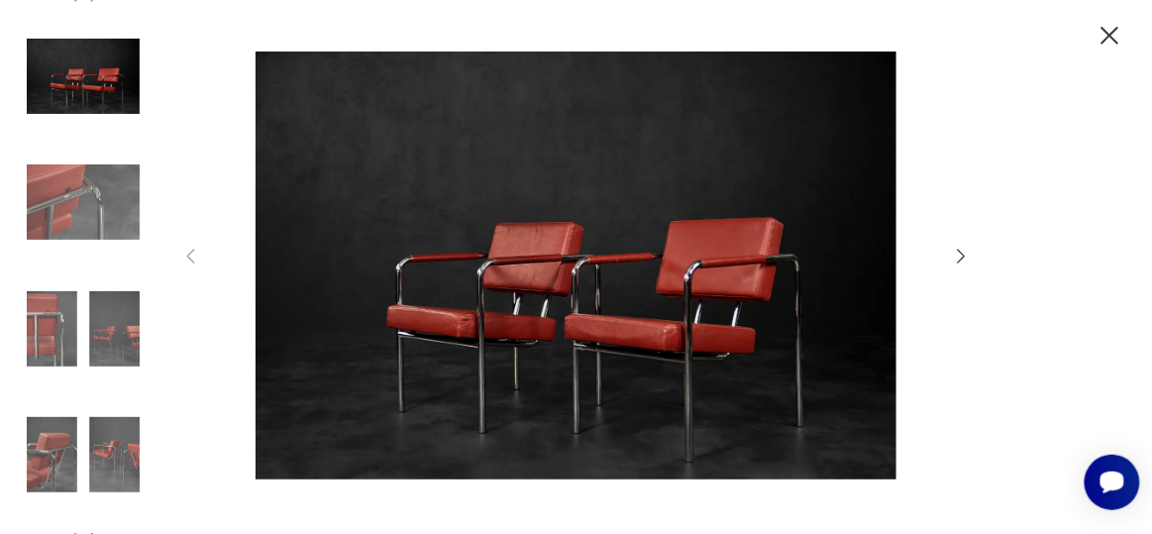
click at [968, 258] on icon "button" at bounding box center [962, 257] width 22 height 22
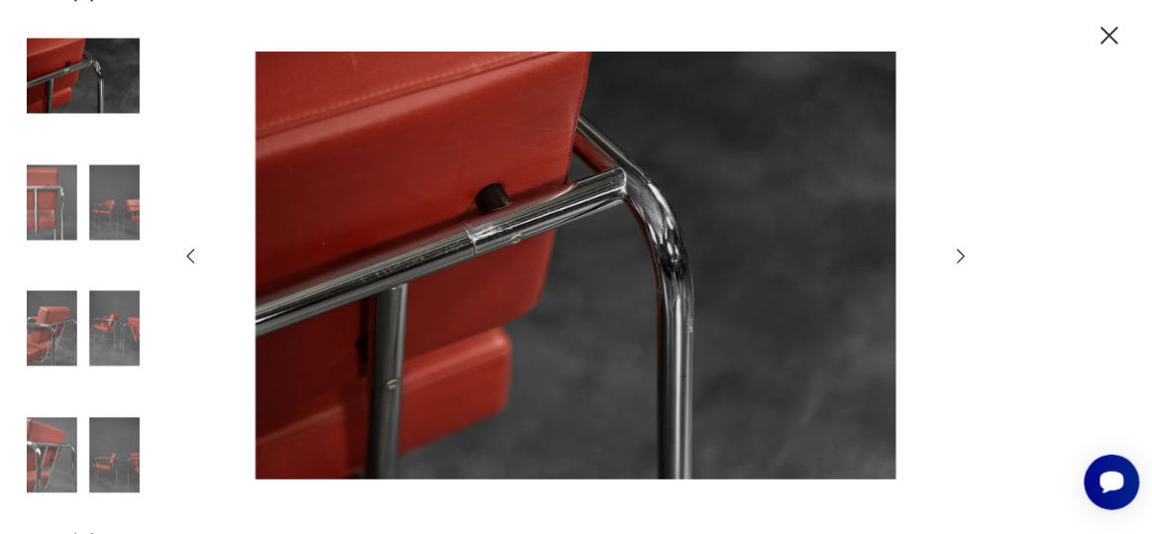
click at [967, 257] on icon "button" at bounding box center [962, 257] width 22 height 22
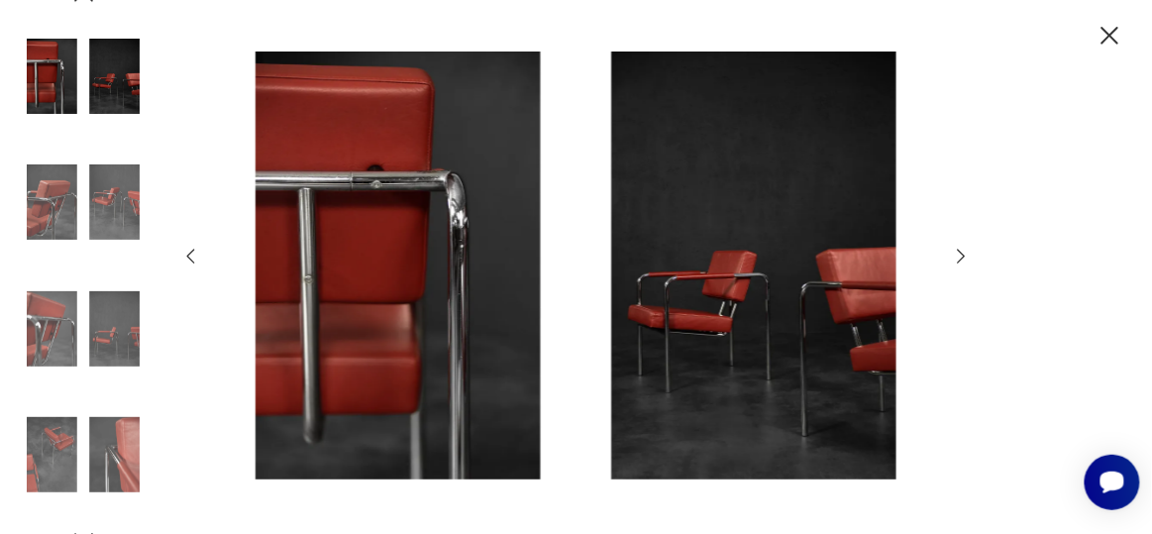
click at [967, 257] on icon "button" at bounding box center [962, 257] width 22 height 22
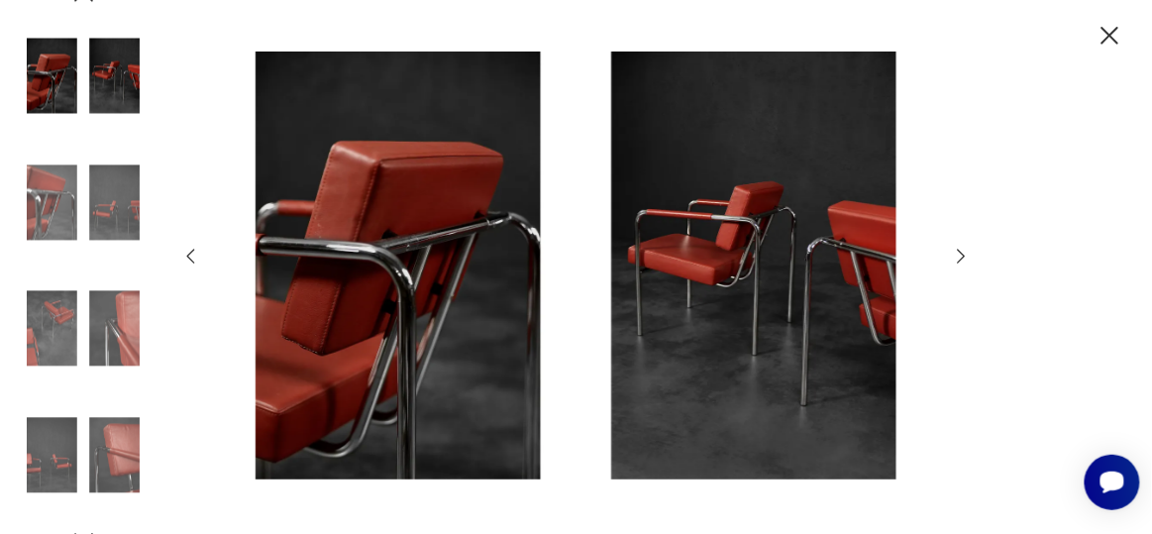
click at [967, 257] on icon "button" at bounding box center [962, 257] width 22 height 22
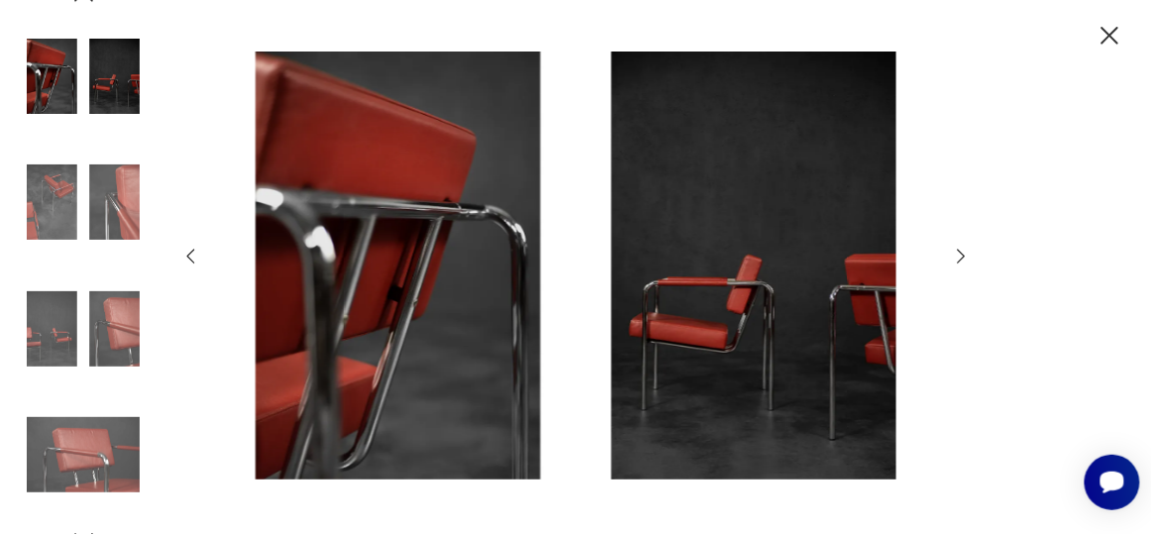
click at [967, 257] on icon "button" at bounding box center [962, 257] width 22 height 22
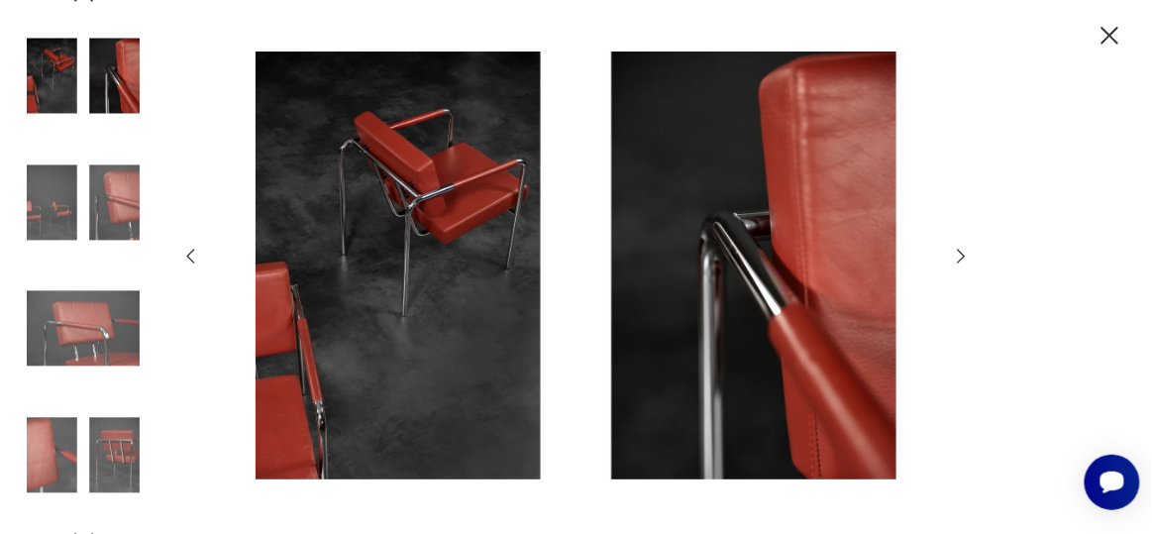
click at [967, 257] on icon "button" at bounding box center [962, 257] width 22 height 22
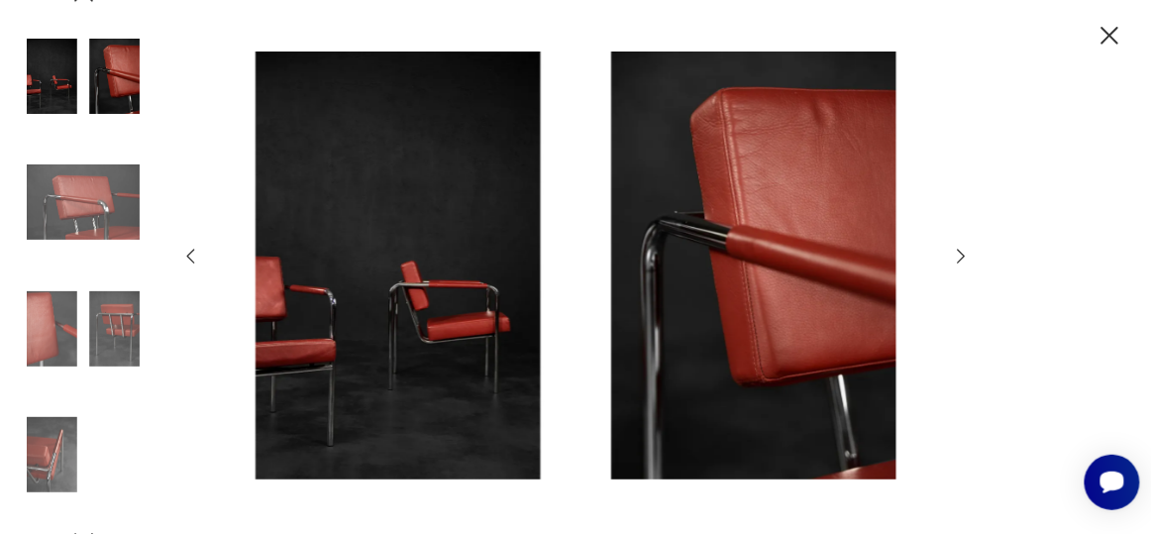
click at [967, 257] on icon "button" at bounding box center [962, 257] width 22 height 22
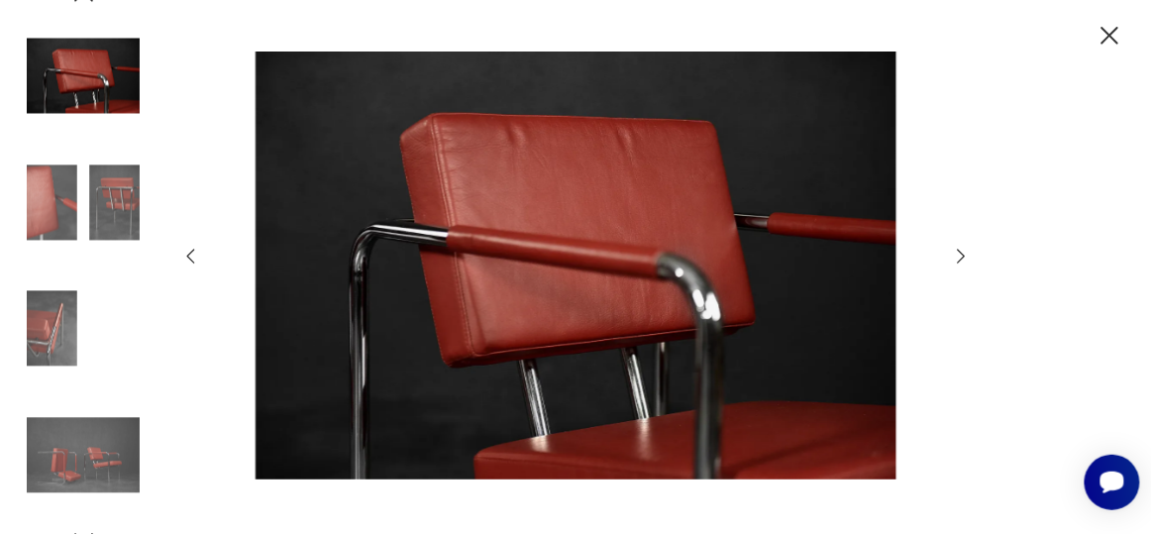
click at [967, 257] on icon "button" at bounding box center [962, 257] width 22 height 22
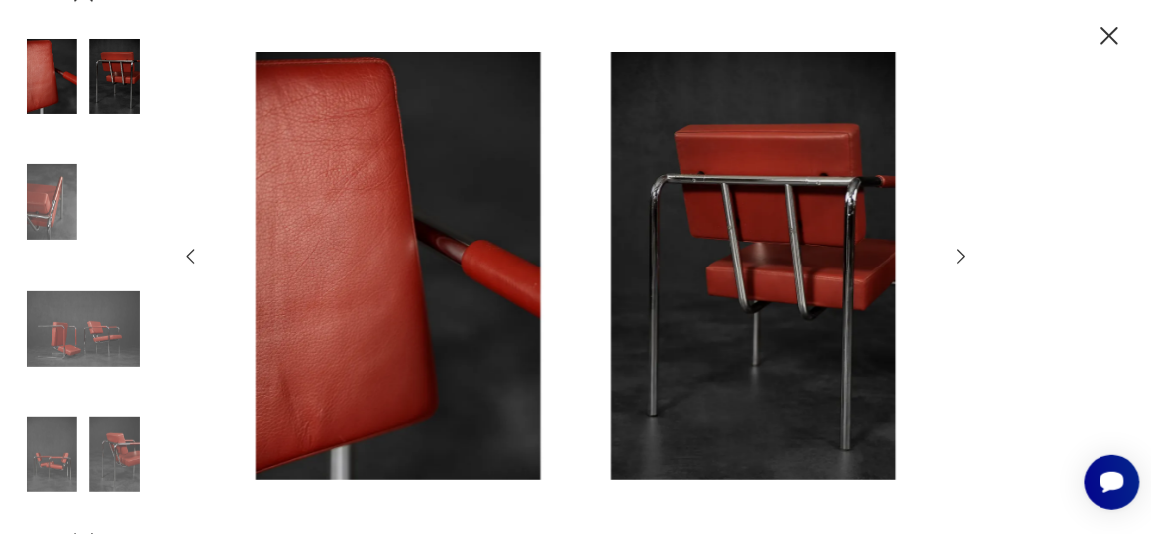
click at [967, 257] on icon "button" at bounding box center [962, 257] width 22 height 22
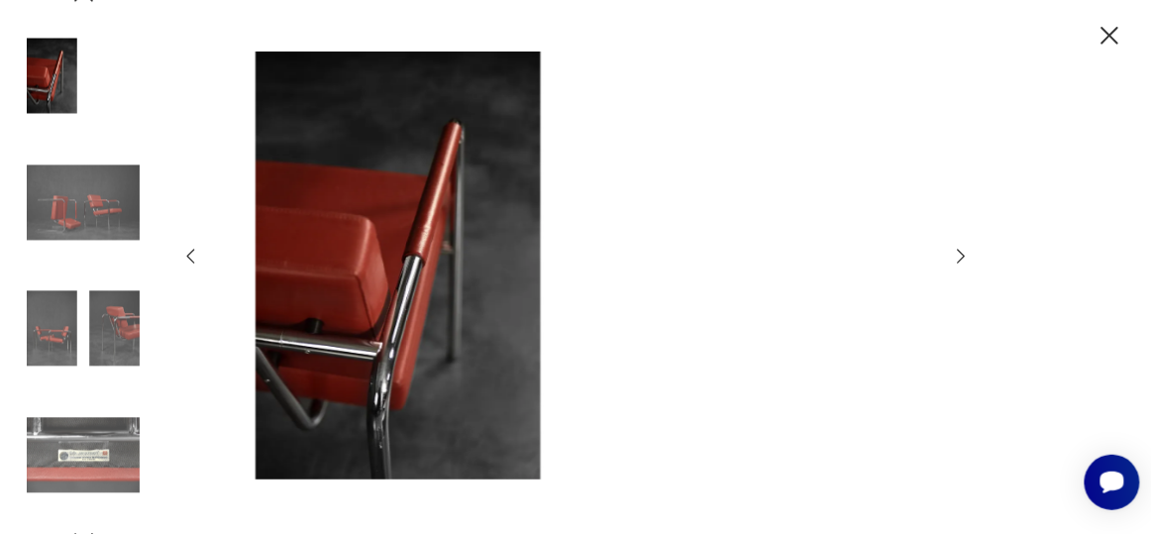
click at [967, 257] on icon "button" at bounding box center [962, 257] width 22 height 22
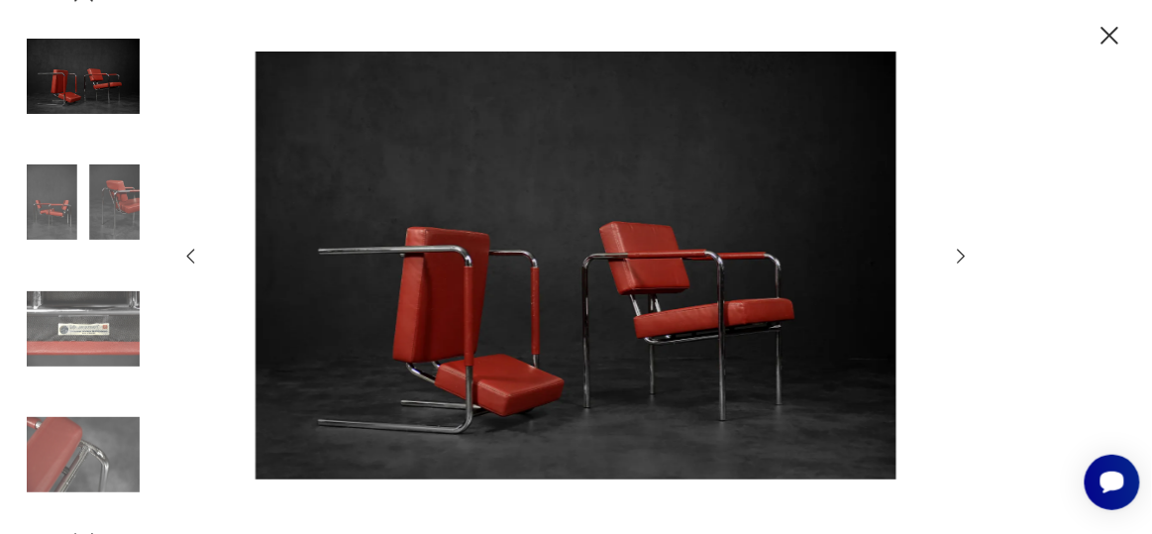
click at [967, 257] on icon "button" at bounding box center [962, 257] width 22 height 22
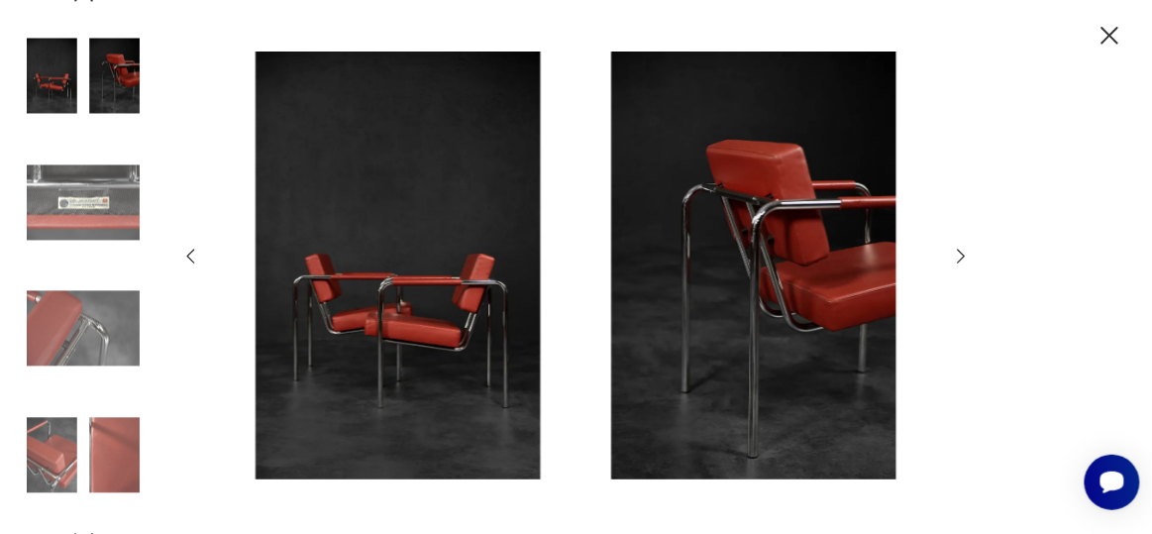
click at [967, 257] on icon "button" at bounding box center [962, 257] width 22 height 22
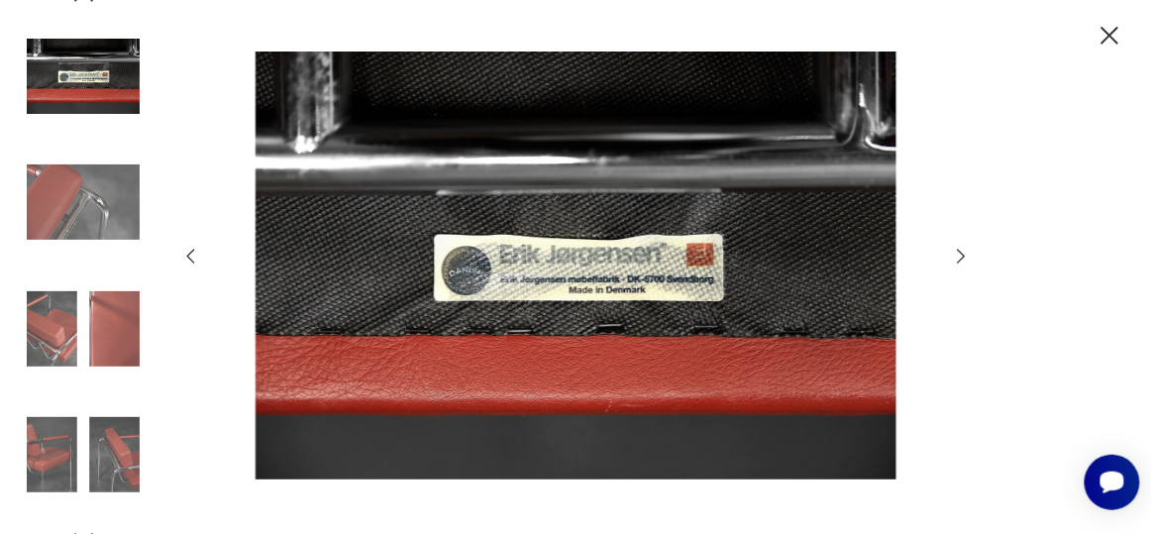
click at [967, 257] on icon "button" at bounding box center [962, 257] width 22 height 22
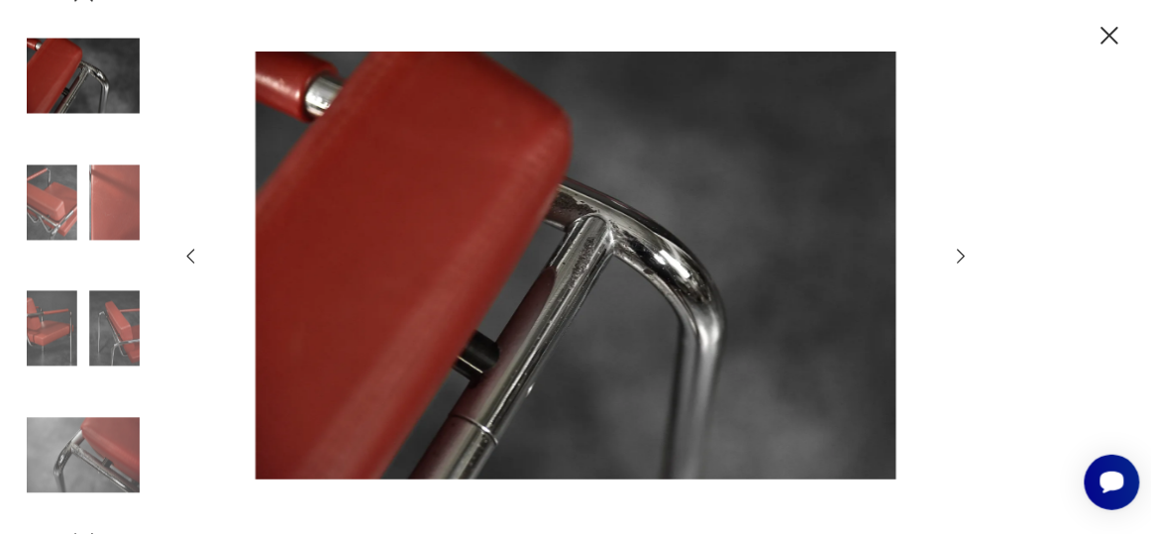
click at [967, 257] on icon "button" at bounding box center [962, 257] width 22 height 22
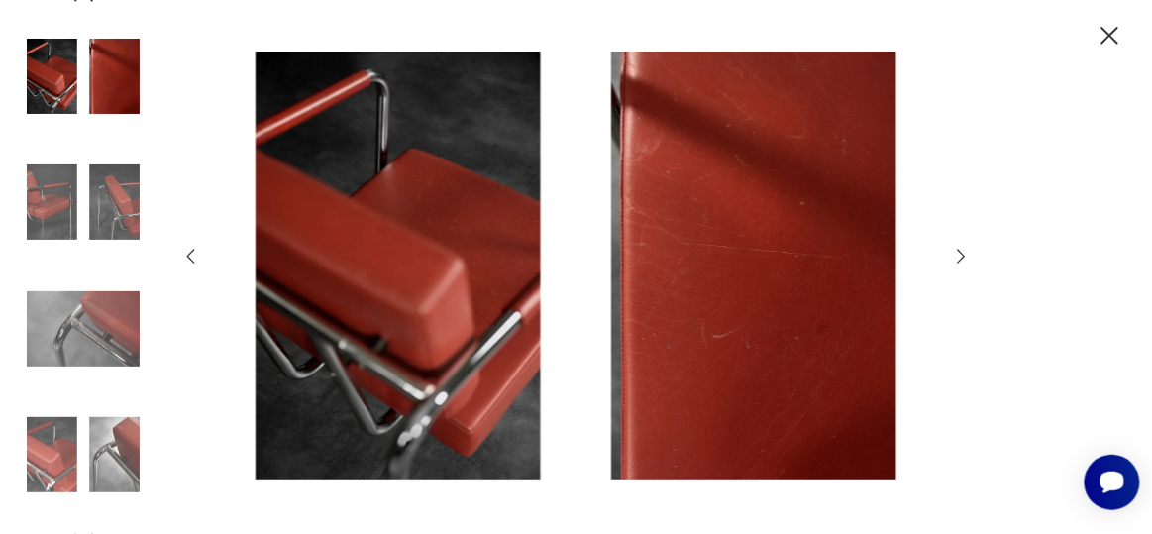
click at [967, 257] on icon "button" at bounding box center [962, 257] width 22 height 22
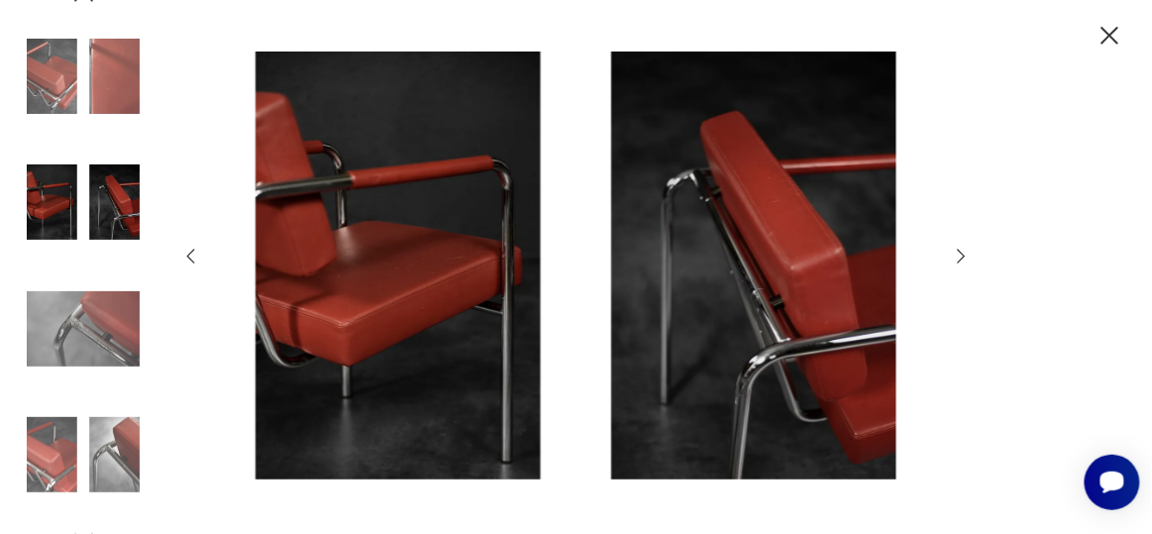
click at [967, 257] on icon "button" at bounding box center [962, 257] width 22 height 22
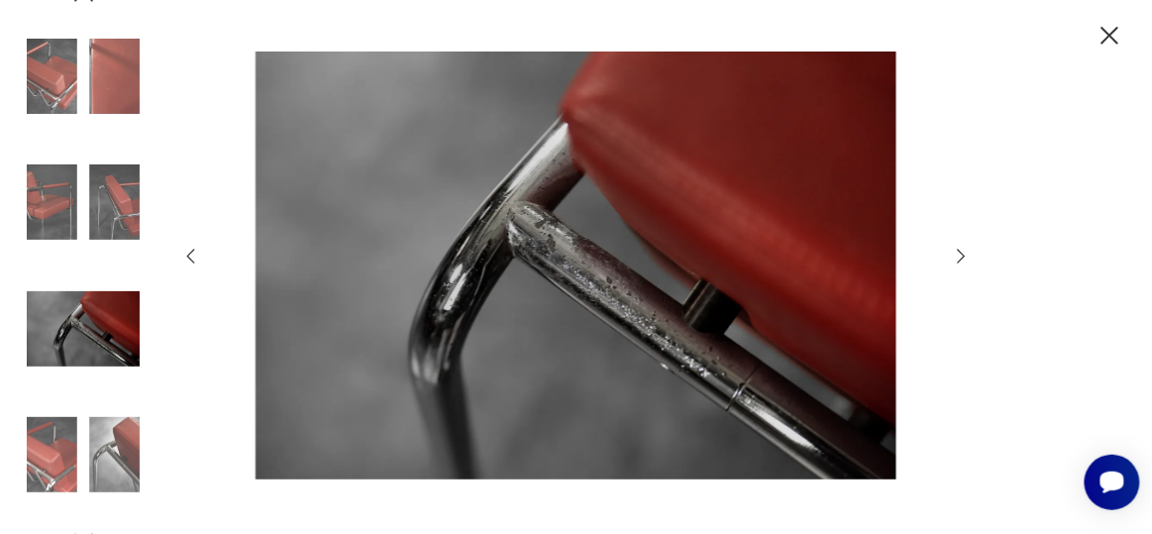
click at [967, 257] on icon "button" at bounding box center [962, 257] width 22 height 22
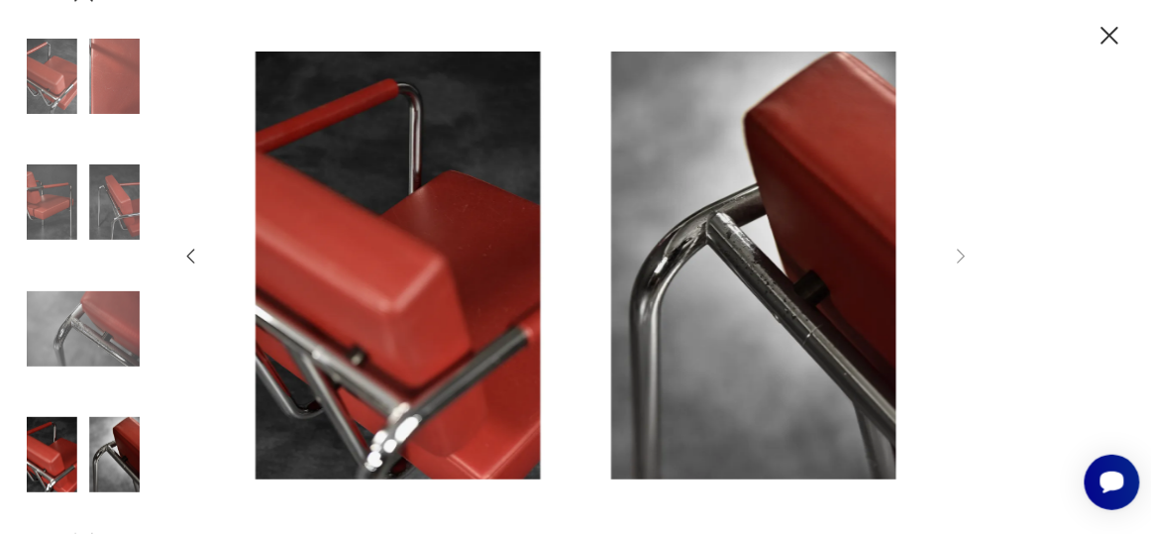
click at [1118, 36] on icon "button" at bounding box center [1111, 36] width 32 height 32
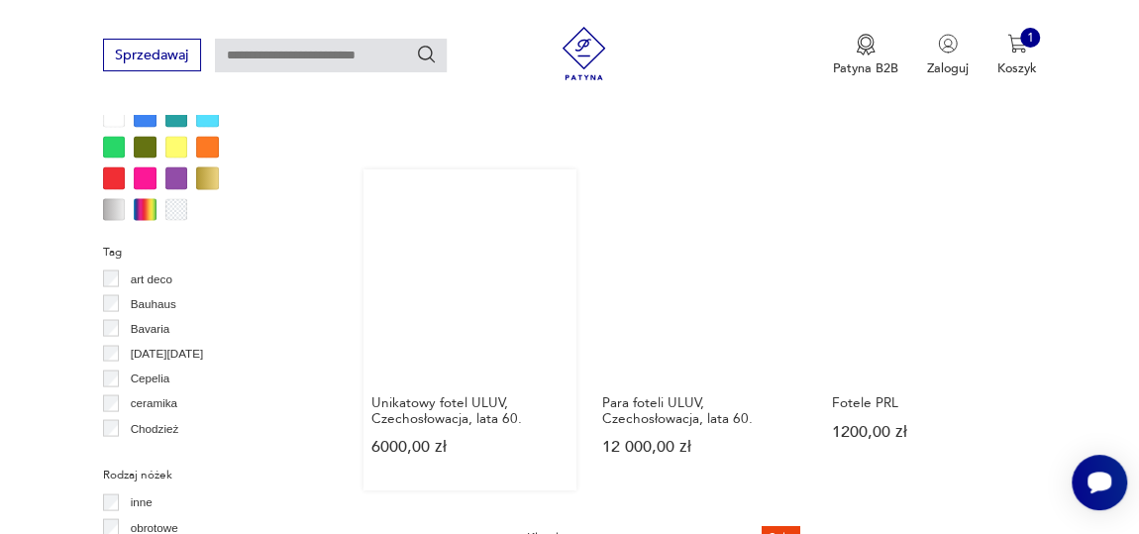
scroll to position [1792, 0]
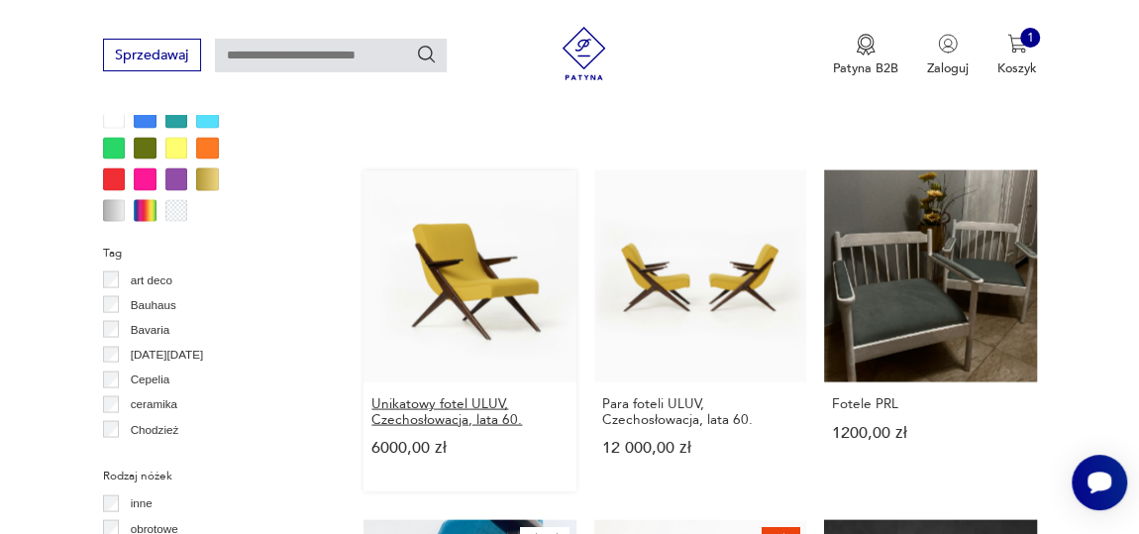
click at [440, 395] on h3 "Unikatowy fotel ULUV, Czechosłowacja, lata 60." at bounding box center [470, 410] width 196 height 31
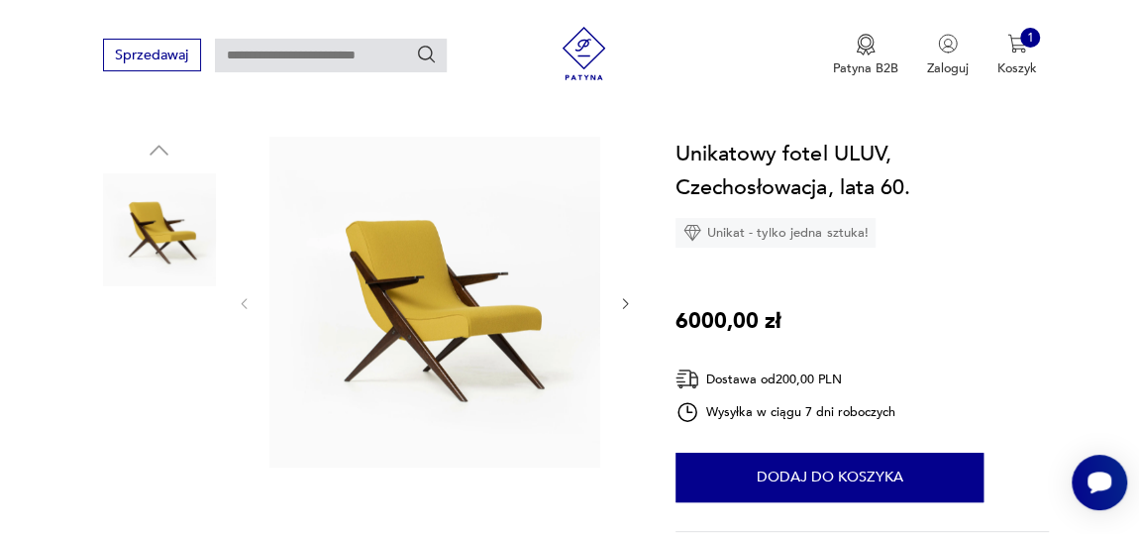
scroll to position [179, 0]
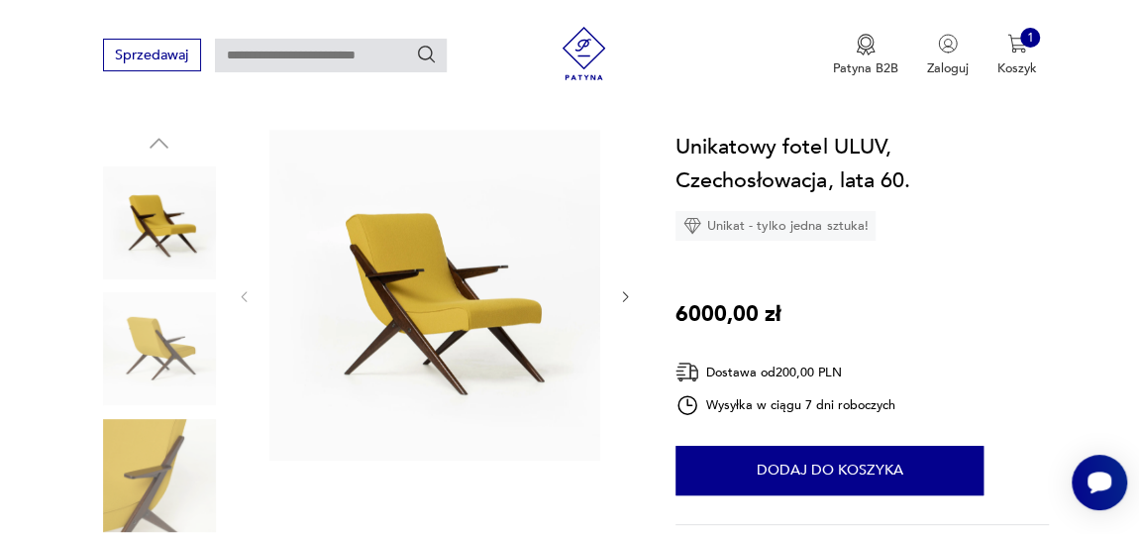
click at [490, 323] on img at bounding box center [434, 295] width 331 height 331
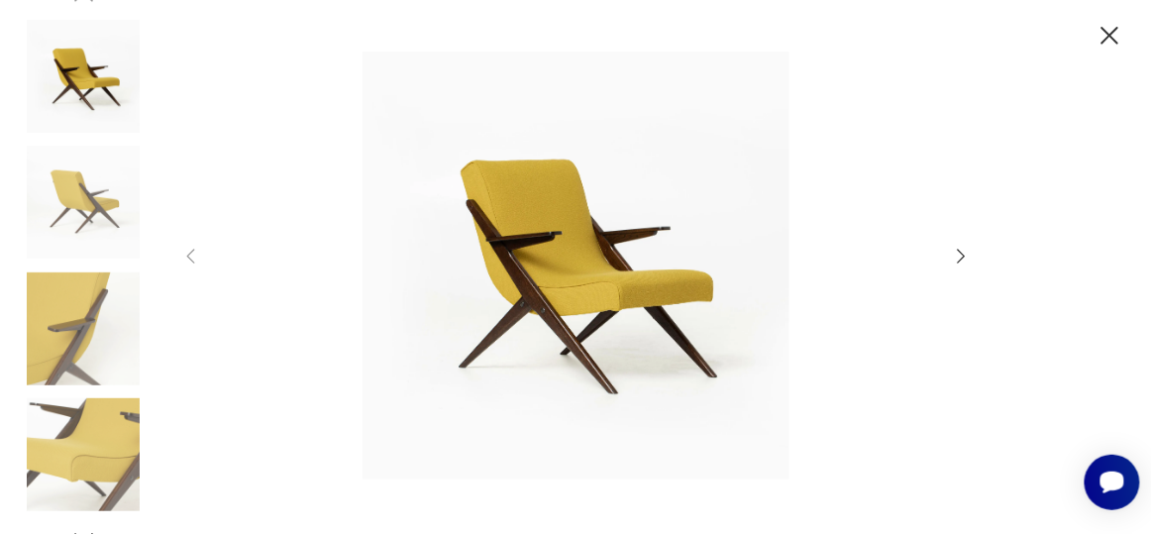
click at [603, 294] on img at bounding box center [576, 265] width 714 height 427
click at [597, 274] on img at bounding box center [576, 265] width 714 height 427
click at [961, 257] on icon "button" at bounding box center [962, 257] width 22 height 22
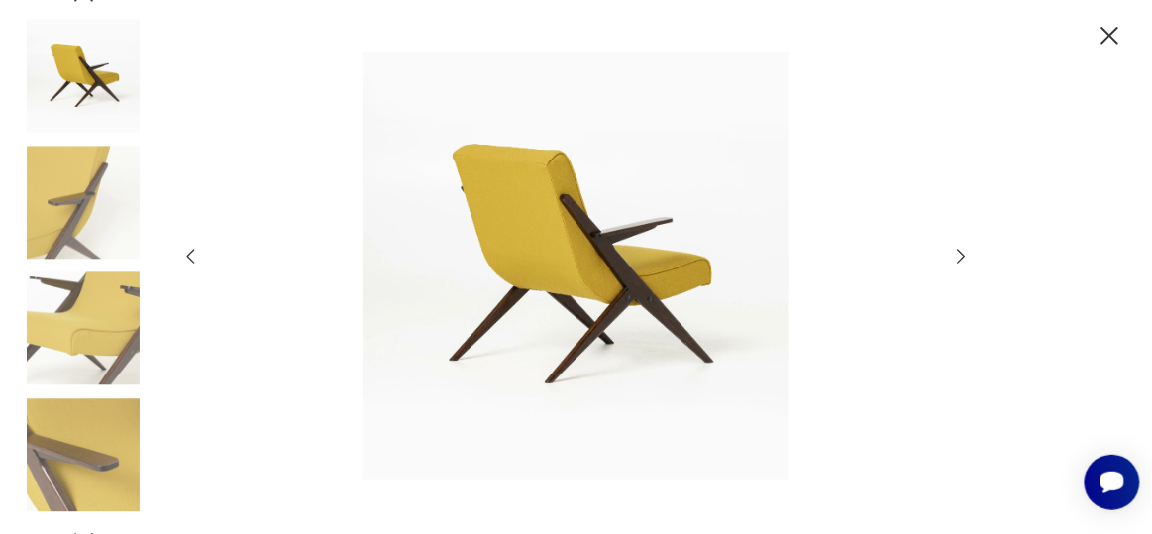
click at [961, 257] on icon "button" at bounding box center [962, 257] width 22 height 22
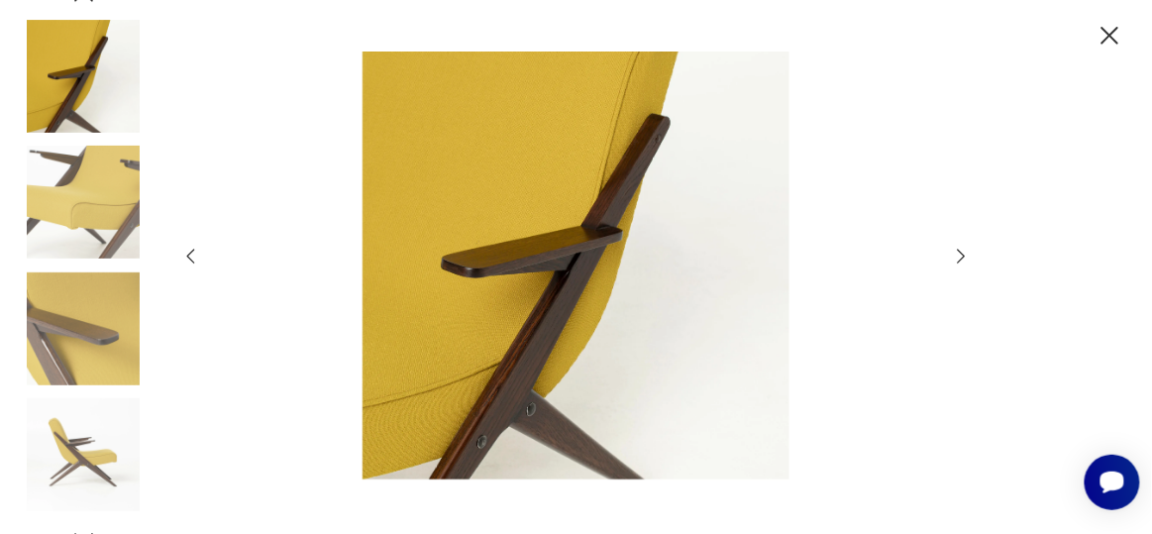
click at [961, 257] on icon "button" at bounding box center [962, 257] width 22 height 22
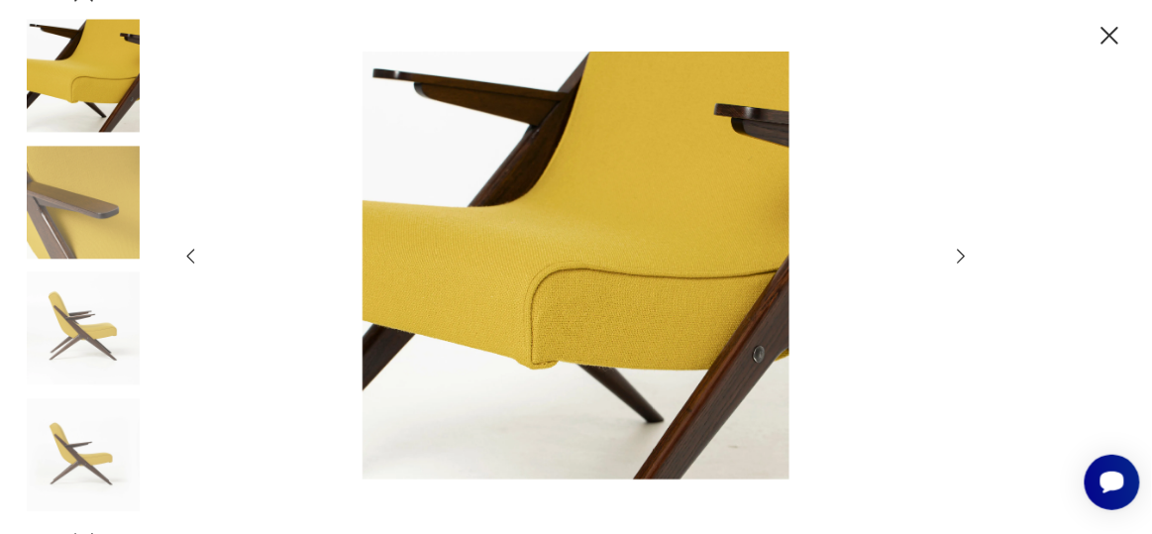
click at [961, 257] on icon "button" at bounding box center [962, 257] width 22 height 22
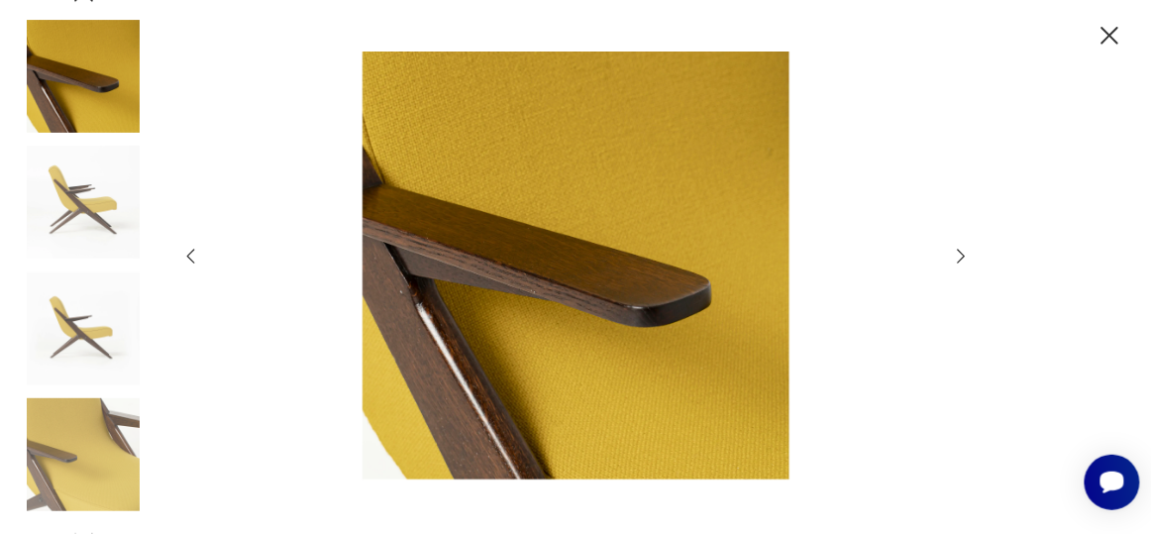
click at [961, 257] on icon "button" at bounding box center [962, 257] width 22 height 22
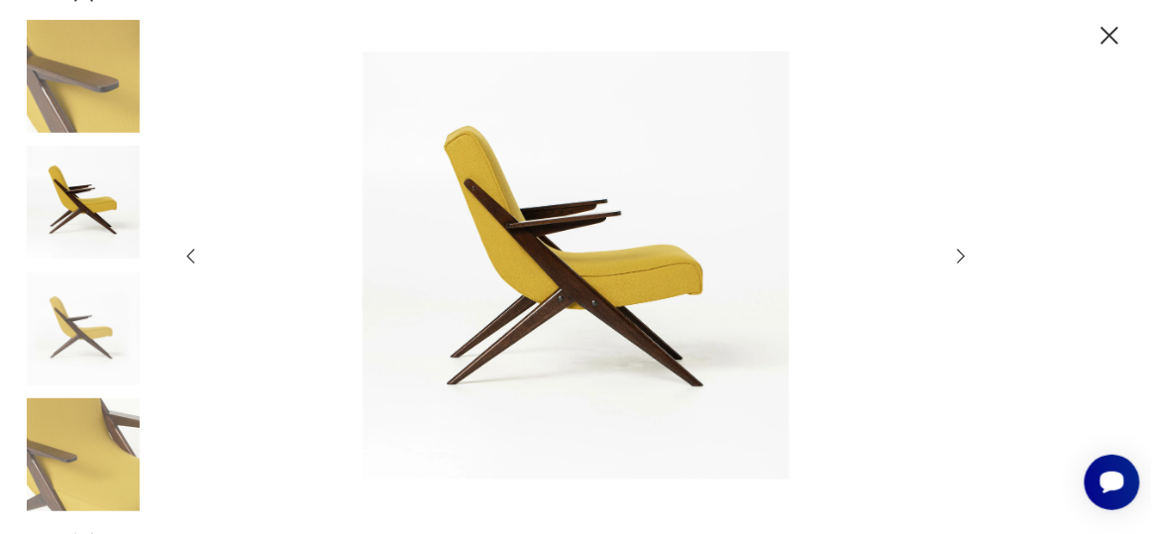
click at [961, 257] on icon "button" at bounding box center [962, 257] width 22 height 22
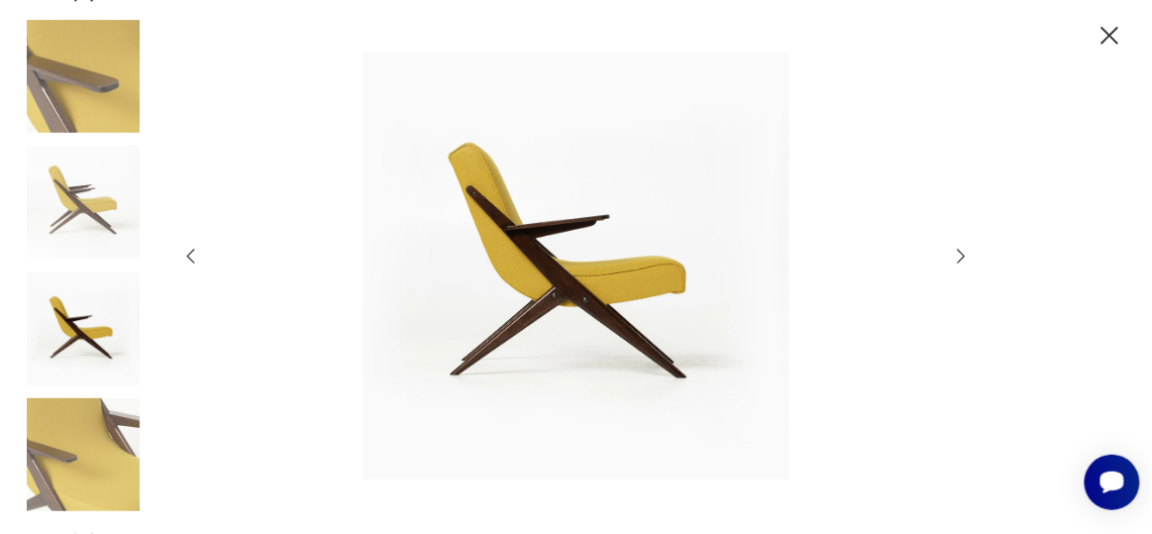
click at [961, 257] on icon "button" at bounding box center [962, 257] width 22 height 22
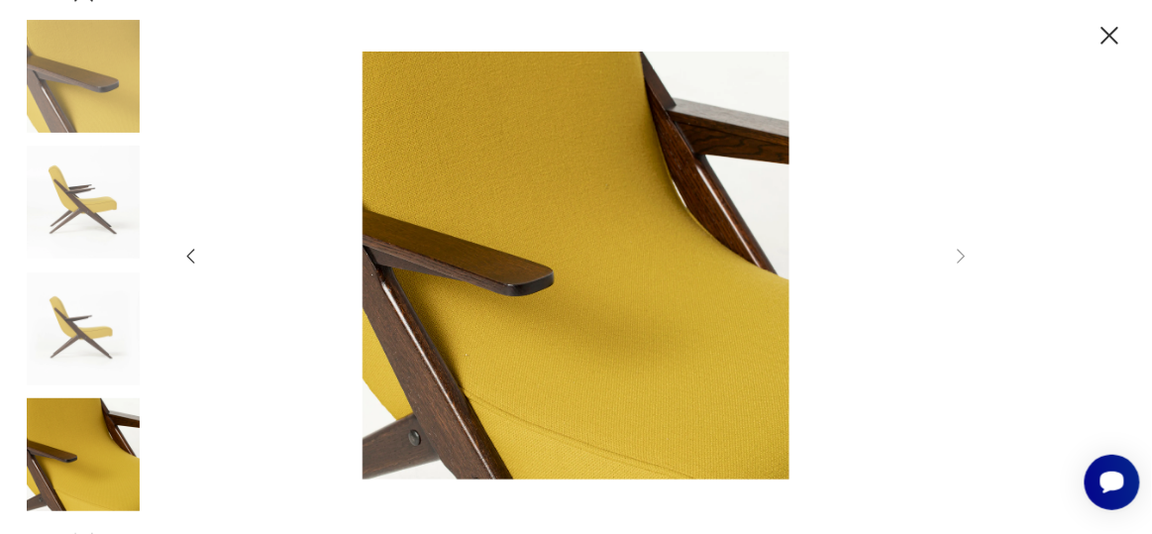
drag, startPoint x: 1116, startPoint y: 38, endPoint x: 786, endPoint y: 110, distance: 337.8
click at [1116, 38] on icon "button" at bounding box center [1111, 36] width 32 height 32
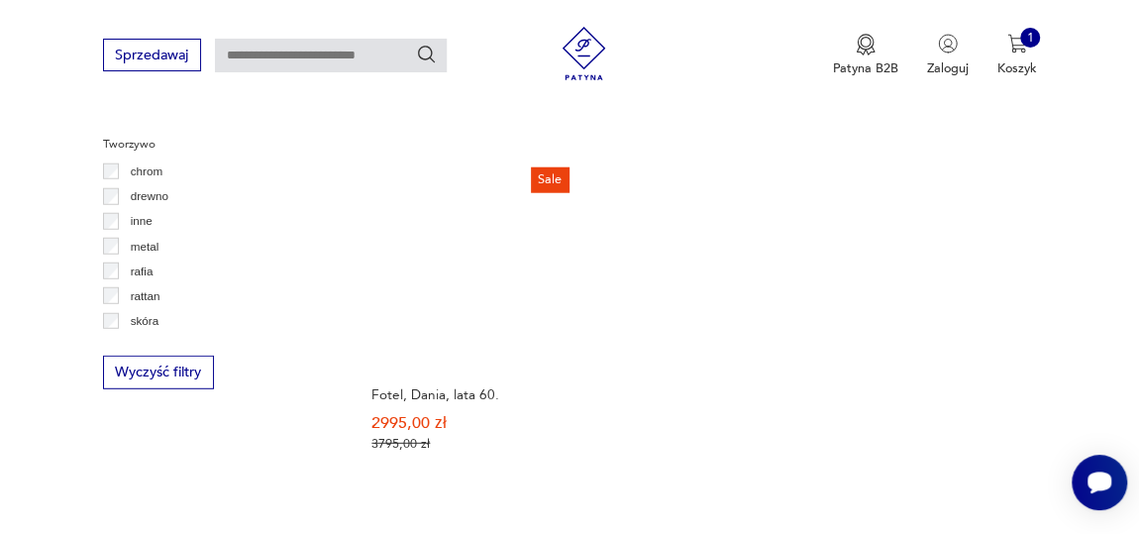
scroll to position [2676, 0]
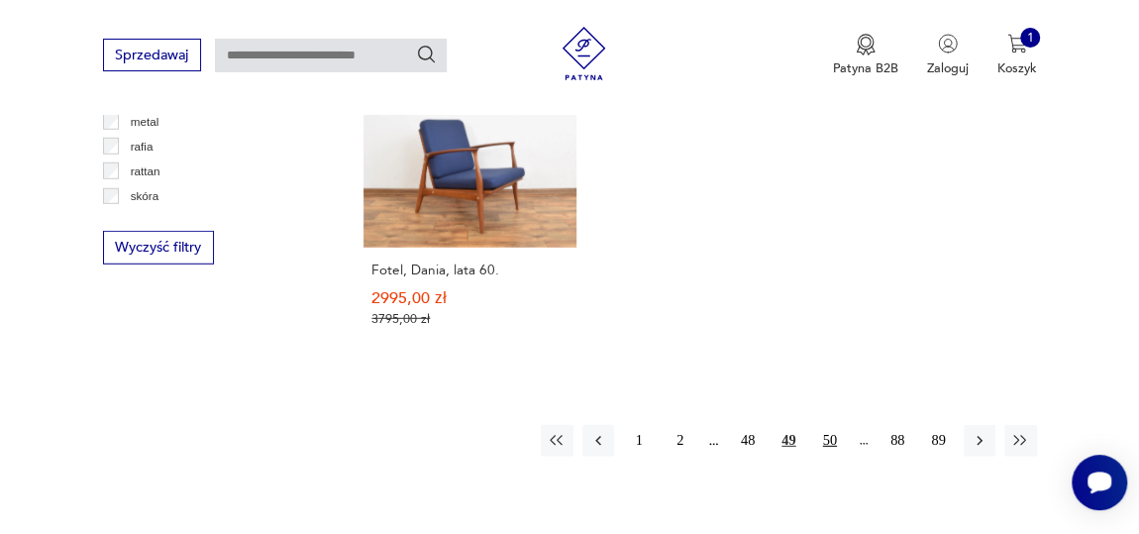
click at [834, 425] on button "50" at bounding box center [830, 441] width 32 height 32
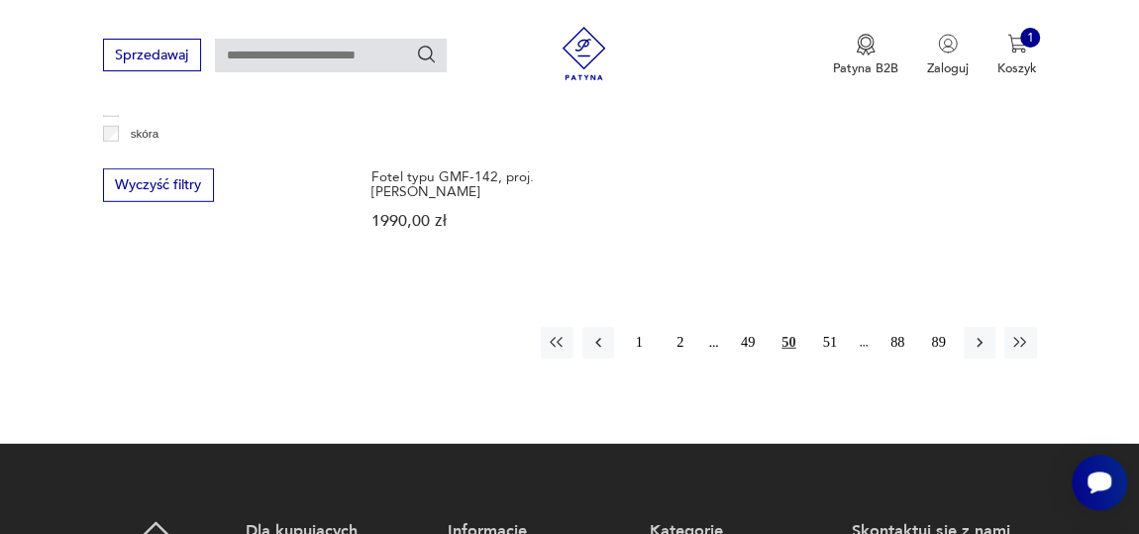
scroll to position [2800, 0]
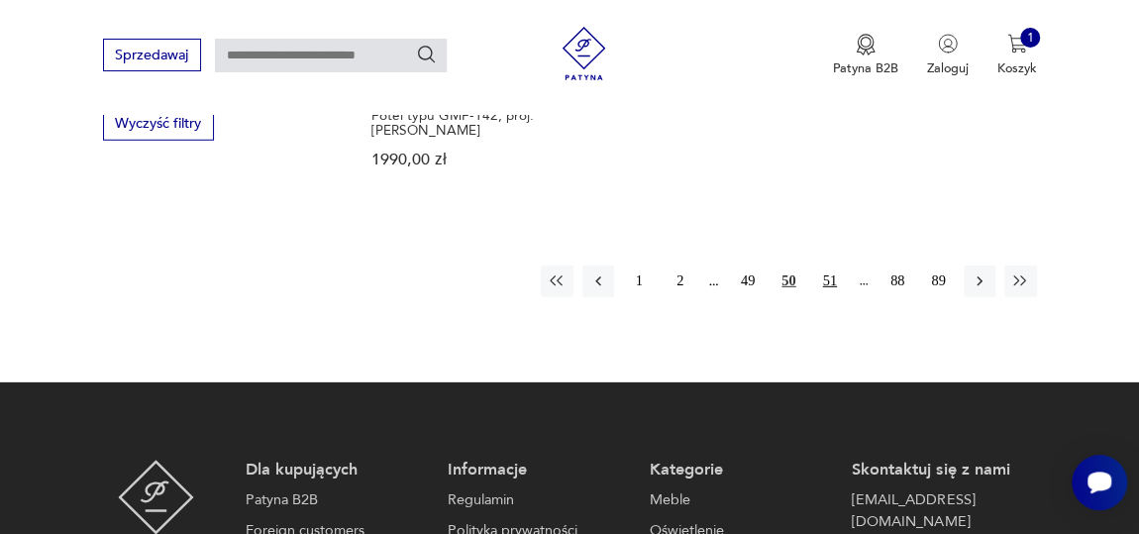
click at [828, 266] on button "51" at bounding box center [830, 282] width 32 height 32
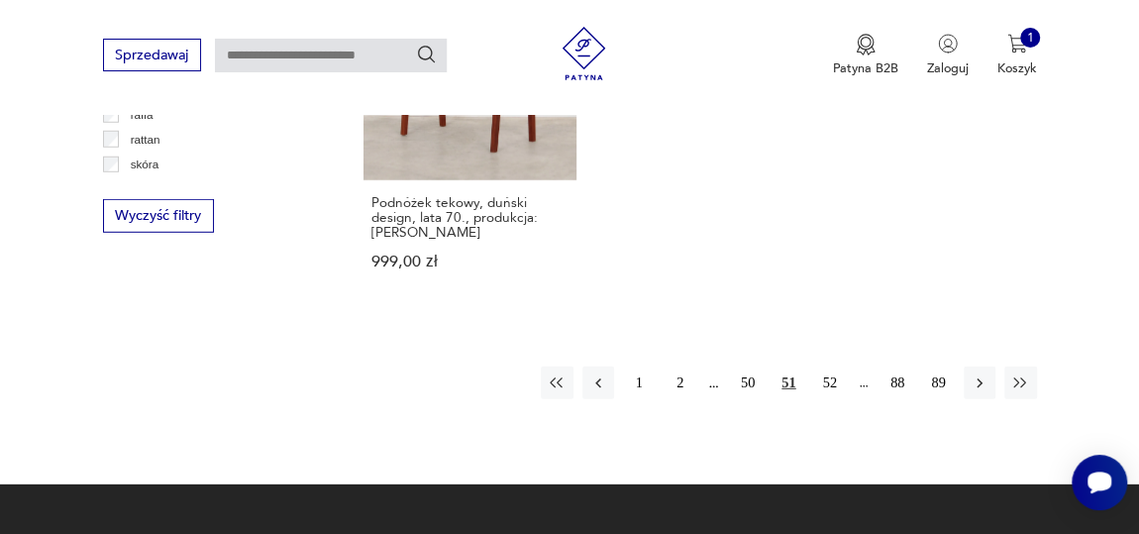
scroll to position [2710, 0]
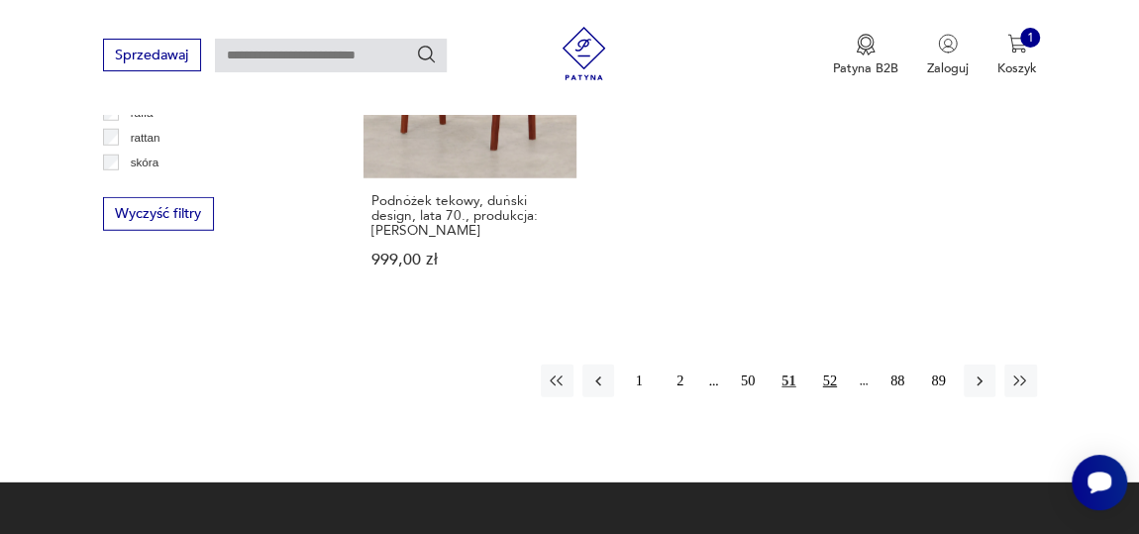
click at [834, 365] on button "52" at bounding box center [830, 381] width 32 height 32
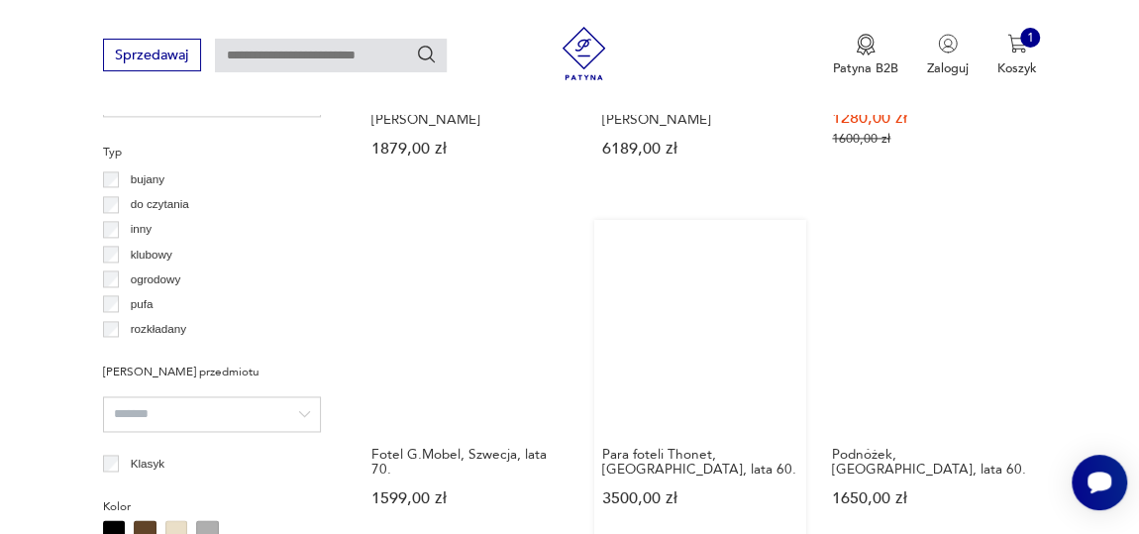
scroll to position [1359, 0]
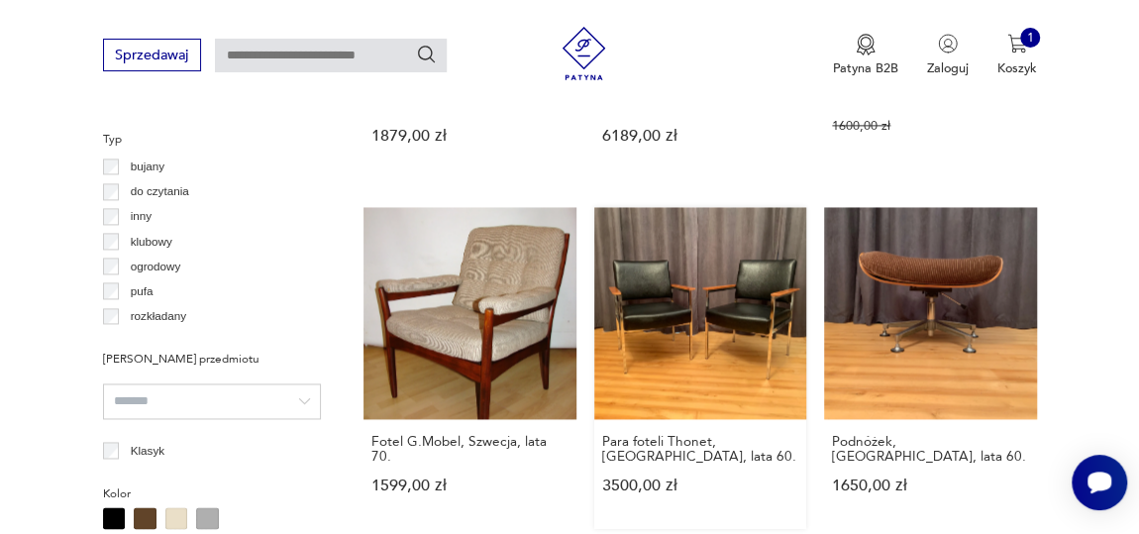
click at [707, 314] on link "Para foteli Thonet, [GEOGRAPHIC_DATA], lata 60. 3500,00 zł" at bounding box center [700, 367] width 212 height 321
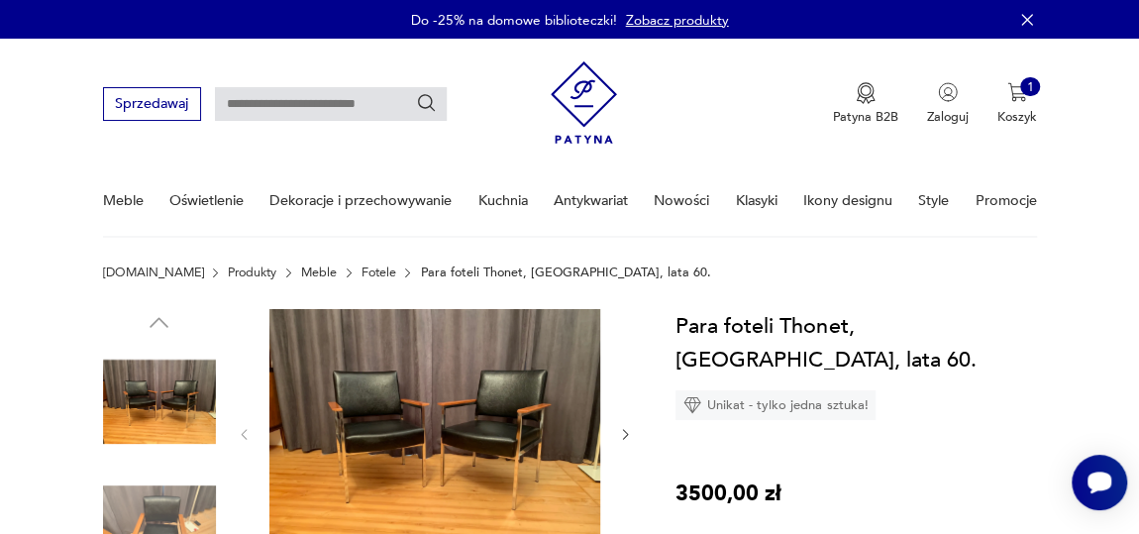
click at [508, 375] on img at bounding box center [434, 433] width 331 height 249
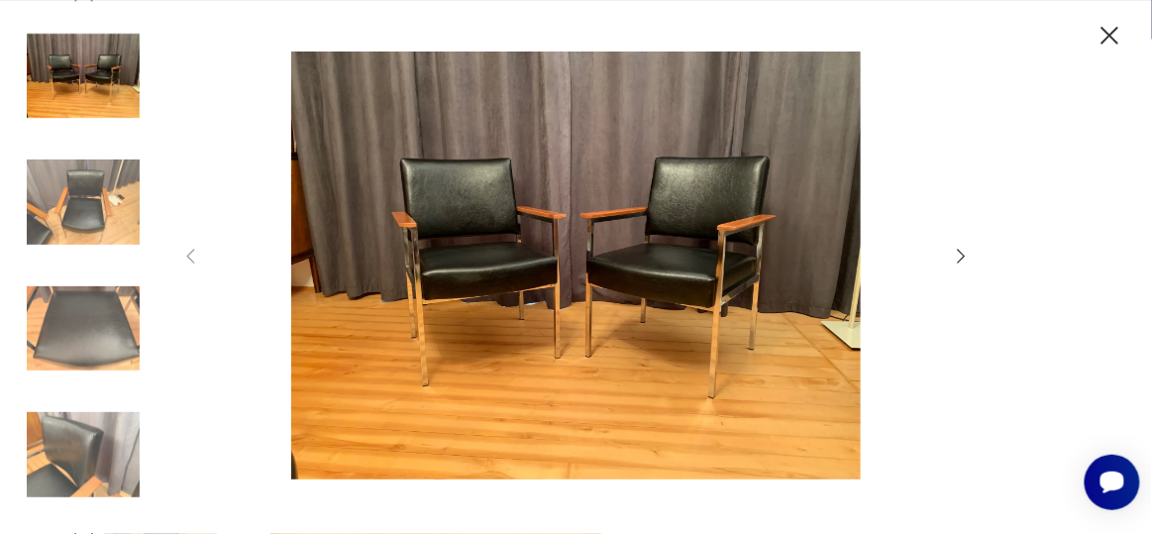
click at [650, 241] on img at bounding box center [576, 265] width 714 height 427
click at [653, 246] on img at bounding box center [576, 265] width 714 height 427
click at [664, 237] on img at bounding box center [576, 265] width 714 height 427
click at [959, 257] on icon "button" at bounding box center [962, 257] width 22 height 22
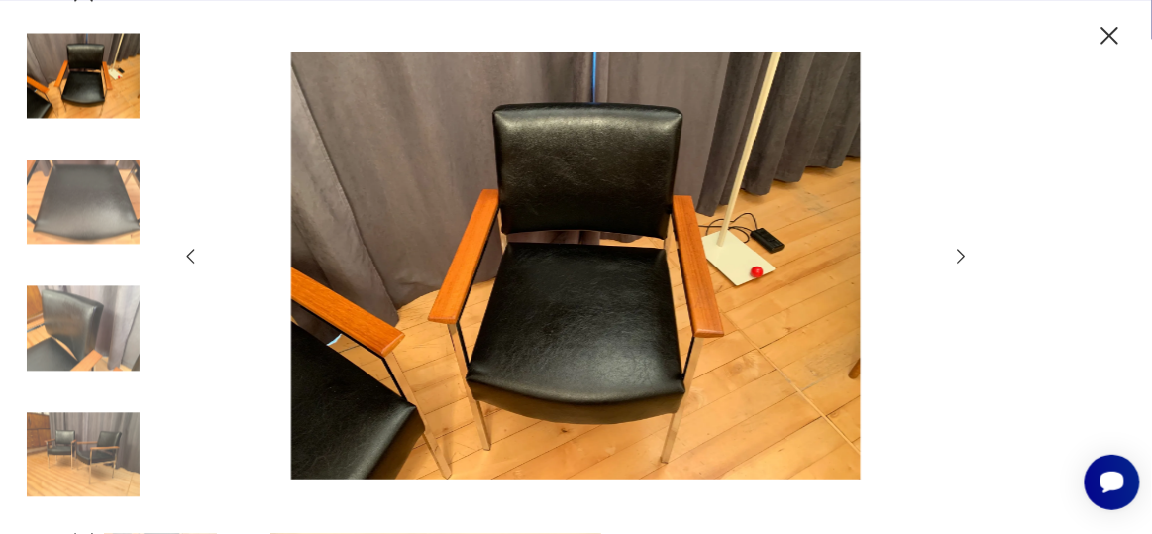
click at [959, 257] on icon "button" at bounding box center [962, 257] width 22 height 22
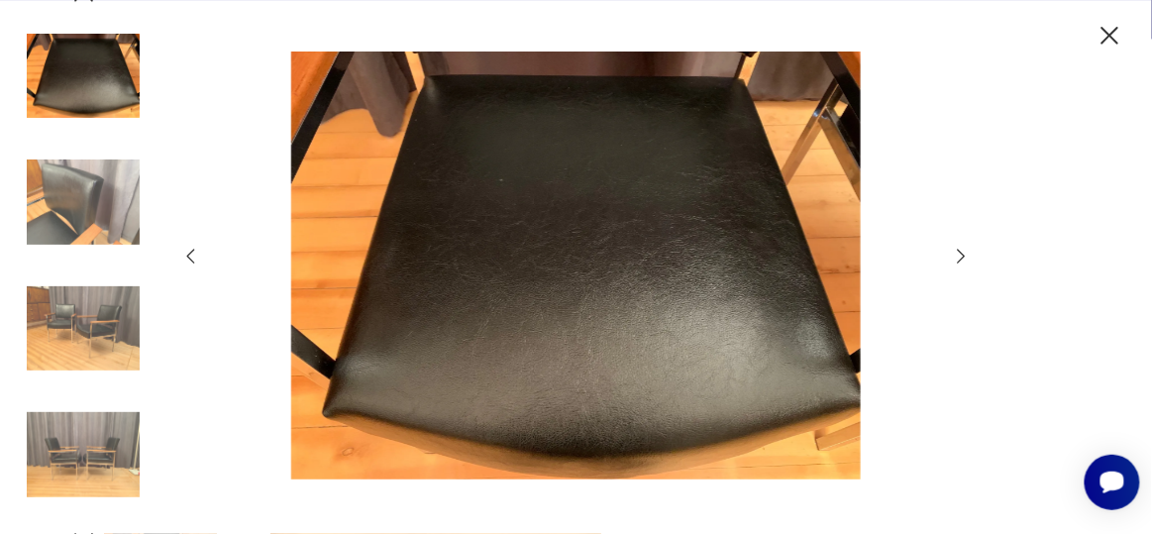
click at [959, 257] on icon "button" at bounding box center [962, 257] width 22 height 22
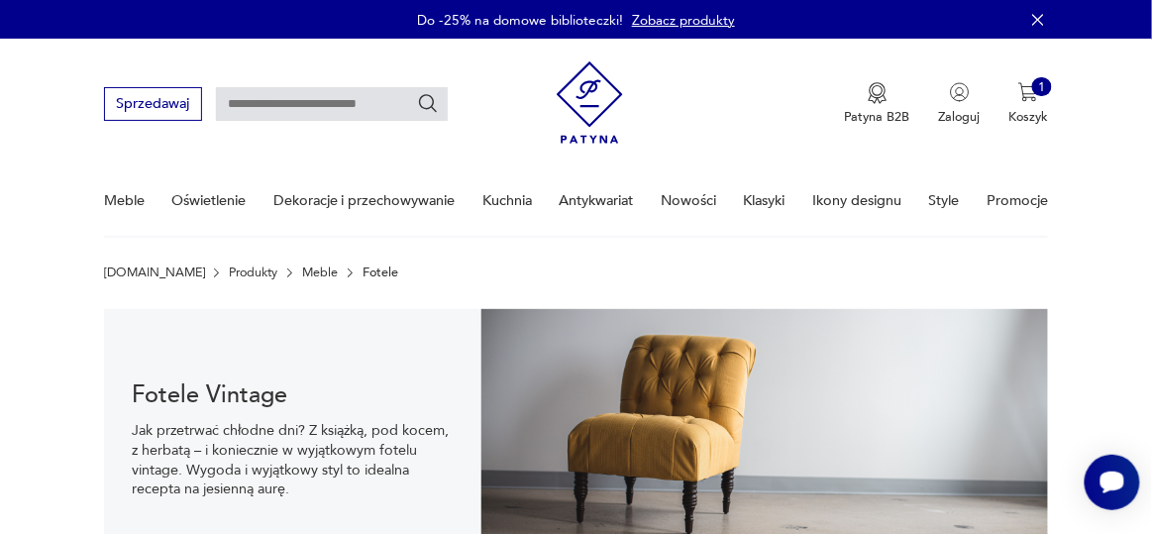
scroll to position [1522, 0]
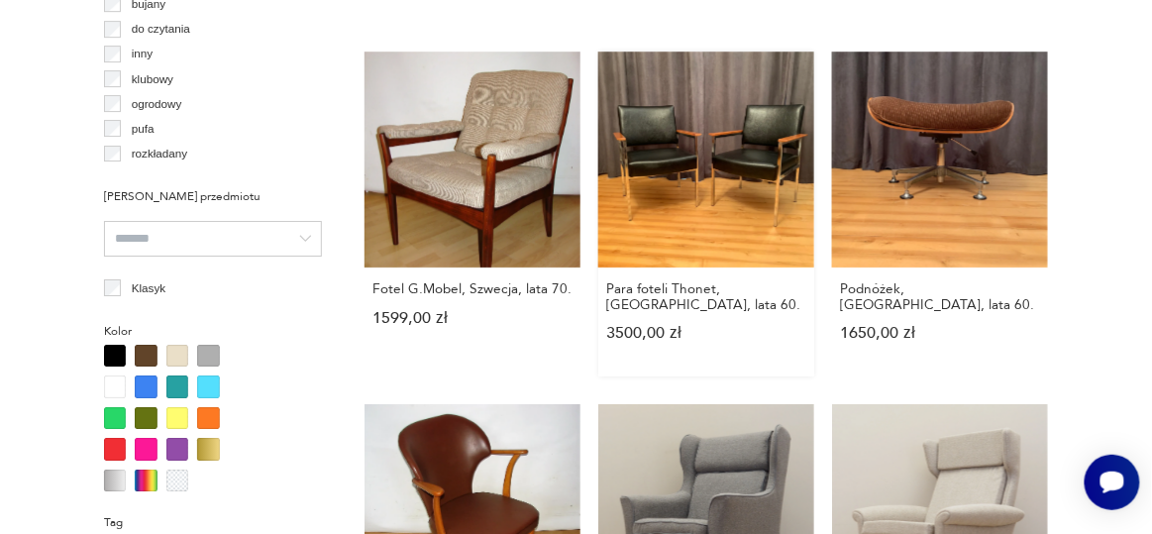
click at [714, 181] on link "Para foteli Thonet, [GEOGRAPHIC_DATA], lata 60. 3500,00 zł" at bounding box center [706, 214] width 216 height 325
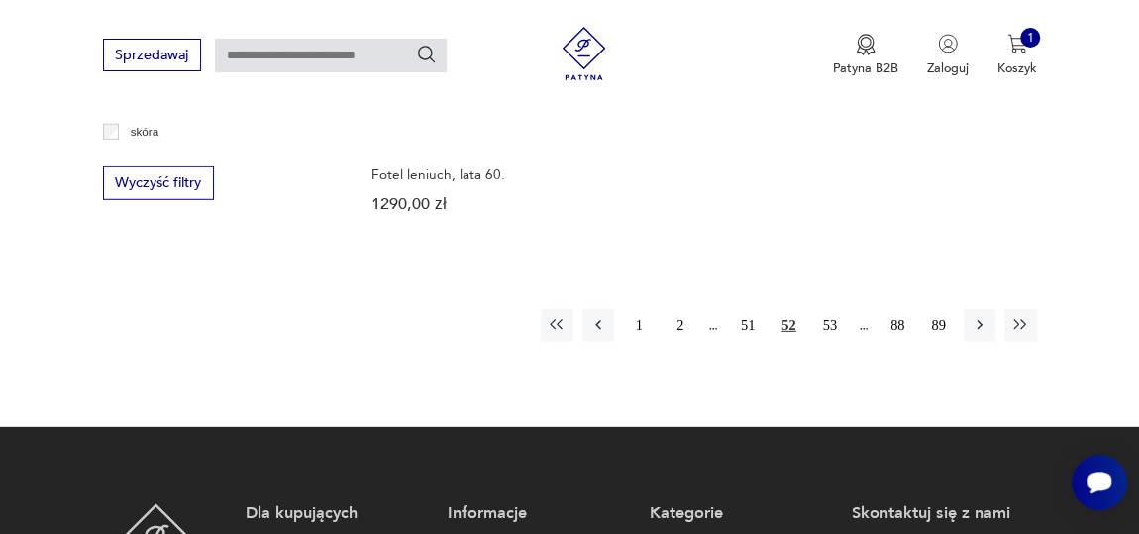
scroll to position [2762, 0]
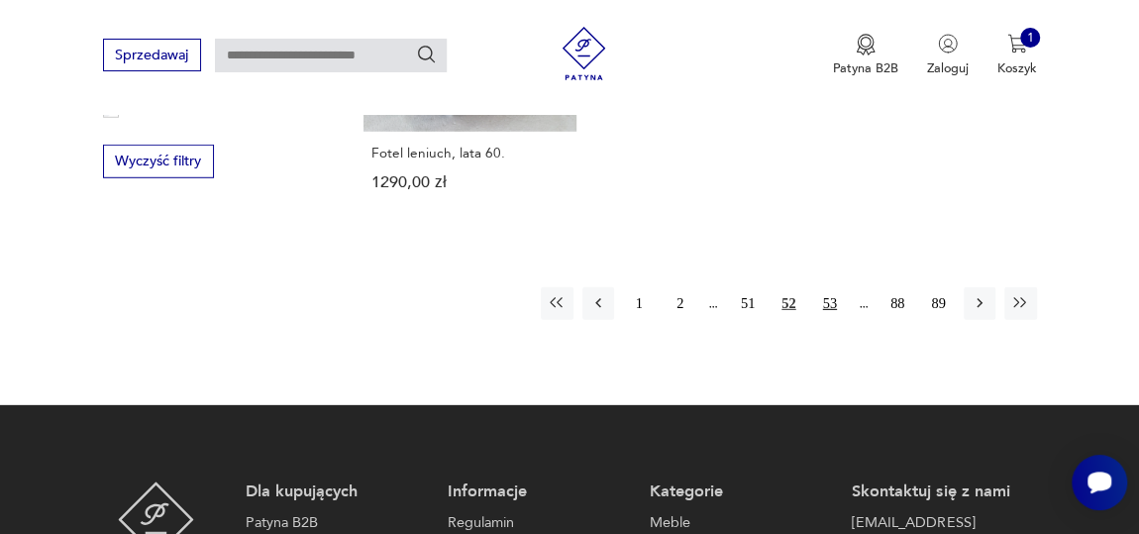
click at [839, 287] on button "53" at bounding box center [830, 303] width 32 height 32
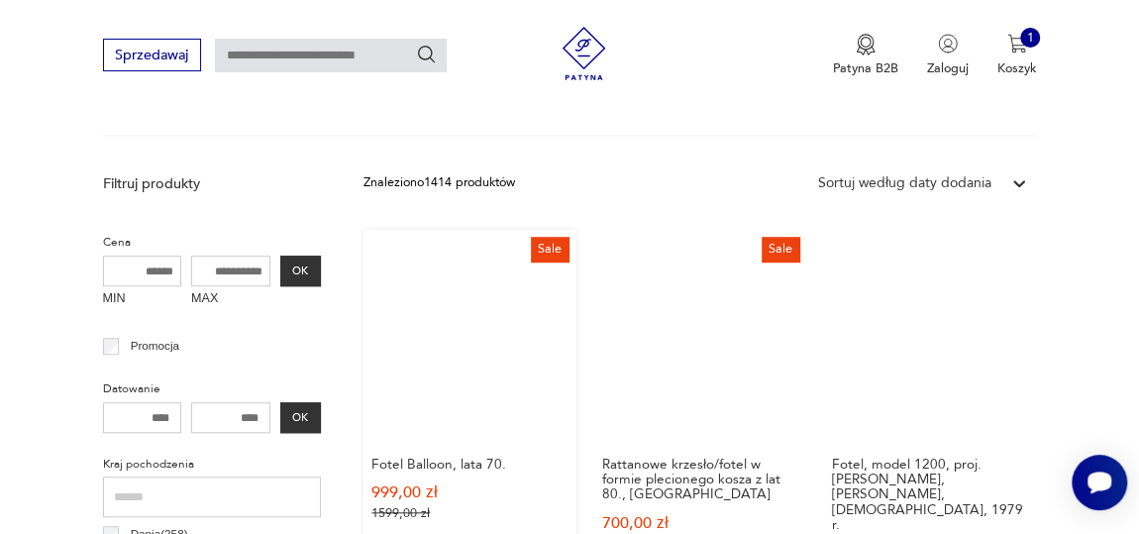
scroll to position [638, 0]
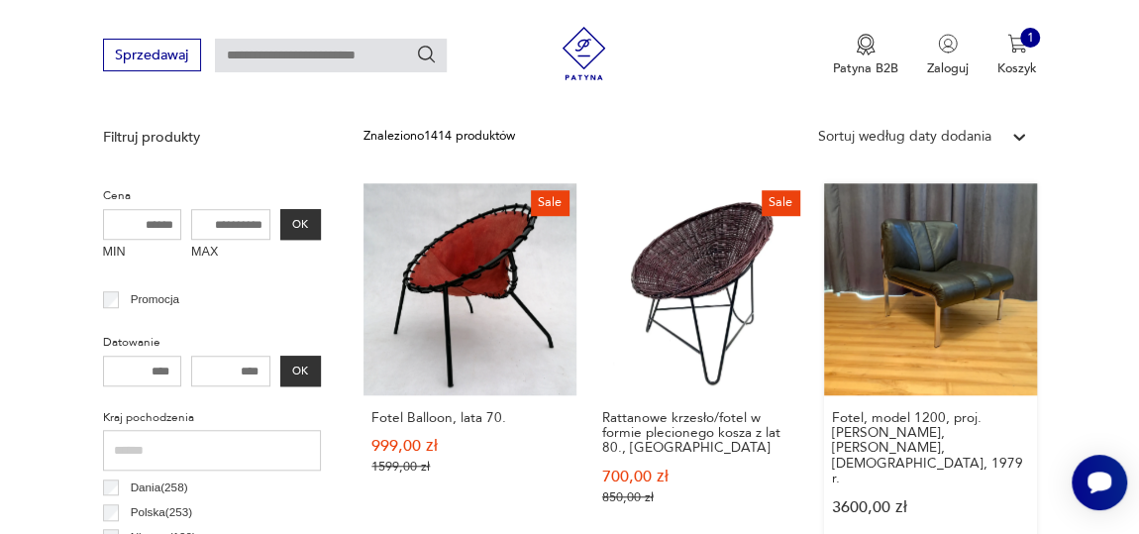
click at [918, 296] on link "Fotel, model 1200, proj. [PERSON_NAME], [PERSON_NAME], [DEMOGRAPHIC_DATA], 1979…" at bounding box center [930, 366] width 212 height 367
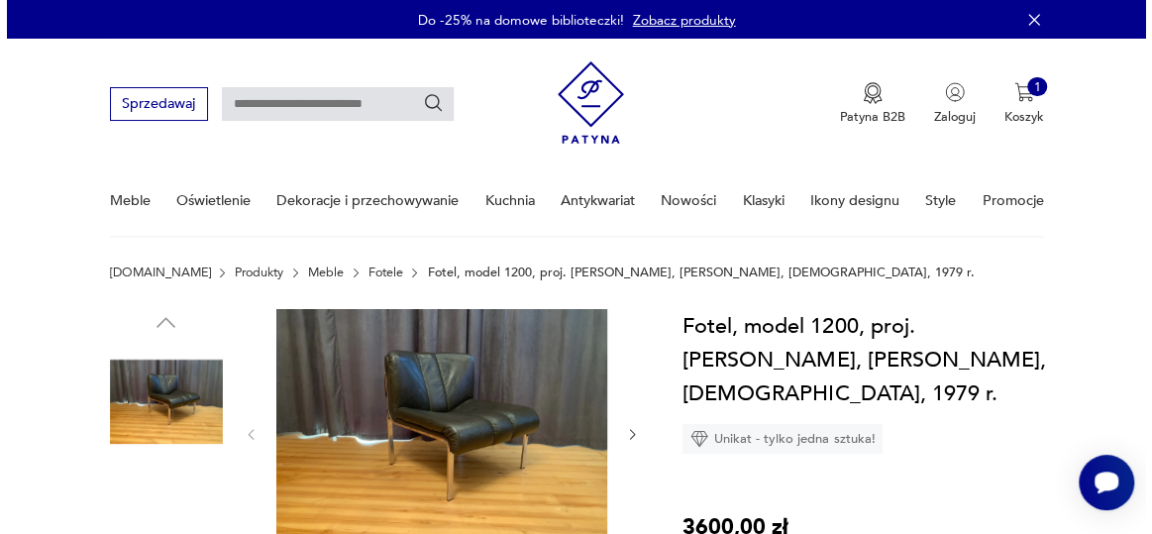
scroll to position [179, 0]
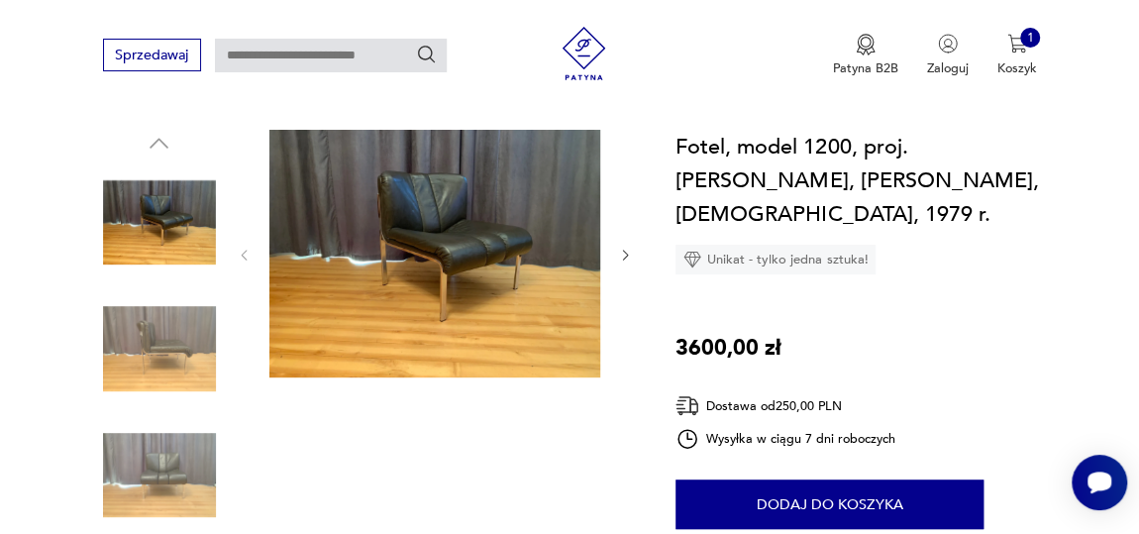
click at [463, 258] on img at bounding box center [434, 254] width 331 height 249
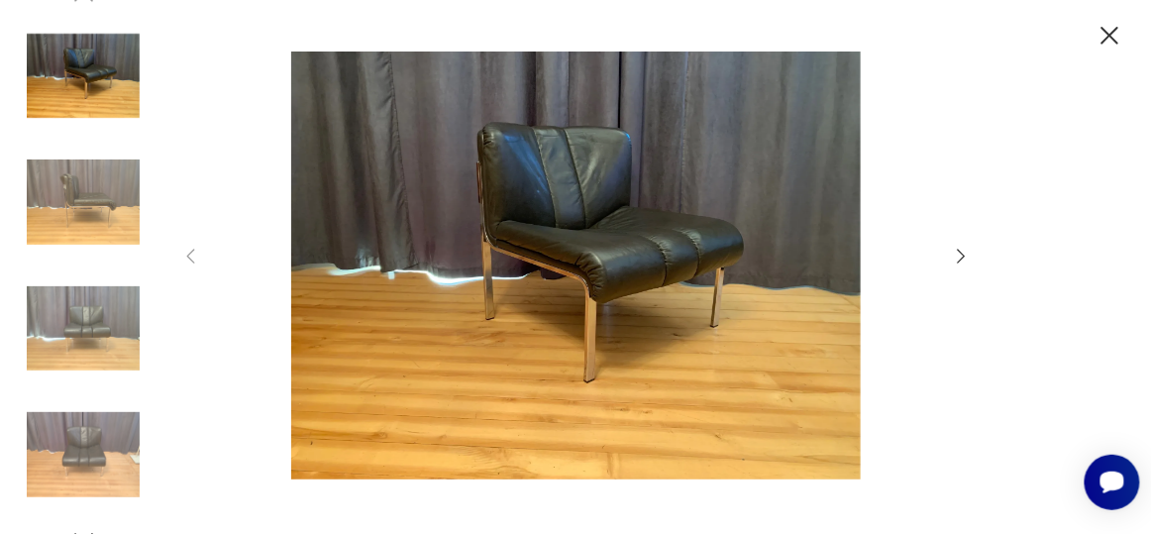
click at [958, 249] on icon "button" at bounding box center [962, 257] width 22 height 22
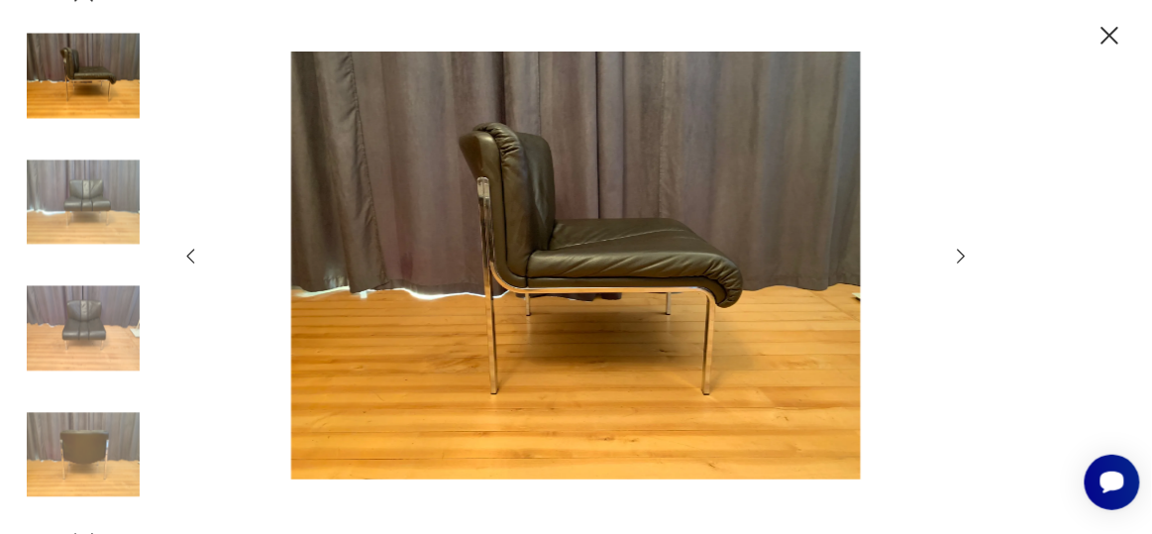
click at [958, 249] on icon "button" at bounding box center [962, 256] width 8 height 15
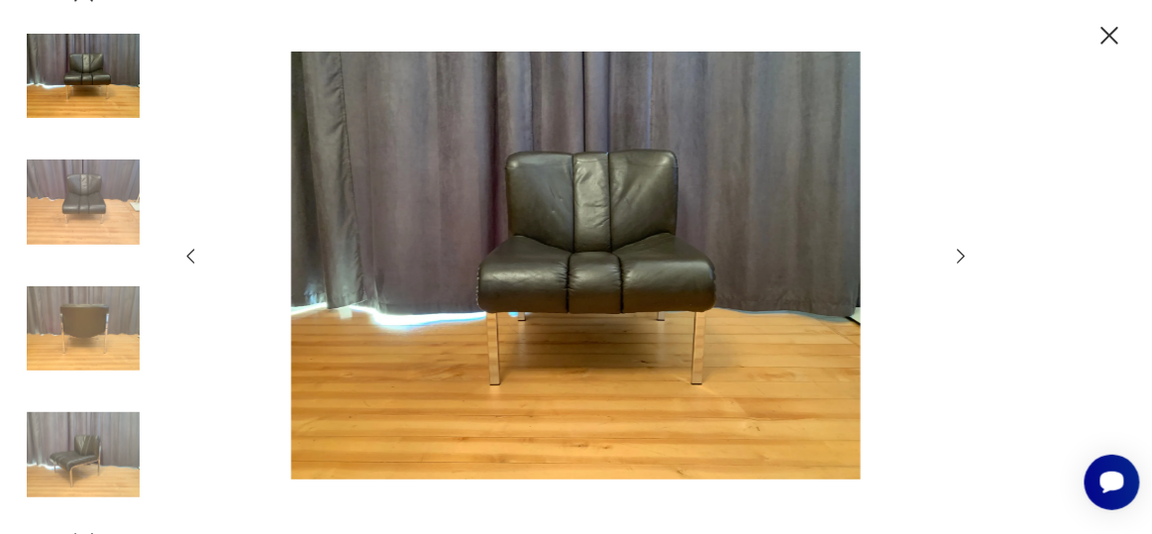
click at [963, 252] on icon "button" at bounding box center [962, 257] width 22 height 22
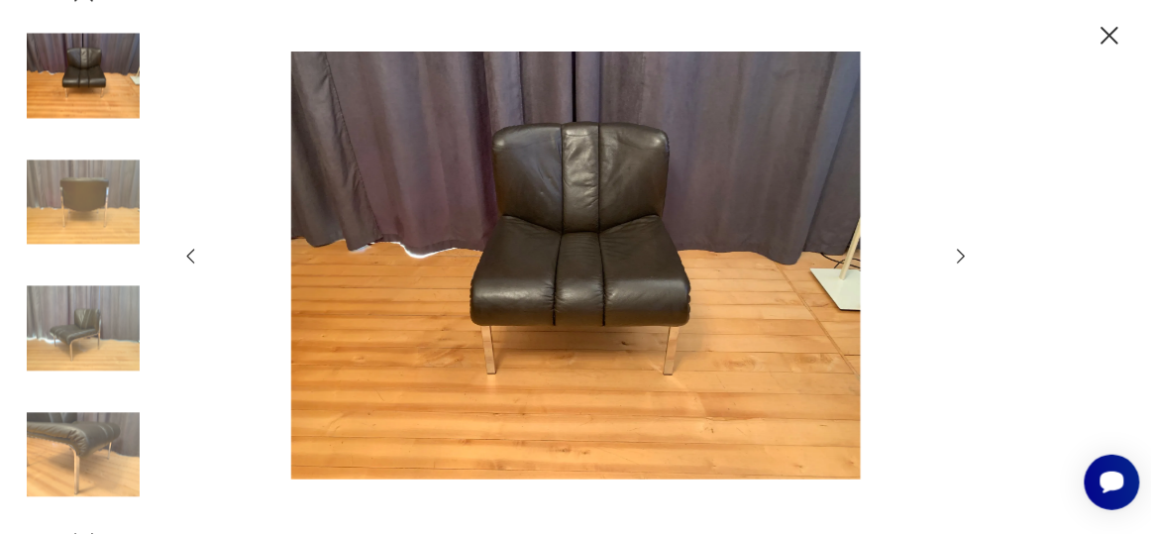
click at [963, 252] on icon "button" at bounding box center [962, 257] width 22 height 22
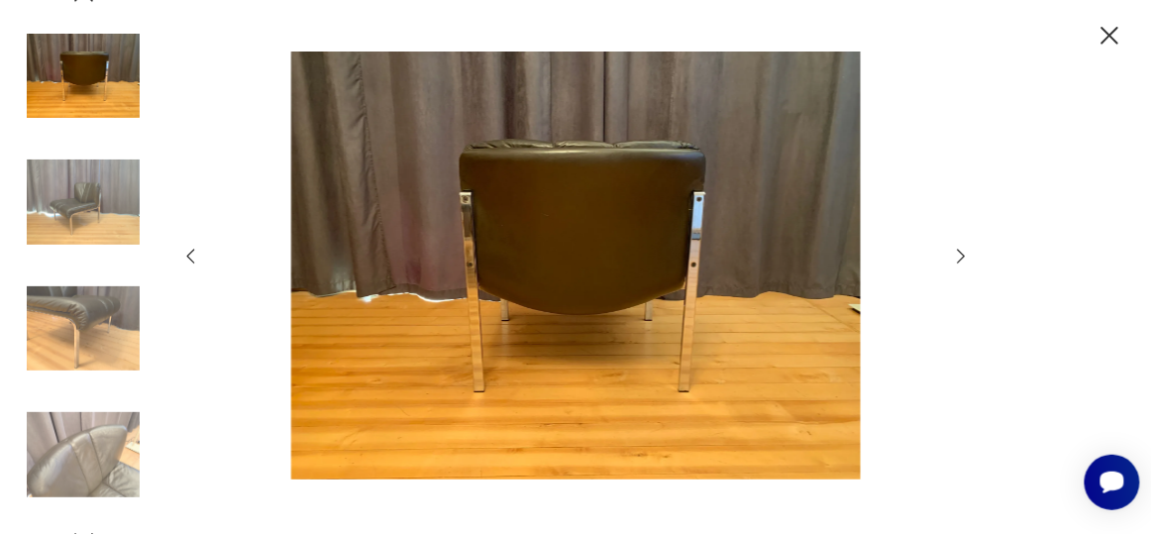
click at [963, 252] on icon "button" at bounding box center [962, 257] width 22 height 22
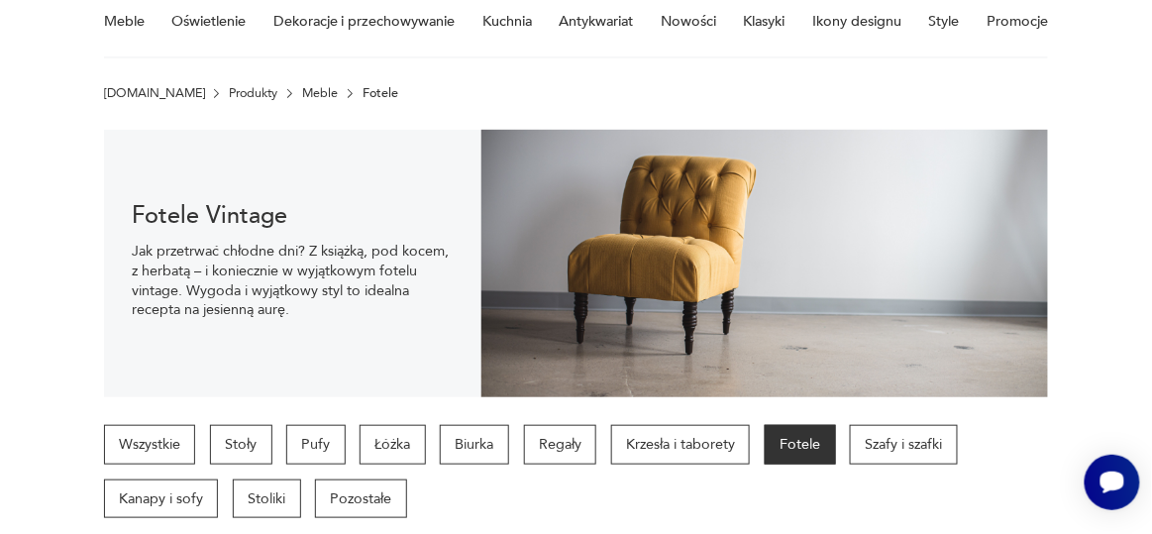
scroll to position [638, 0]
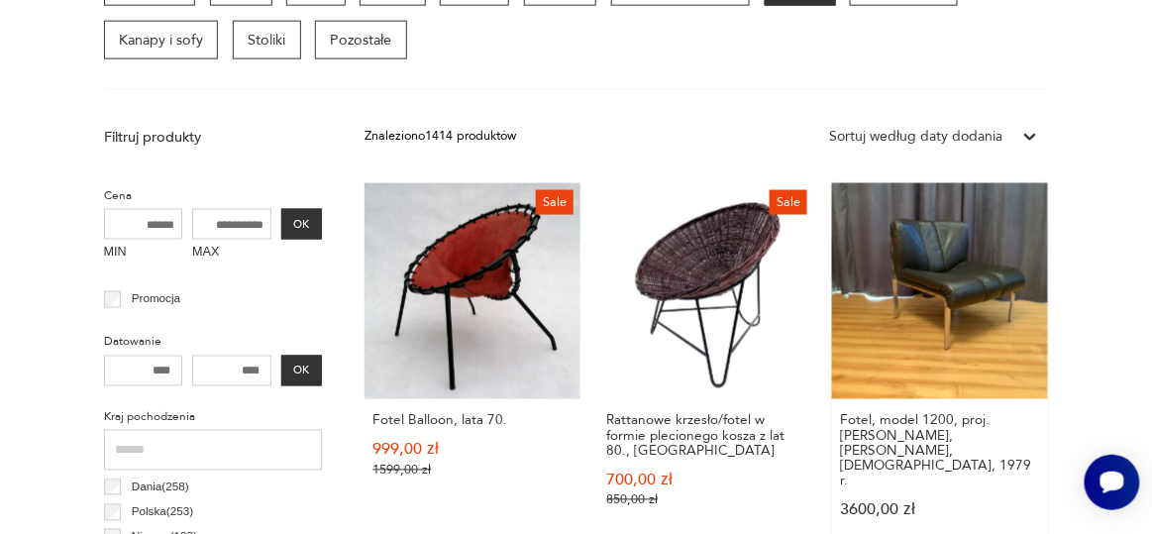
click at [941, 286] on link "Fotel, model 1200, proj. [PERSON_NAME], [PERSON_NAME], [DEMOGRAPHIC_DATA], 1979…" at bounding box center [940, 368] width 216 height 371
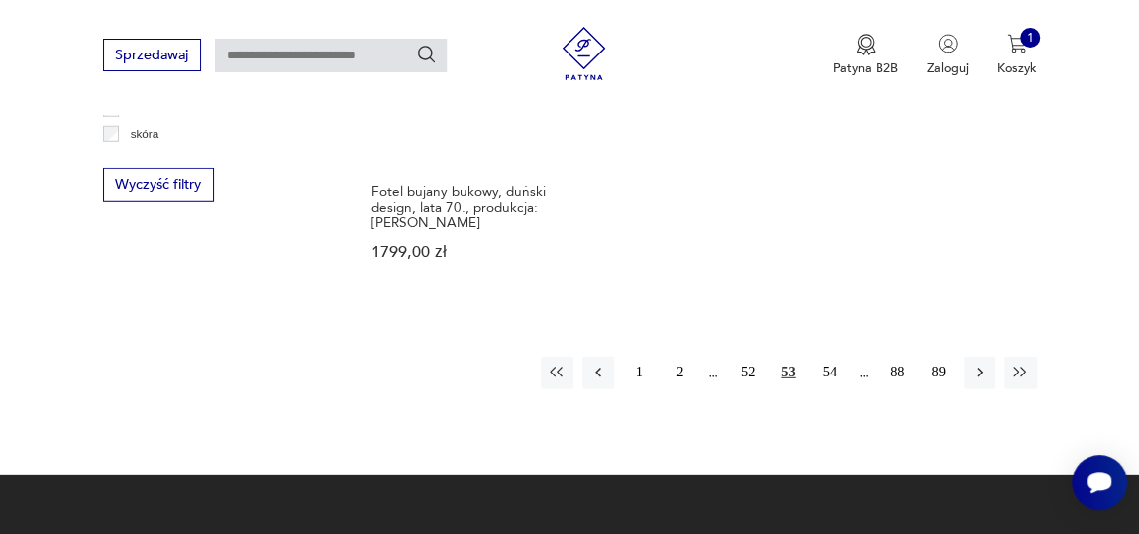
scroll to position [2743, 0]
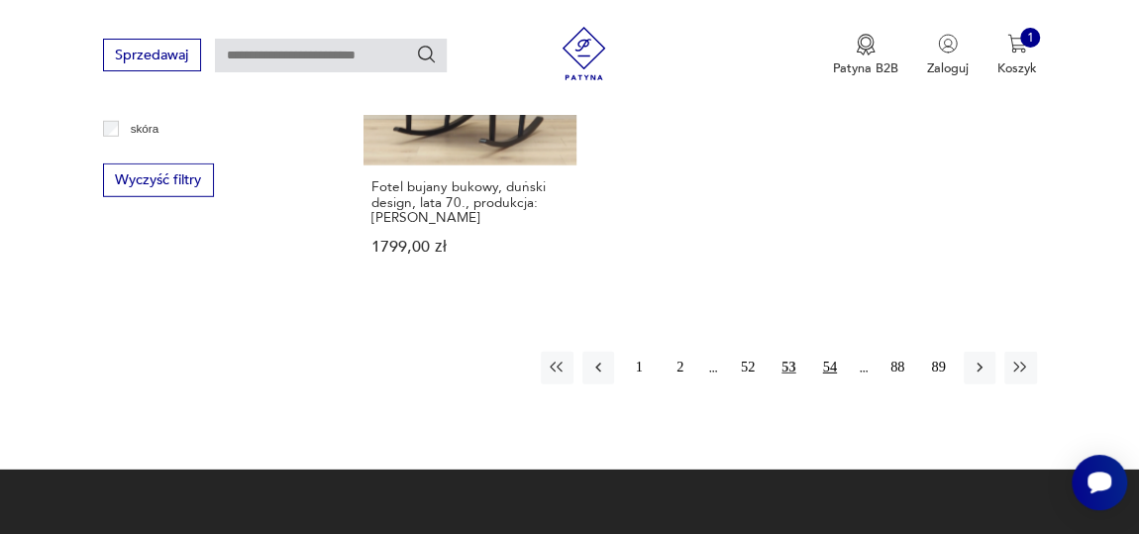
click at [825, 352] on button "54" at bounding box center [830, 368] width 32 height 32
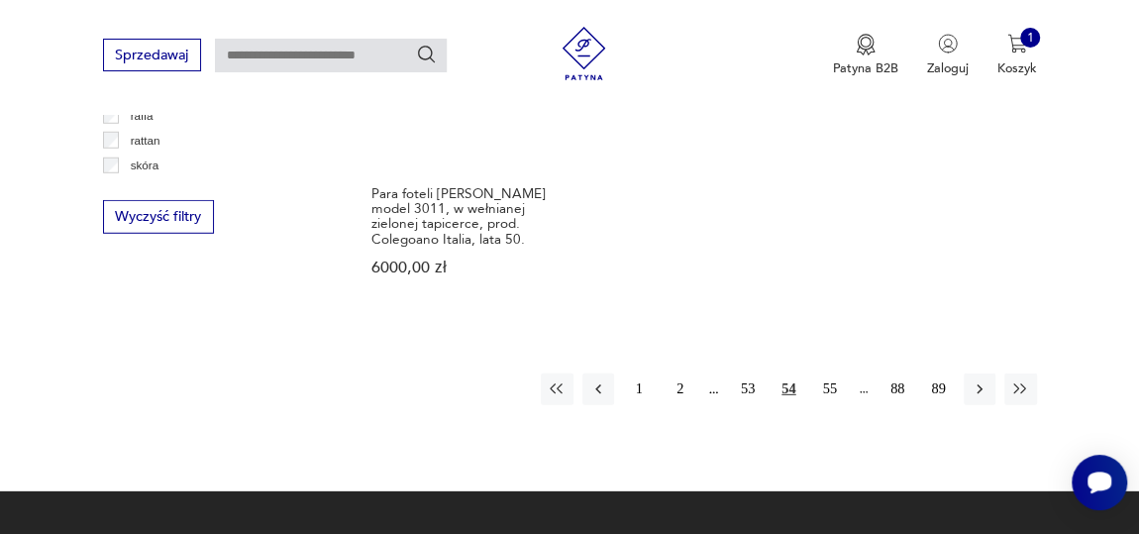
scroll to position [2710, 0]
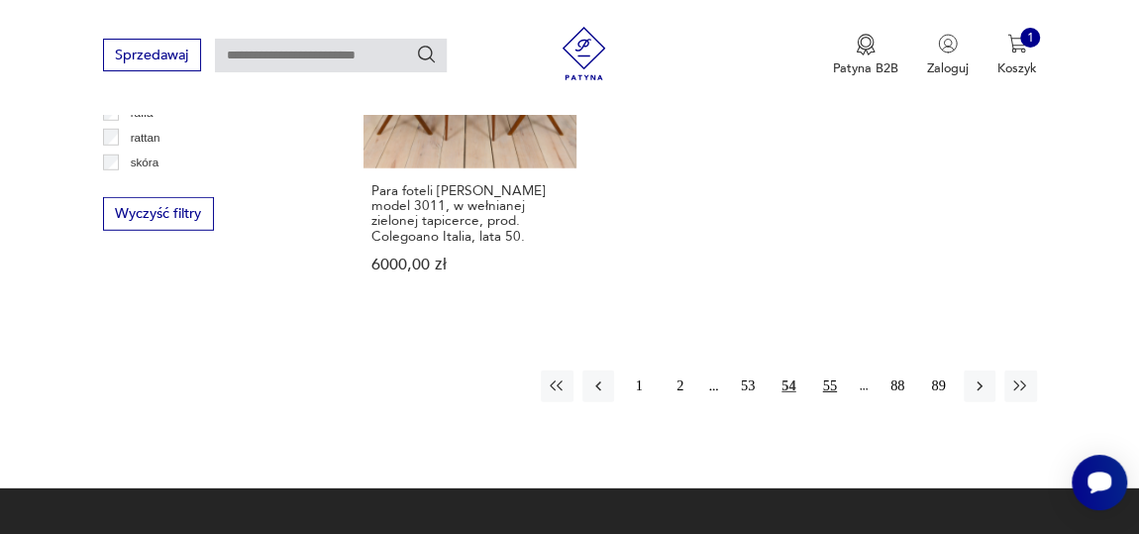
click at [831, 371] on button "55" at bounding box center [830, 387] width 32 height 32
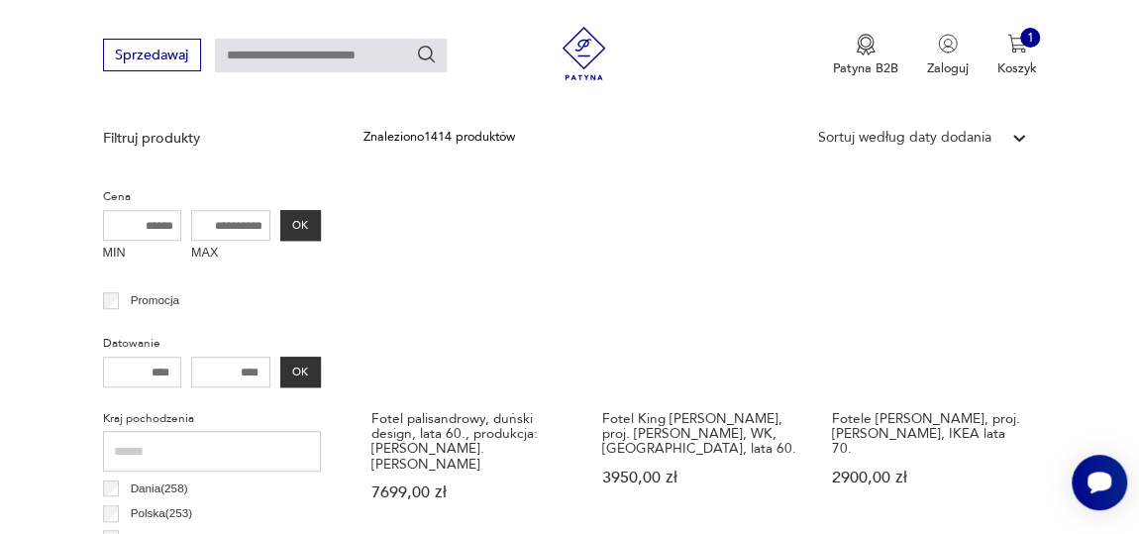
scroll to position [638, 0]
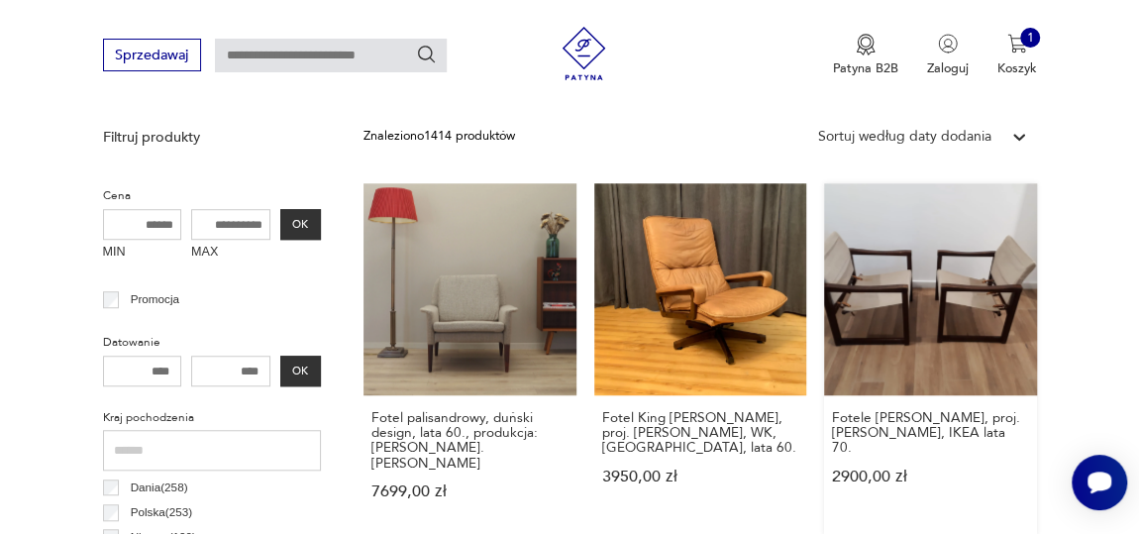
click at [934, 337] on link "Fotele [PERSON_NAME], proj. [PERSON_NAME], IKEA lata 70. 2900,00 zł" at bounding box center [930, 359] width 212 height 352
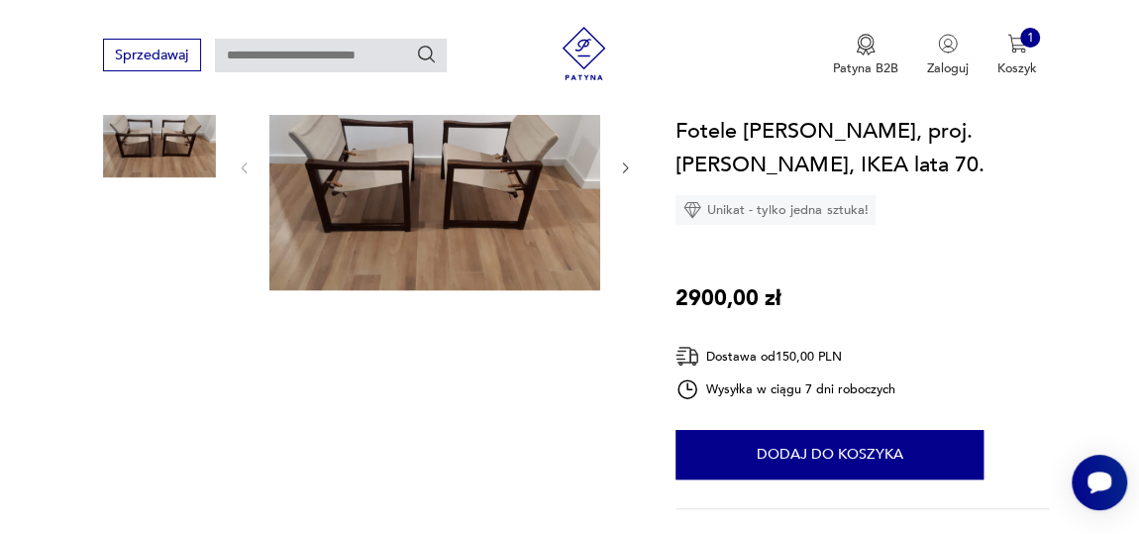
scroll to position [269, 0]
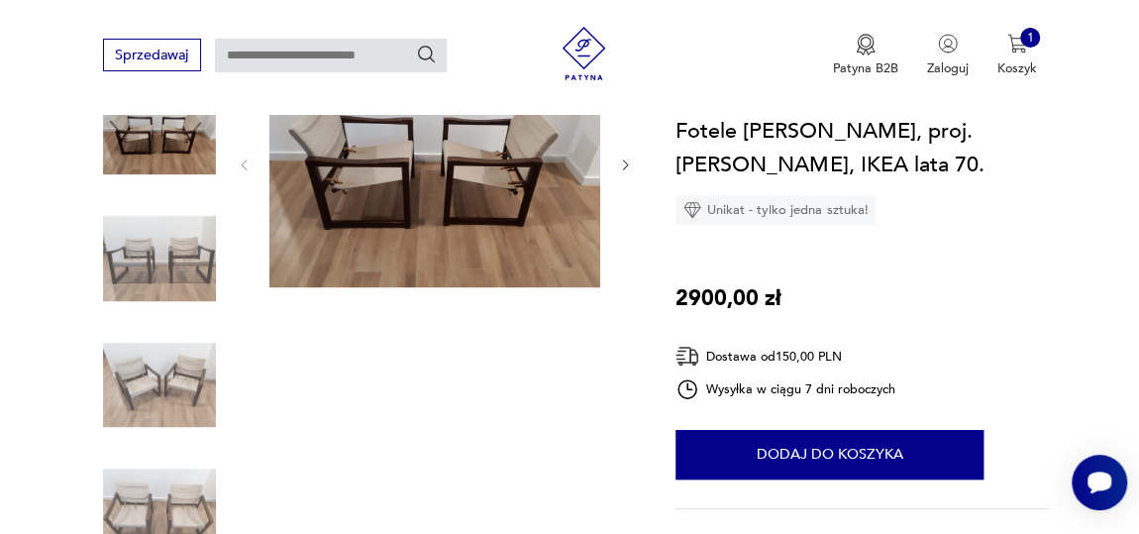
click at [481, 228] on img at bounding box center [434, 164] width 331 height 249
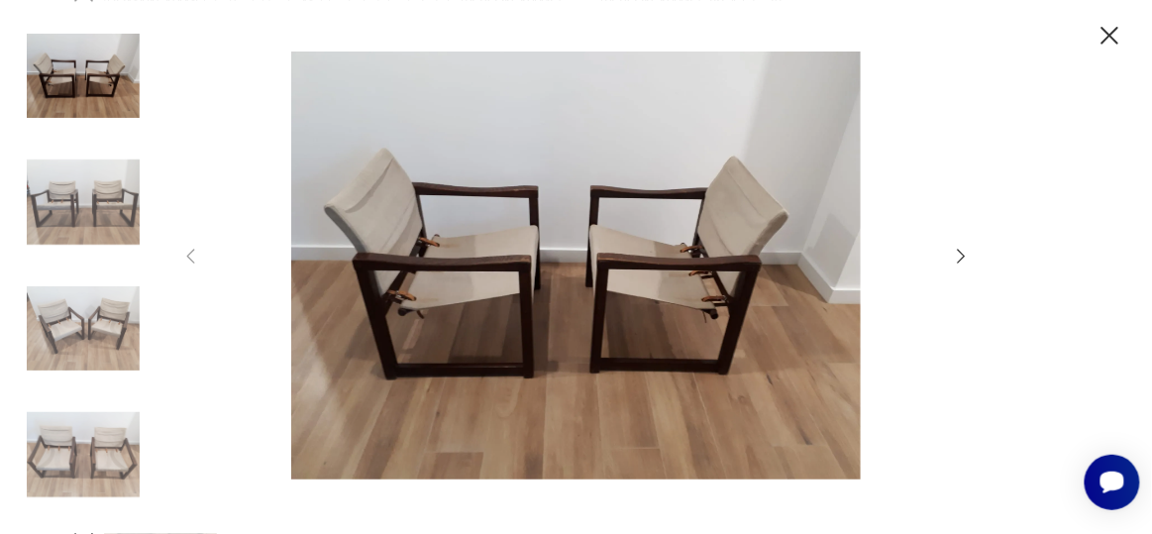
click at [954, 255] on icon "button" at bounding box center [962, 257] width 22 height 22
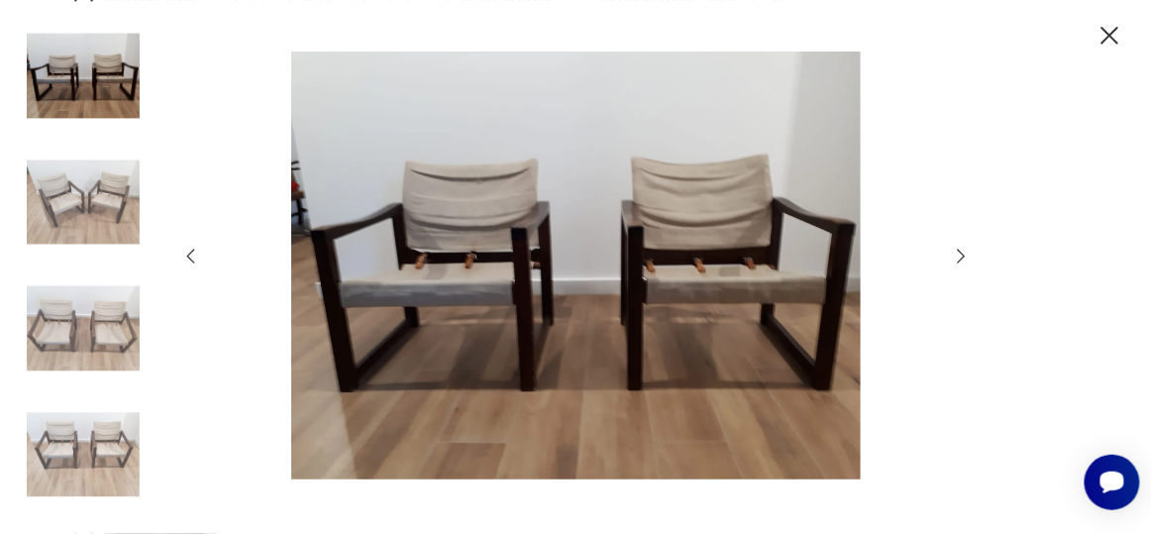
click at [964, 255] on icon "button" at bounding box center [962, 256] width 8 height 15
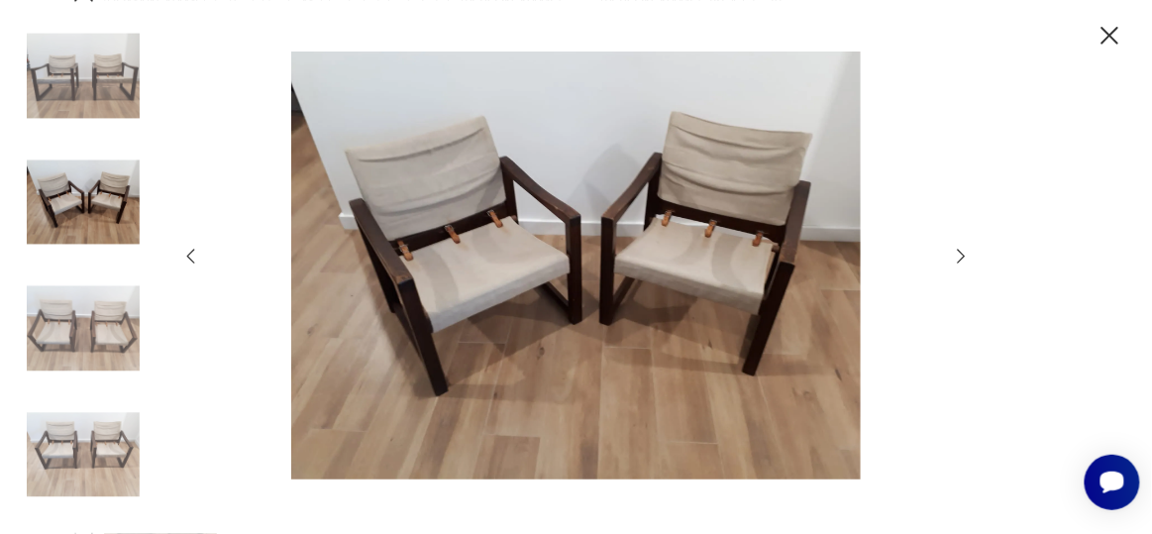
click at [964, 255] on icon "button" at bounding box center [962, 256] width 8 height 15
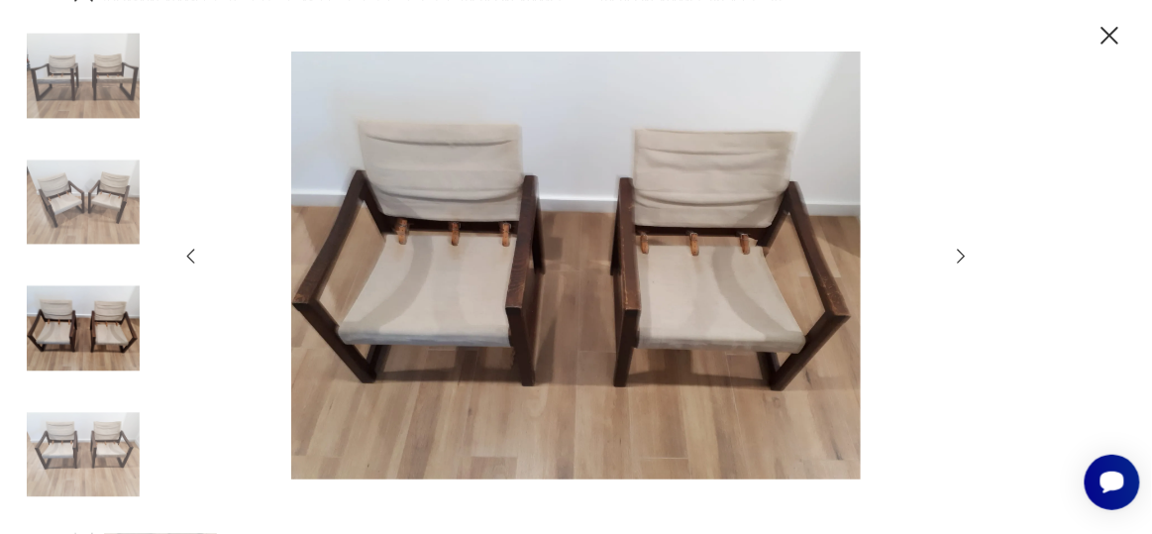
click at [964, 255] on icon "button" at bounding box center [962, 256] width 8 height 15
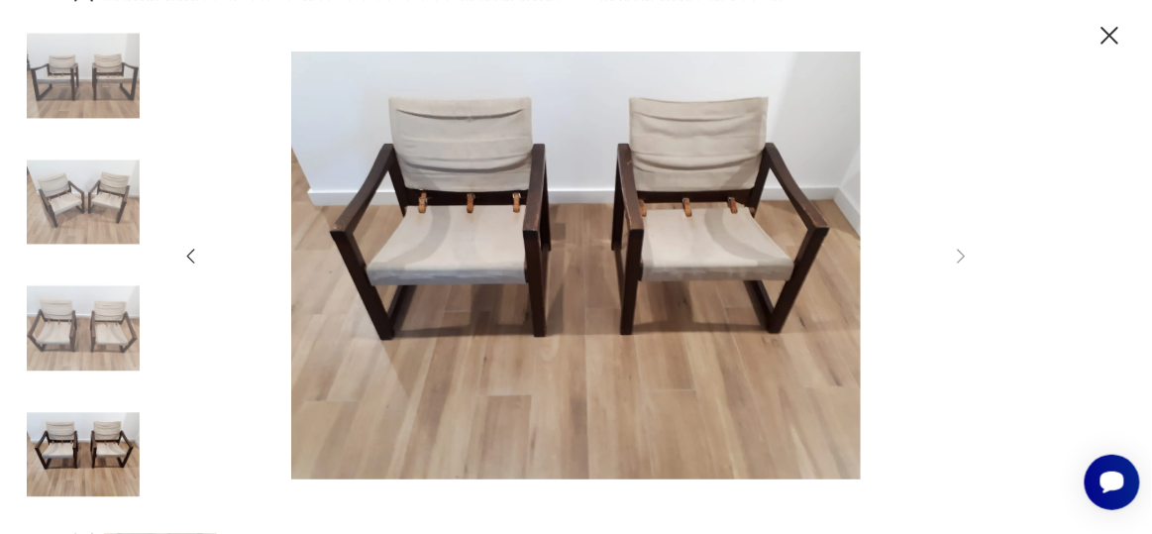
drag, startPoint x: 1117, startPoint y: 34, endPoint x: 972, endPoint y: 1, distance: 148.3
click at [1117, 34] on icon "button" at bounding box center [1111, 36] width 32 height 32
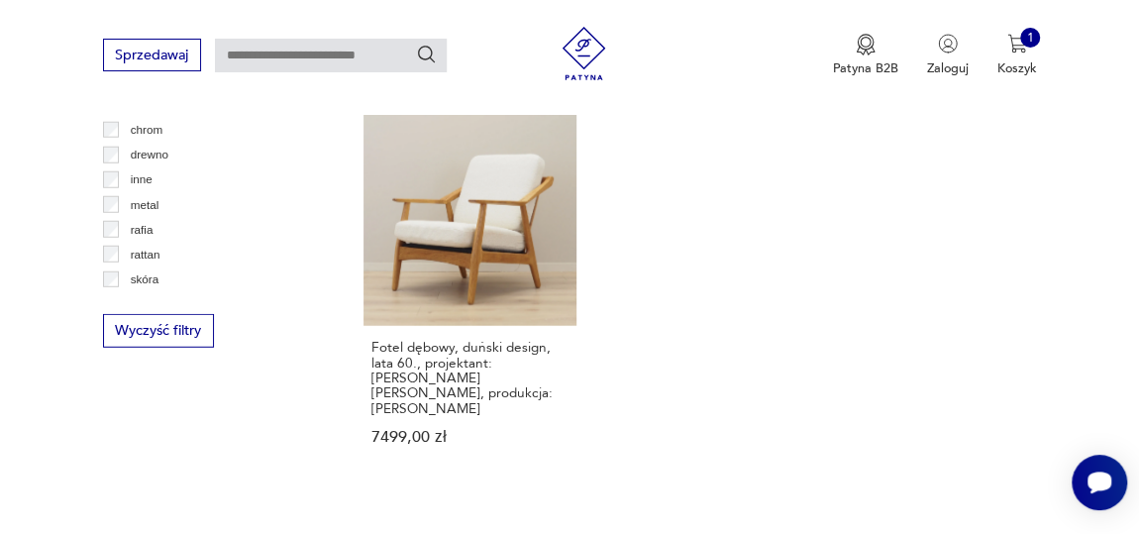
scroll to position [2704, 0]
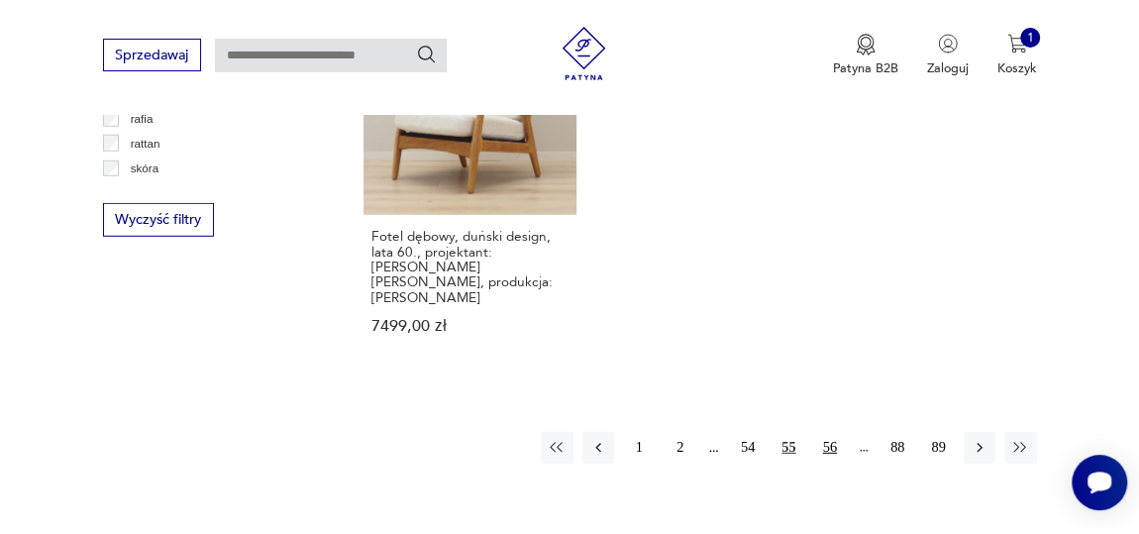
click at [825, 432] on button "56" at bounding box center [830, 448] width 32 height 32
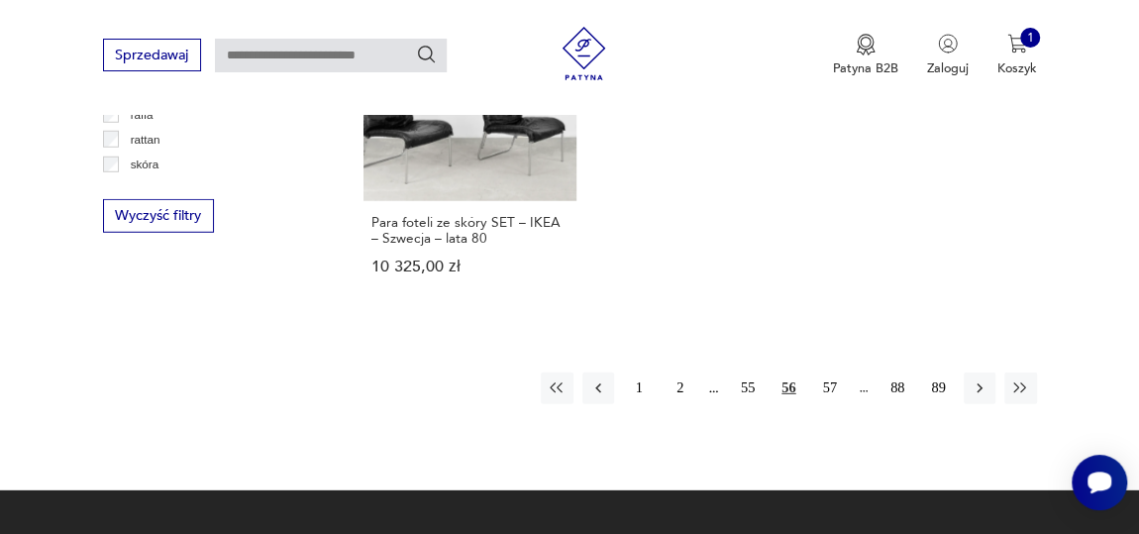
scroll to position [2710, 0]
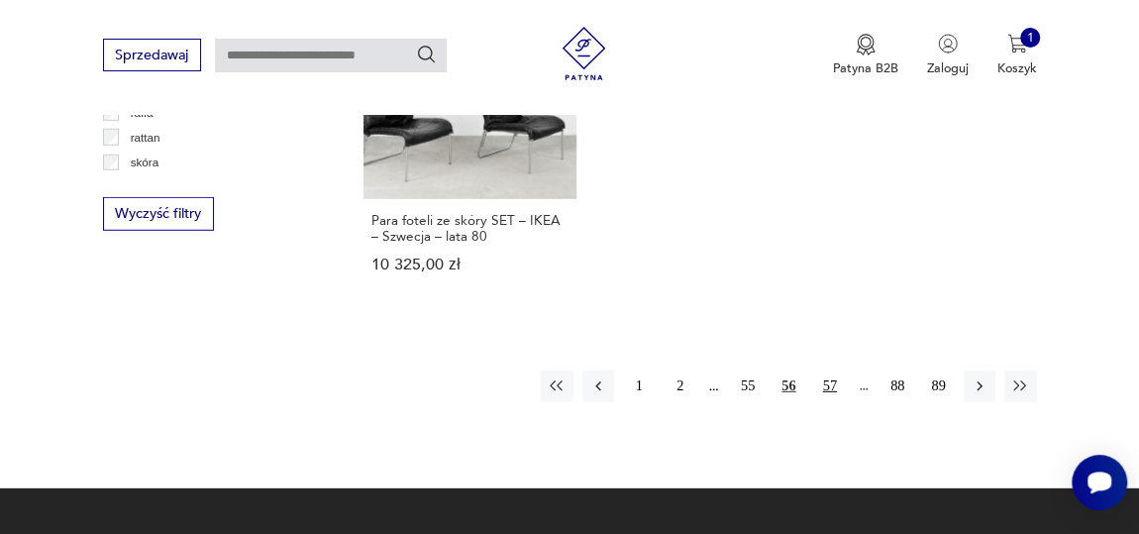
click at [832, 371] on button "57" at bounding box center [830, 387] width 32 height 32
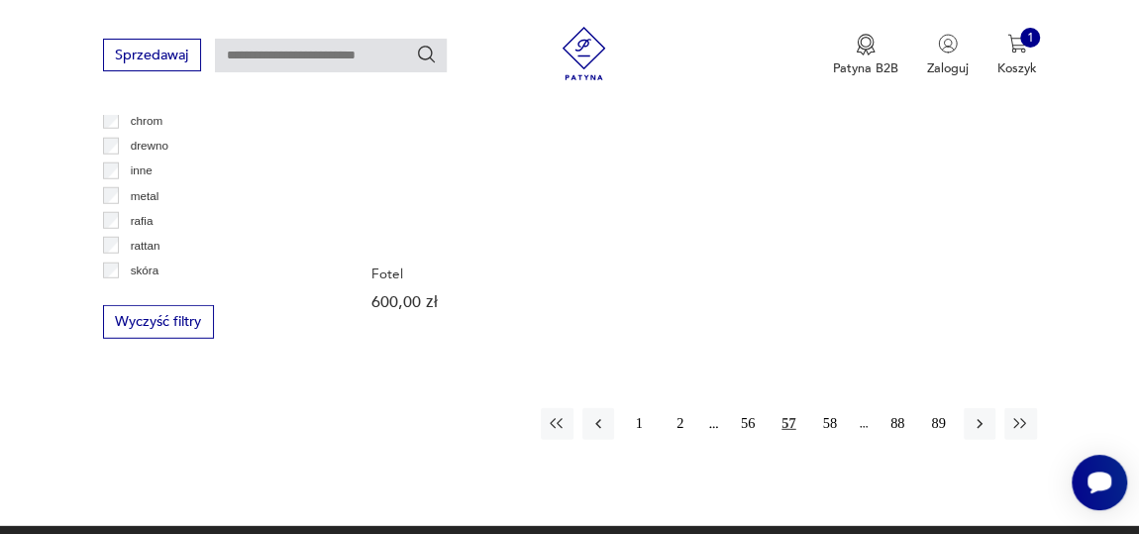
scroll to position [2620, 0]
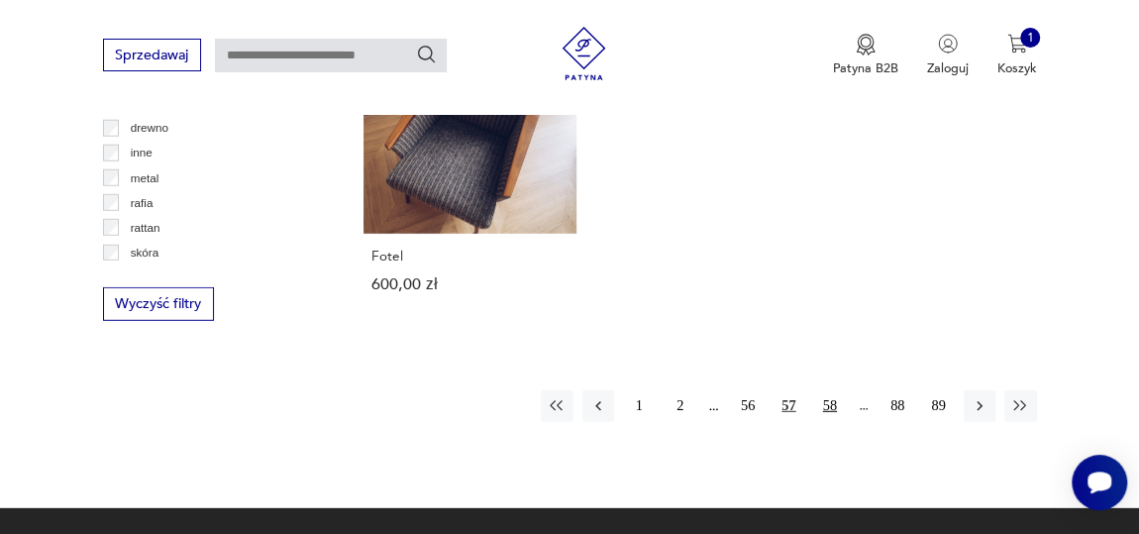
click at [830, 390] on button "58" at bounding box center [830, 406] width 32 height 32
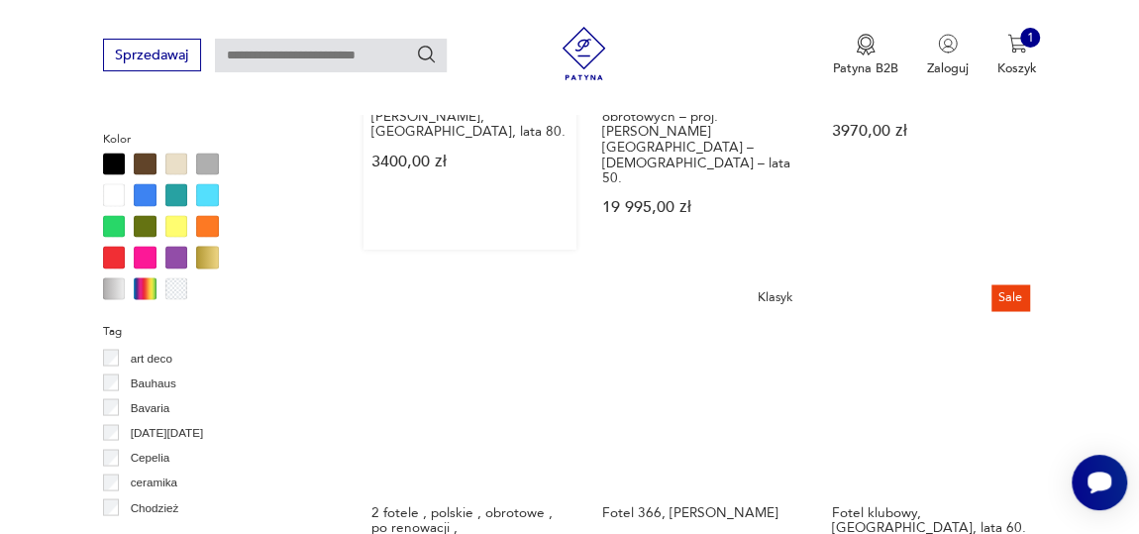
scroll to position [1719, 0]
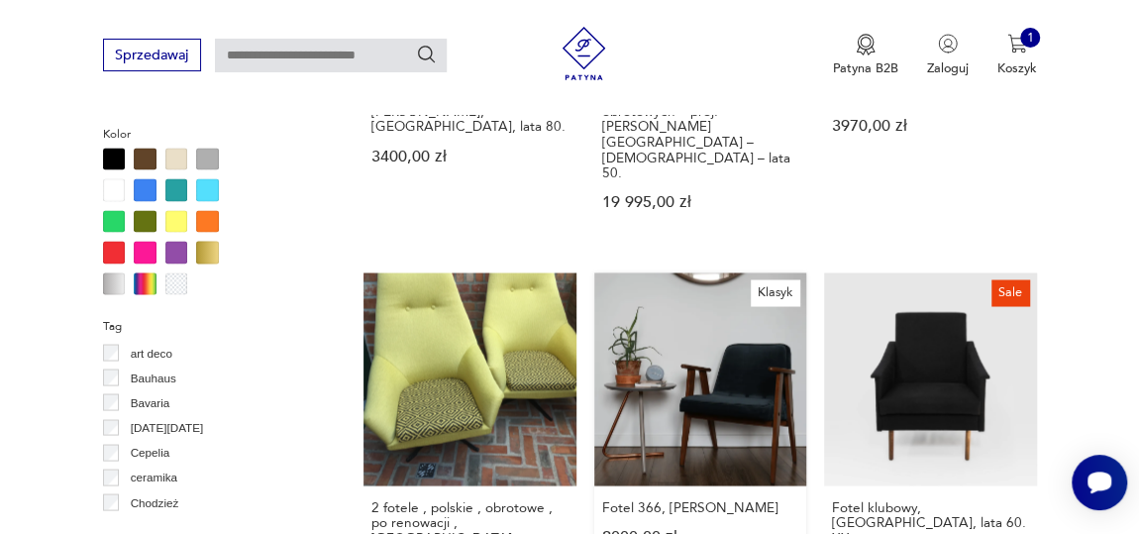
click at [737, 317] on link "Klasyk Fotel 366, [PERSON_NAME] 2000,00 zł" at bounding box center [700, 450] width 212 height 357
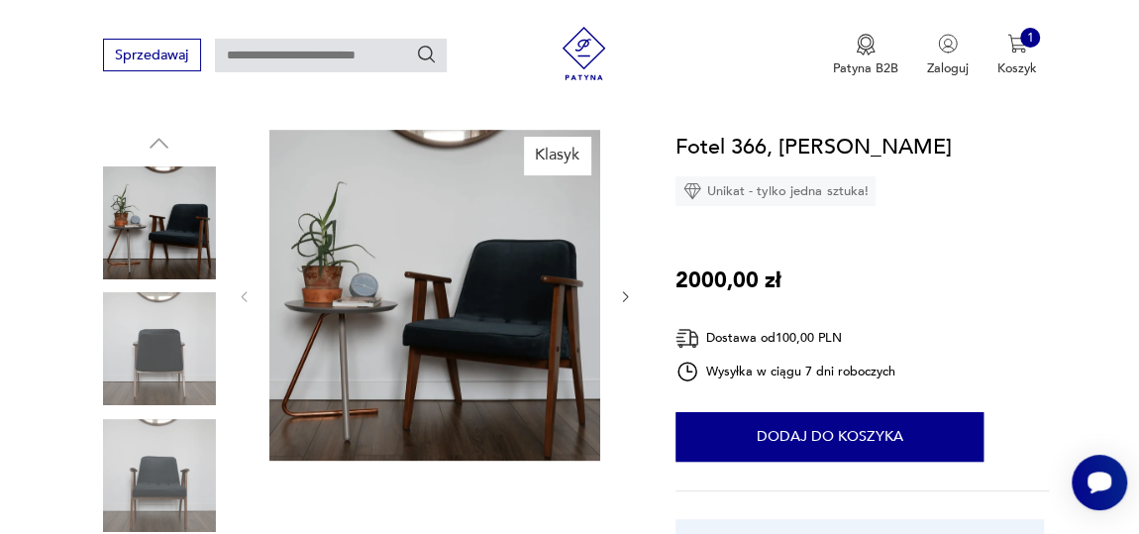
scroll to position [179, 0]
click at [469, 336] on img at bounding box center [434, 295] width 331 height 331
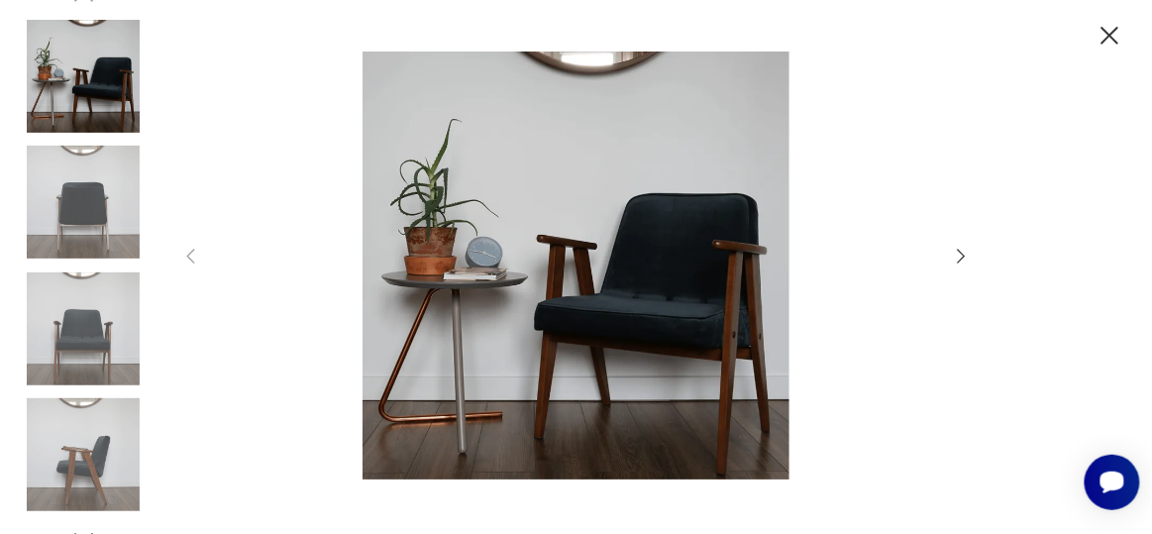
click at [743, 318] on img at bounding box center [576, 265] width 714 height 427
click at [960, 258] on icon "button" at bounding box center [962, 257] width 22 height 22
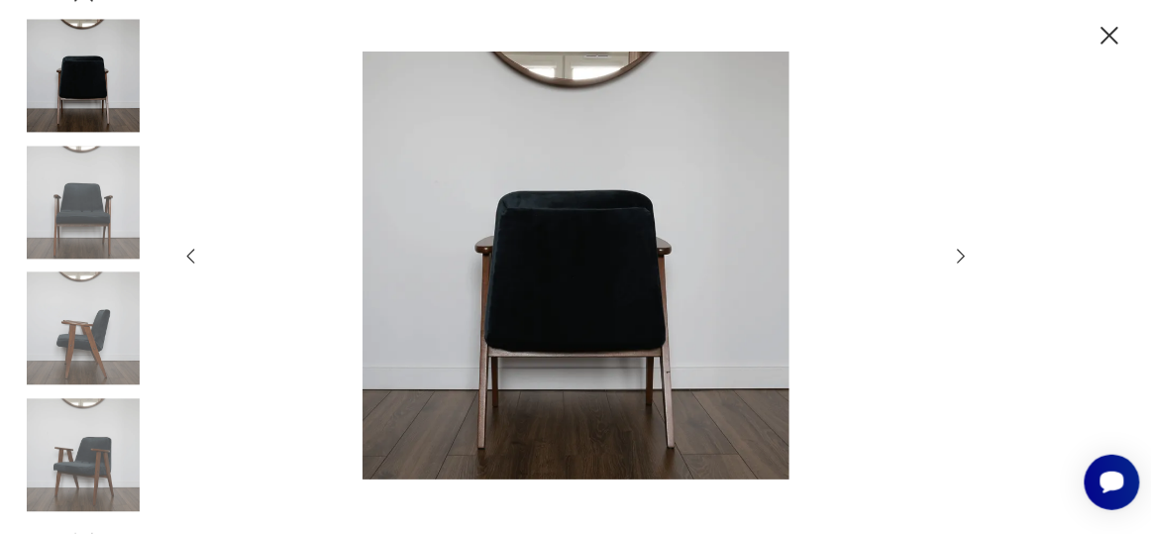
click at [960, 258] on icon "button" at bounding box center [962, 257] width 22 height 22
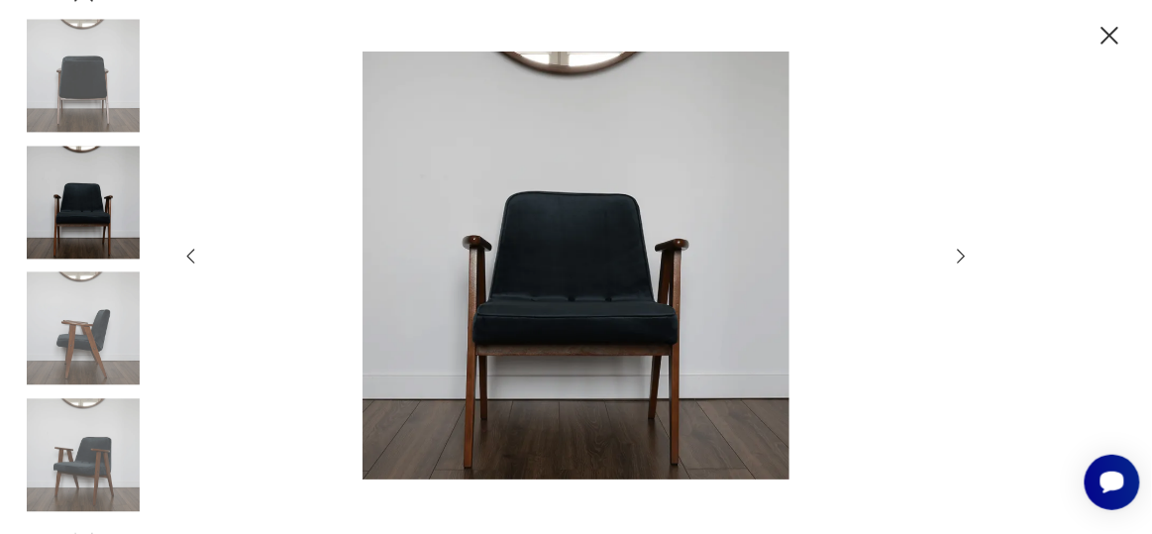
click at [960, 258] on icon "button" at bounding box center [962, 257] width 22 height 22
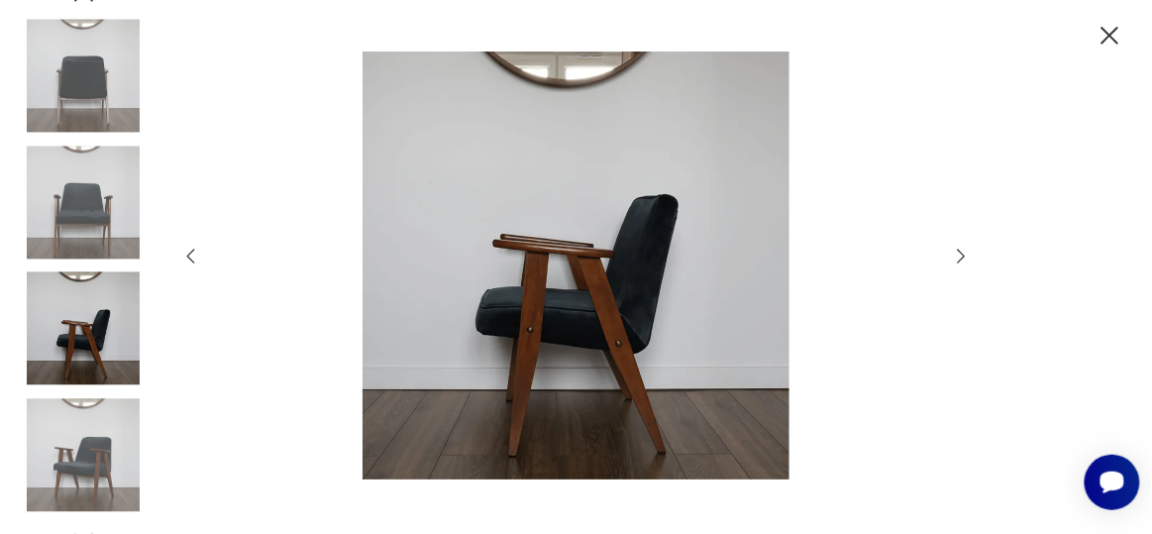
click at [960, 258] on icon "button" at bounding box center [962, 257] width 22 height 22
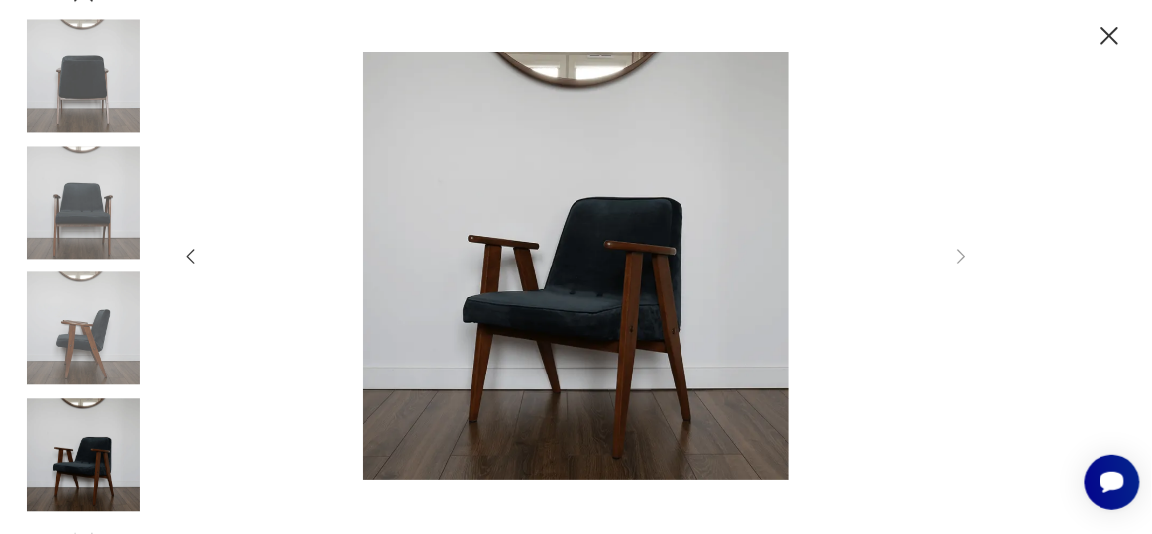
click at [1102, 37] on icon "button" at bounding box center [1111, 36] width 32 height 32
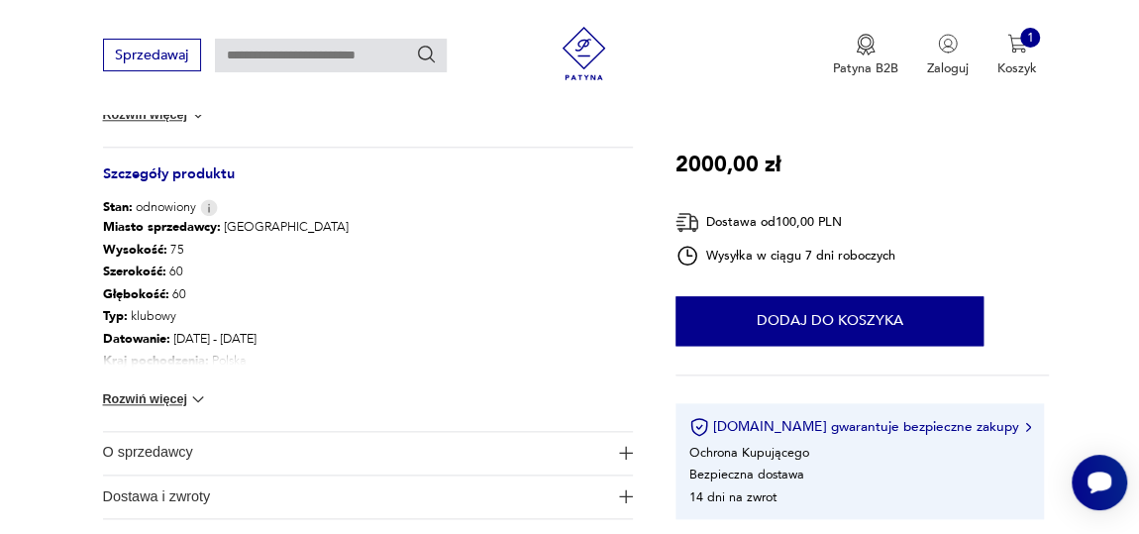
scroll to position [1080, 0]
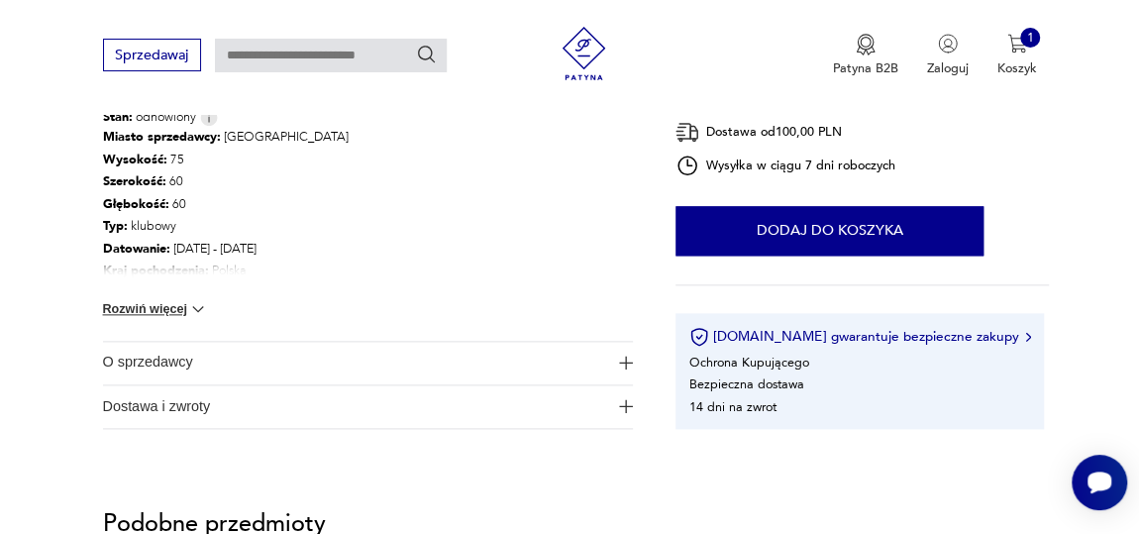
click at [201, 306] on img at bounding box center [198, 309] width 20 height 20
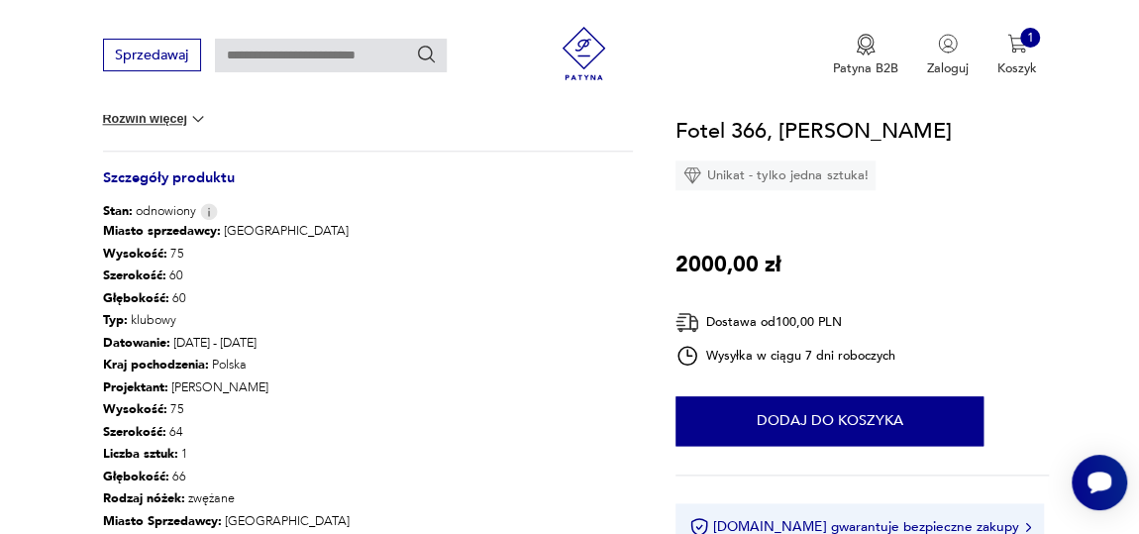
scroll to position [901, 0]
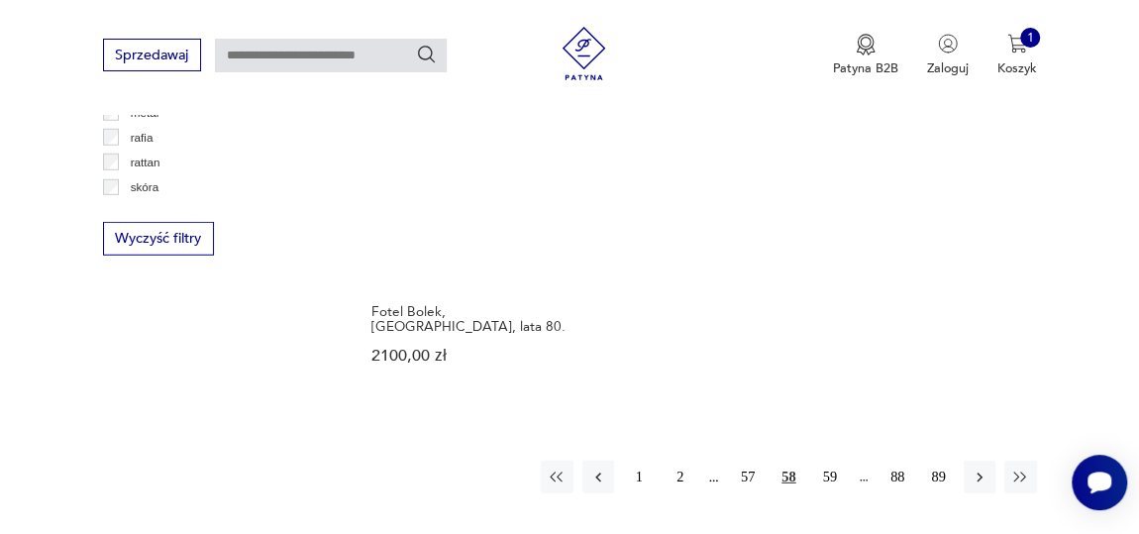
scroll to position [2783, 0]
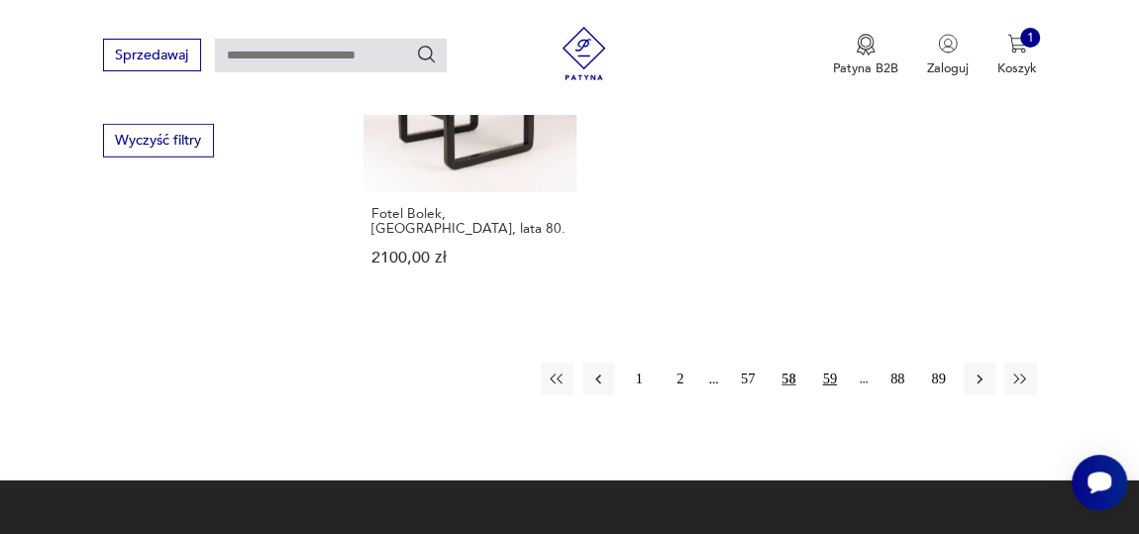
click at [829, 363] on button "59" at bounding box center [830, 379] width 32 height 32
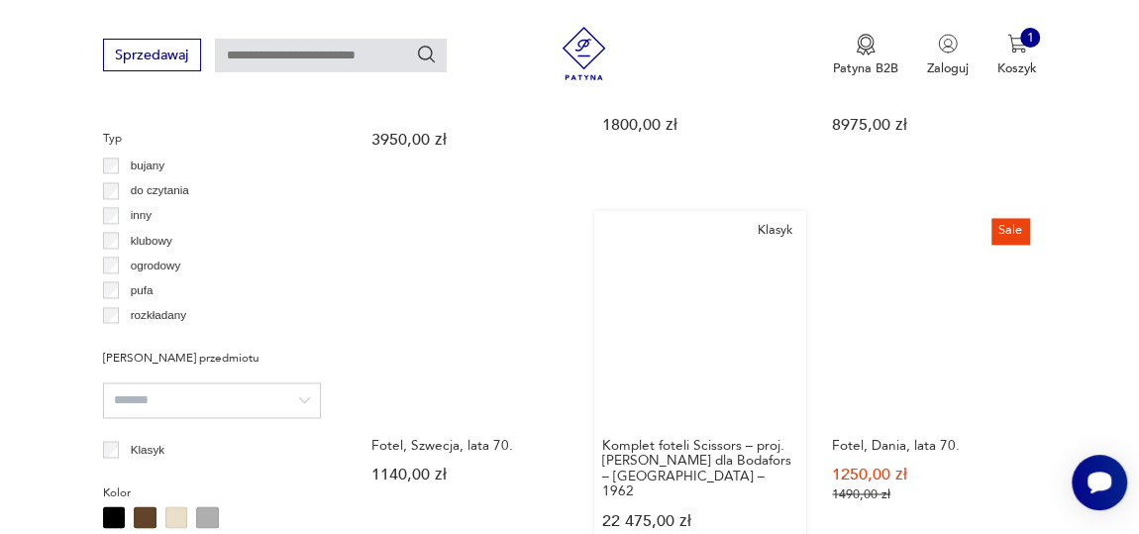
scroll to position [1359, 0]
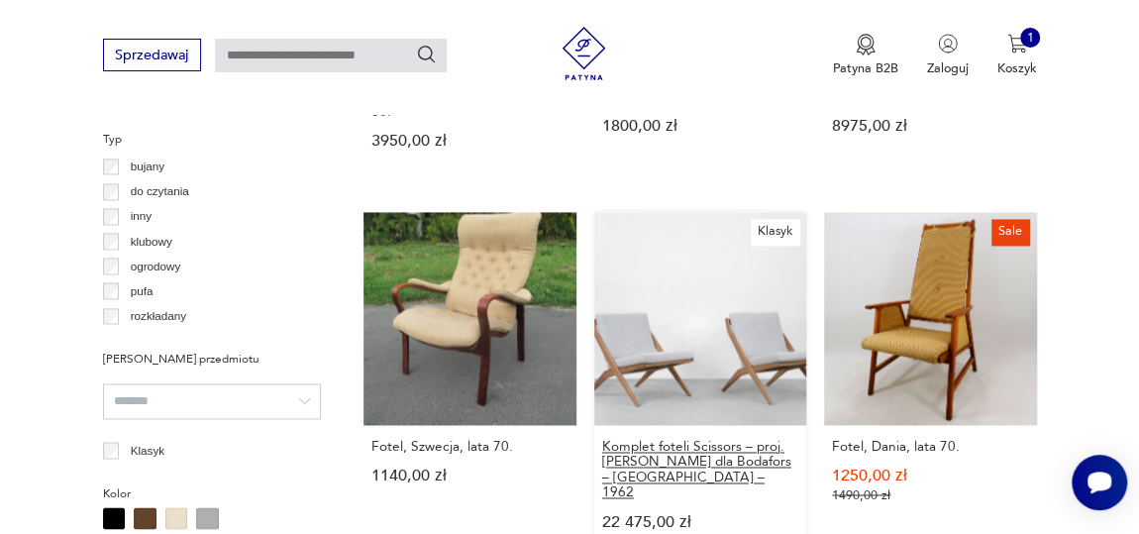
click at [660, 439] on h3 "Komplet foteli Scissors – proj. [PERSON_NAME] dla Bodafors – [GEOGRAPHIC_DATA] …" at bounding box center [700, 469] width 196 height 60
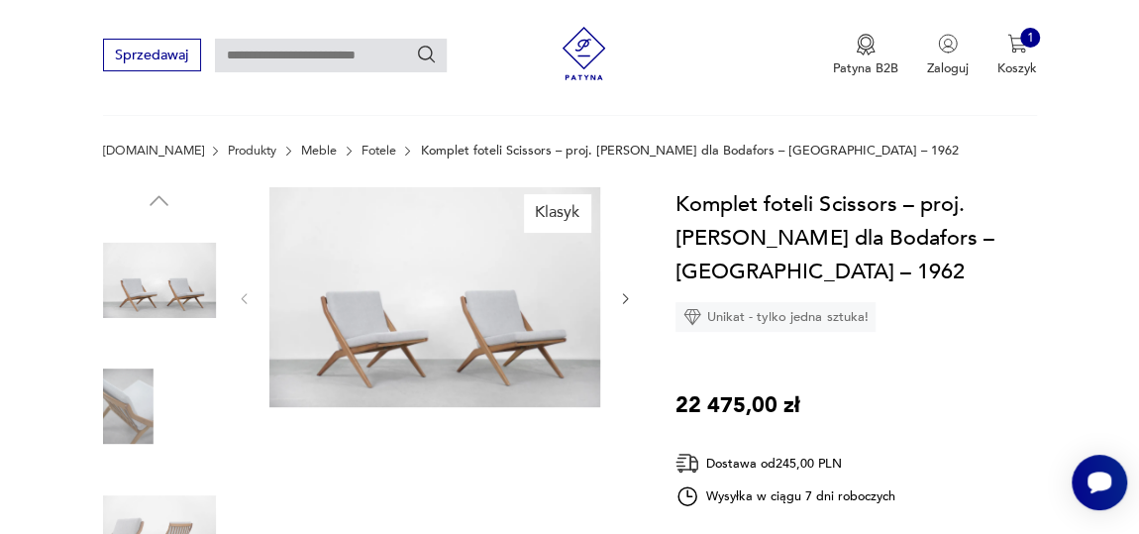
scroll to position [179, 0]
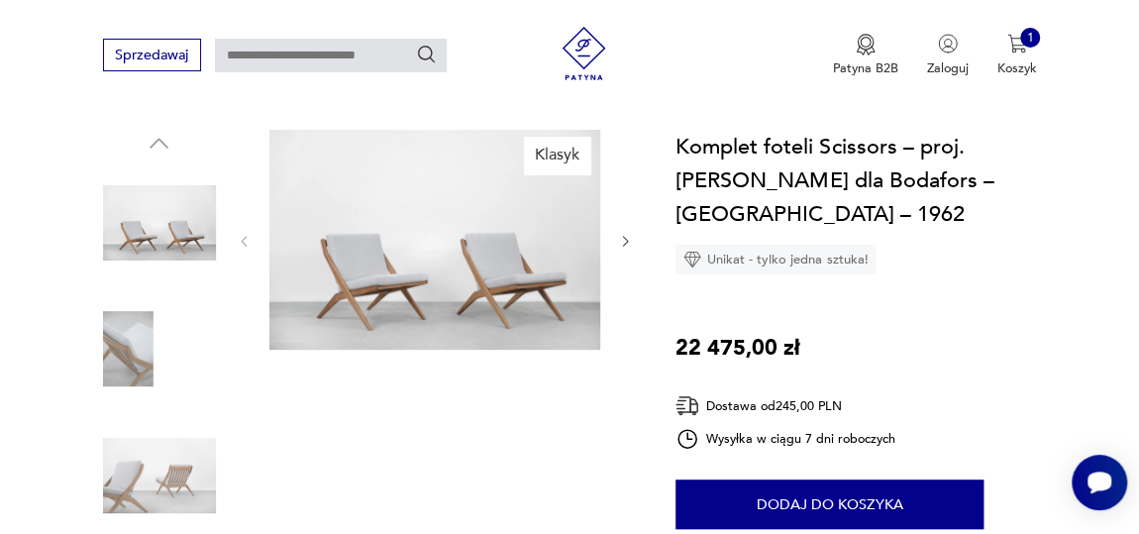
click at [442, 266] on img at bounding box center [434, 240] width 331 height 221
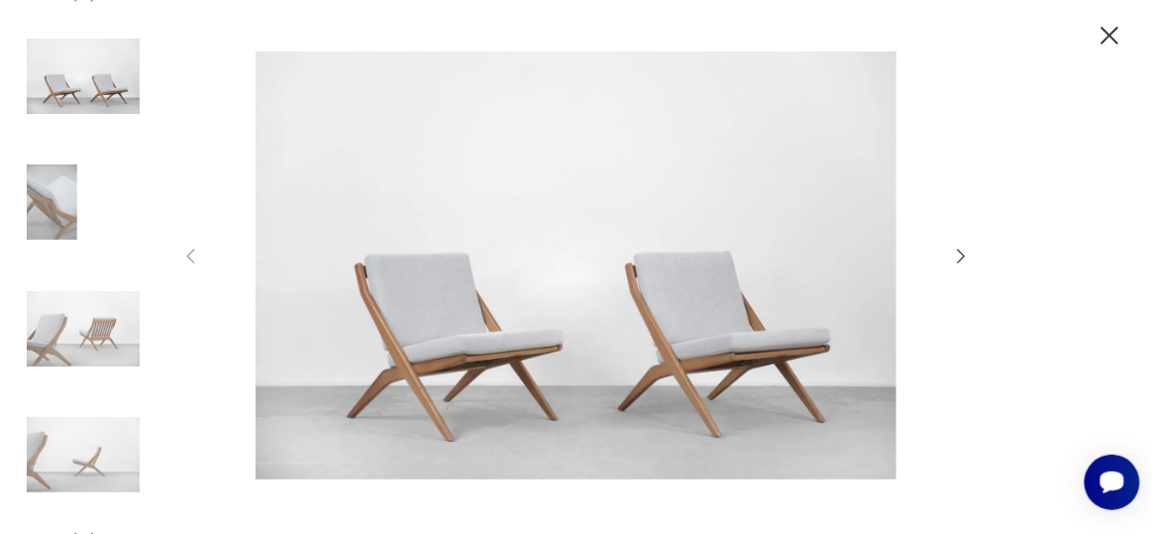
click at [564, 291] on img at bounding box center [576, 265] width 714 height 427
click at [475, 326] on img at bounding box center [576, 265] width 714 height 427
click at [471, 322] on img at bounding box center [576, 265] width 714 height 427
click at [960, 256] on icon "button" at bounding box center [962, 257] width 22 height 22
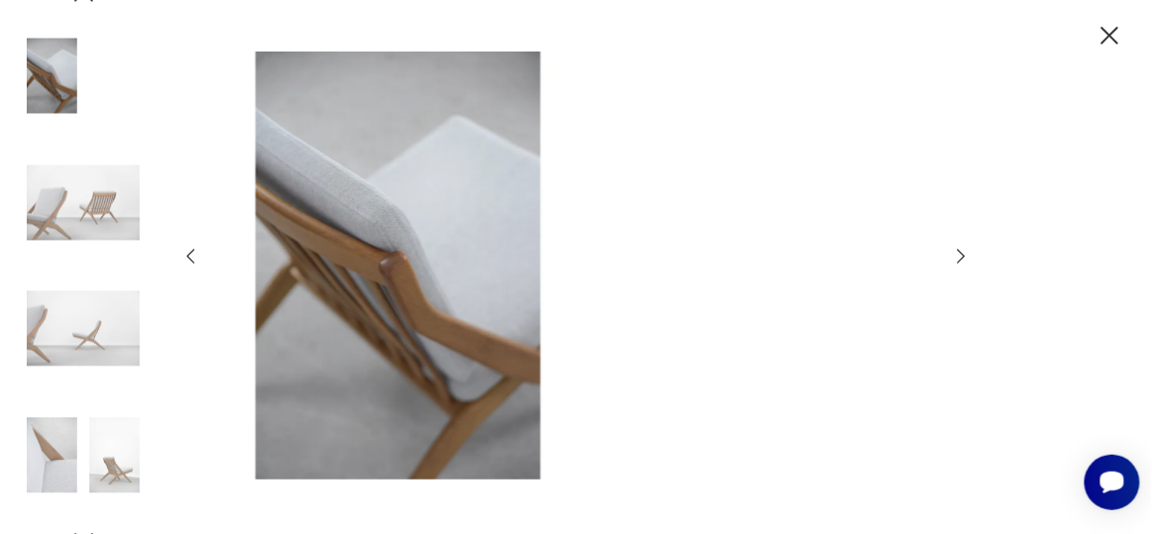
click at [960, 256] on icon "button" at bounding box center [962, 257] width 22 height 22
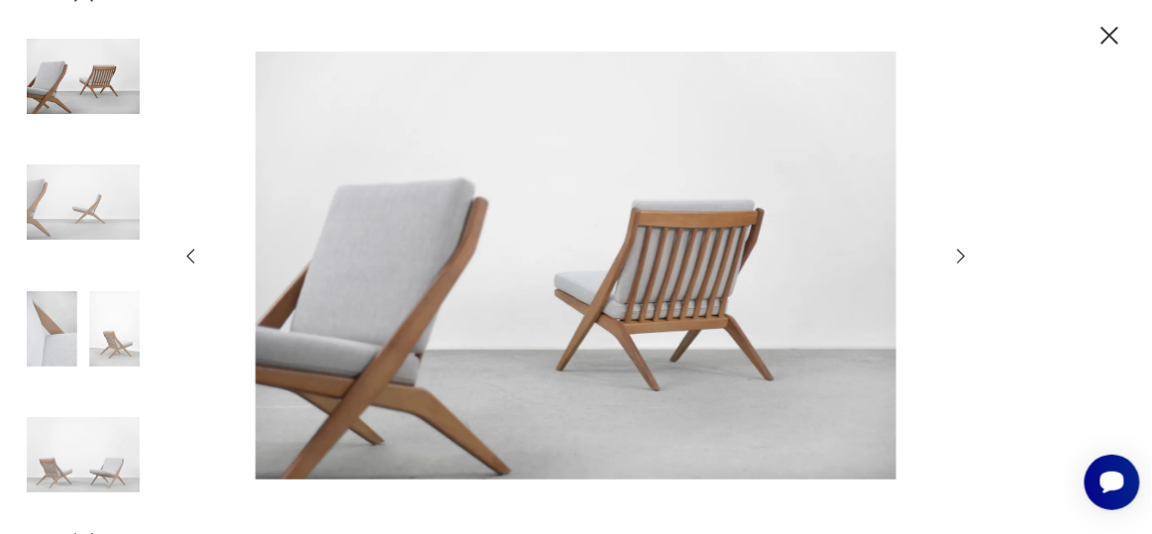
click at [1116, 37] on icon "button" at bounding box center [1111, 36] width 32 height 32
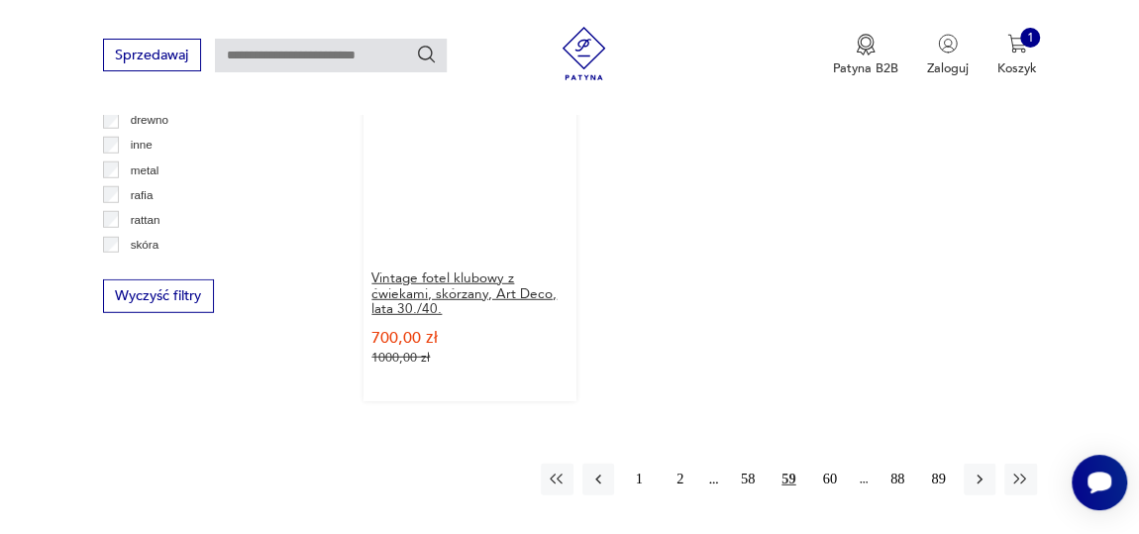
scroll to position [2689, 0]
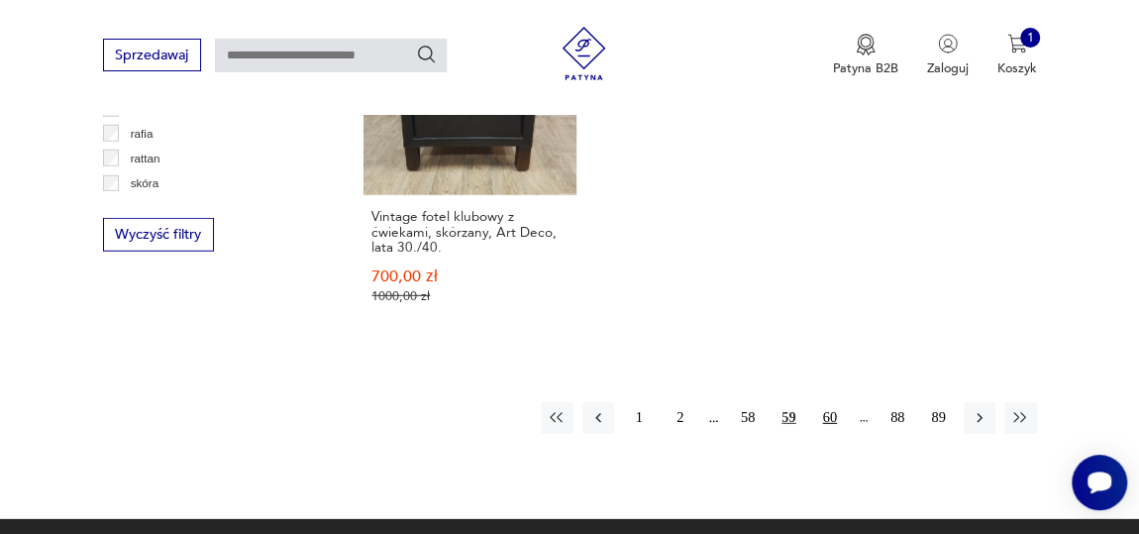
click at [831, 402] on button "60" at bounding box center [830, 418] width 32 height 32
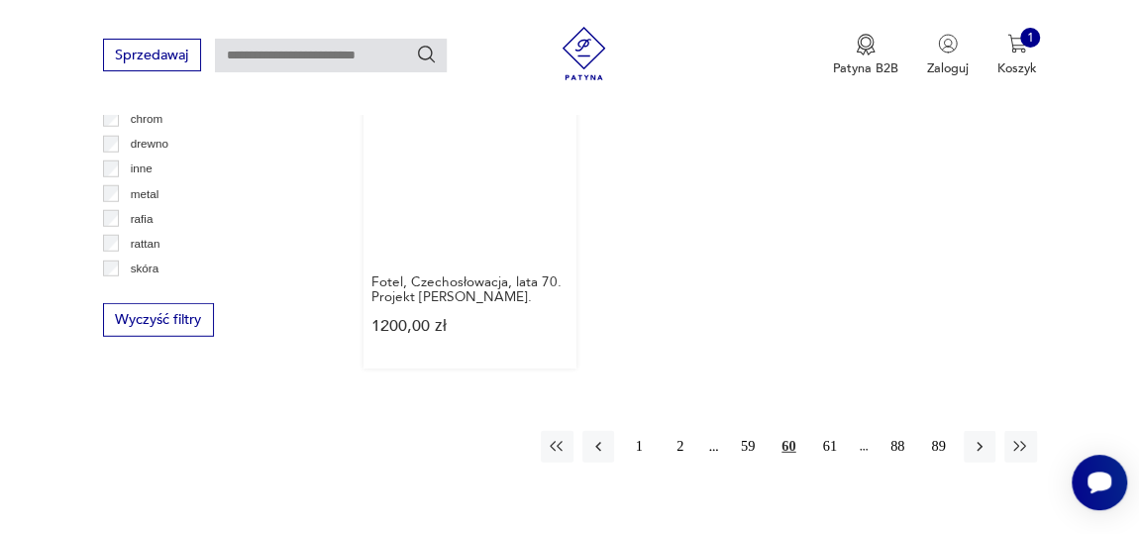
scroll to position [2710, 0]
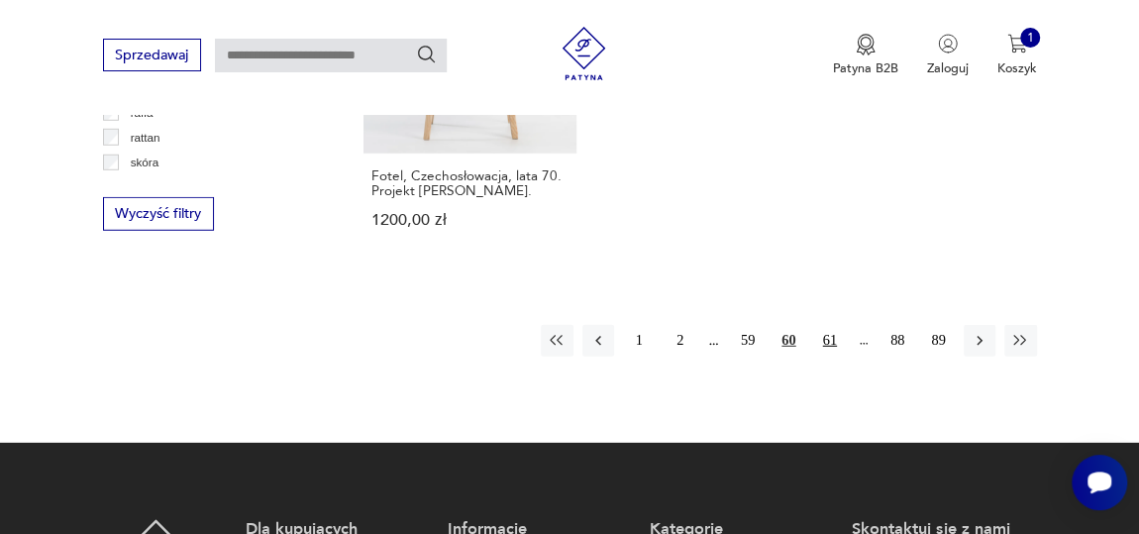
click at [830, 325] on button "61" at bounding box center [830, 341] width 32 height 32
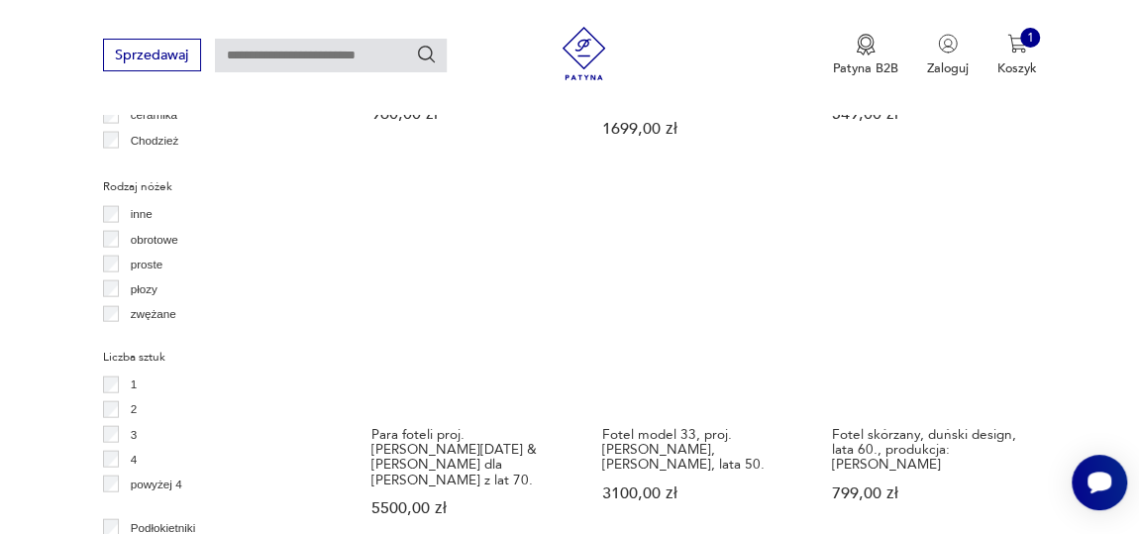
scroll to position [2080, 0]
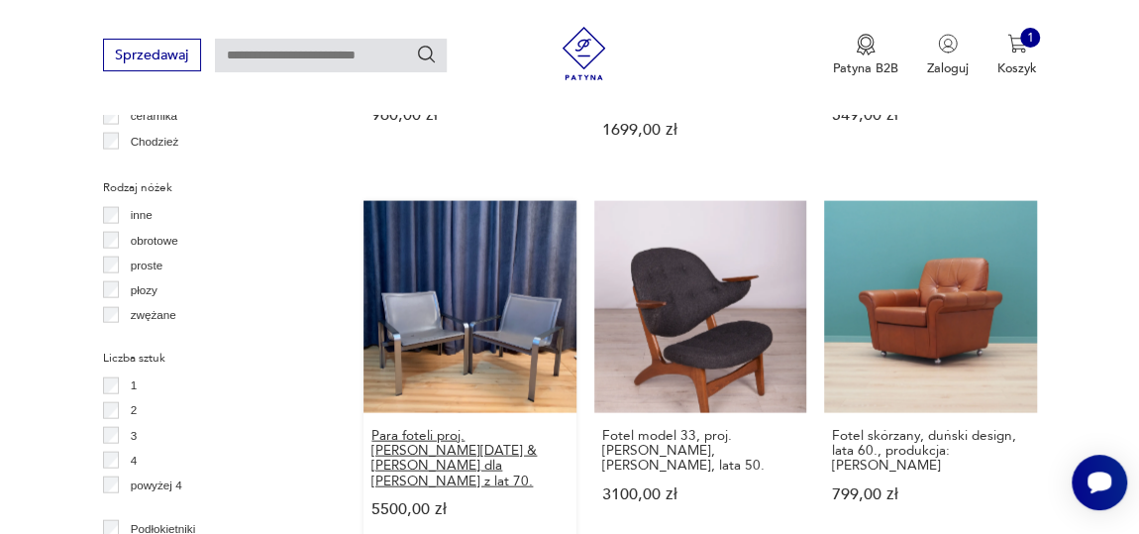
click at [466, 428] on h3 "Para foteli proj. [PERSON_NAME][DATE] & [PERSON_NAME] dla [PERSON_NAME] z lat 7…" at bounding box center [470, 458] width 196 height 60
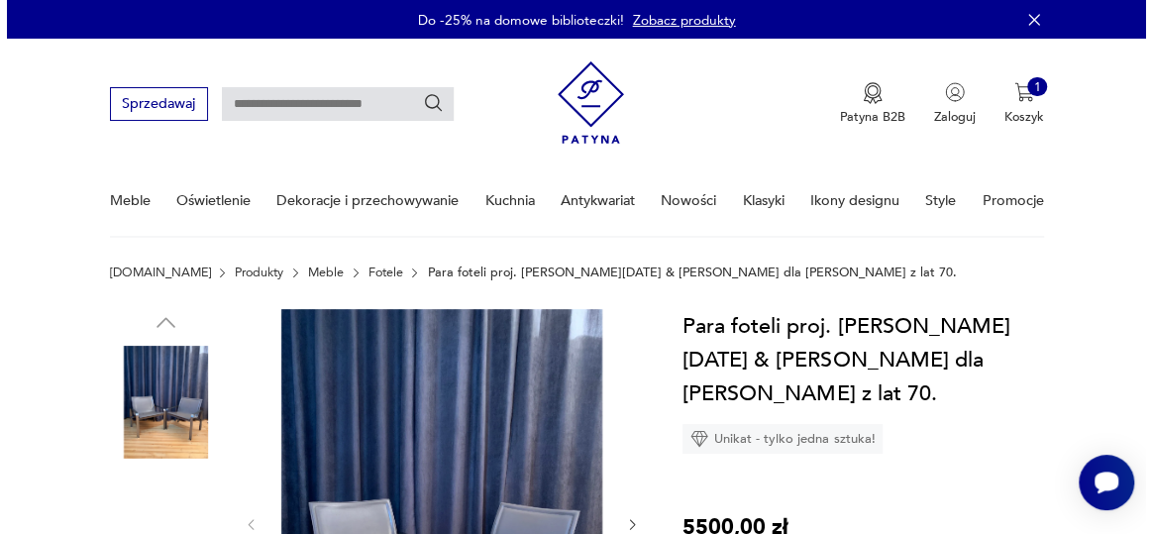
scroll to position [179, 0]
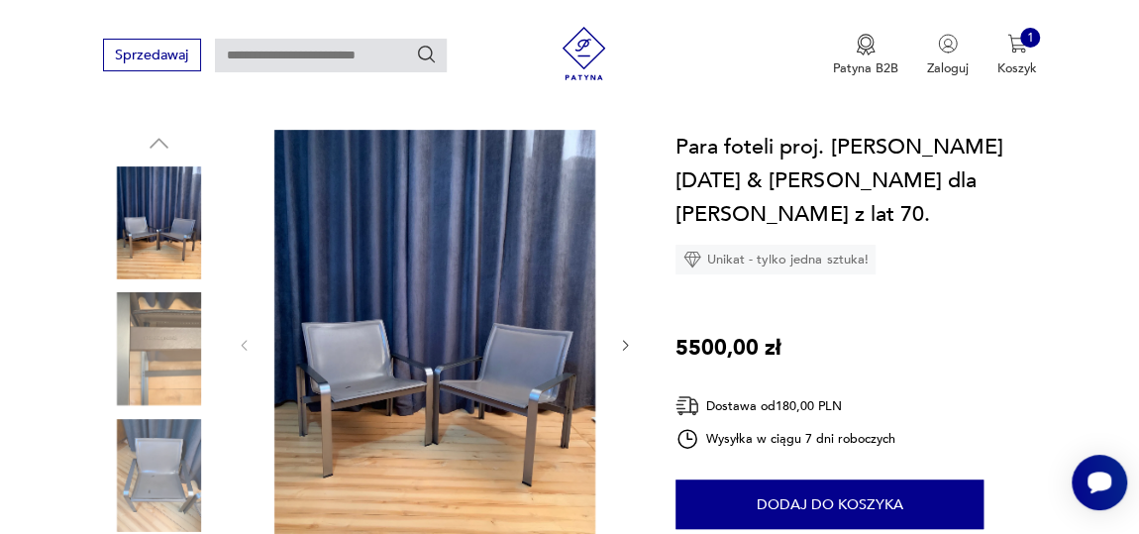
click at [482, 353] on img at bounding box center [434, 343] width 331 height 427
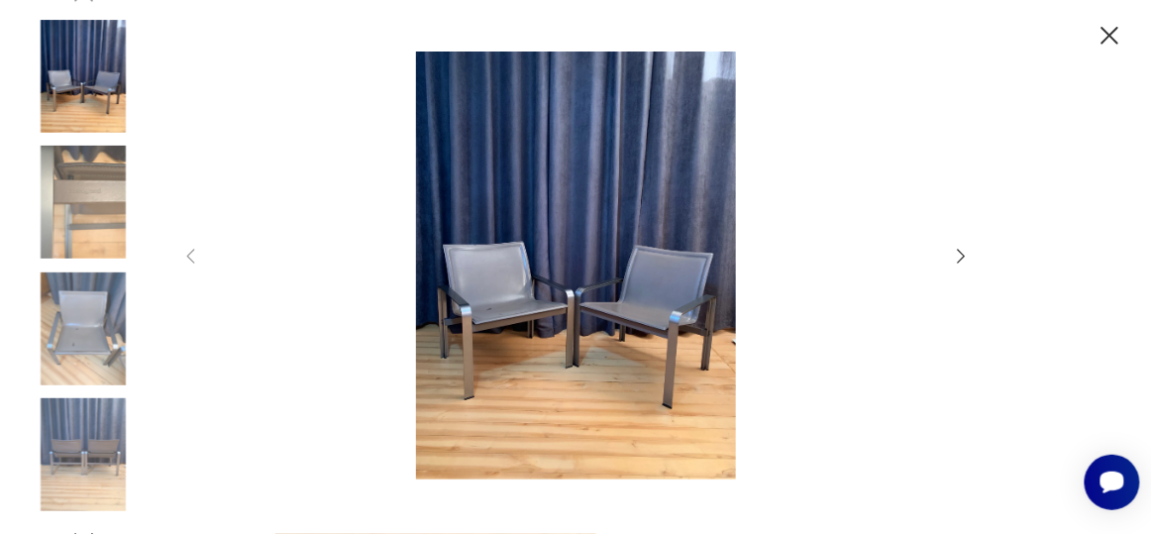
click at [640, 308] on img at bounding box center [576, 265] width 714 height 427
click at [958, 249] on icon "button" at bounding box center [962, 257] width 22 height 22
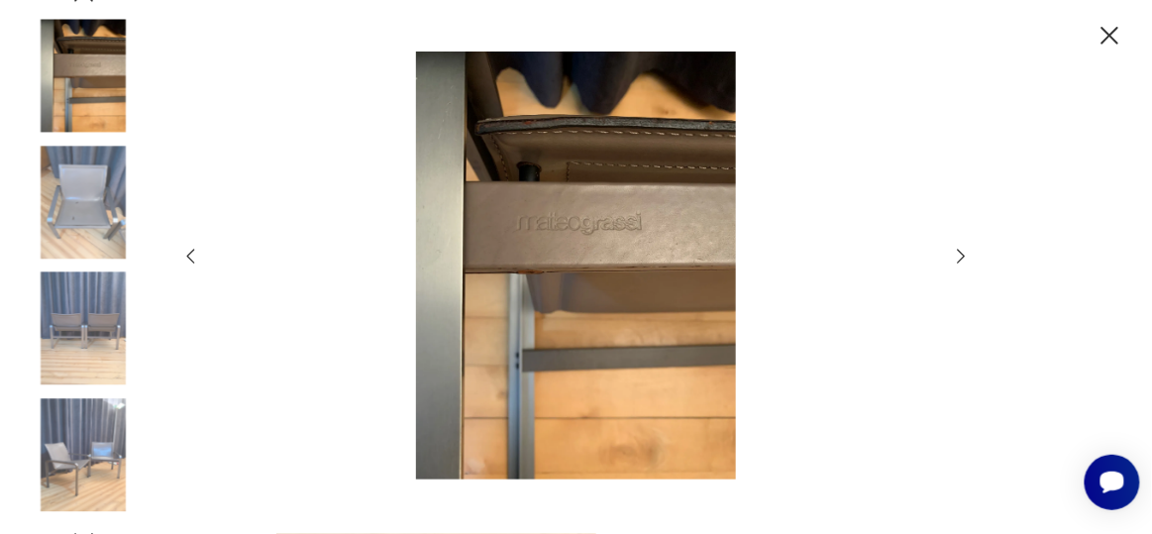
click at [958, 249] on icon "button" at bounding box center [962, 257] width 22 height 22
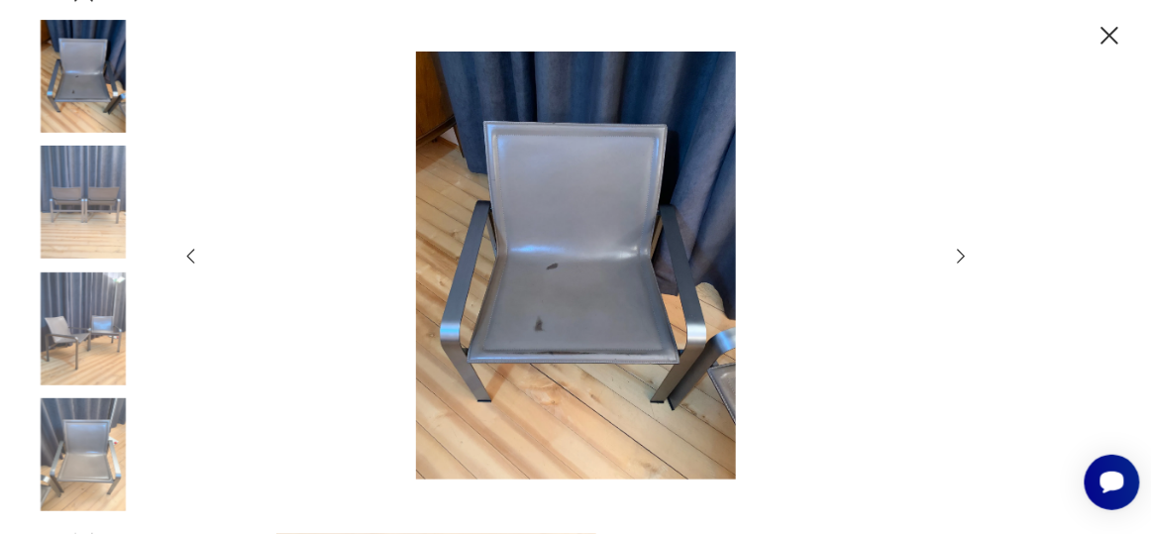
click at [958, 249] on icon "button" at bounding box center [962, 257] width 22 height 22
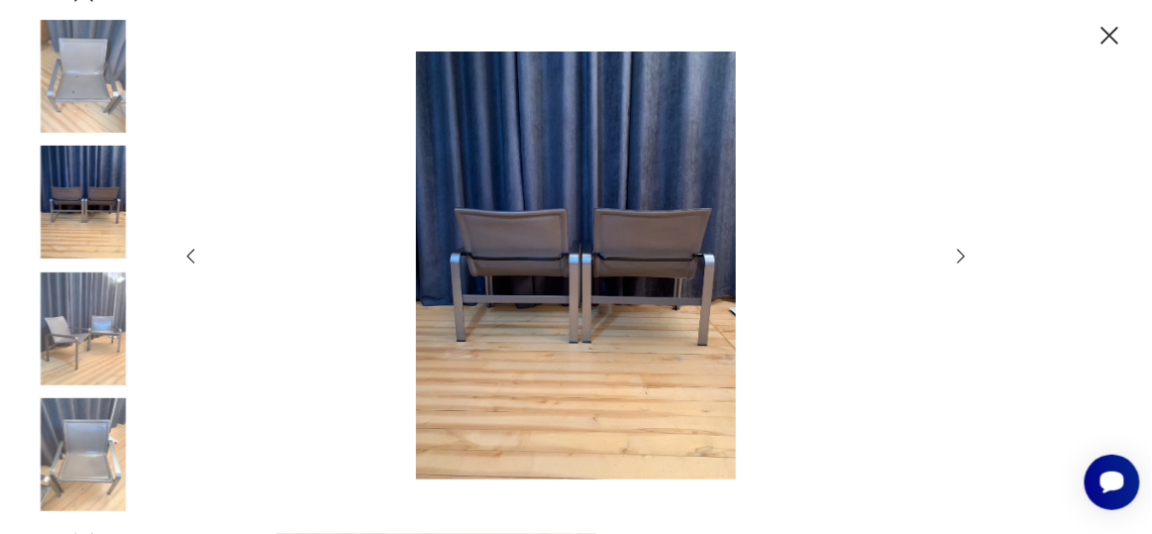
click at [958, 249] on icon "button" at bounding box center [962, 257] width 22 height 22
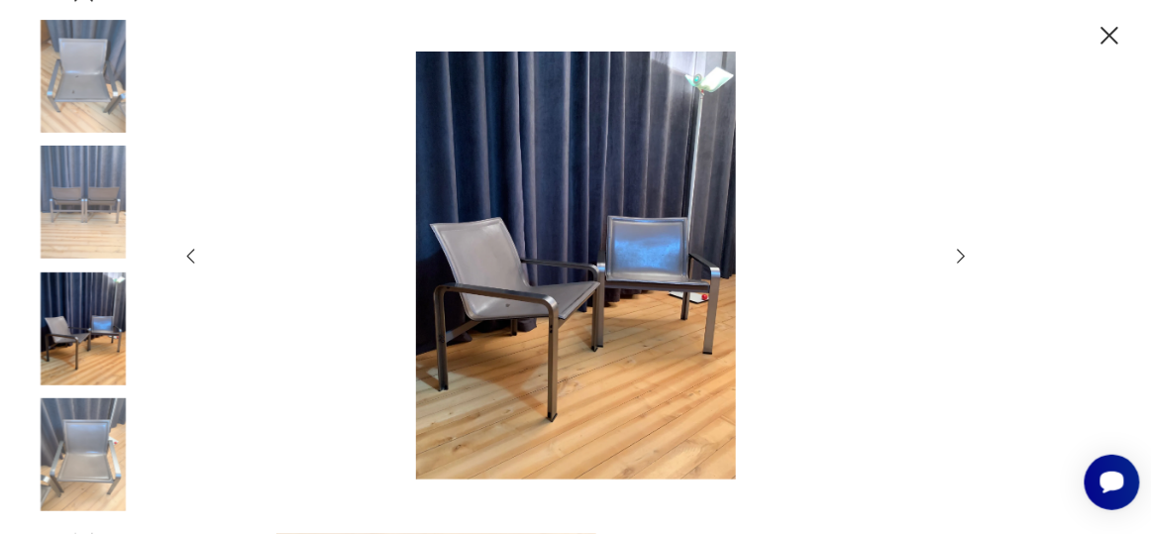
click at [958, 249] on icon "button" at bounding box center [962, 257] width 22 height 22
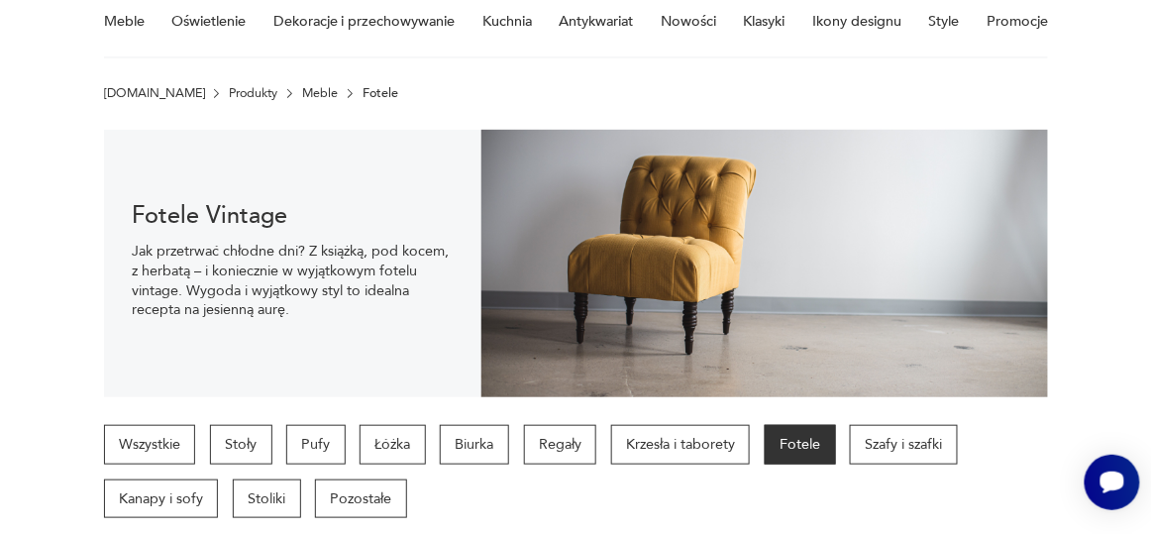
scroll to position [2243, 0]
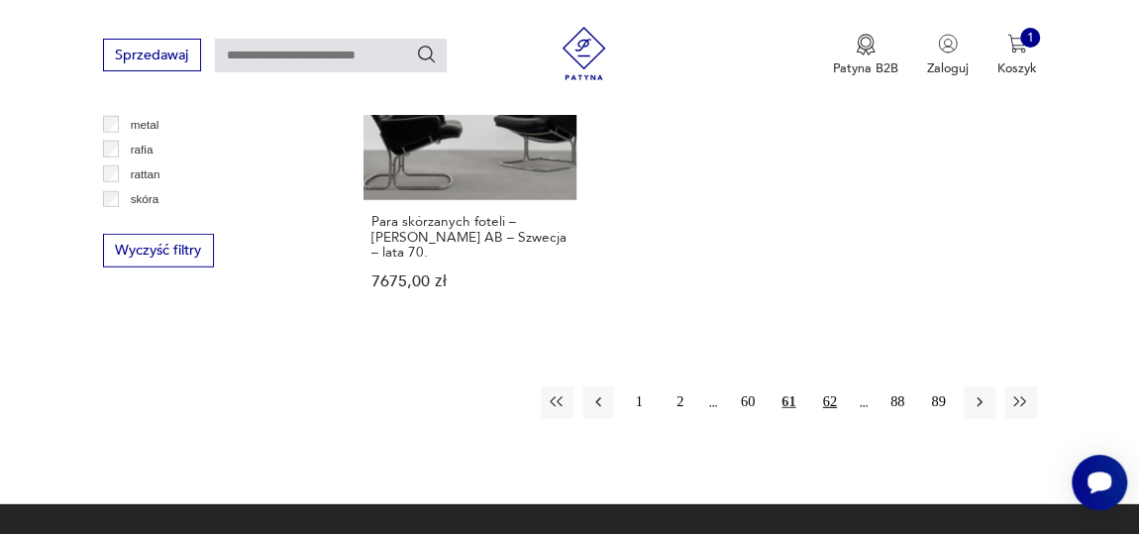
scroll to position [2678, 0]
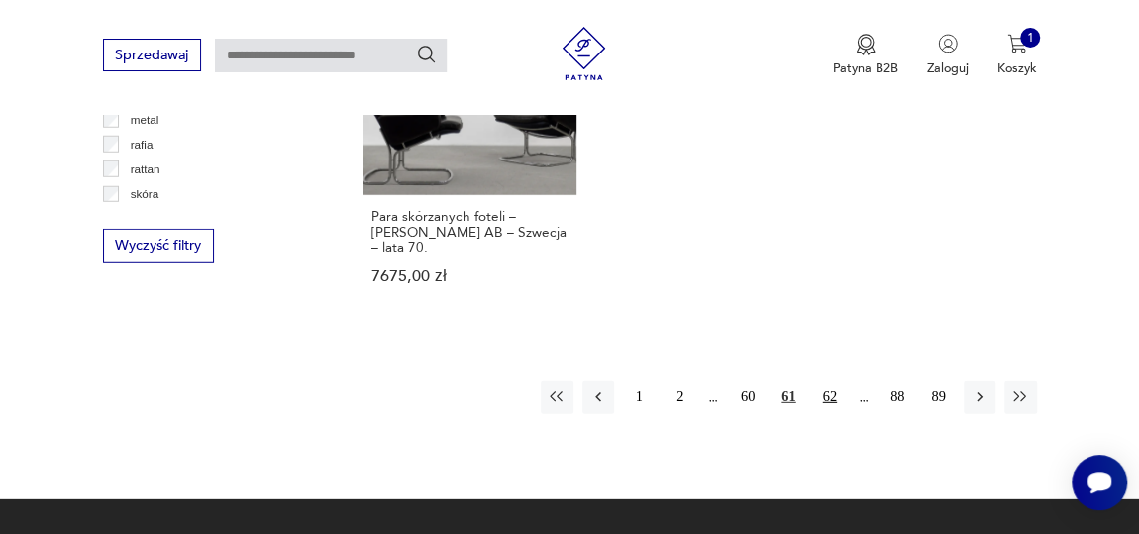
click at [827, 381] on button "62" at bounding box center [830, 397] width 32 height 32
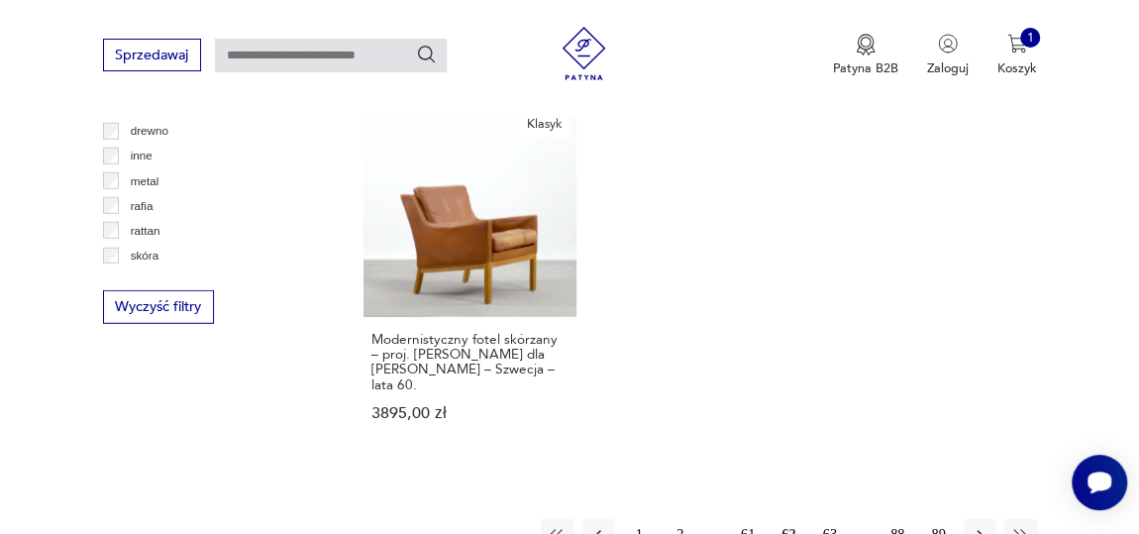
scroll to position [2702, 0]
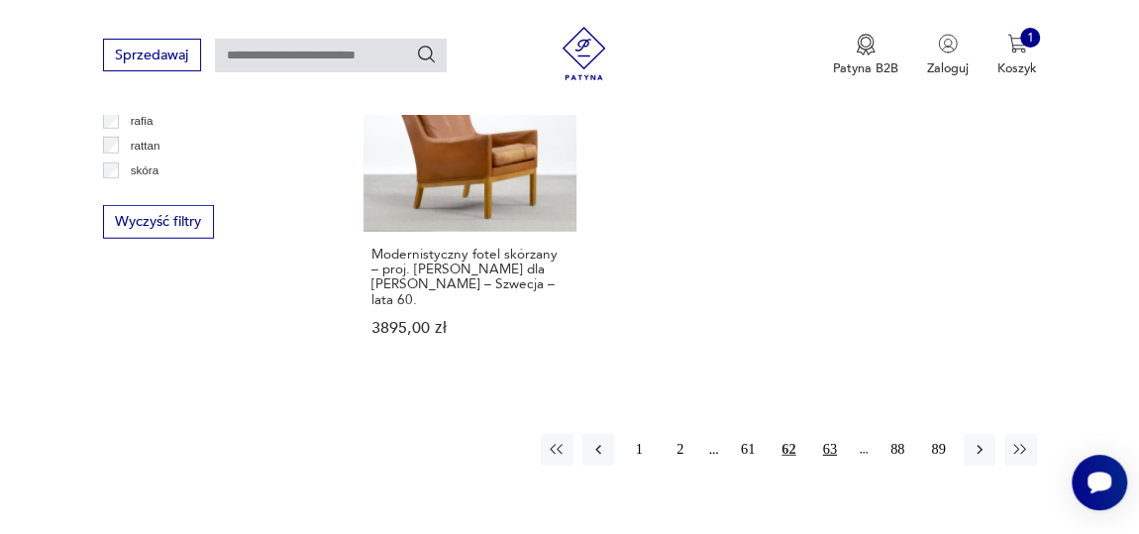
click at [831, 434] on button "63" at bounding box center [830, 450] width 32 height 32
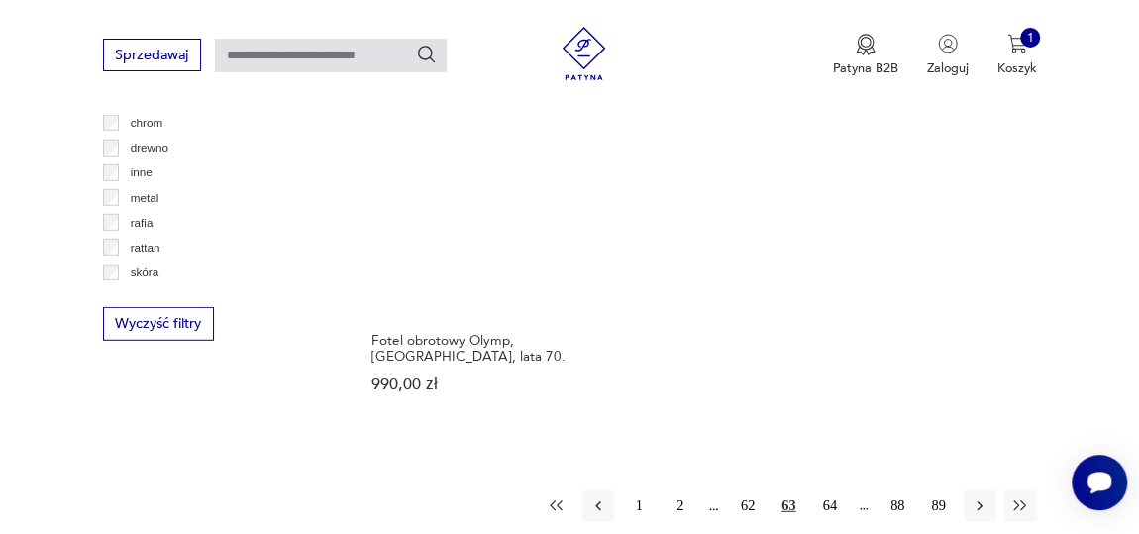
scroll to position [2620, 0]
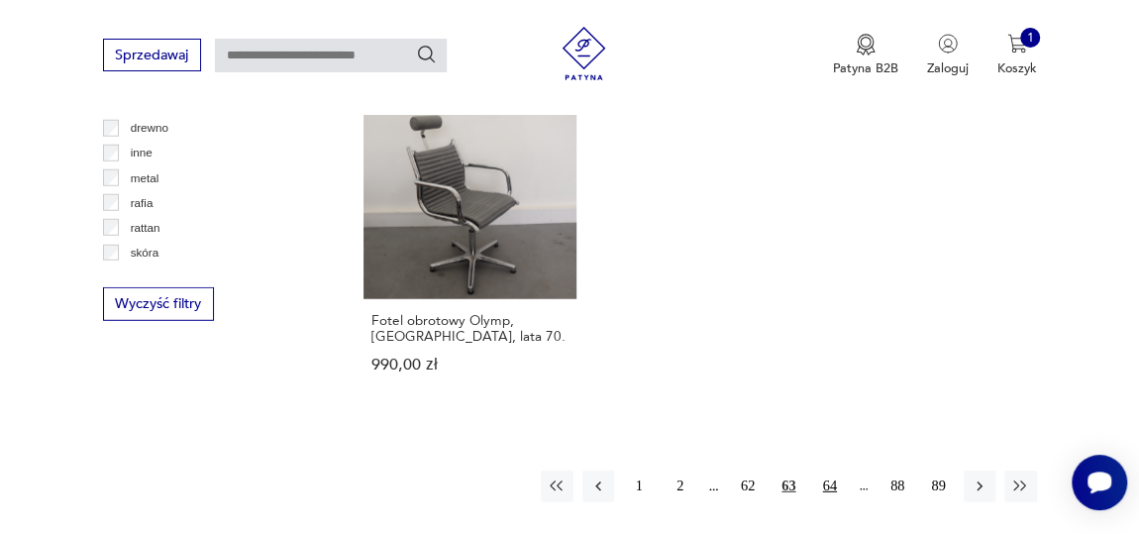
click at [833, 471] on button "64" at bounding box center [830, 487] width 32 height 32
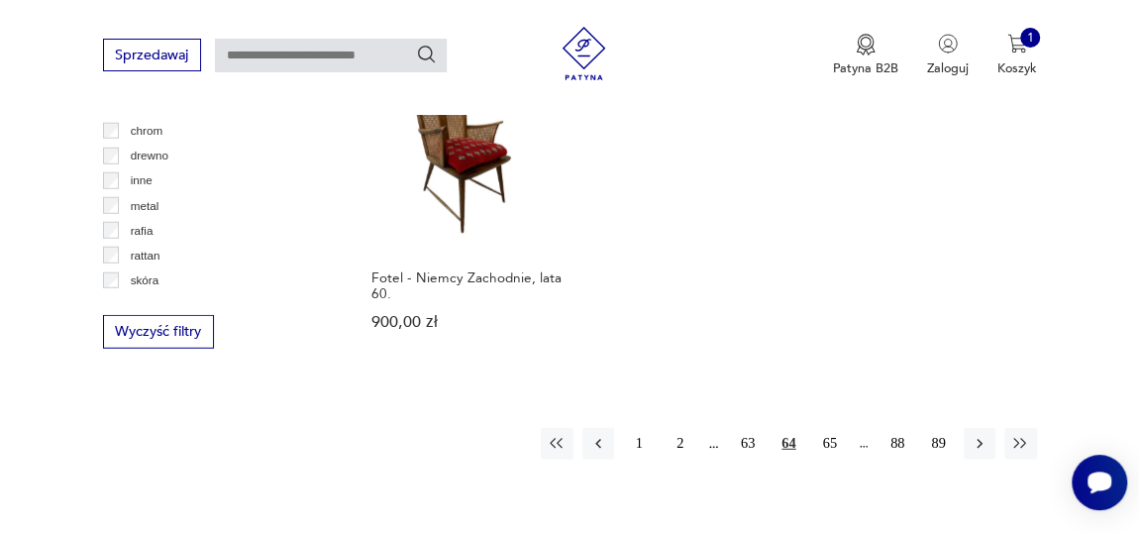
scroll to position [2620, 0]
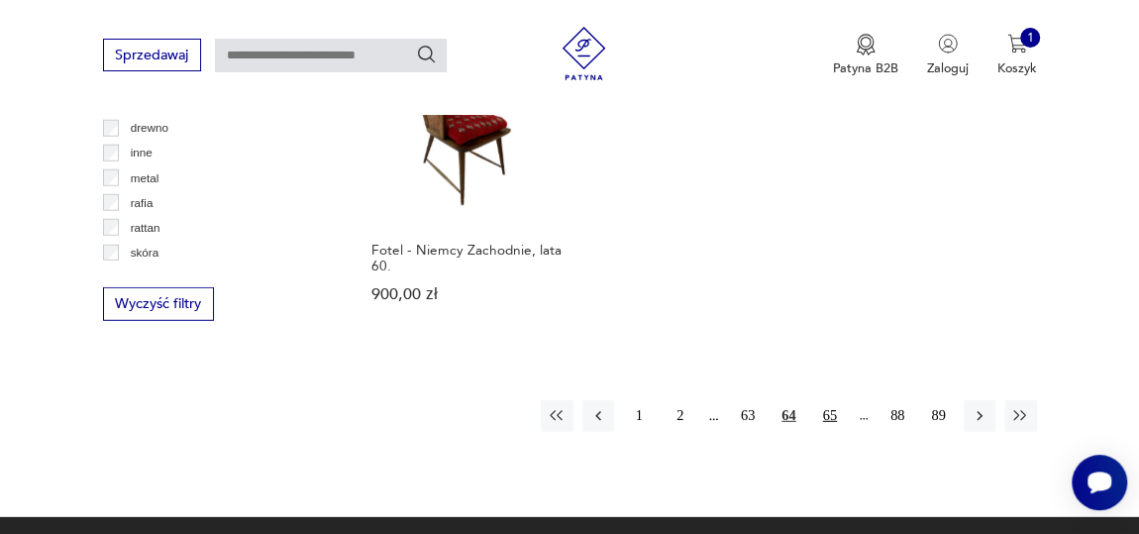
click at [825, 400] on button "65" at bounding box center [830, 416] width 32 height 32
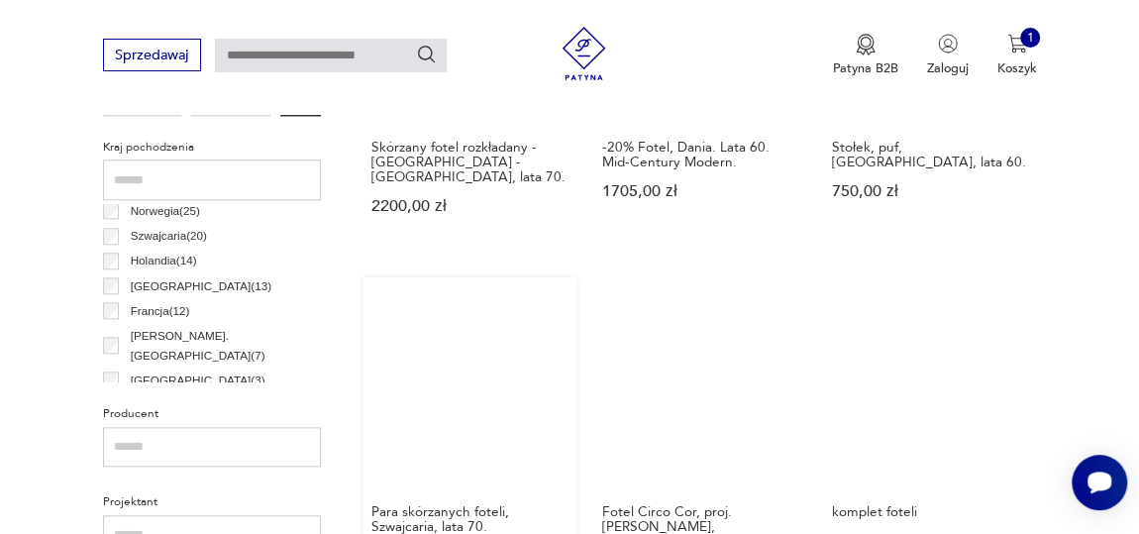
scroll to position [999, 0]
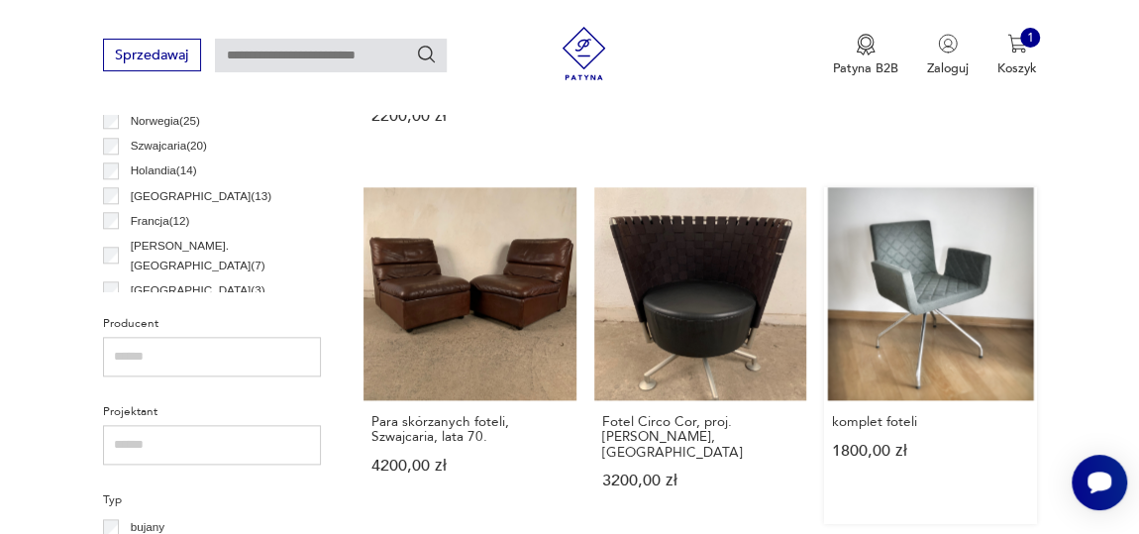
click at [933, 280] on link "komplet foteli 1800,00 zł" at bounding box center [930, 355] width 212 height 337
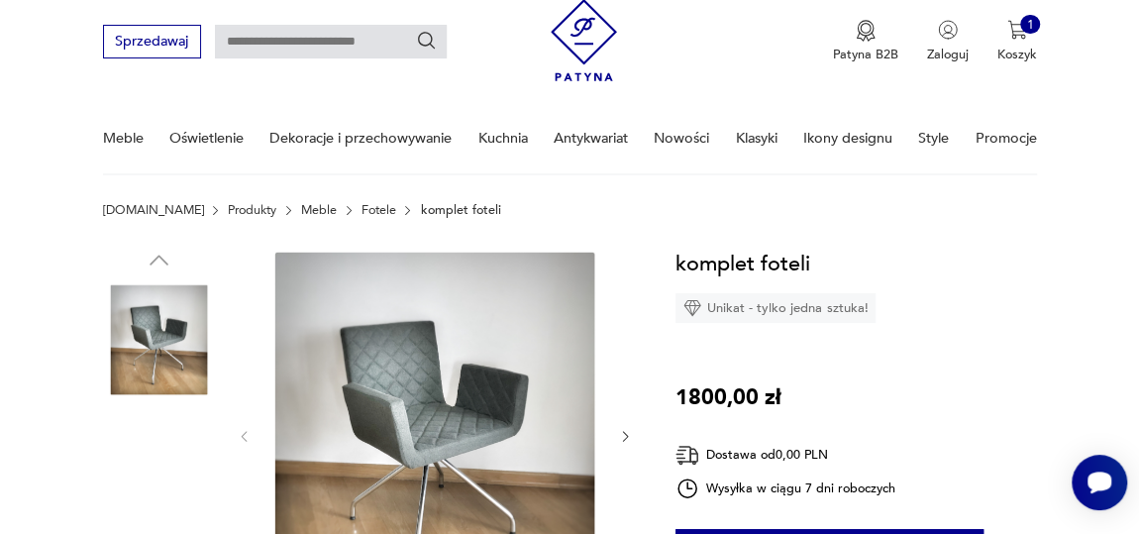
scroll to position [179, 0]
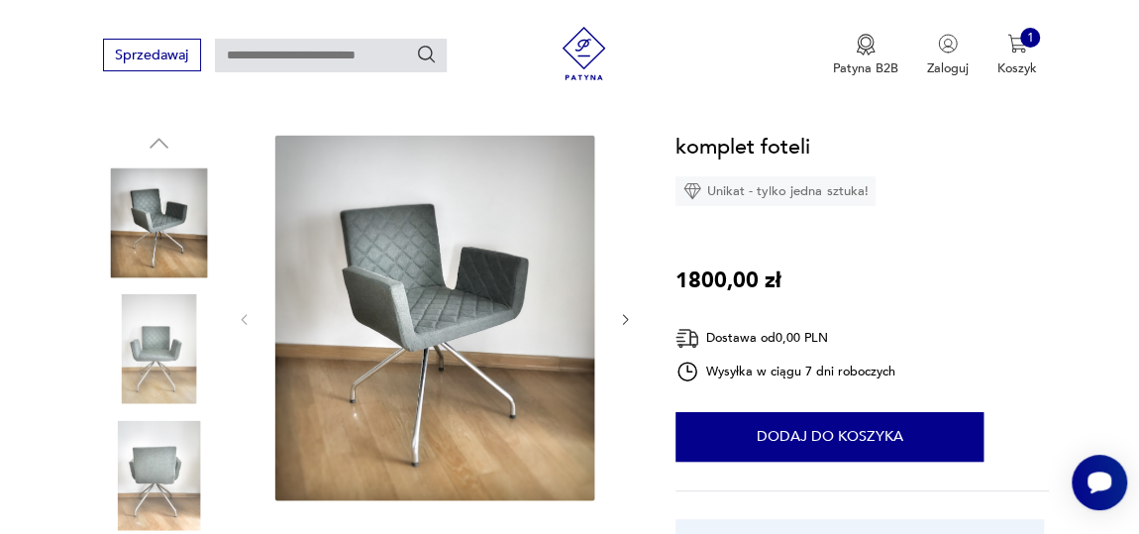
click at [500, 305] on img at bounding box center [434, 318] width 331 height 376
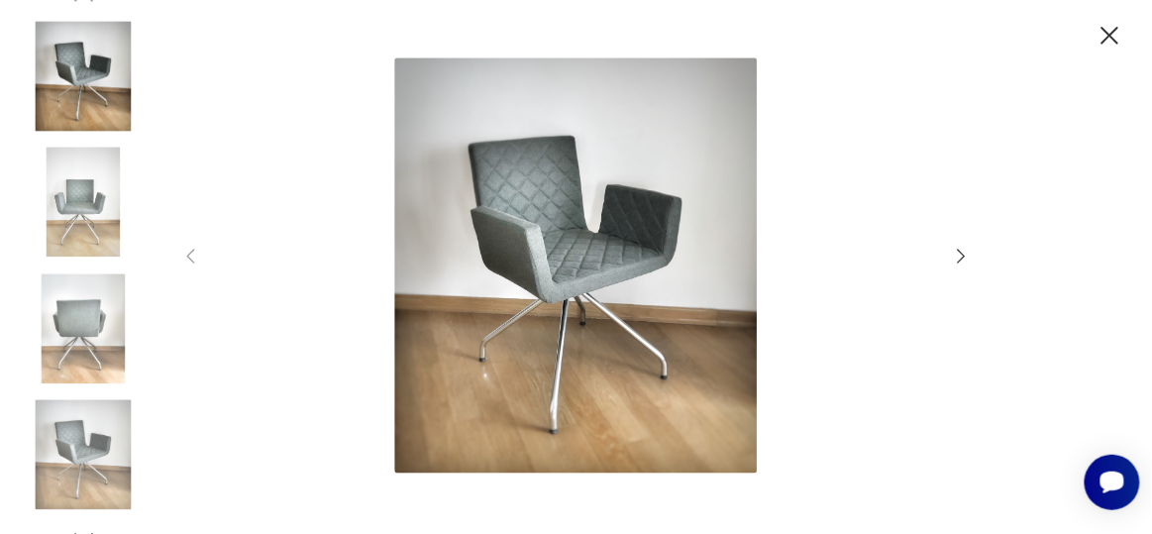
click at [966, 251] on icon "button" at bounding box center [962, 257] width 22 height 22
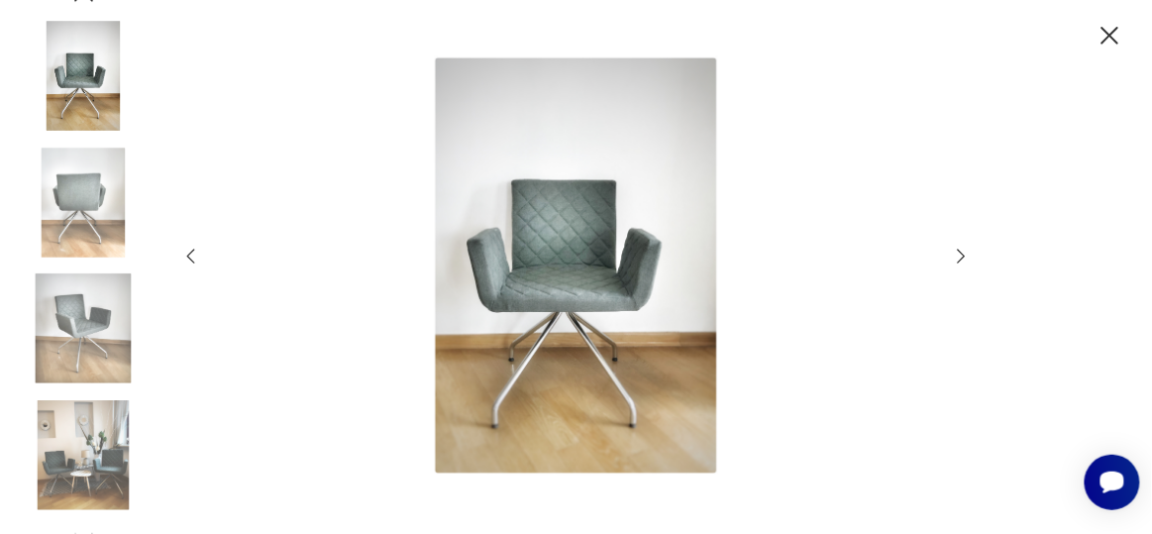
click at [966, 251] on icon "button" at bounding box center [962, 257] width 22 height 22
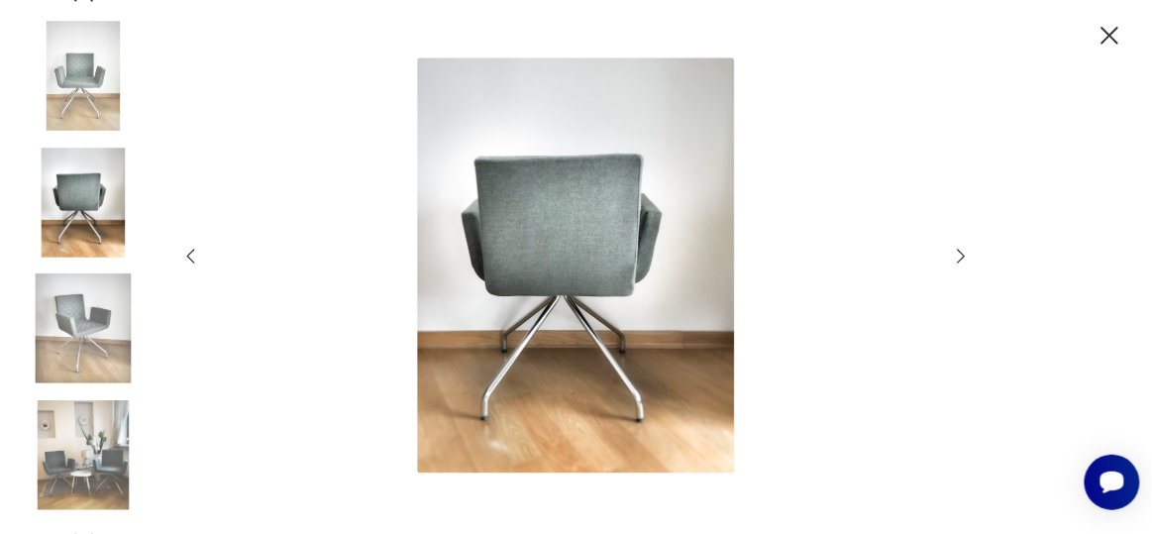
click at [966, 251] on icon "button" at bounding box center [962, 257] width 22 height 22
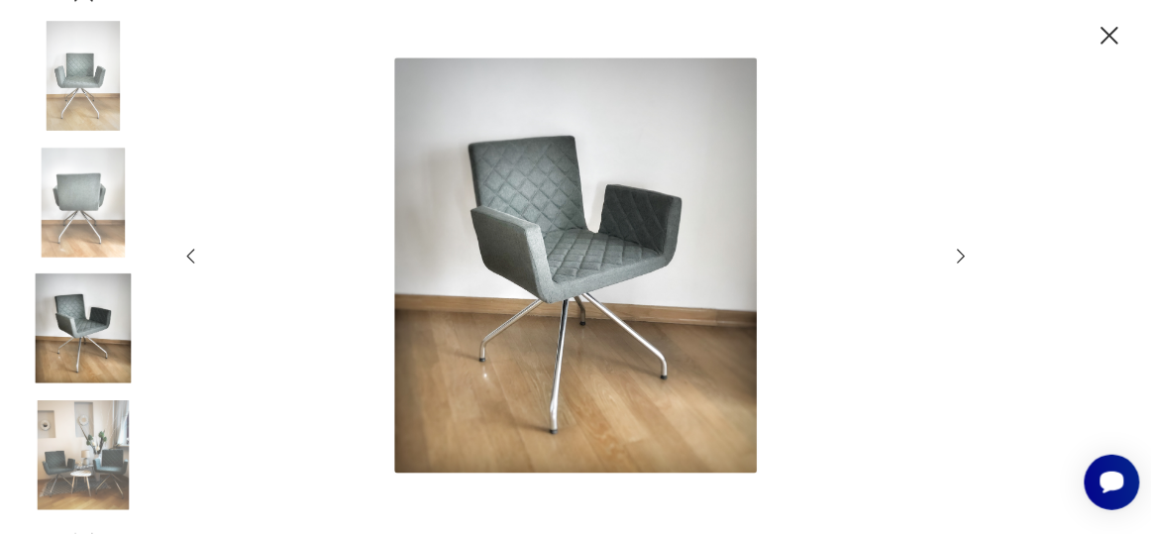
click at [961, 254] on icon "button" at bounding box center [962, 257] width 22 height 22
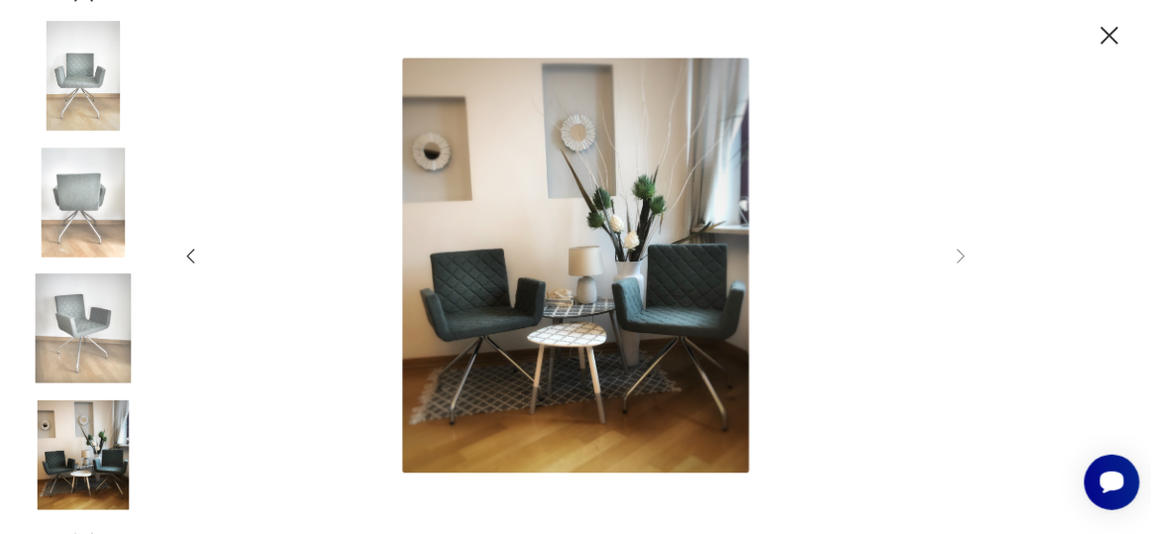
click at [1111, 43] on icon "button" at bounding box center [1111, 36] width 32 height 32
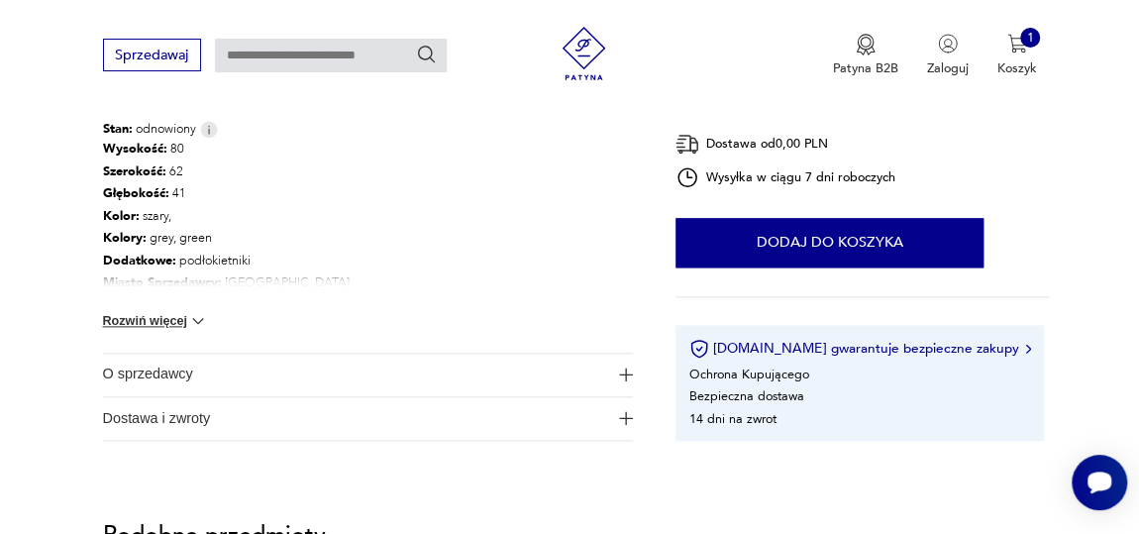
scroll to position [1080, 0]
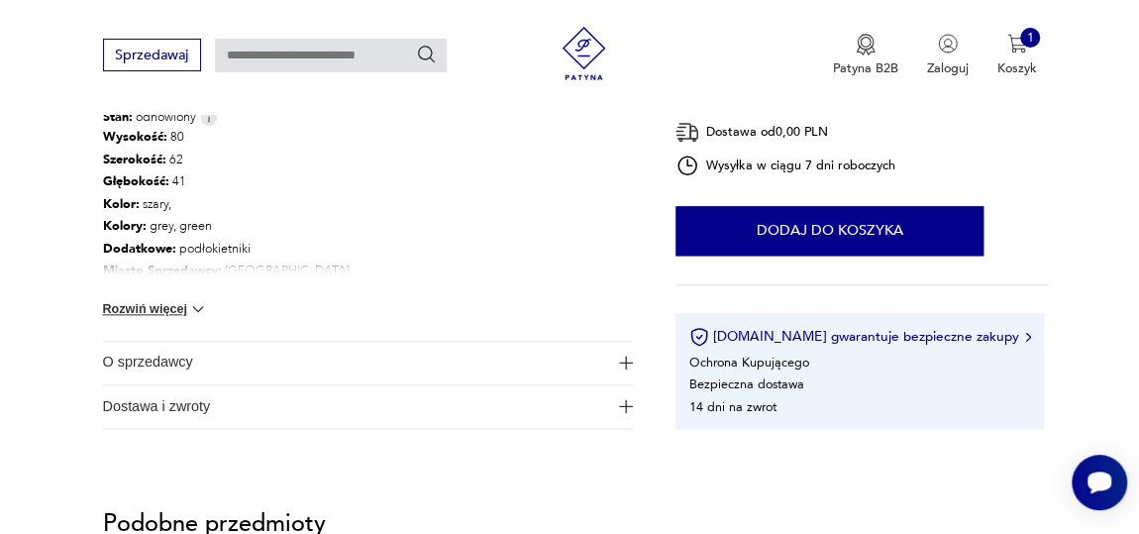
click at [201, 309] on img at bounding box center [198, 309] width 20 height 20
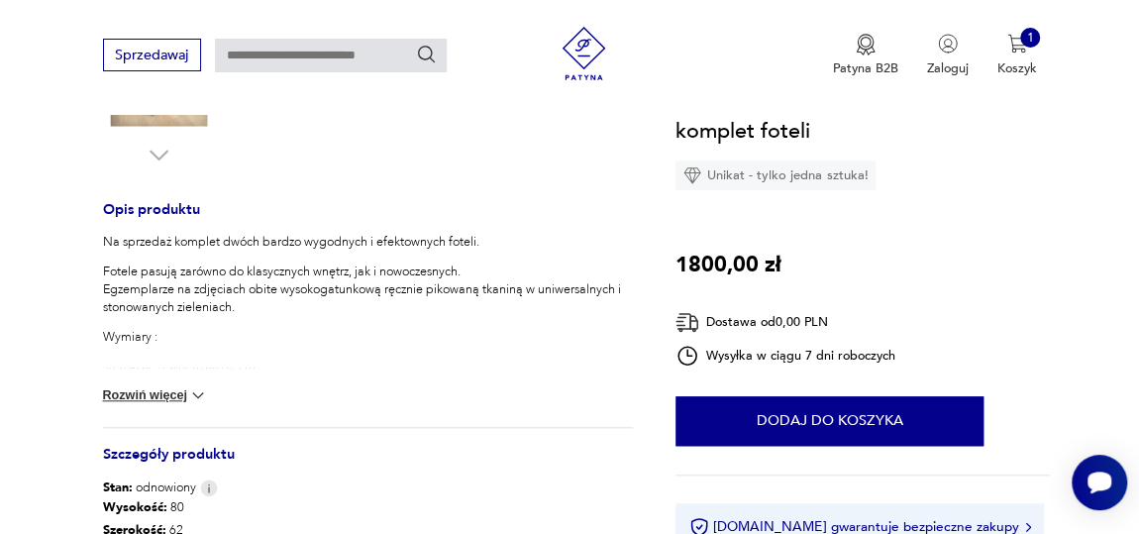
scroll to position [810, 0]
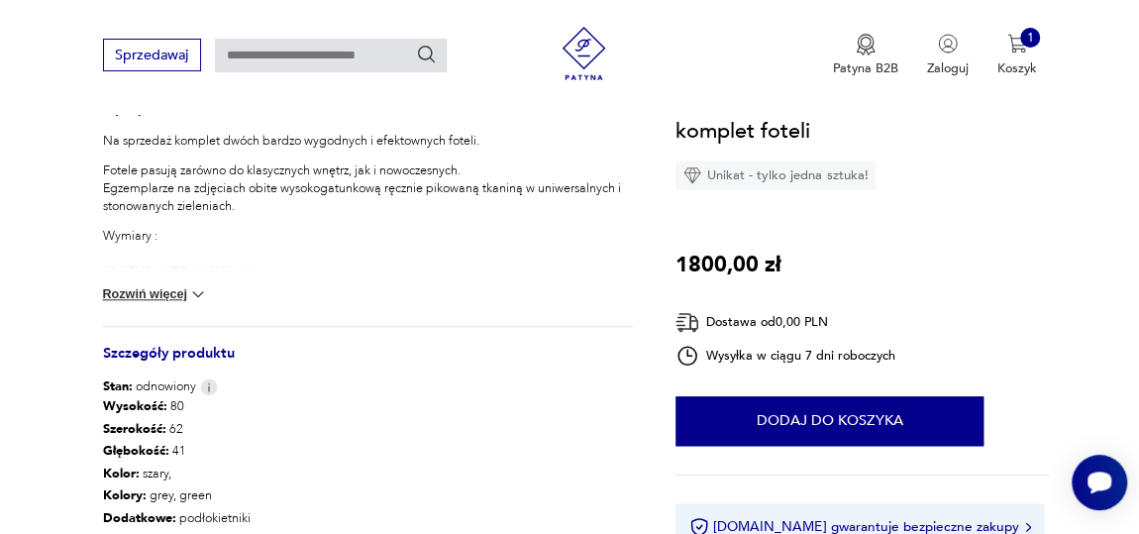
click at [197, 293] on img at bounding box center [198, 294] width 20 height 20
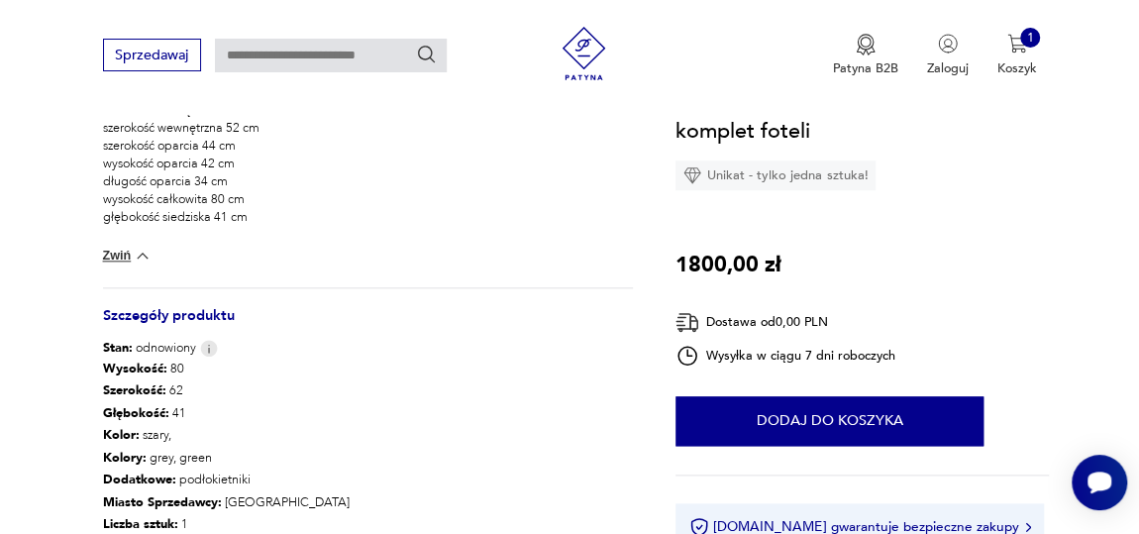
scroll to position [1080, 0]
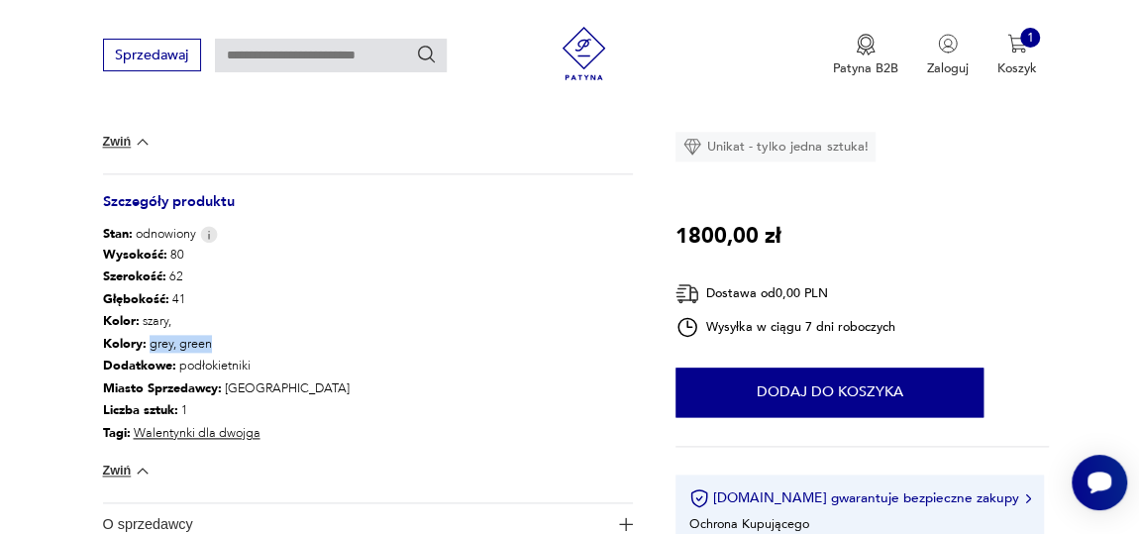
drag, startPoint x: 145, startPoint y: 345, endPoint x: 216, endPoint y: 346, distance: 71.3
click at [216, 346] on p "Kolory : grey, green" at bounding box center [226, 343] width 247 height 23
copy p "grey, green"
click at [353, 295] on div "Wysokość : 80 Szerokość : 62 Głębokość : 41 Kolor: szary, Kolory : grey, green …" at bounding box center [368, 373] width 531 height 260
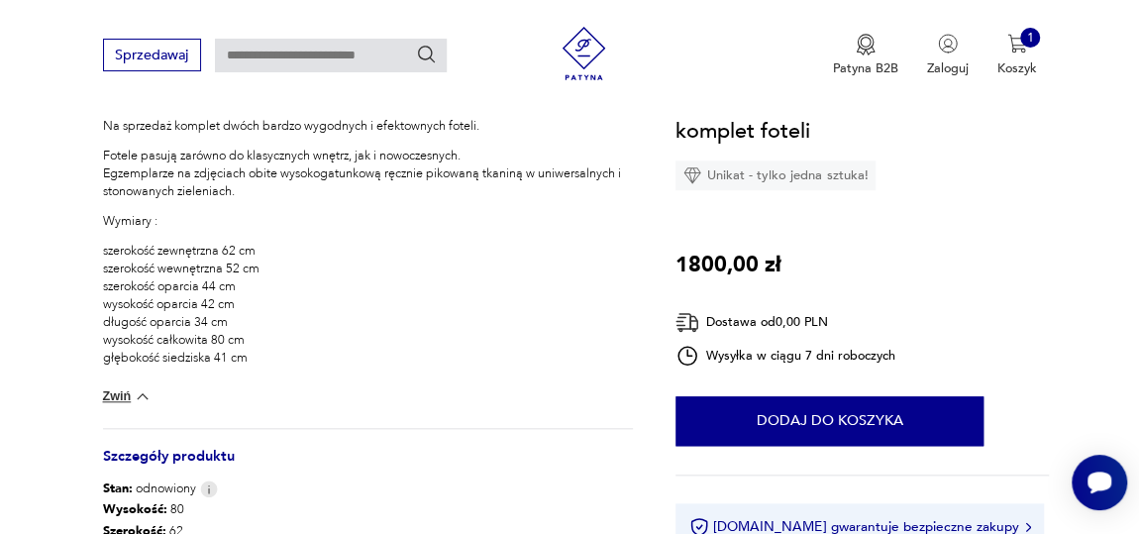
scroll to position [810, 0]
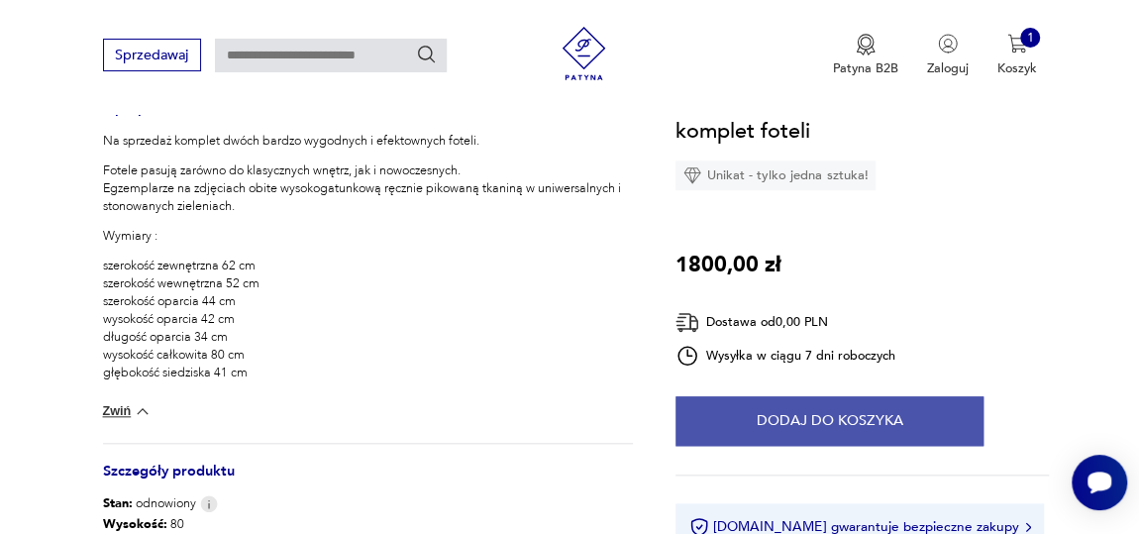
click at [772, 422] on button "Dodaj do koszyka" at bounding box center [830, 421] width 308 height 50
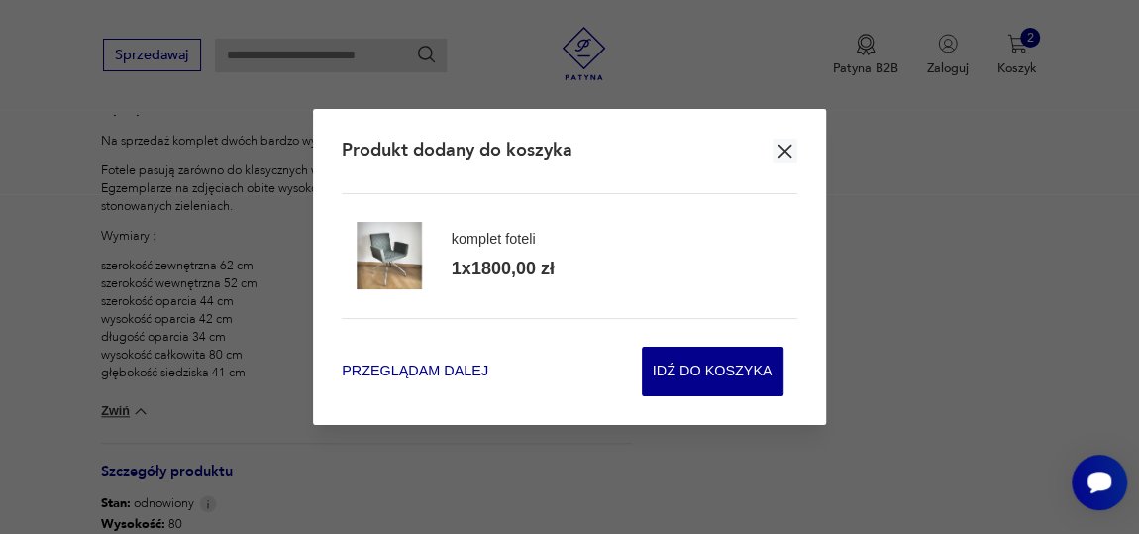
click at [399, 361] on div "Przeglądam dalej Idź do koszyka" at bounding box center [570, 357] width 456 height 79
click at [397, 366] on span "Przeglądam dalej" at bounding box center [415, 372] width 147 height 20
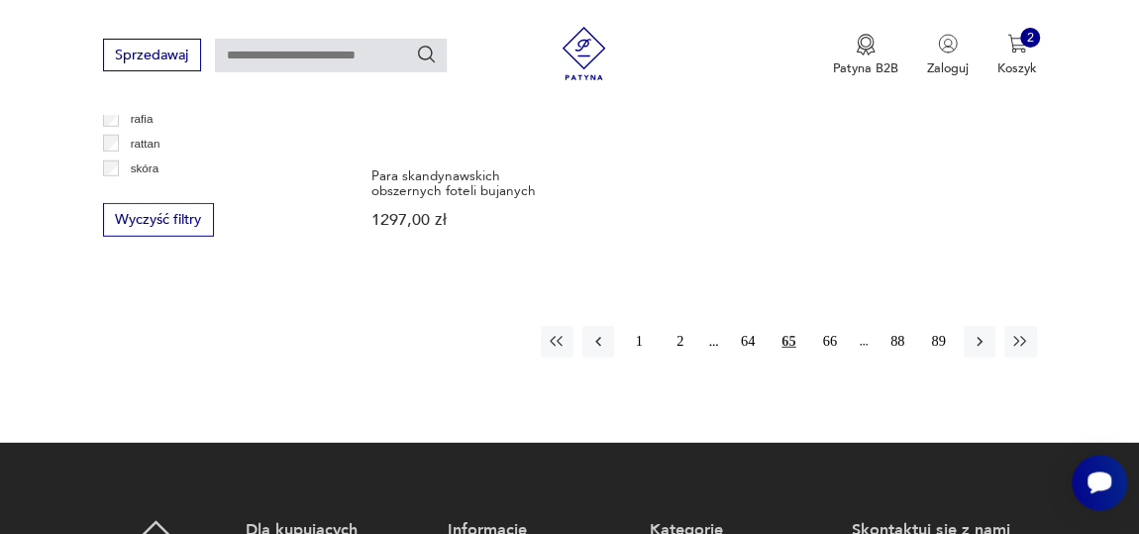
scroll to position [2704, 0]
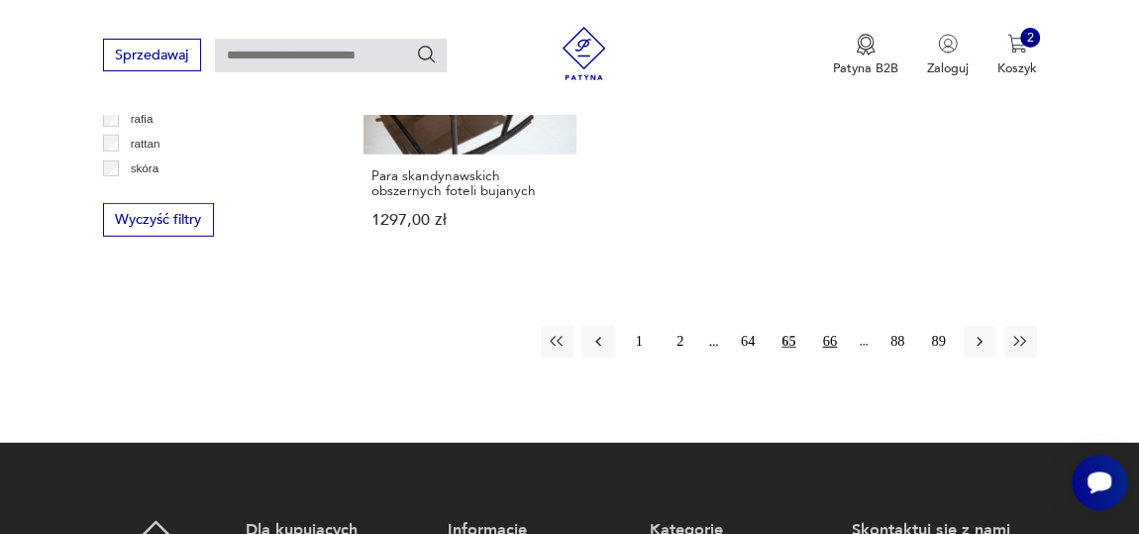
click at [833, 326] on button "66" at bounding box center [830, 342] width 32 height 32
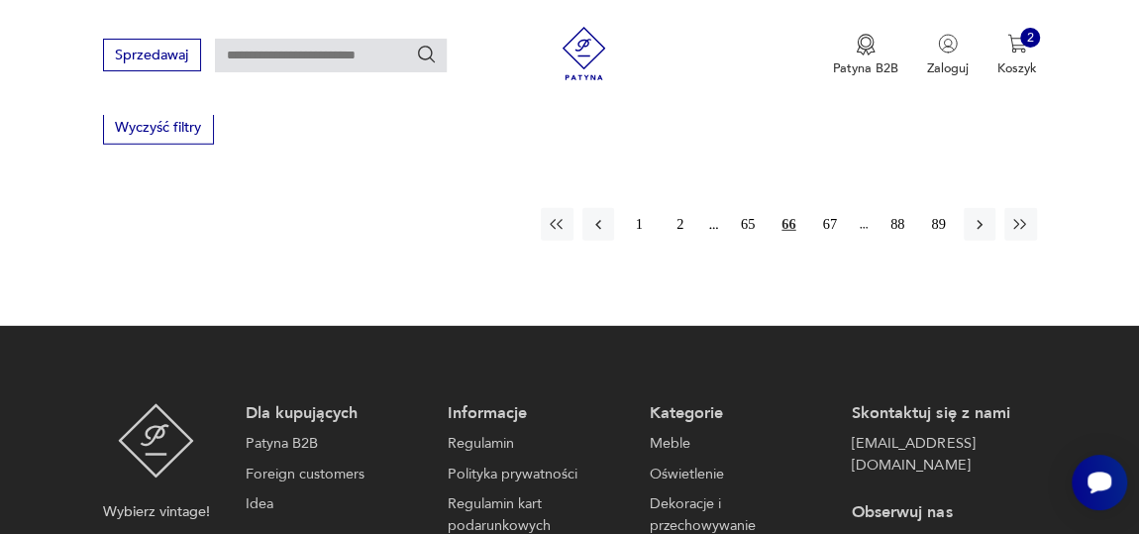
scroll to position [2800, 0]
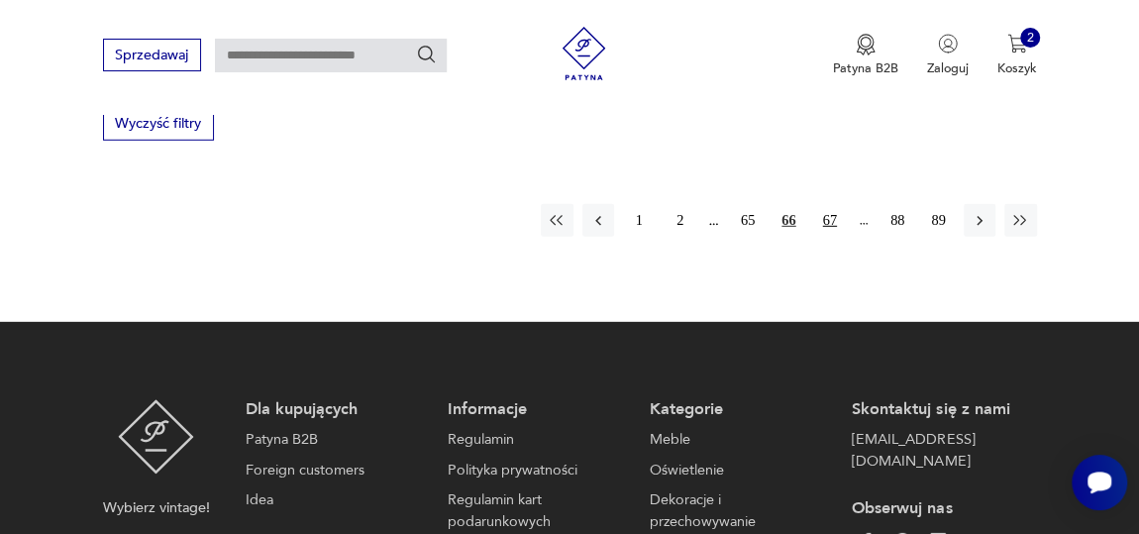
click at [831, 204] on button "67" at bounding box center [830, 220] width 32 height 32
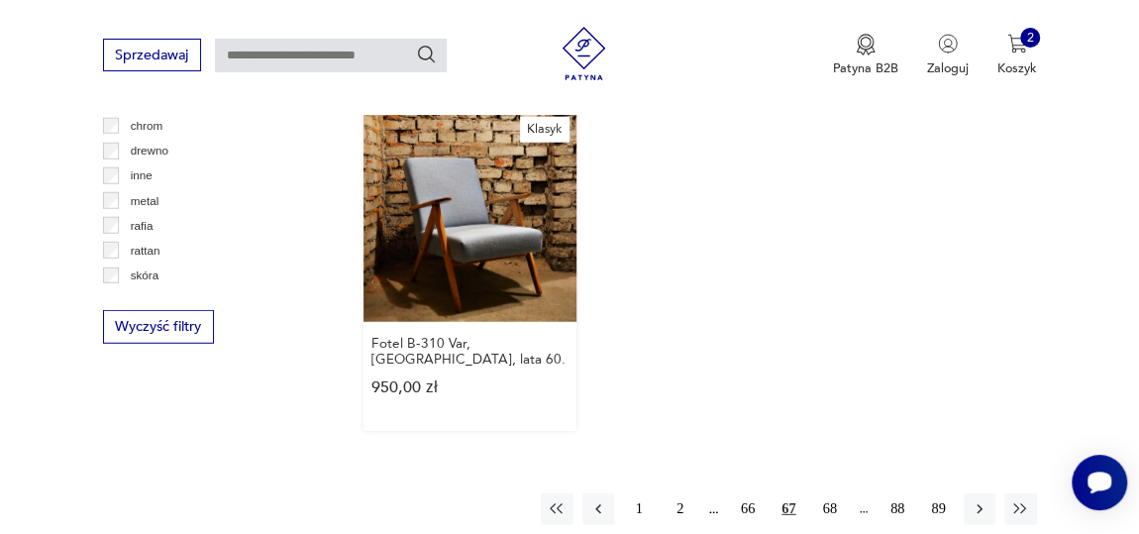
scroll to position [2710, 0]
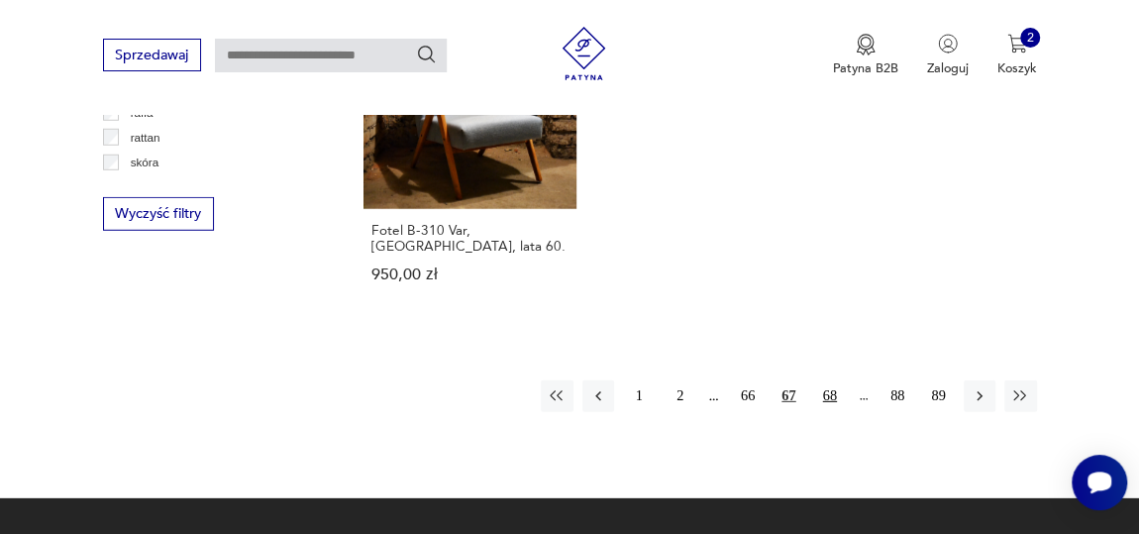
click at [835, 380] on button "68" at bounding box center [830, 396] width 32 height 32
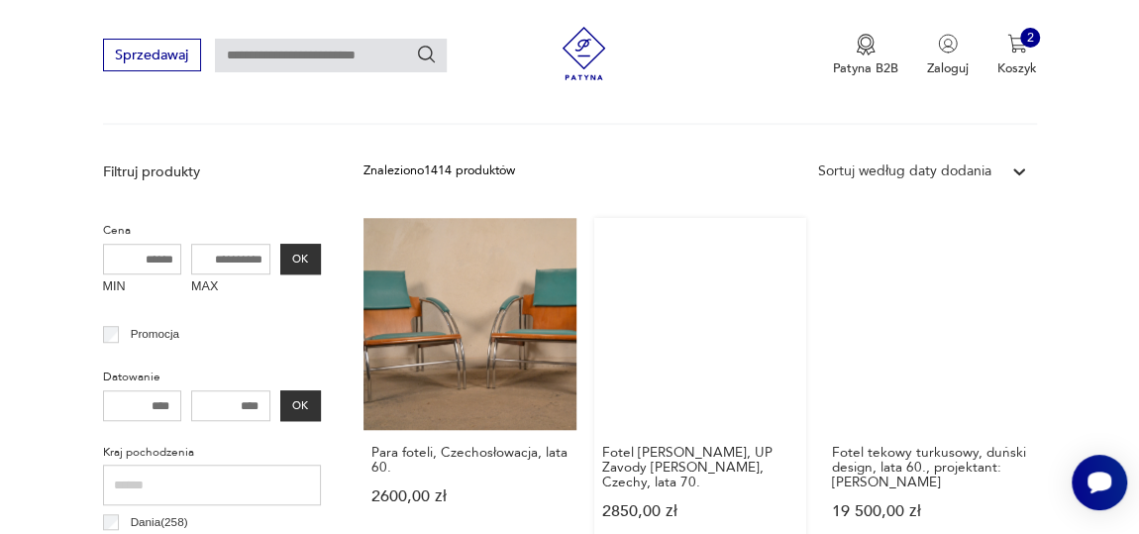
scroll to position [638, 0]
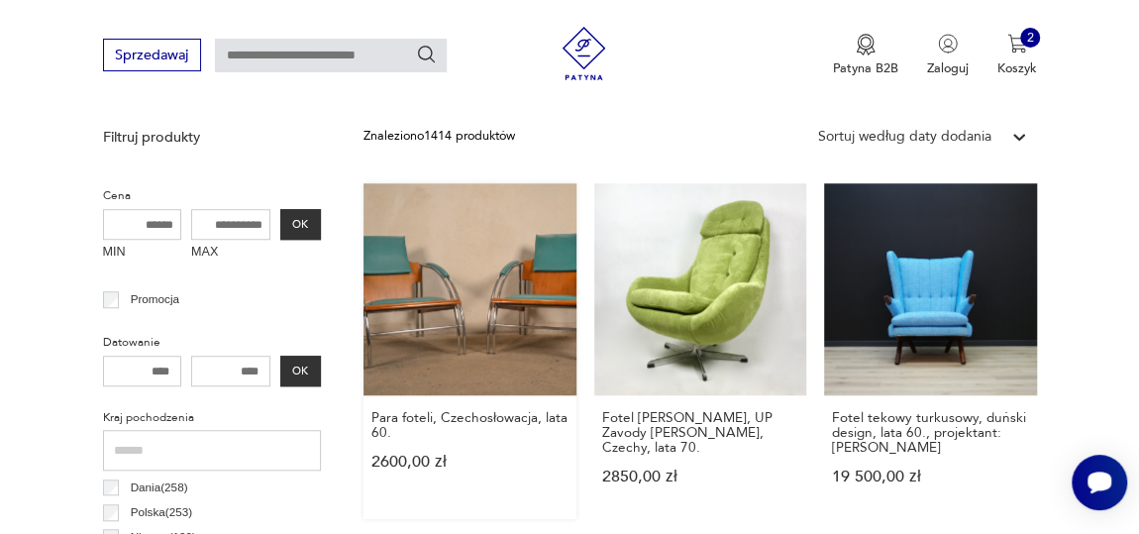
click at [468, 306] on link "Para foteli, Czechosłowacja, lata 60. 2600,00 zł" at bounding box center [470, 351] width 212 height 337
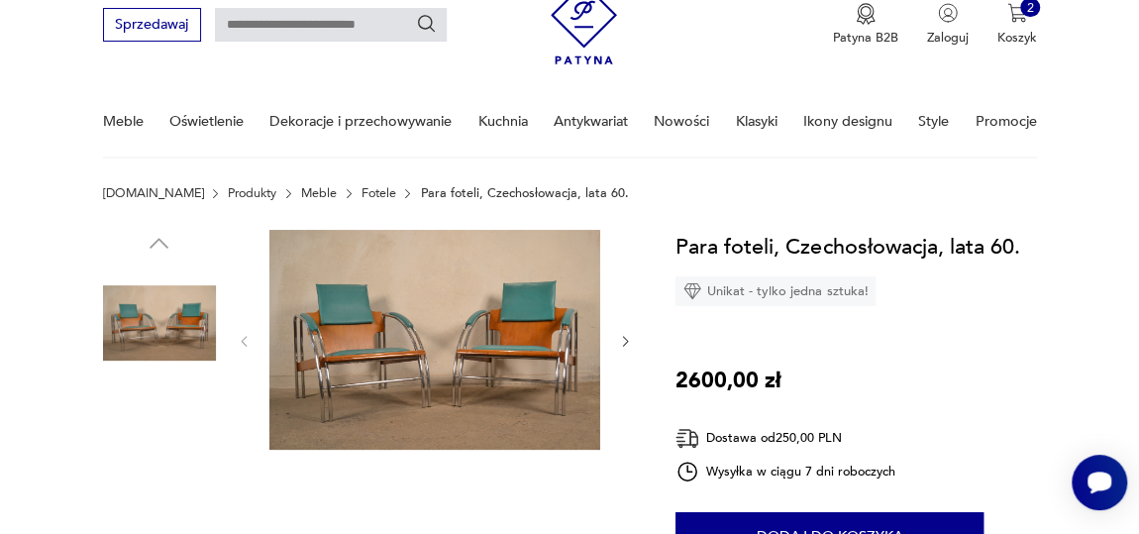
scroll to position [179, 0]
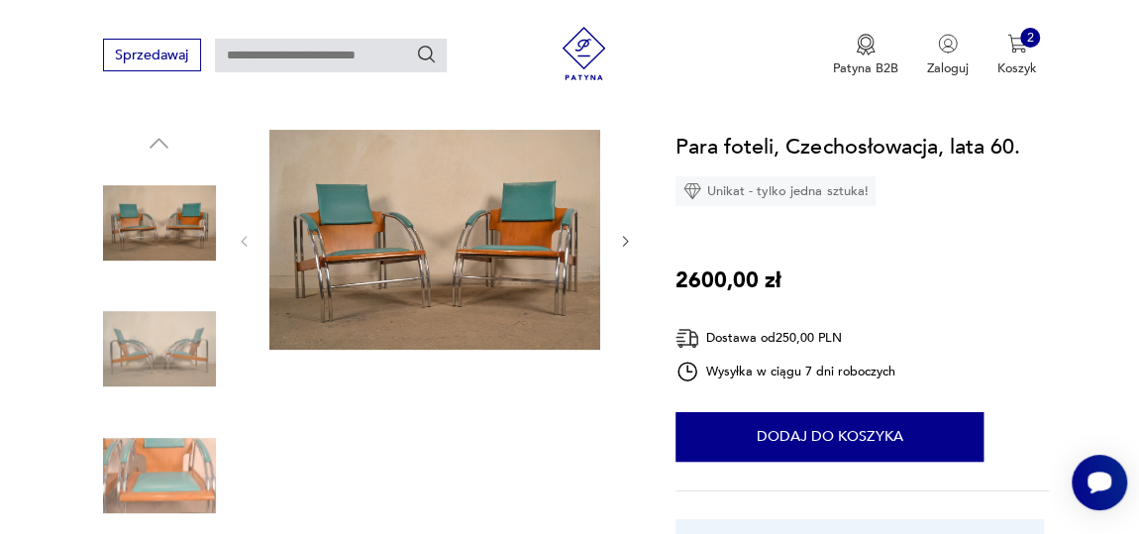
click at [511, 264] on img at bounding box center [434, 240] width 331 height 221
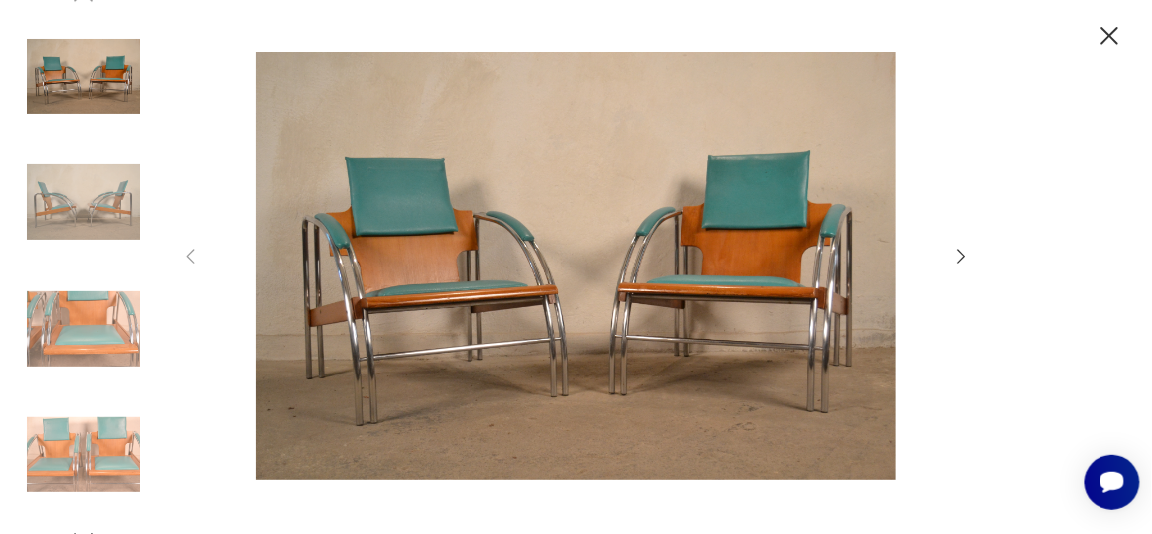
click at [958, 259] on icon "button" at bounding box center [962, 257] width 22 height 22
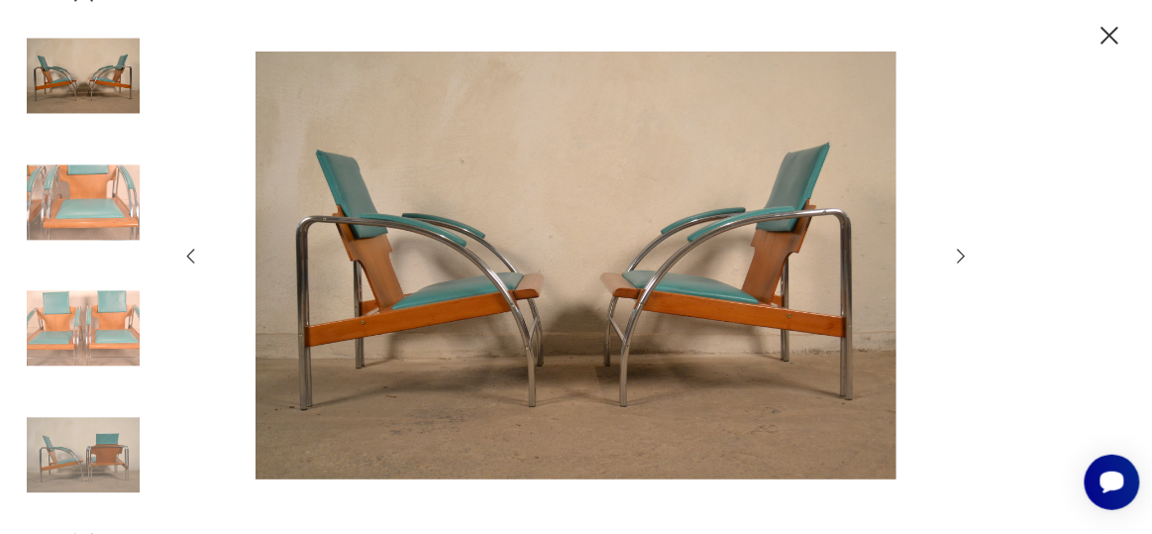
click at [1120, 37] on icon "button" at bounding box center [1111, 36] width 32 height 32
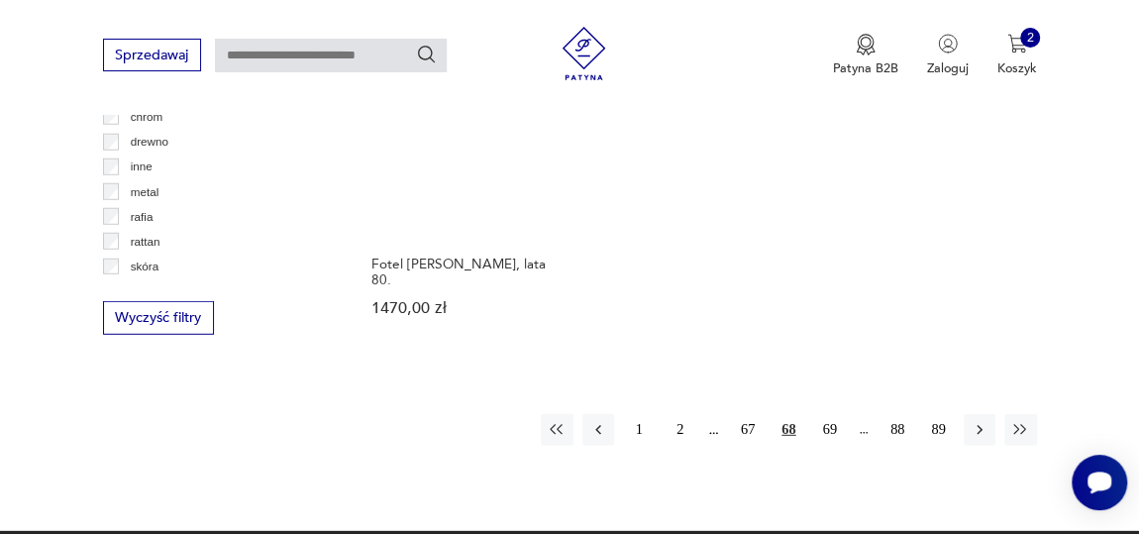
scroll to position [2710, 0]
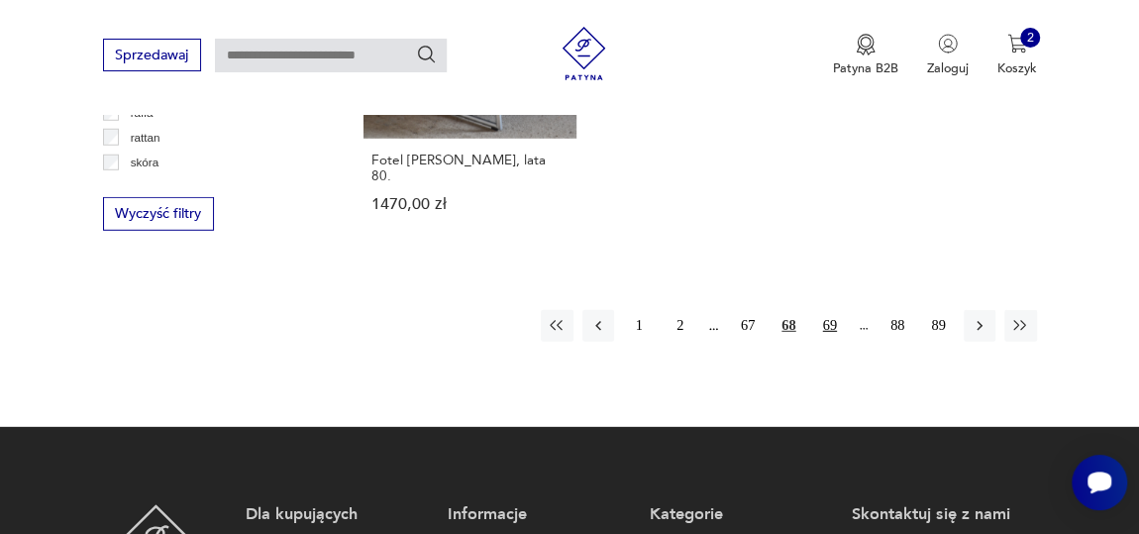
click at [829, 310] on button "69" at bounding box center [830, 326] width 32 height 32
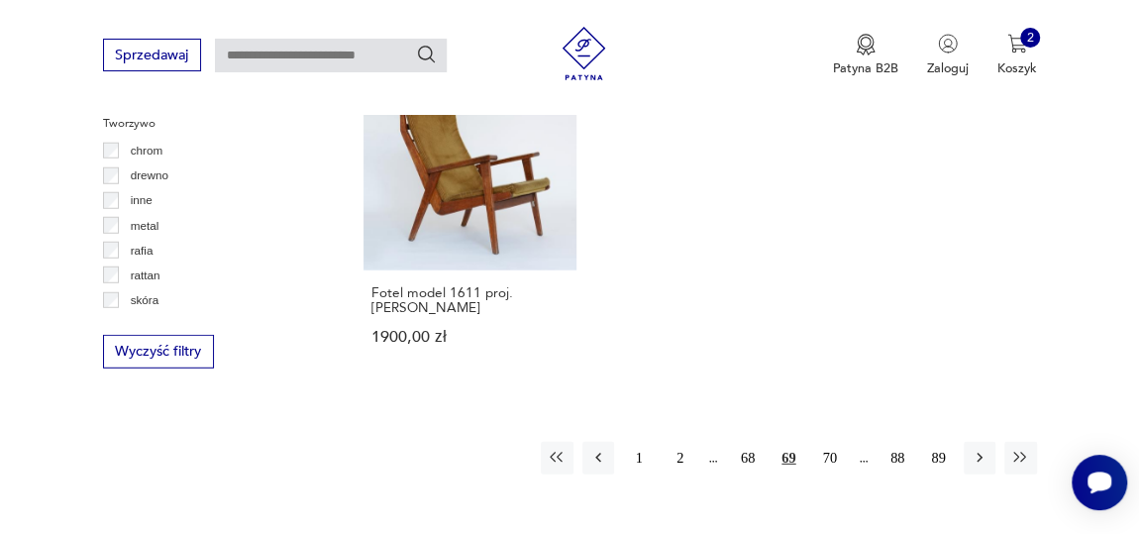
scroll to position [2620, 0]
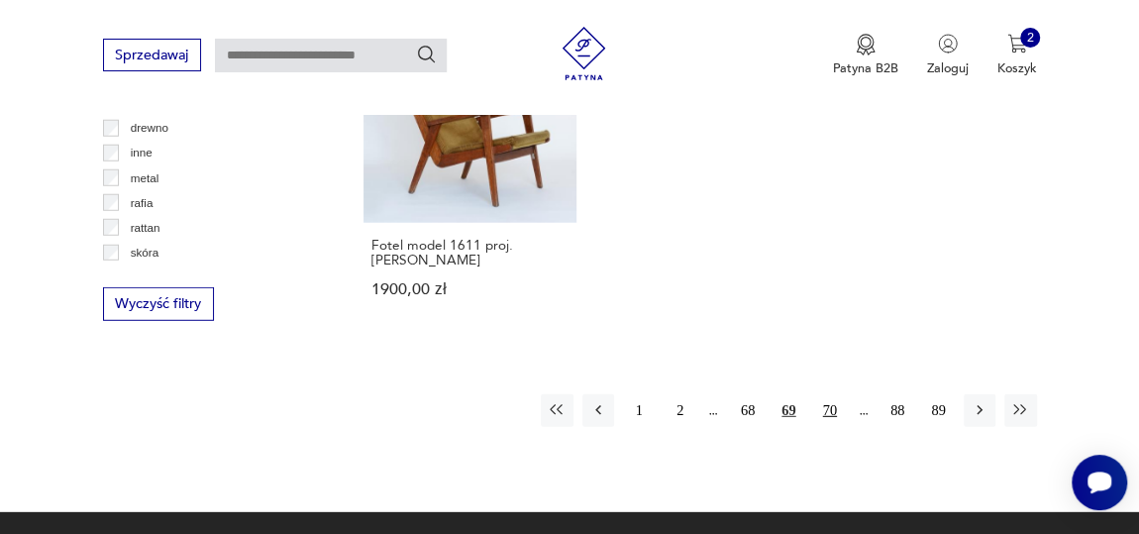
click at [827, 394] on button "70" at bounding box center [830, 410] width 32 height 32
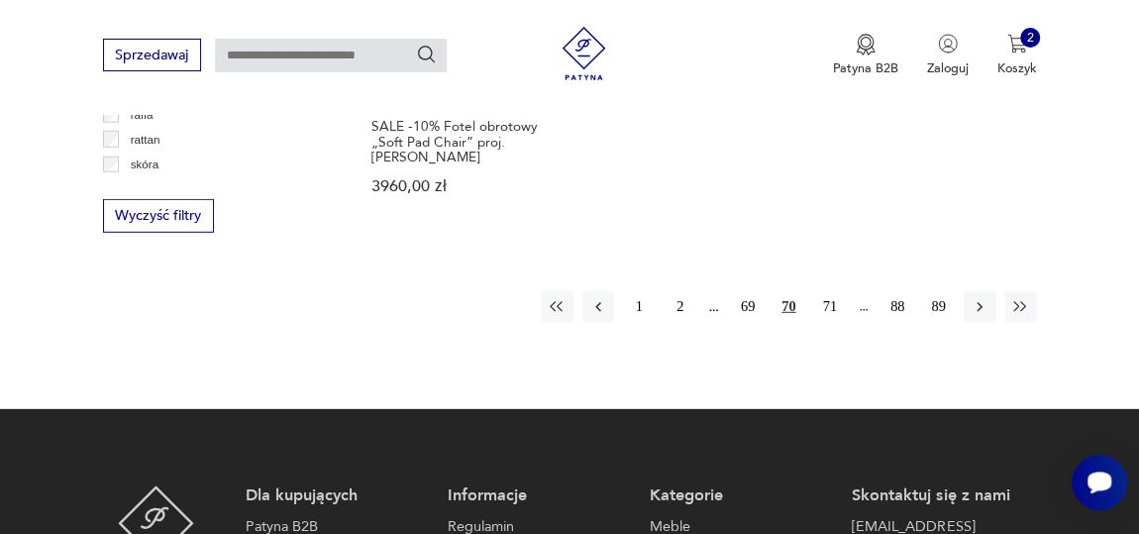
scroll to position [2710, 0]
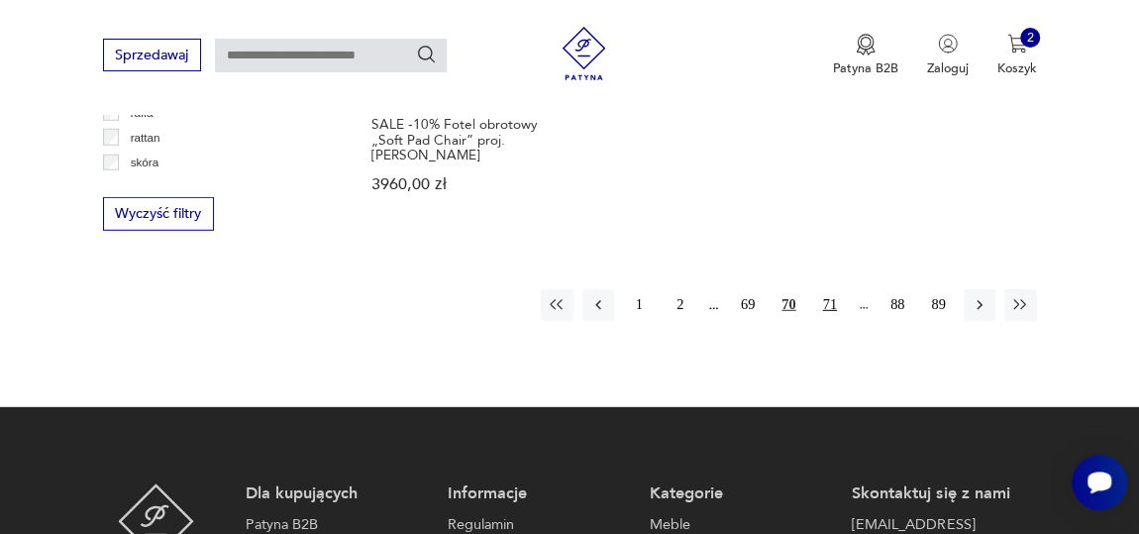
click at [821, 289] on button "71" at bounding box center [830, 305] width 32 height 32
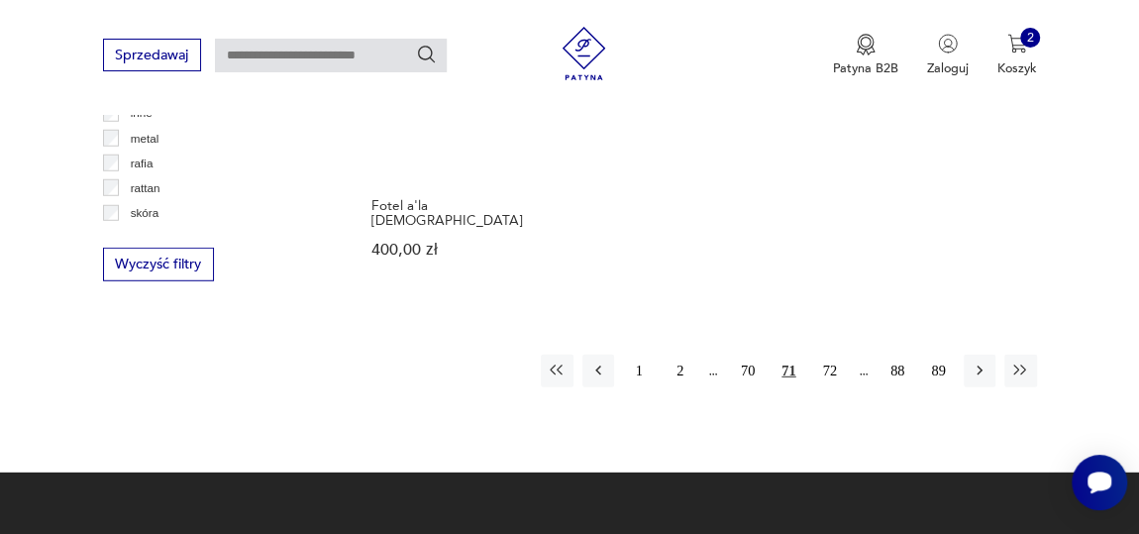
scroll to position [2710, 0]
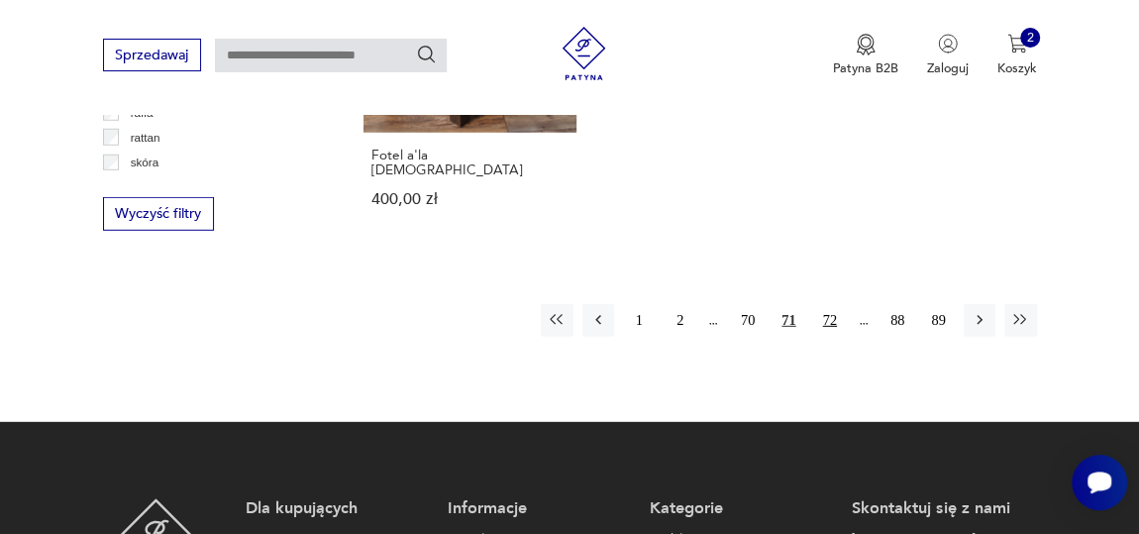
click at [822, 304] on button "72" at bounding box center [830, 320] width 32 height 32
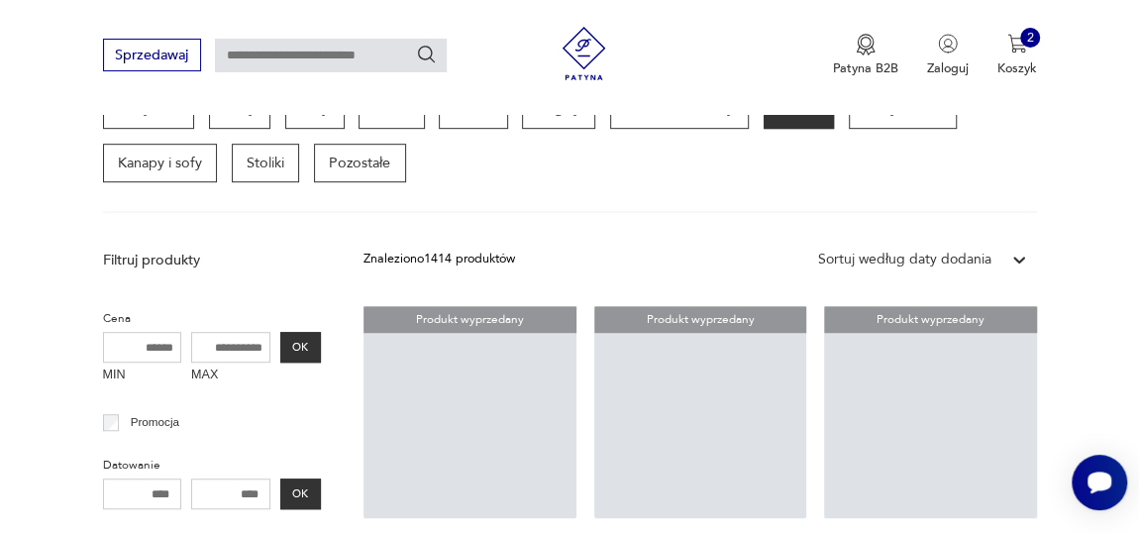
scroll to position [459, 0]
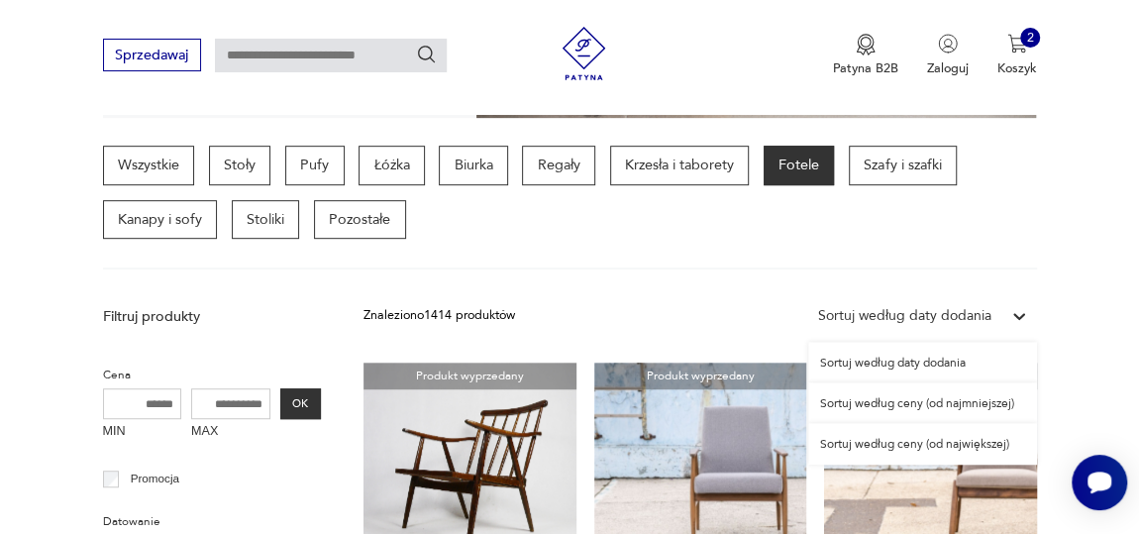
click at [1018, 314] on icon at bounding box center [1020, 316] width 20 height 20
click at [891, 441] on div "Sortuj według ceny (od największej)" at bounding box center [922, 443] width 229 height 41
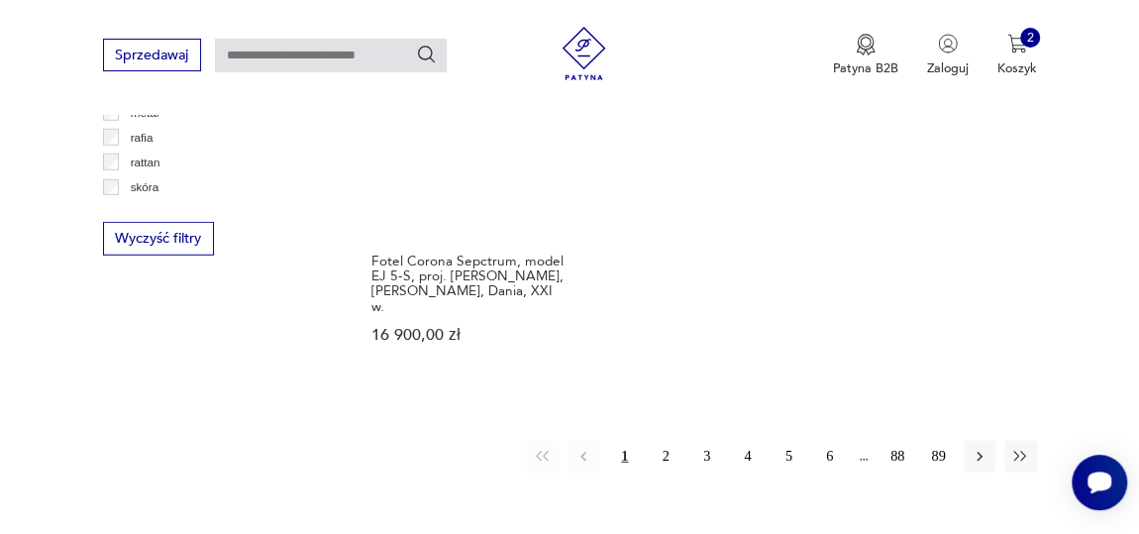
scroll to position [2710, 0]
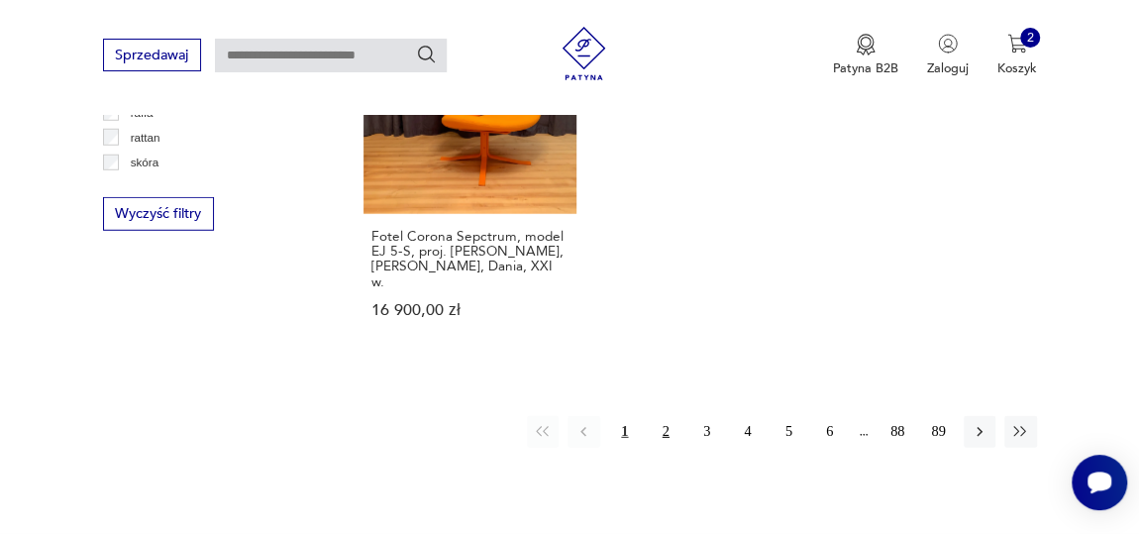
click at [667, 416] on button "2" at bounding box center [666, 432] width 32 height 32
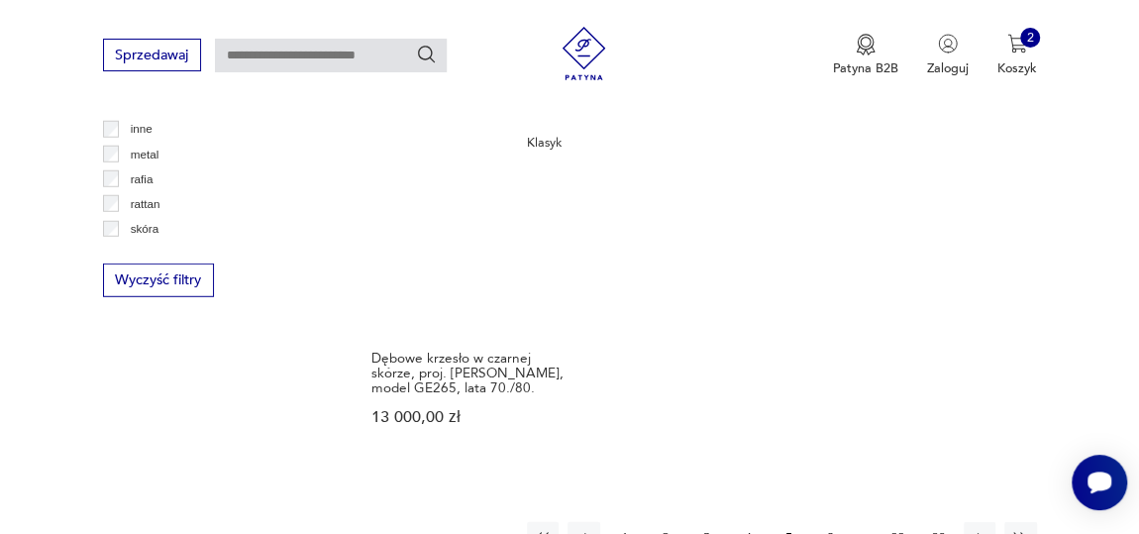
scroll to position [2710, 0]
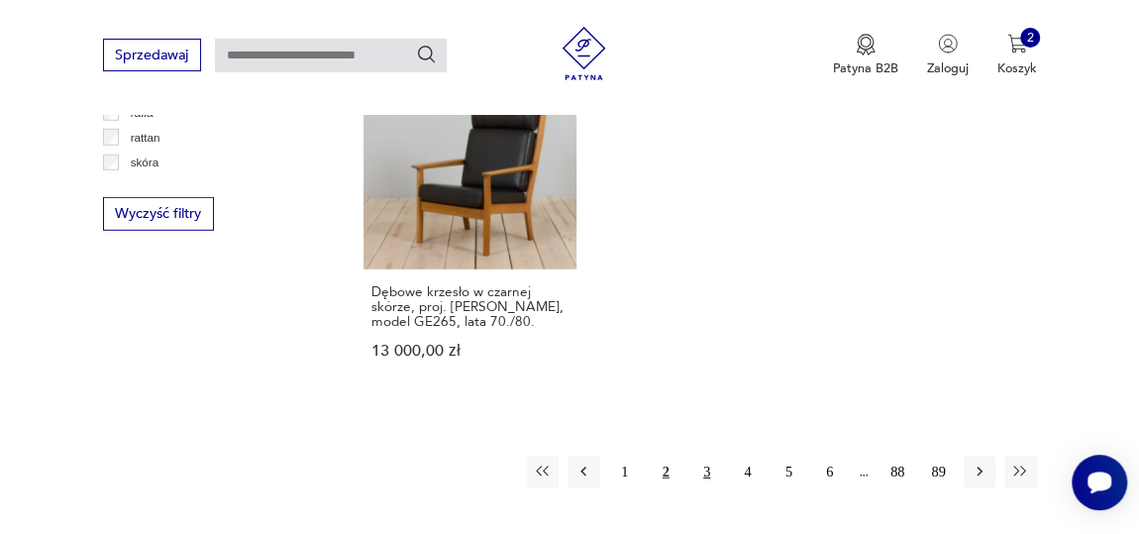
click at [704, 456] on button "3" at bounding box center [707, 472] width 32 height 32
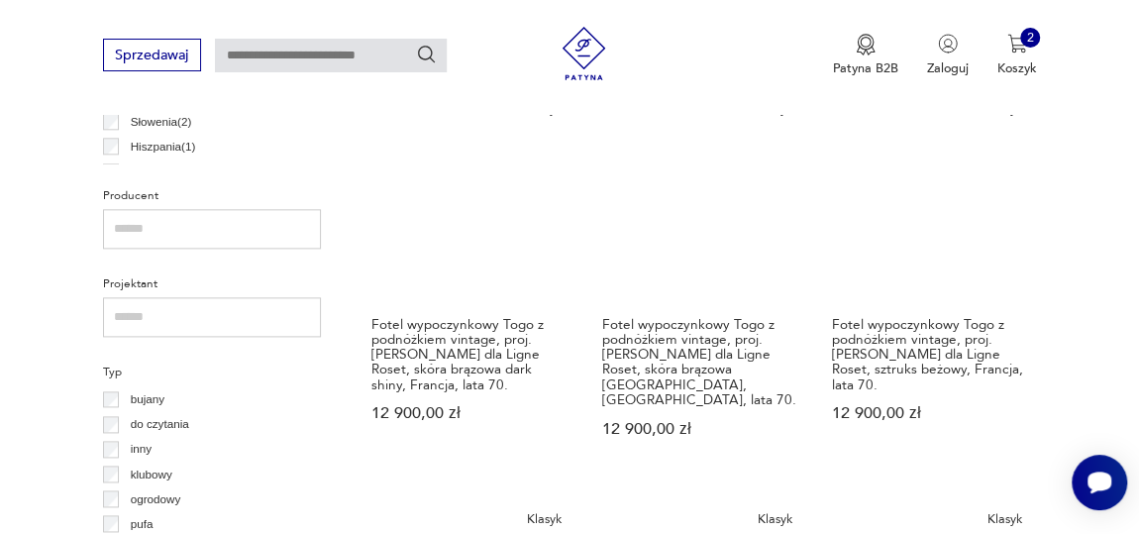
scroll to position [909, 0]
